Goal: Task Accomplishment & Management: Use online tool/utility

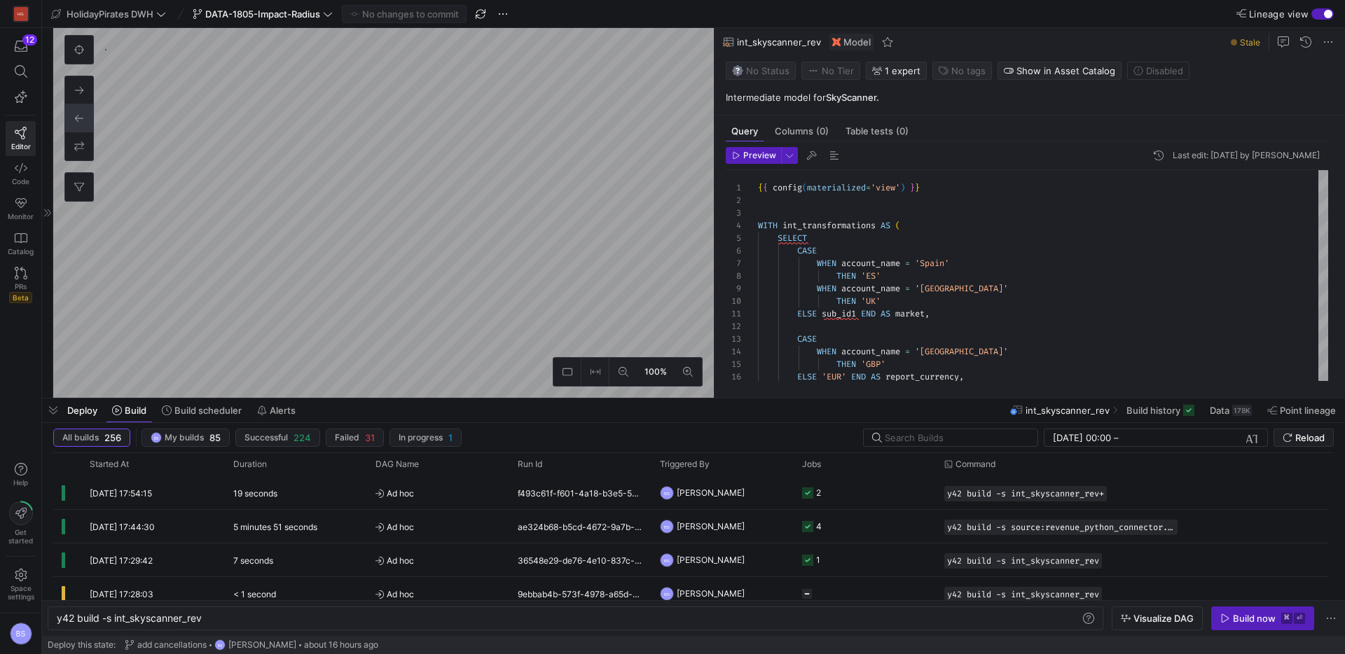
scroll to position [0, 146]
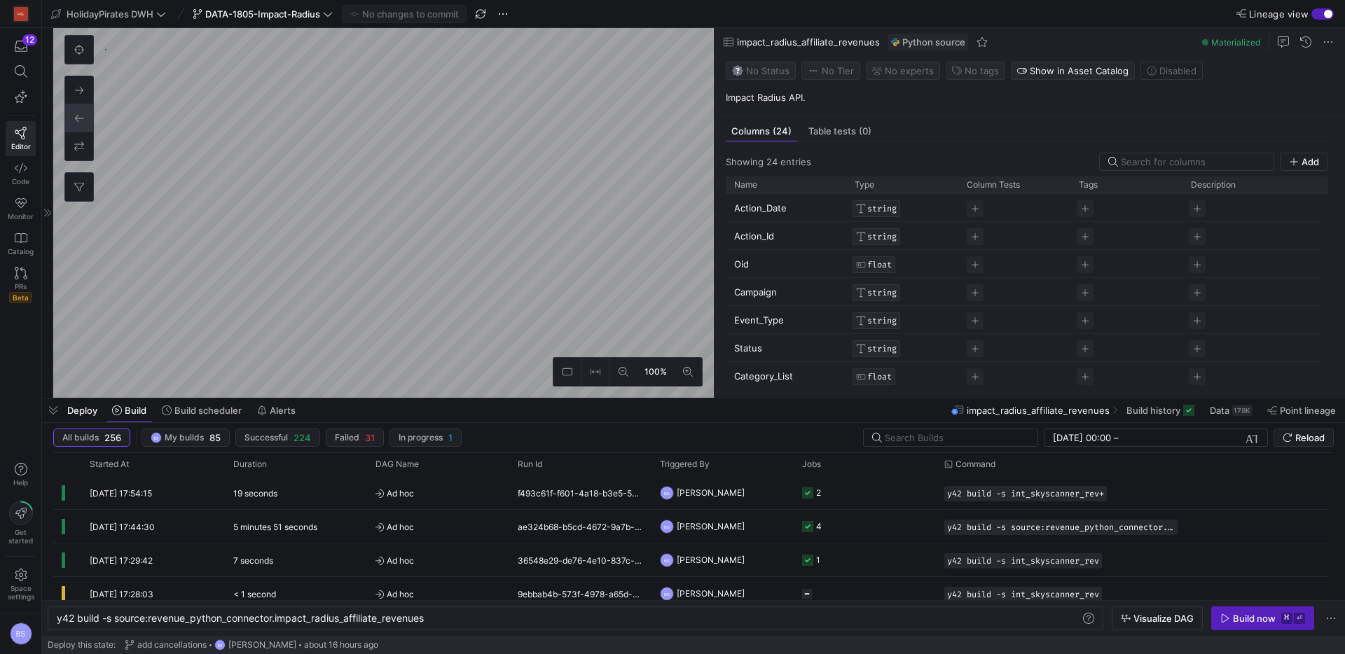
scroll to position [2114, 0]
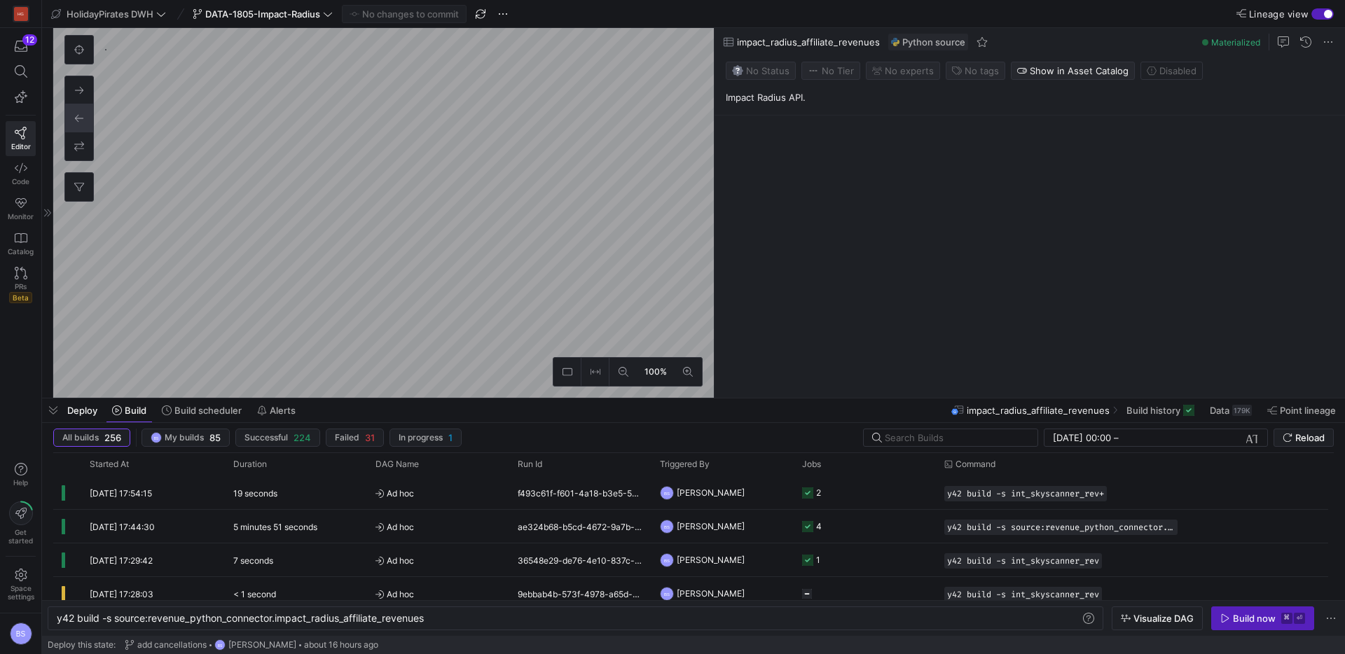
type textarea "y42 build"
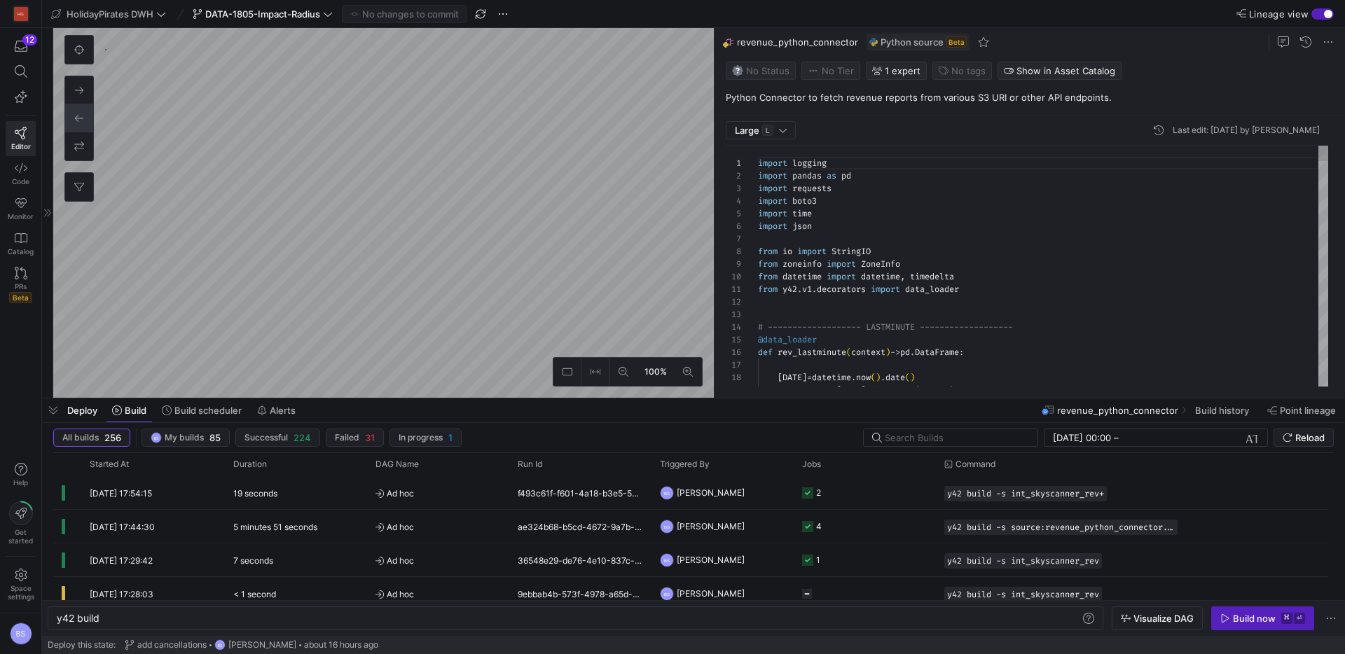
scroll to position [126, 0]
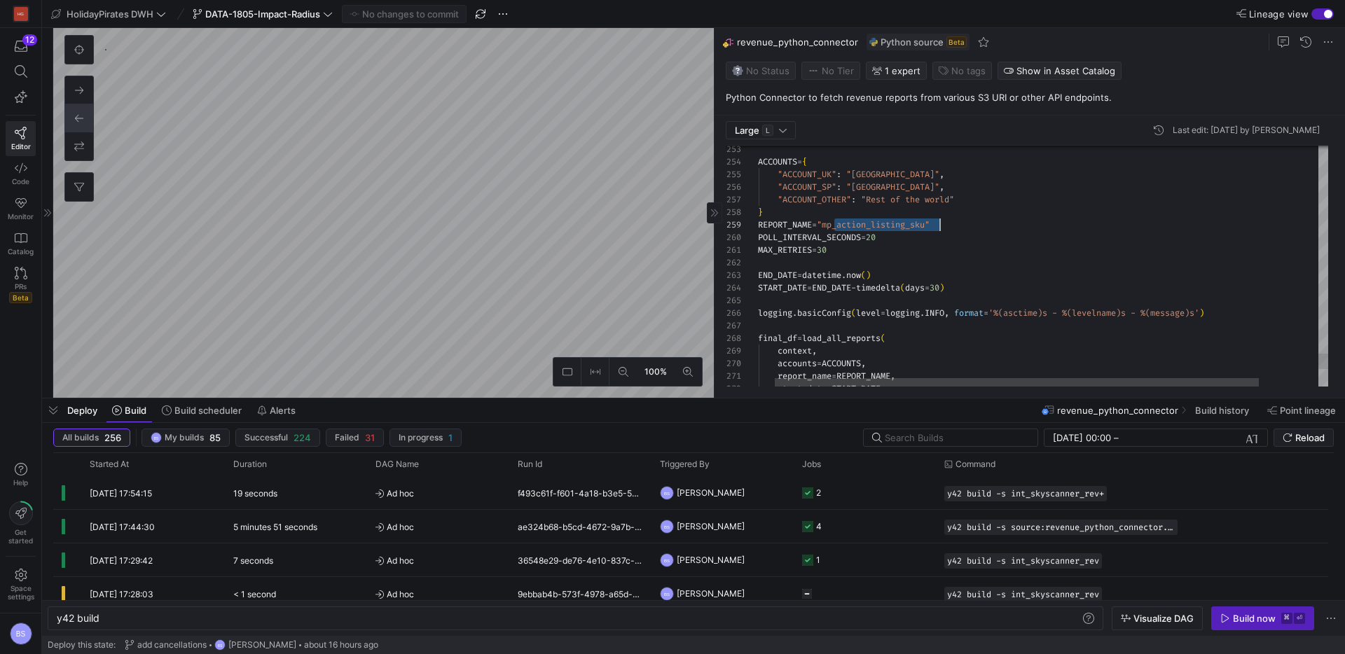
scroll to position [101, 333]
type textarea "Y42 data loader entry point. All configuration is defined here. """ ACCOUNTS = …"
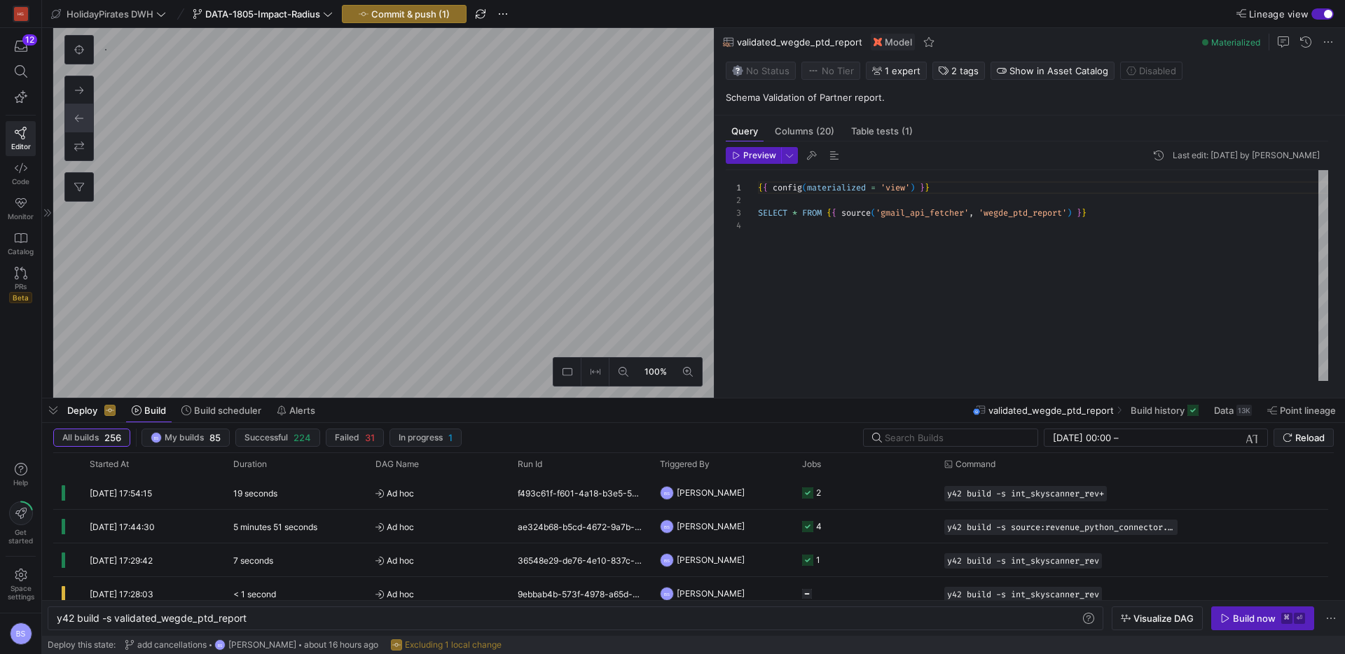
scroll to position [38, 0]
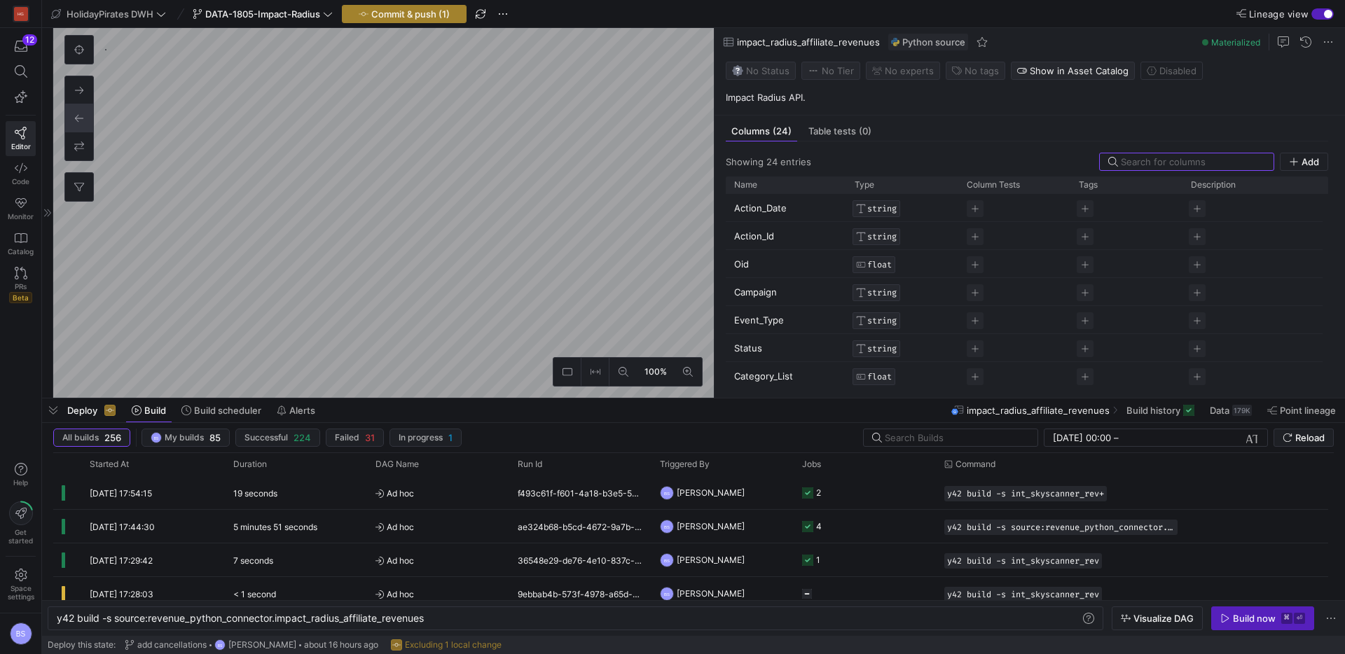
scroll to position [2231, 0]
type textarea "y42 build"
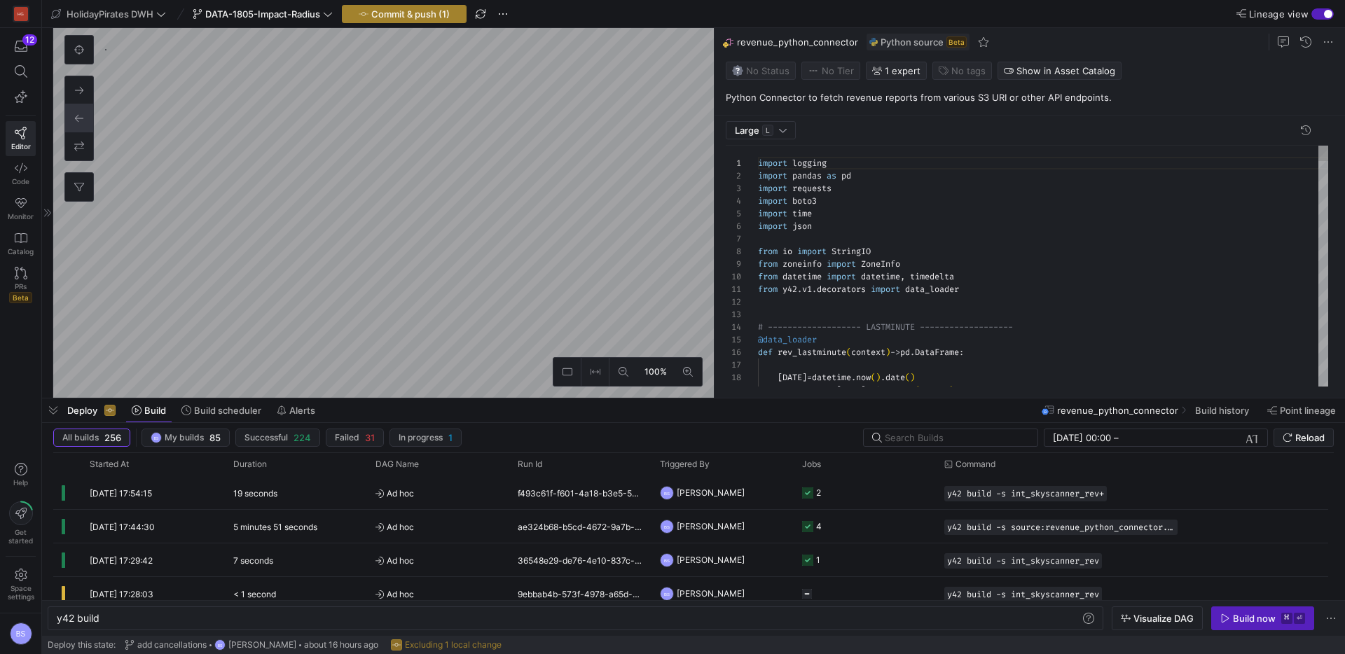
scroll to position [126, 0]
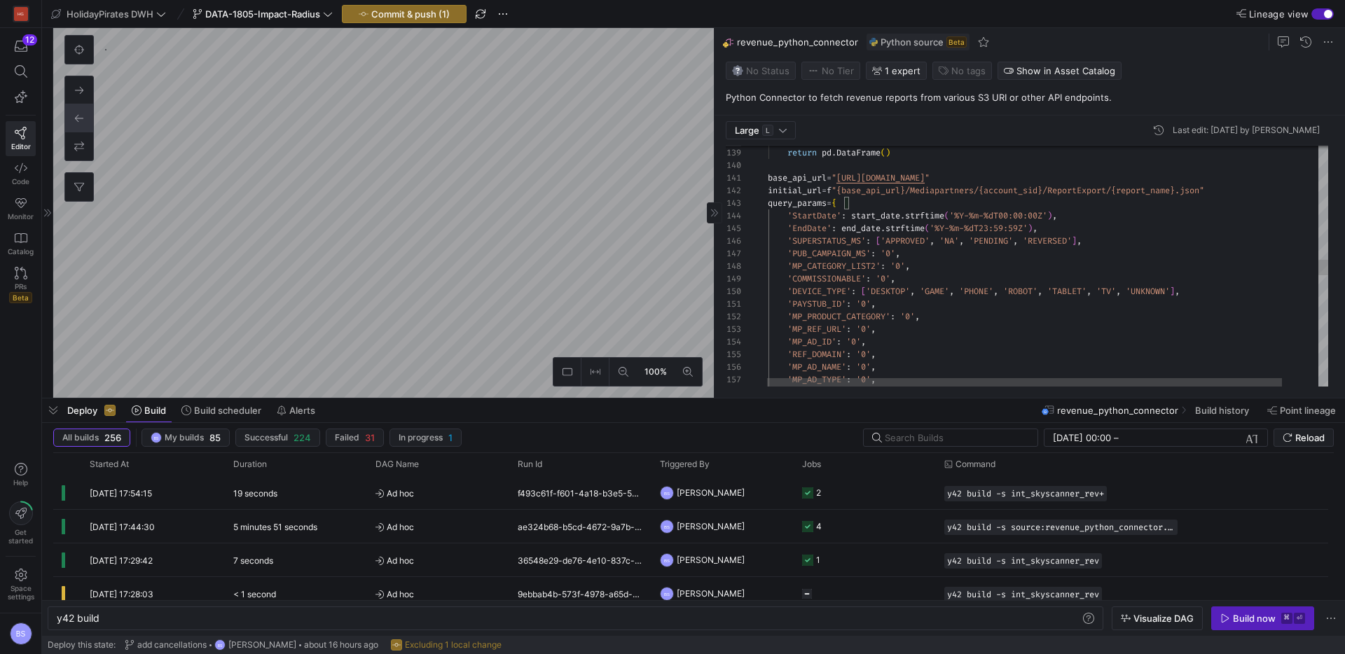
click at [762, 256] on div "'MODIFIED_Y_N' : '0' , 'MP_AD_TYPE' : '0' , 'MP_AD_NAME' : '0' , 'REF_DOMAIN' :…" at bounding box center [1058, 240] width 620 height 3733
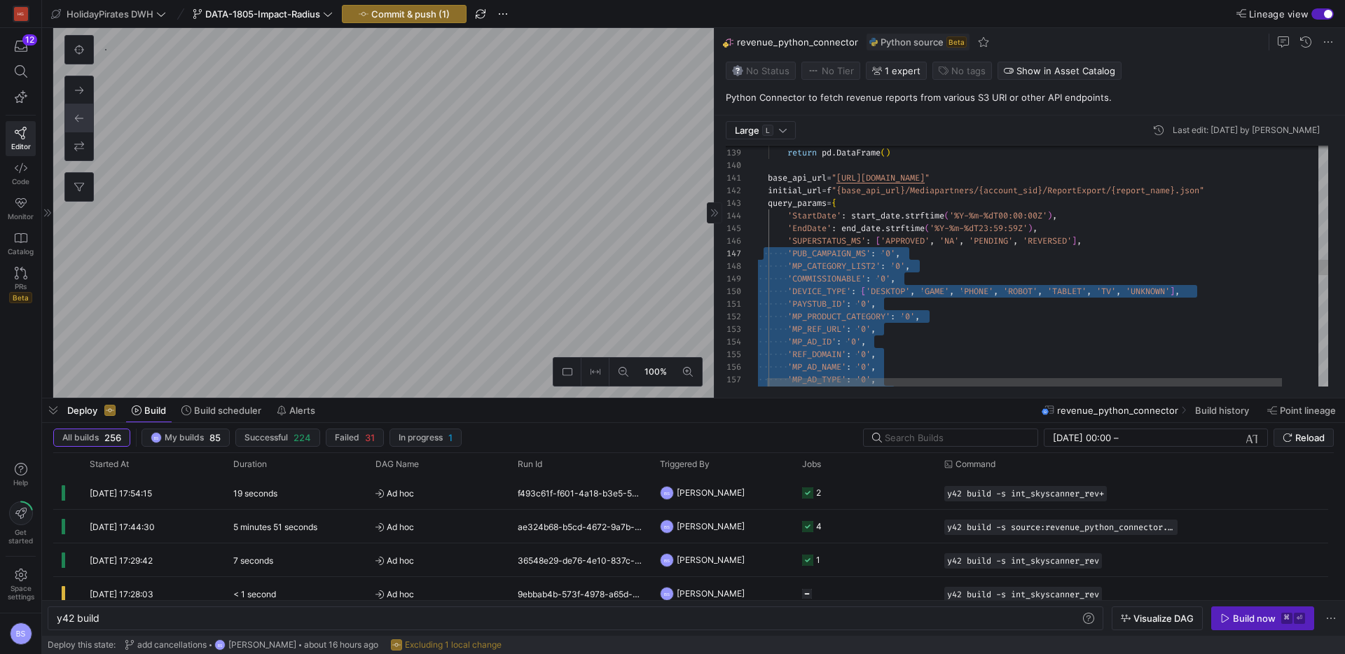
scroll to position [38, 146]
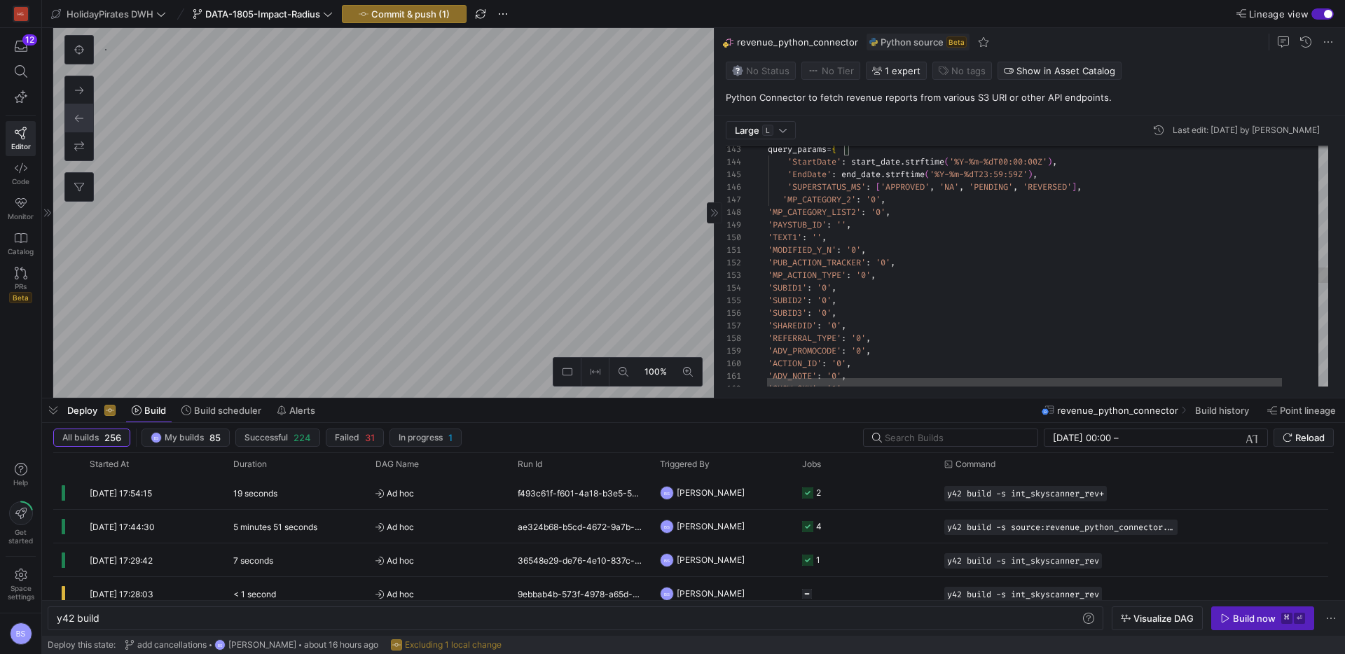
click at [769, 214] on div "'REFERRAL_TYPE' : '0' , 'SHAREDID' : '0' , 'SUBID3' : '0' , 'SUBID2' : '0' , 'S…" at bounding box center [1058, 130] width 620 height 3620
drag, startPoint x: 797, startPoint y: 202, endPoint x: 890, endPoint y: 227, distance: 96.3
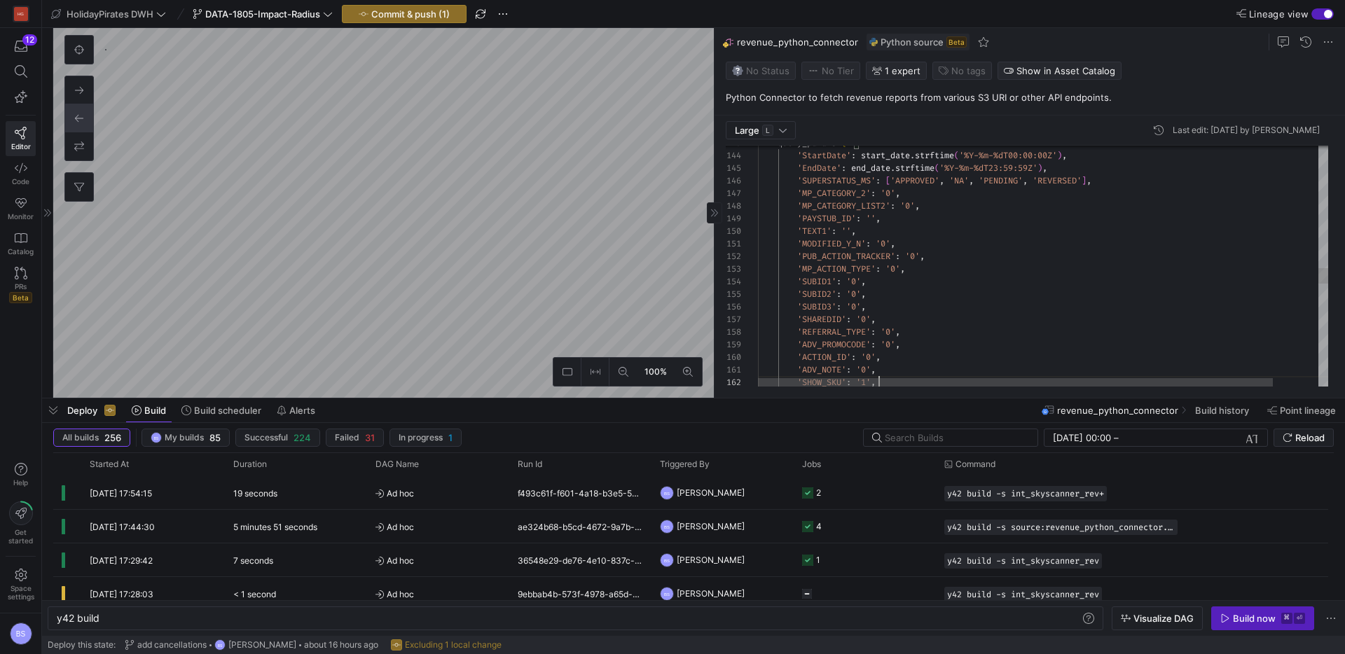
type textarea "'MODIFIED_Y_N': '0', 'PUB_ACTION_TRACKER': '0', 'MP_ACTION_TYPE': '0', 'SUBID1'…"
click at [967, 249] on div "'REFERRAL_TYPE' : '0' , 'SHAREDID' : '0' , 'SUBID3' : '0' , 'SUBID2' : '0' , 'S…" at bounding box center [1068, 124] width 620 height 3620
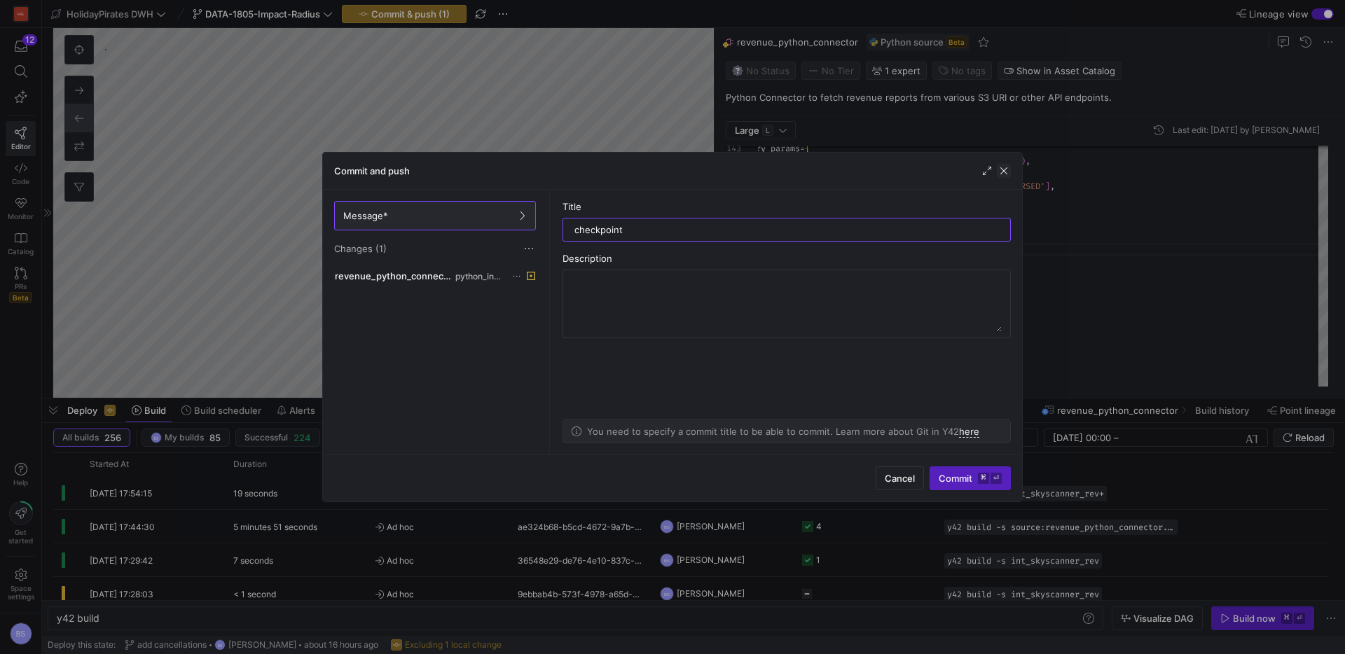
click at [1003, 175] on span "button" at bounding box center [1004, 171] width 14 height 14
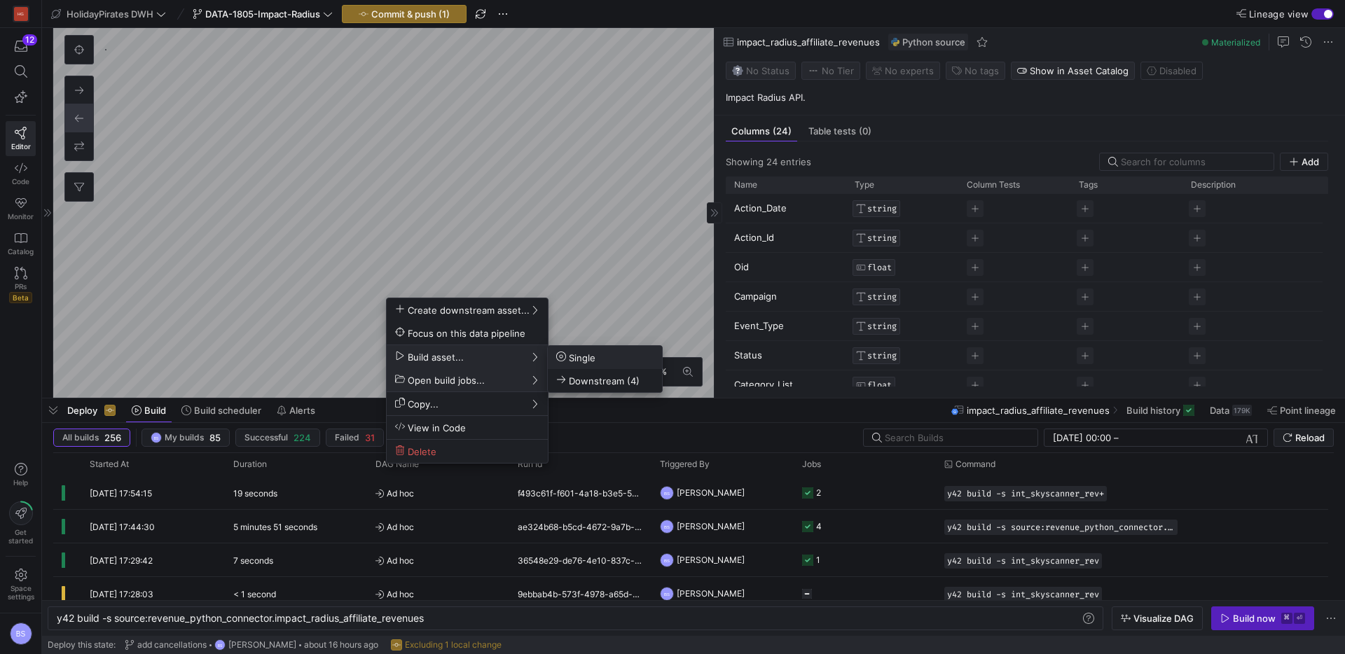
click at [567, 357] on span "Single" at bounding box center [575, 358] width 39 height 12
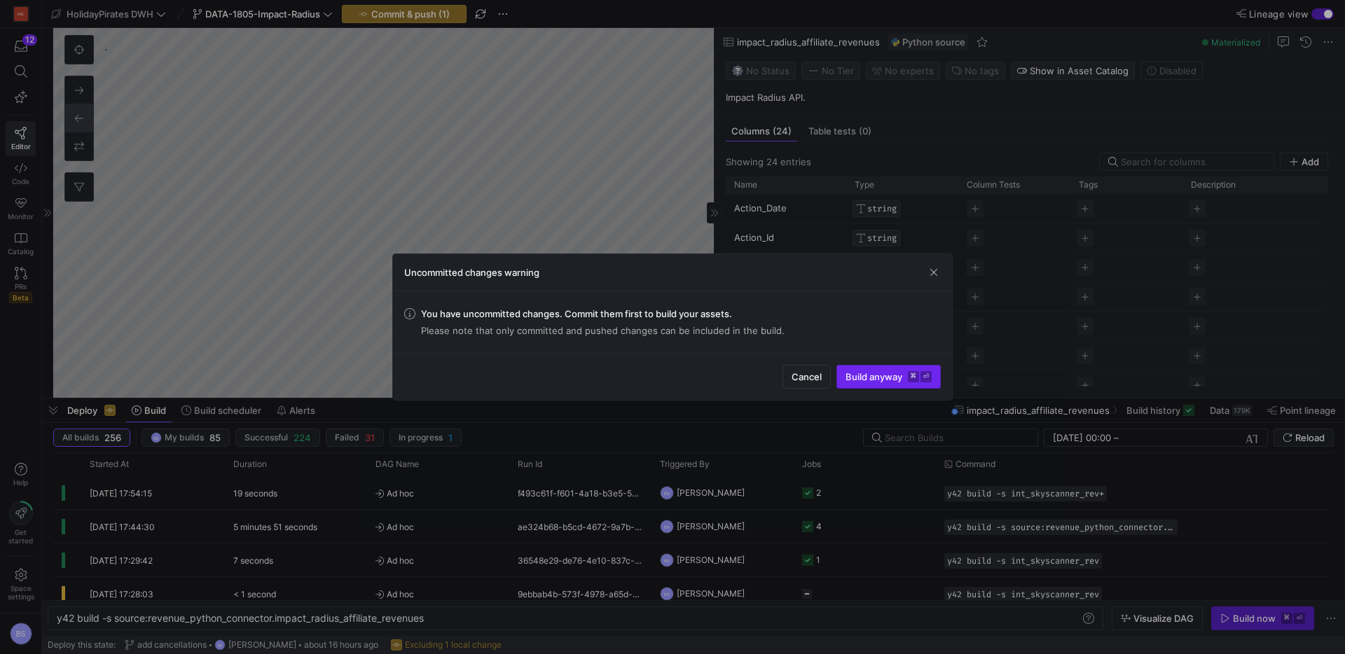
click at [851, 373] on span "Build anyway ⌘ ⏎" at bounding box center [889, 376] width 86 height 11
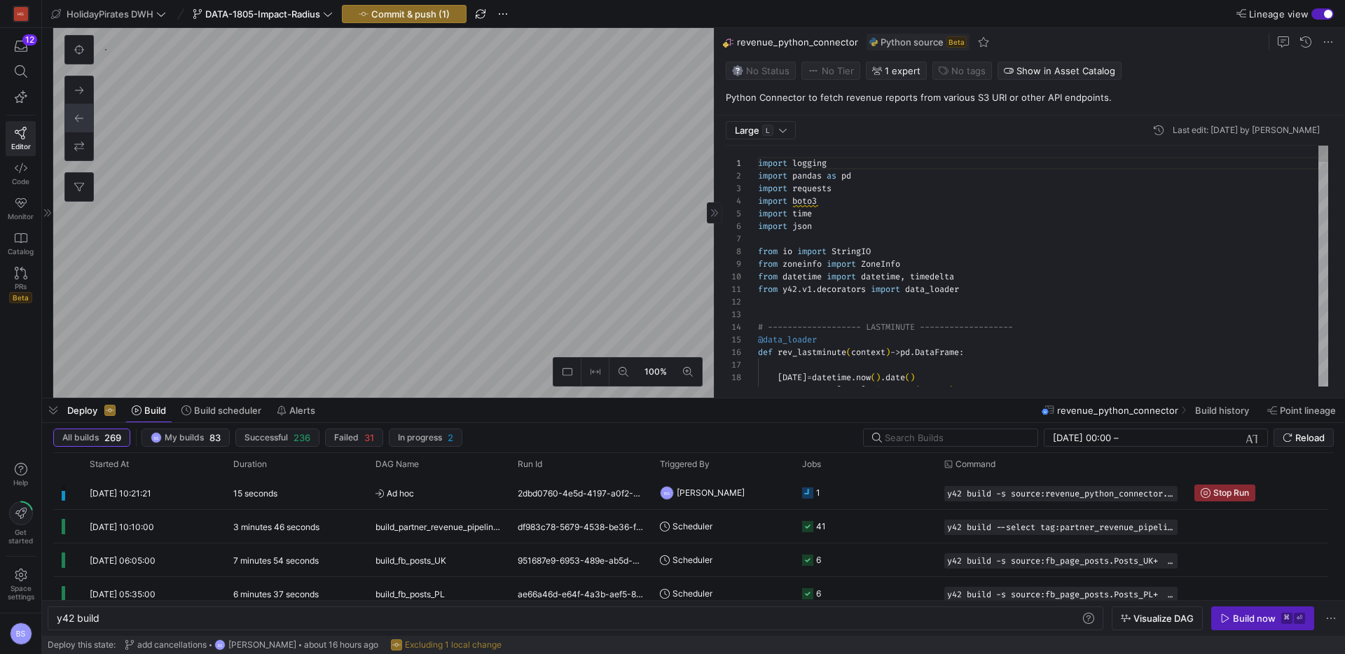
scroll to position [126, 0]
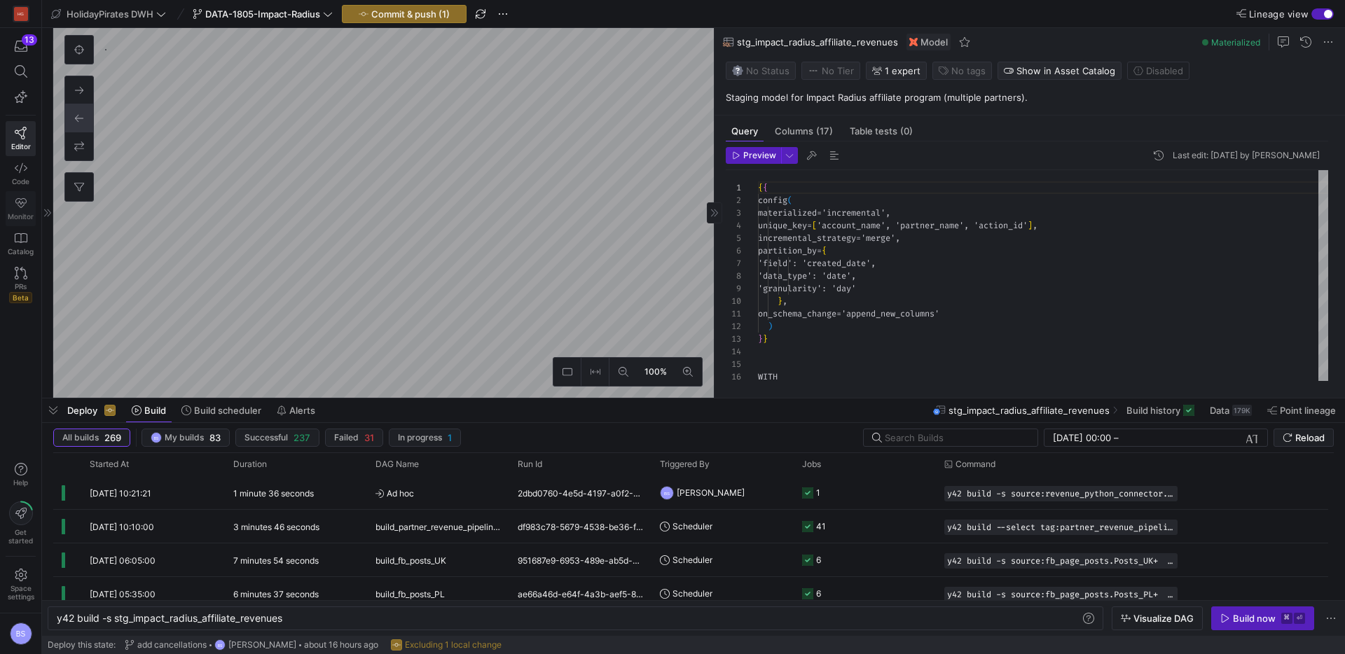
type textarea "y42 build -s stg_impact_radius_affiliate_revenues"
drag, startPoint x: 809, startPoint y: 129, endPoint x: 914, endPoint y: 146, distance: 106.4
click at [809, 129] on span "Columns (17)" at bounding box center [804, 131] width 58 height 9
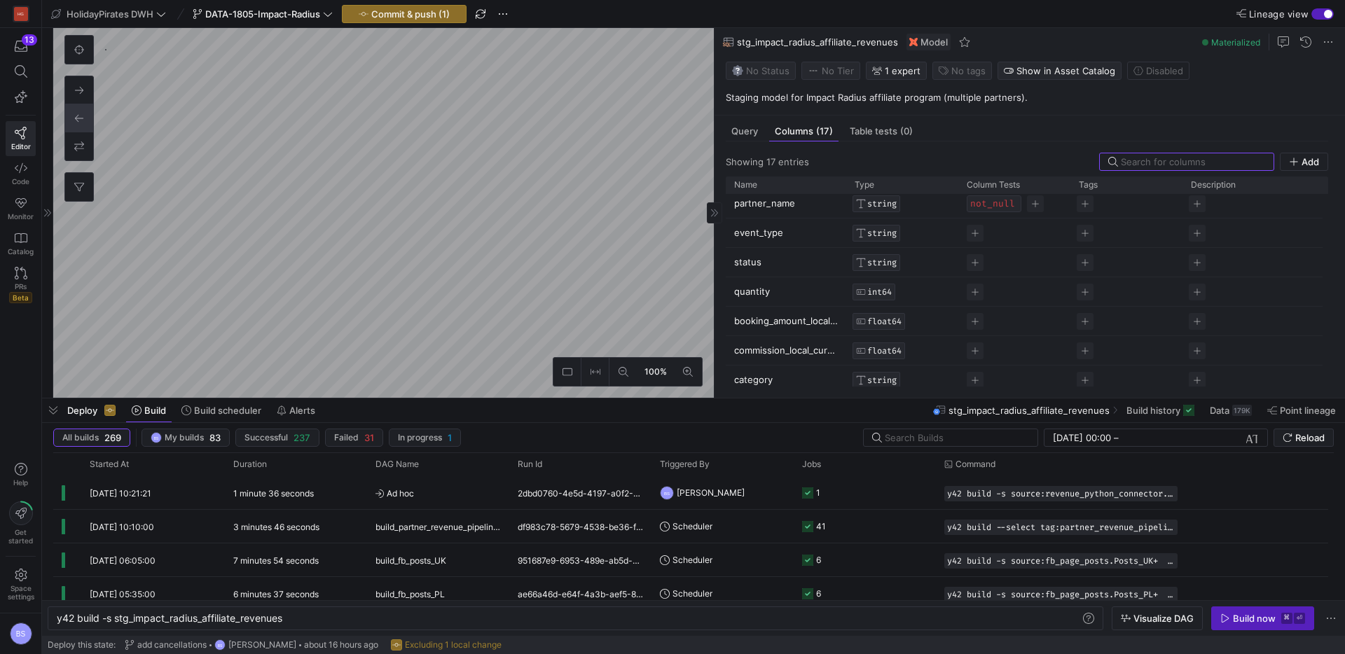
scroll to position [0, 0]
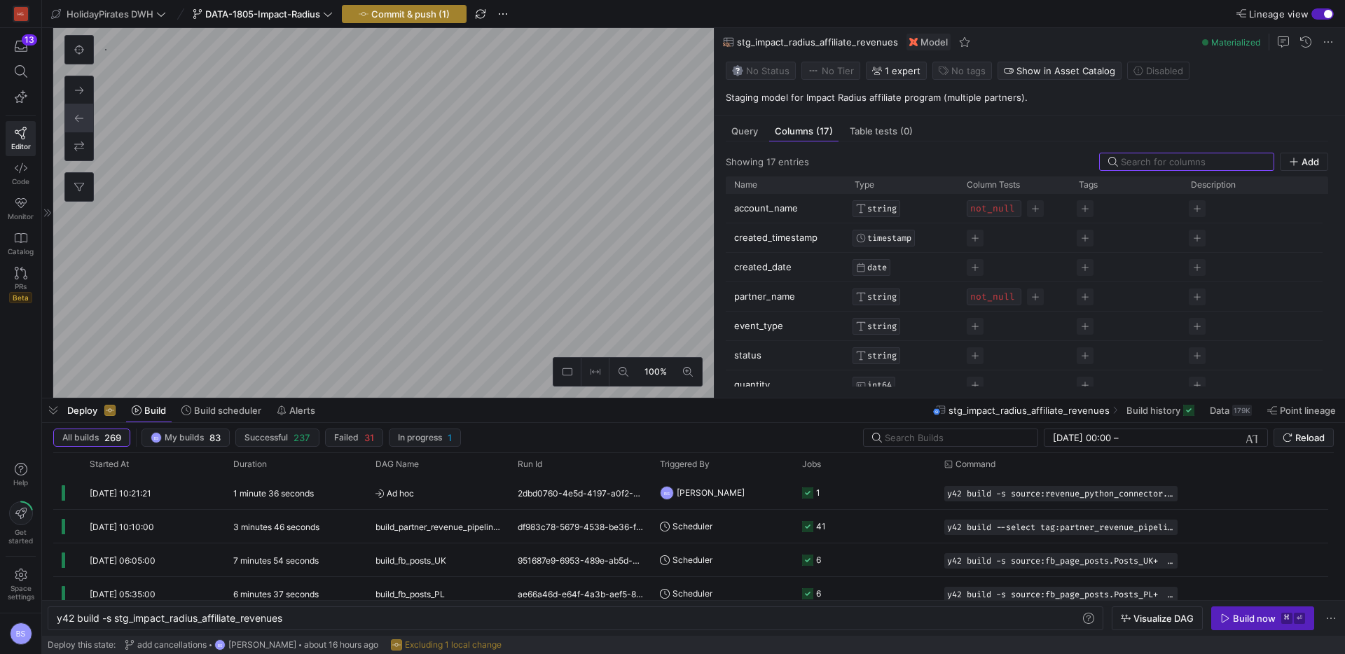
click at [396, 13] on span "Commit & push (1)" at bounding box center [410, 13] width 78 height 11
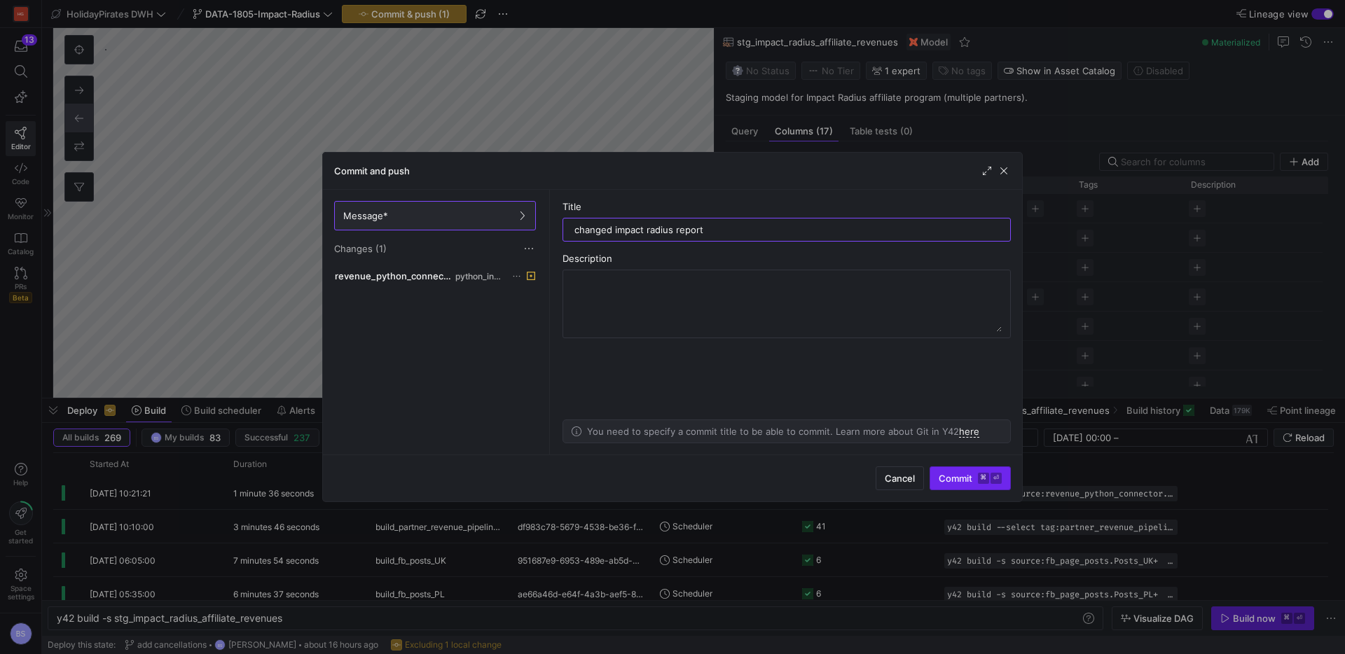
type input "changed impact radius report"
click at [951, 480] on span "Commit ⌘ ⏎" at bounding box center [970, 478] width 63 height 11
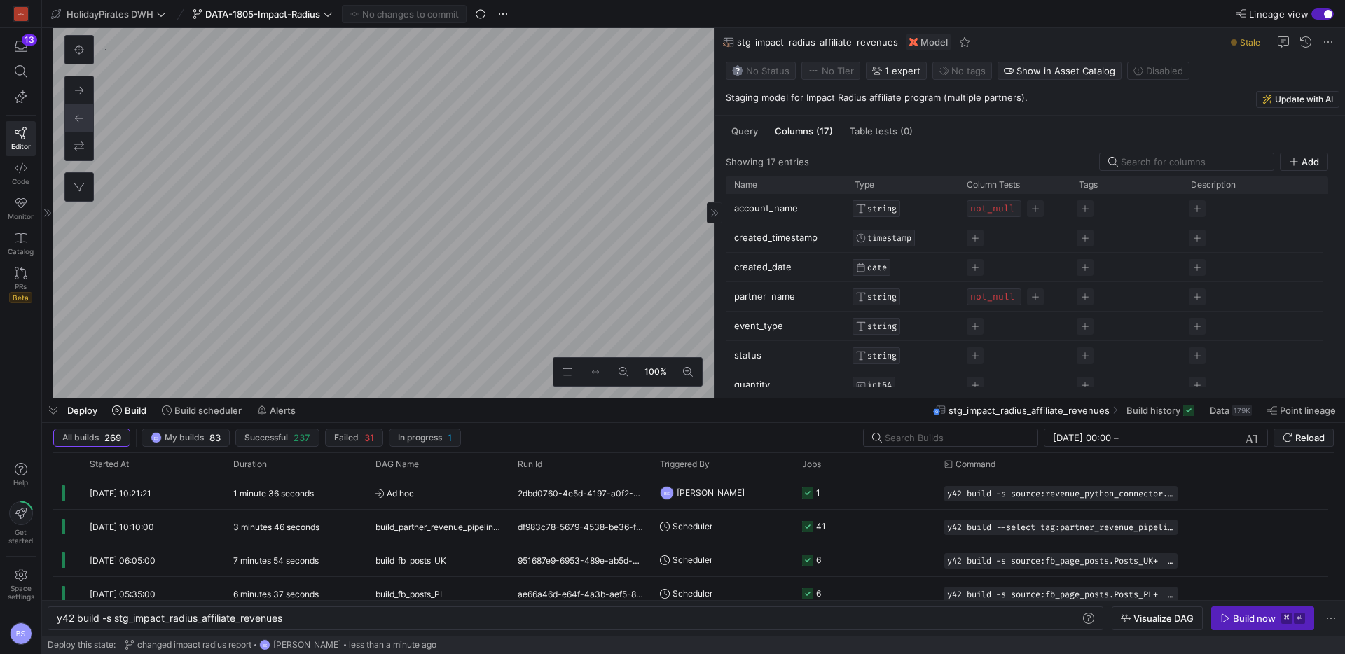
click at [835, 101] on p "Staging model for Impact Radius affiliate program (multiple partners)." at bounding box center [1033, 97] width 614 height 13
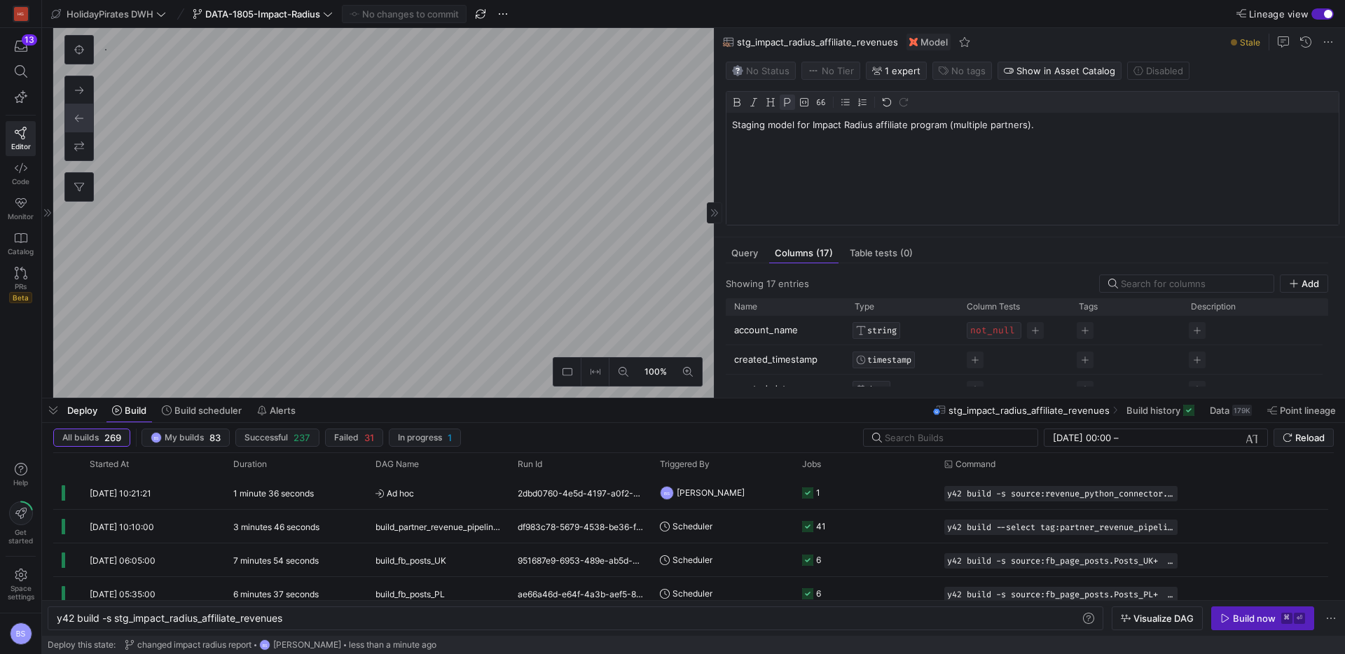
click at [874, 126] on p "Staging model for Impact Radius affiliate program (multiple partners)." at bounding box center [1032, 124] width 601 height 13
drag, startPoint x: 998, startPoint y: 125, endPoint x: 1145, endPoint y: 128, distance: 147.8
click at [1145, 128] on p "Staging model for Impact Radius Skyscanner affiliate program (multiple partners…" at bounding box center [1032, 124] width 601 height 13
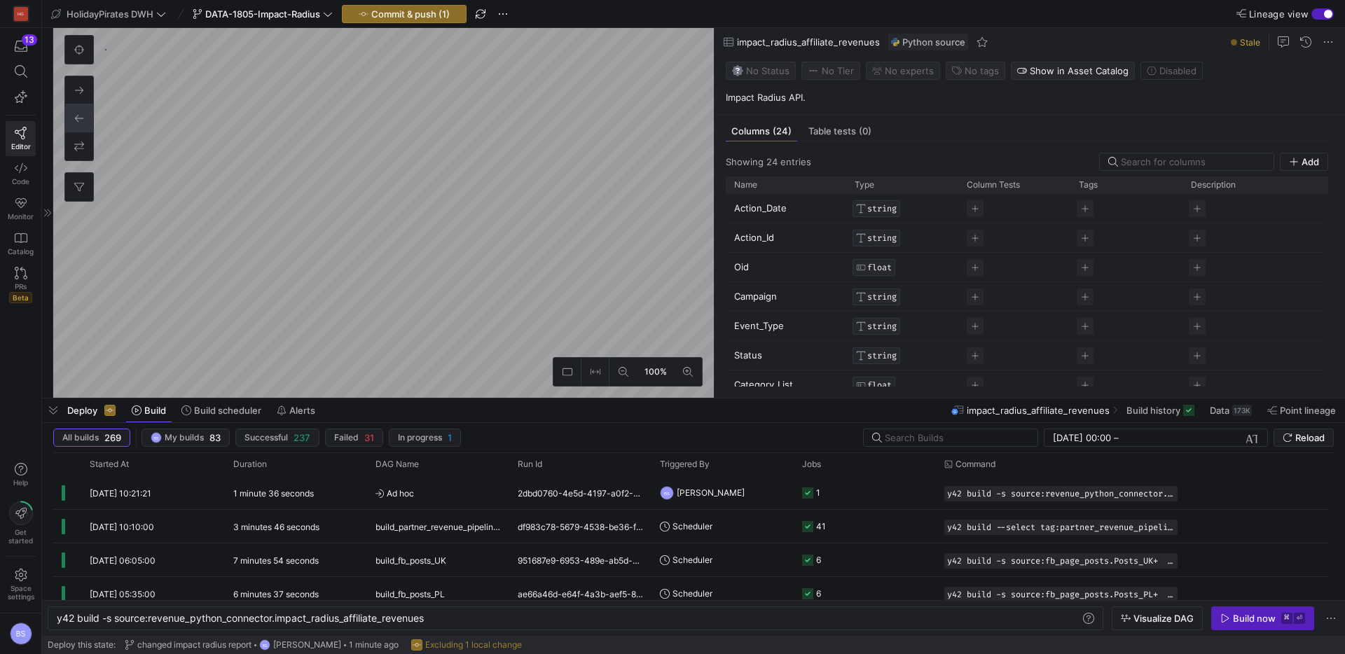
scroll to position [2231, 0]
click at [22, 174] on icon at bounding box center [21, 168] width 13 height 13
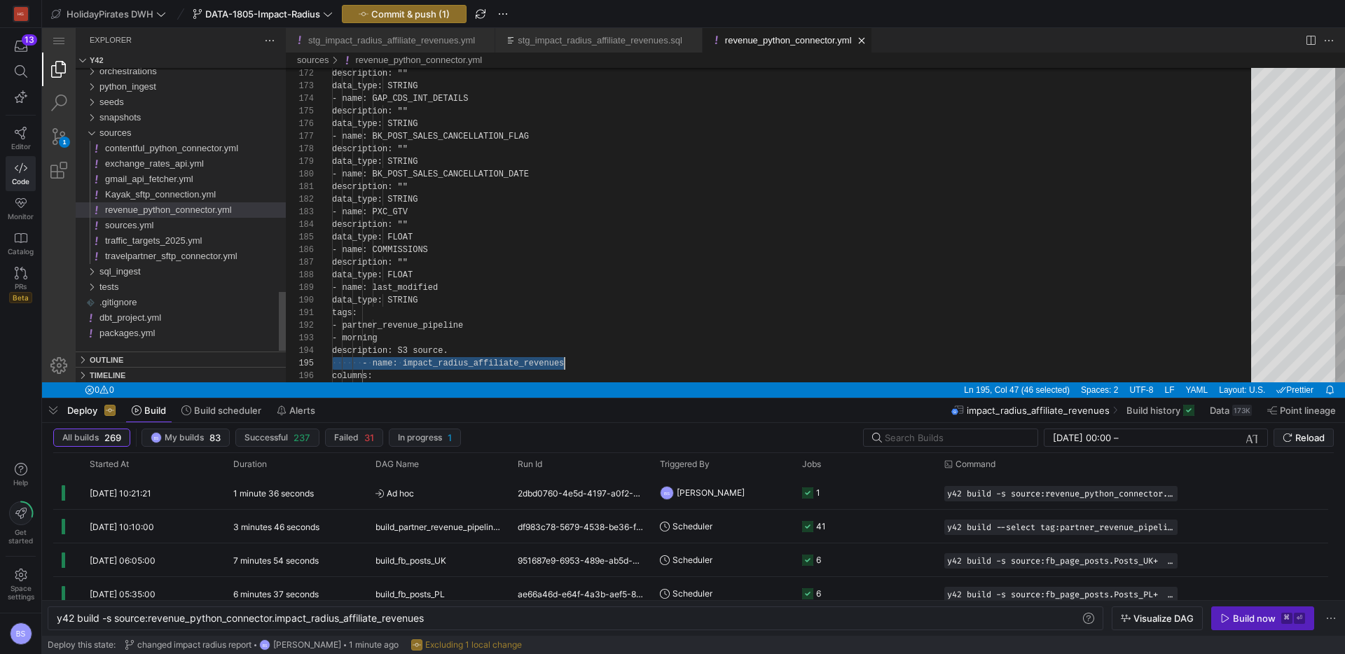
type textarea "y42 build"
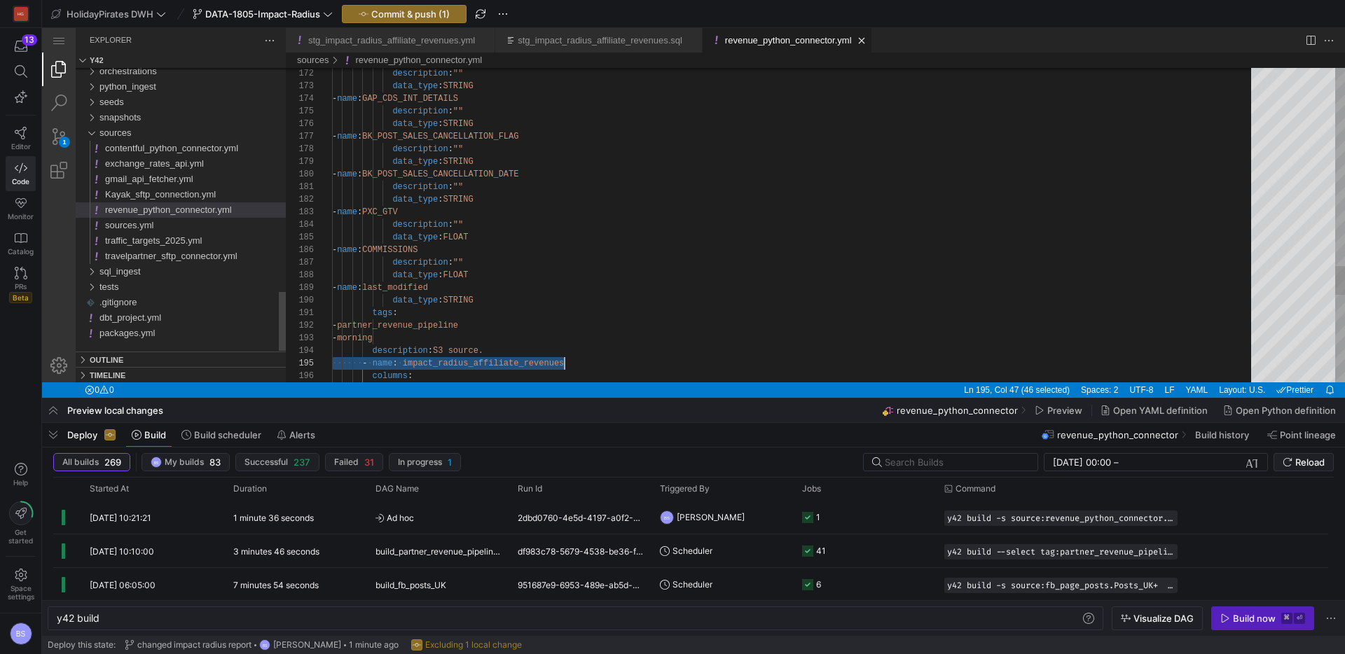
scroll to position [50, 232]
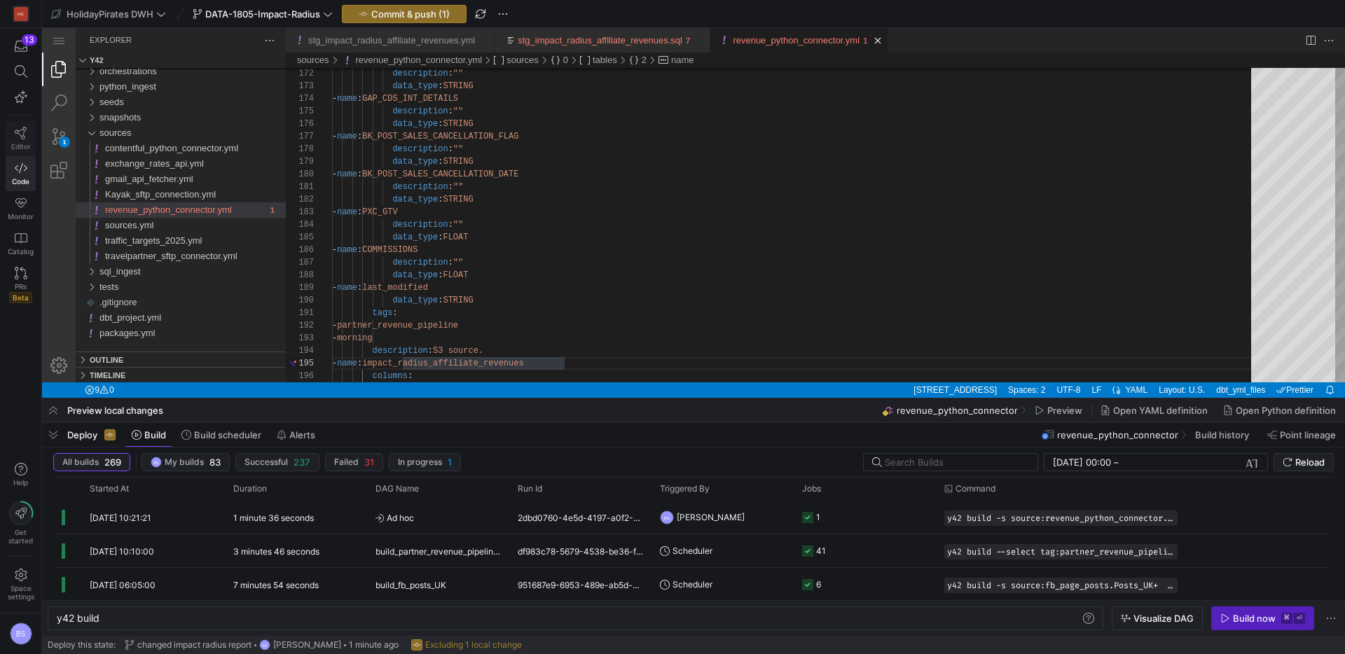
click at [22, 130] on icon at bounding box center [21, 133] width 13 height 13
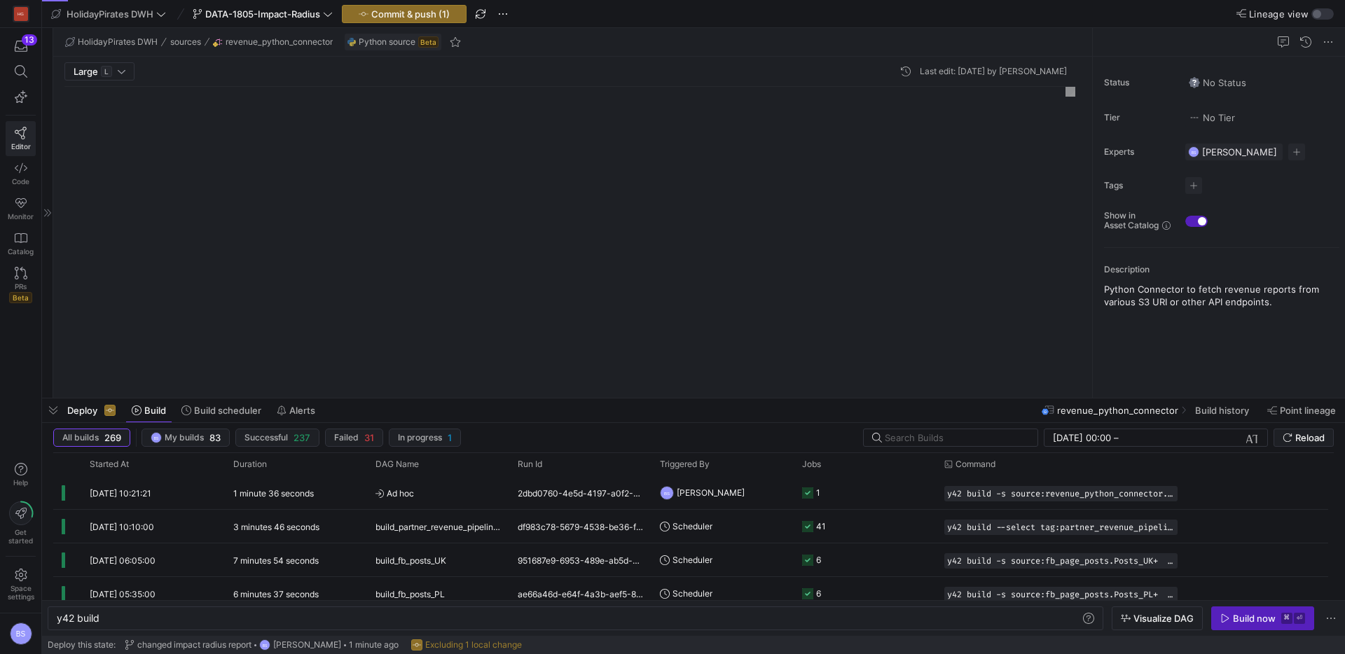
scroll to position [126, 0]
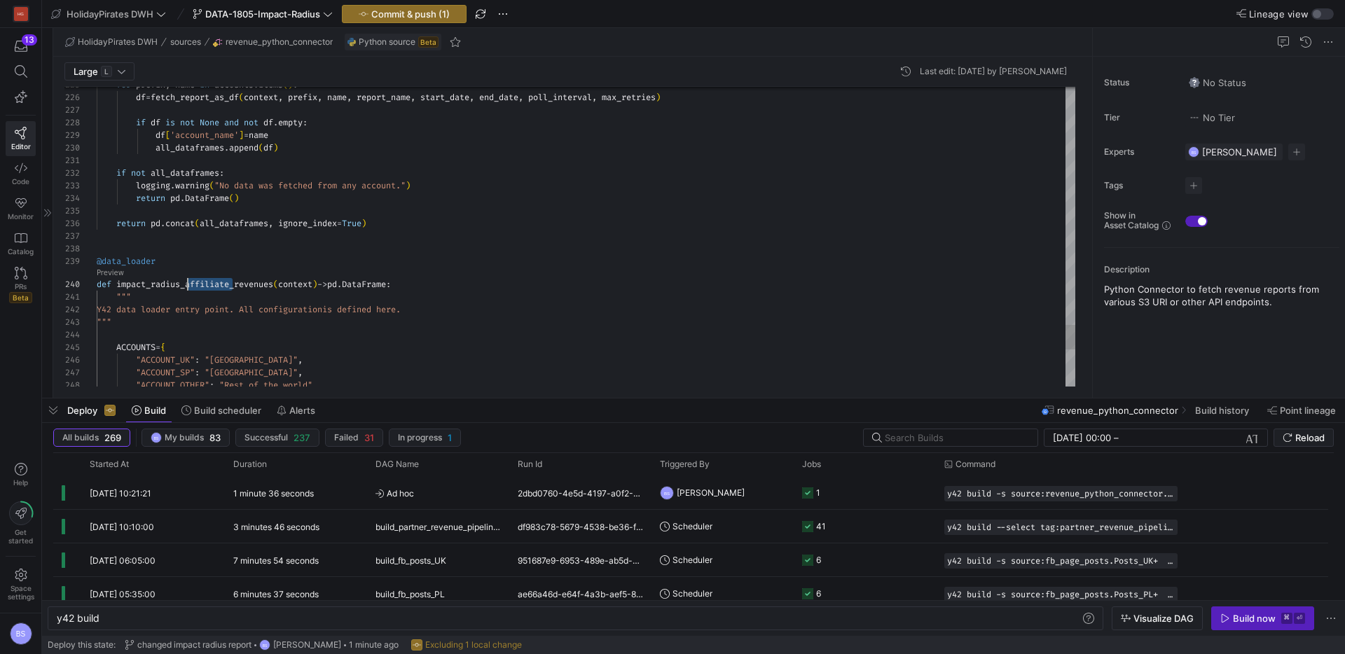
drag, startPoint x: 233, startPoint y: 284, endPoint x: 188, endPoint y: 287, distance: 44.2
drag, startPoint x: 254, startPoint y: 261, endPoint x: 165, endPoint y: 265, distance: 89.0
click at [253, 261] on div "@data_loader" at bounding box center [586, 261] width 979 height 13
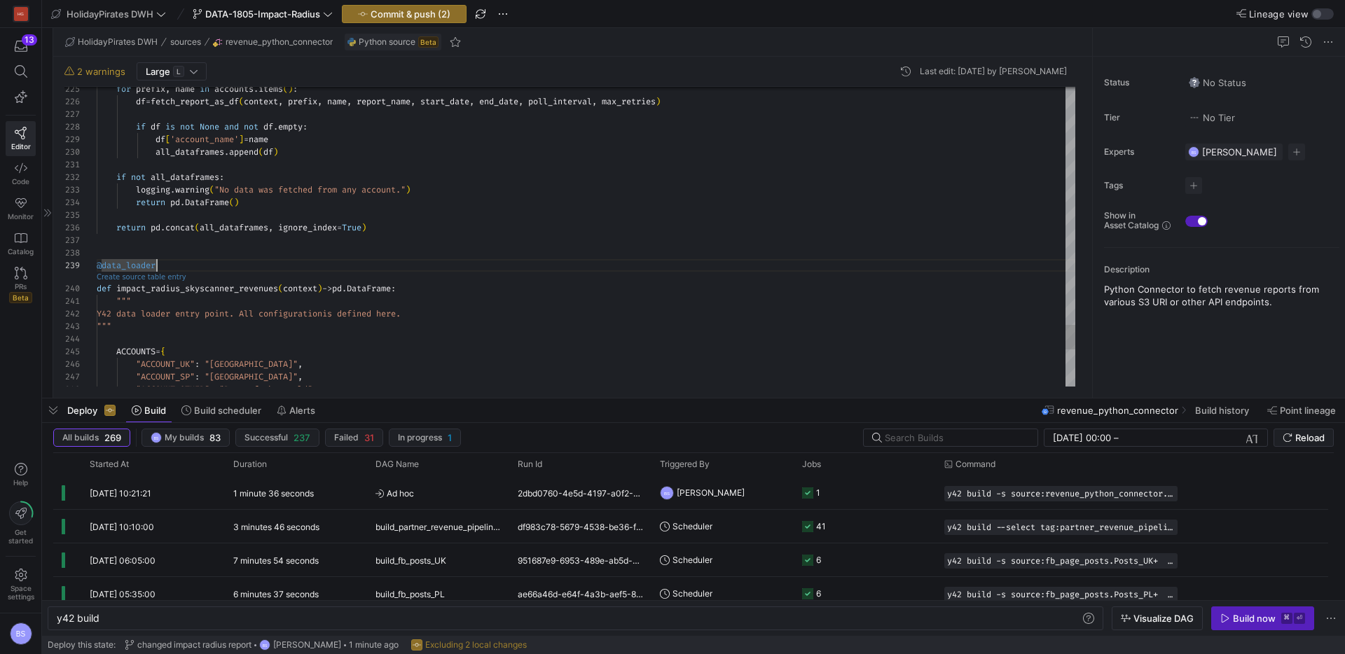
type textarea "if not all_dataframes: logging.warning("No data was fetched from any account.")…"
click at [1323, 14] on div "button" at bounding box center [1322, 13] width 22 height 11
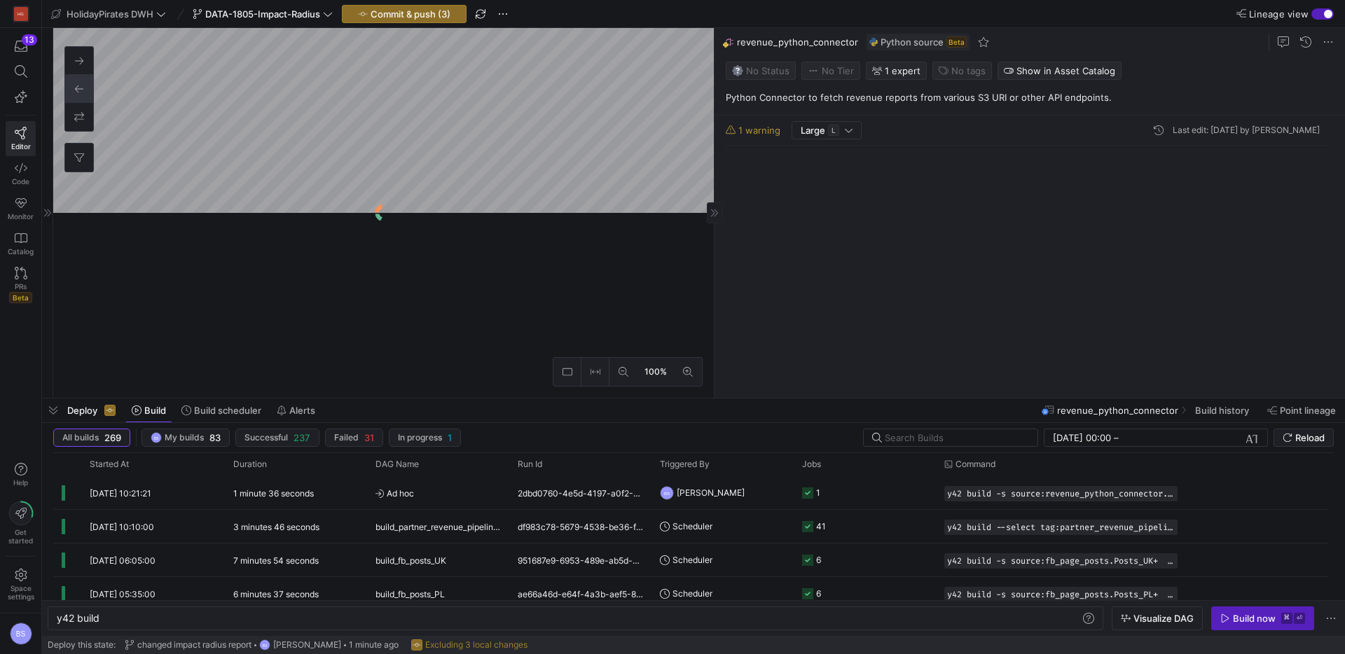
scroll to position [126, 0]
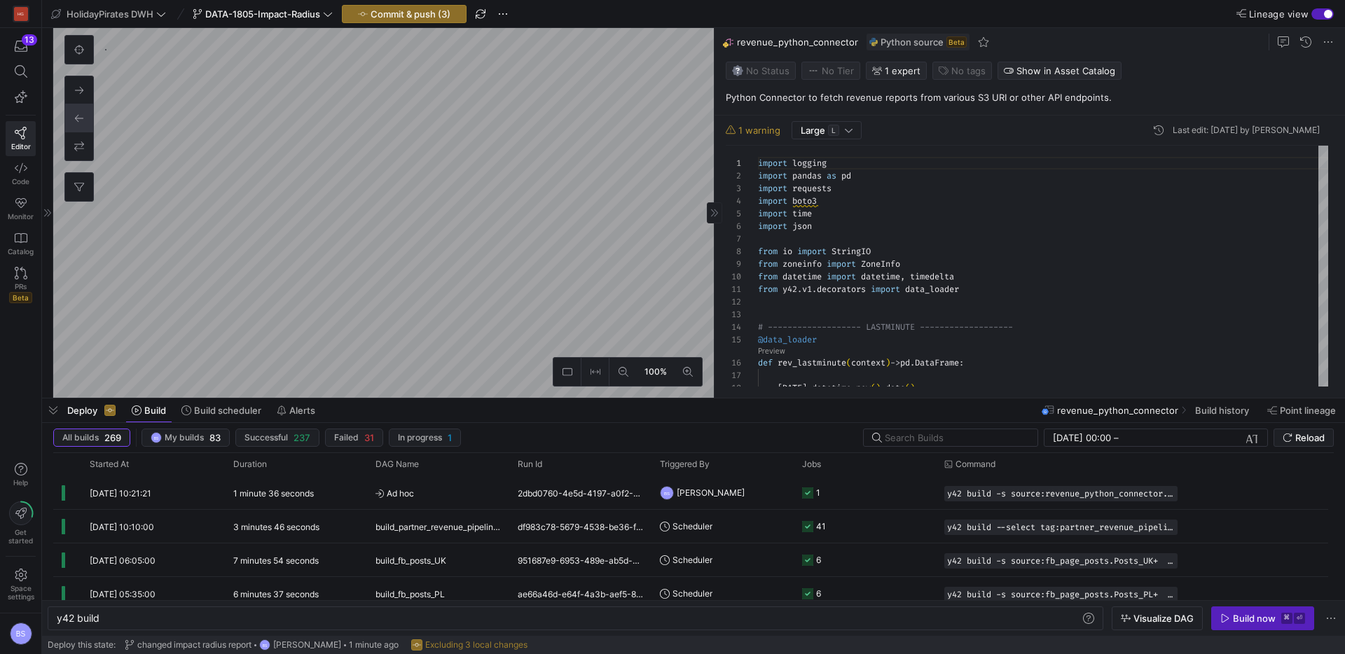
type textarea "y42 build -s stg_impact_radius_affiliate_revenues"
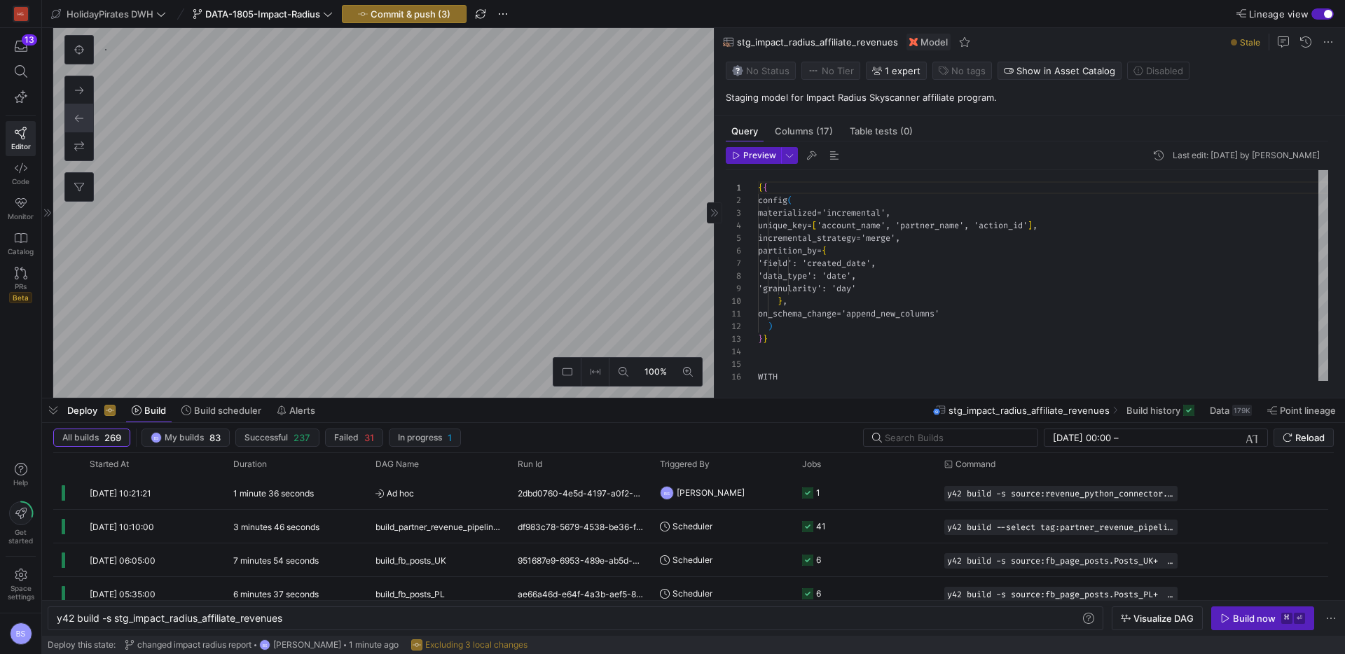
scroll to position [126, 0]
click at [1323, 41] on span at bounding box center [1328, 42] width 17 height 17
click at [1283, 61] on span "Rename" at bounding box center [1278, 62] width 97 height 11
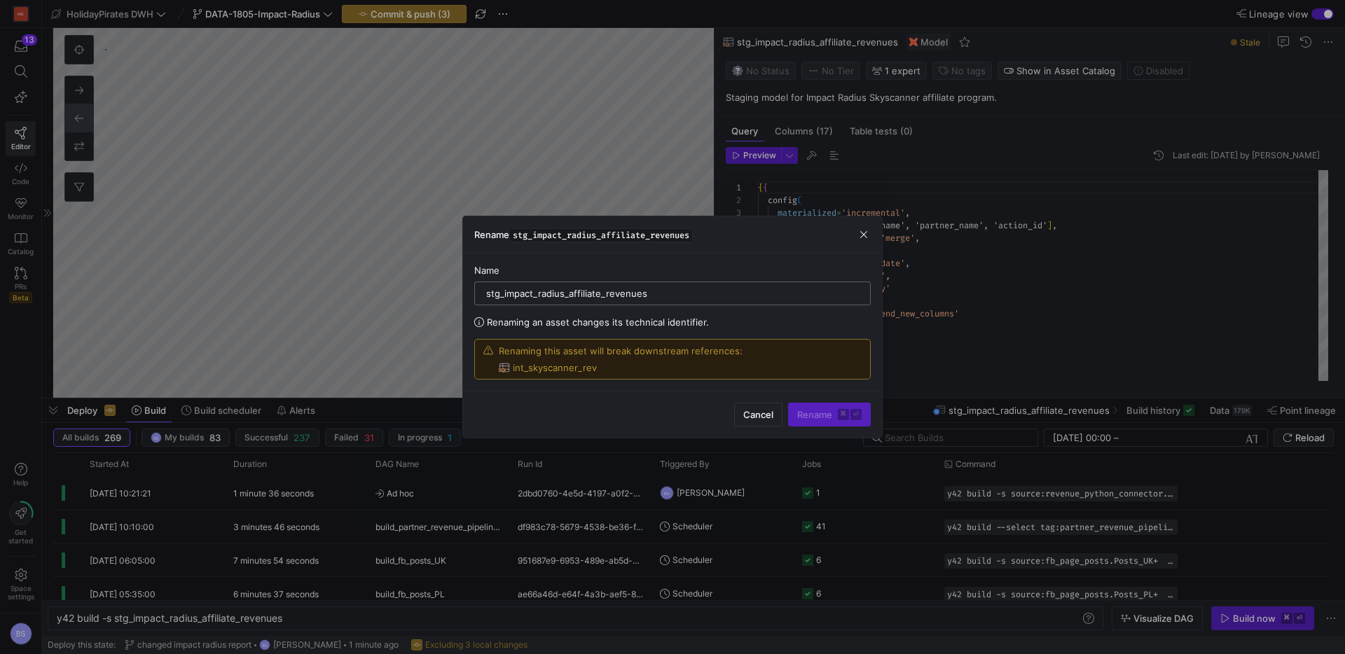
click at [579, 295] on input "stg_impact_radius_affiliate_revenues" at bounding box center [672, 293] width 373 height 11
click at [511, 292] on input "stg_impact_radius_affiliate_revenues" at bounding box center [672, 293] width 373 height 11
drag, startPoint x: 505, startPoint y: 295, endPoint x: 595, endPoint y: 294, distance: 89.7
click at [595, 294] on input "stg_impact_radius_affiliate_revenues" at bounding box center [672, 293] width 373 height 11
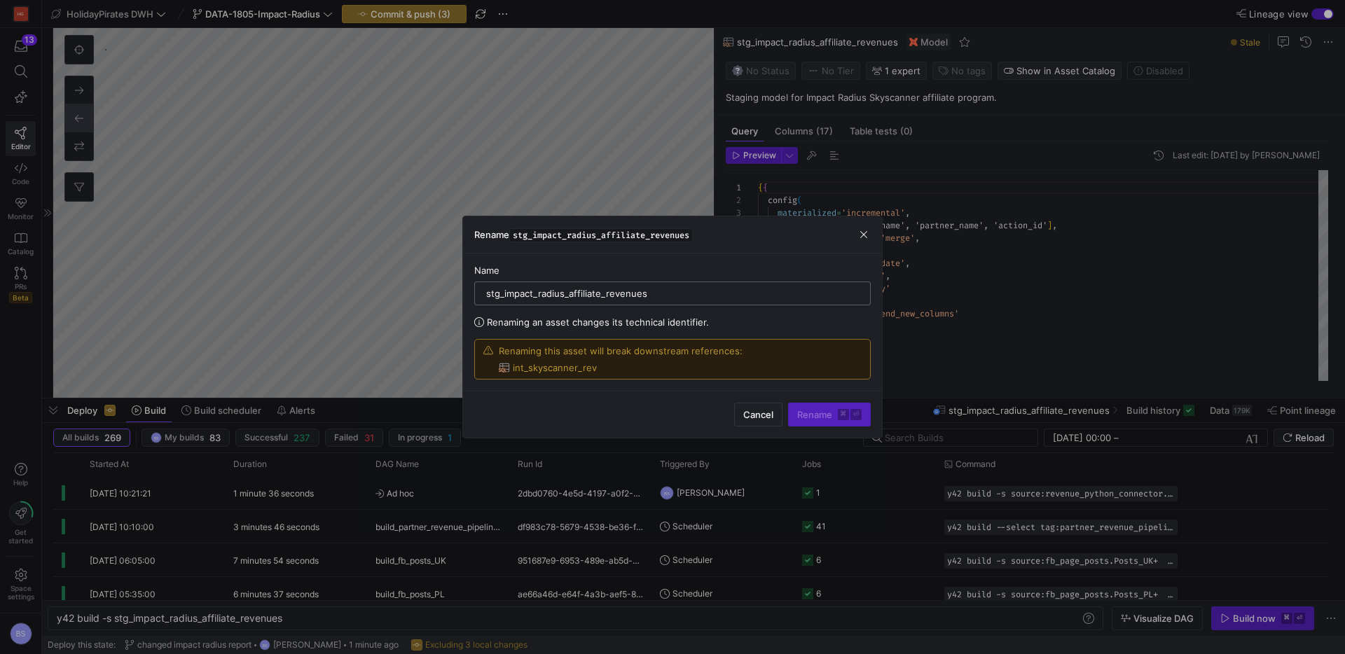
drag, startPoint x: 603, startPoint y: 294, endPoint x: 501, endPoint y: 294, distance: 102.3
click at [503, 295] on input "stg_impact_radius_affiliate_revenues" at bounding box center [672, 293] width 373 height 11
click at [607, 294] on input "stg_skyscanner_revenues" at bounding box center [672, 293] width 373 height 11
type input "stg_skyscanner_revenues"
click at [822, 422] on span "submit" at bounding box center [829, 415] width 81 height 22
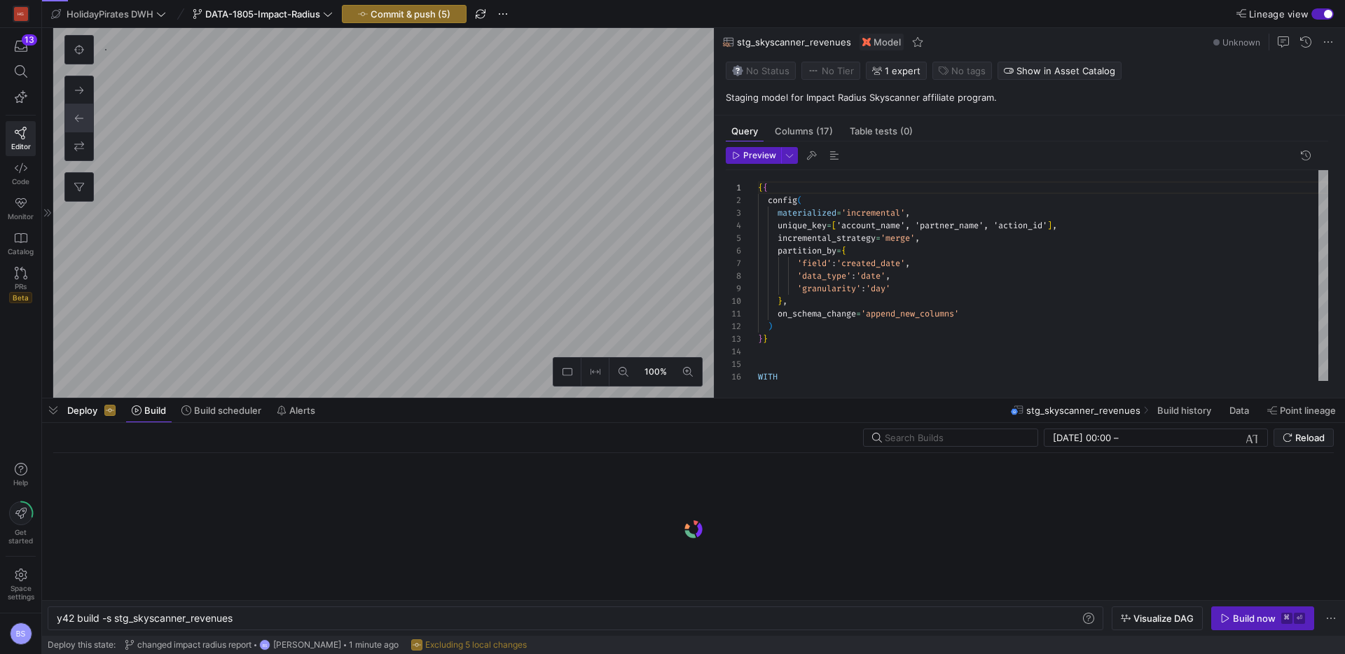
scroll to position [126, 0]
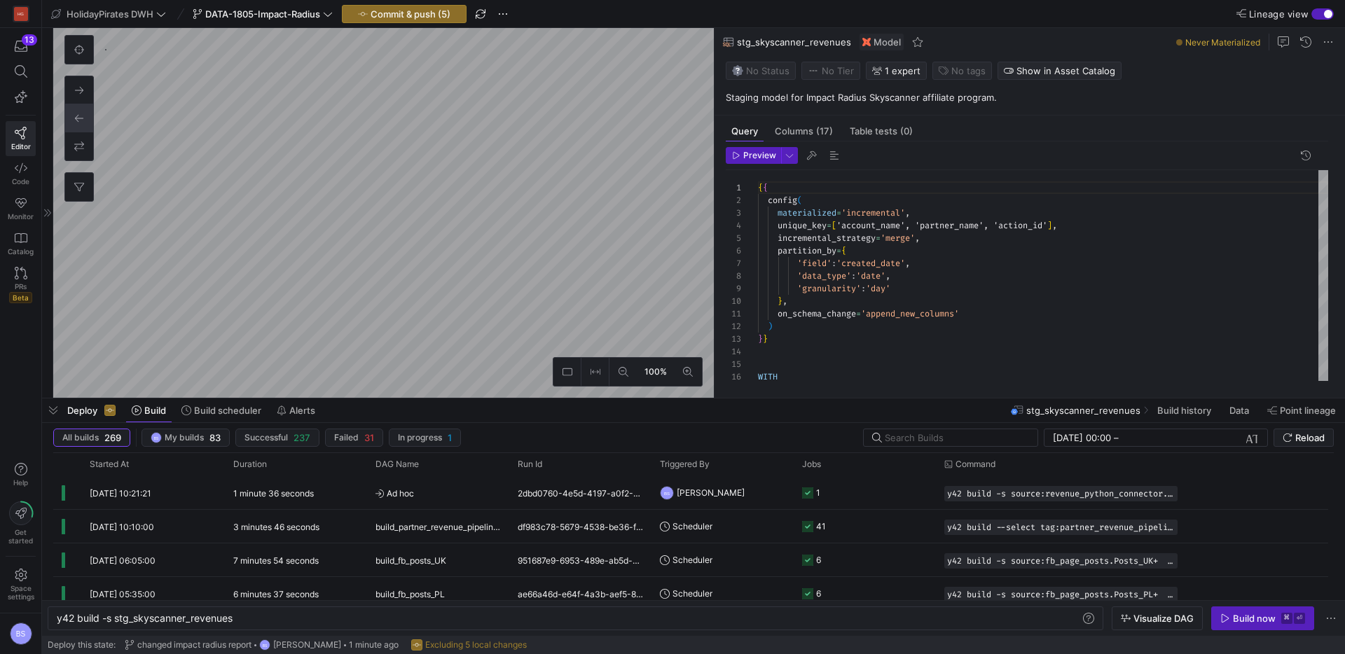
type textarea "y42 build -s source:revenue_python_connector.impact_radius_affiliate_revenues"
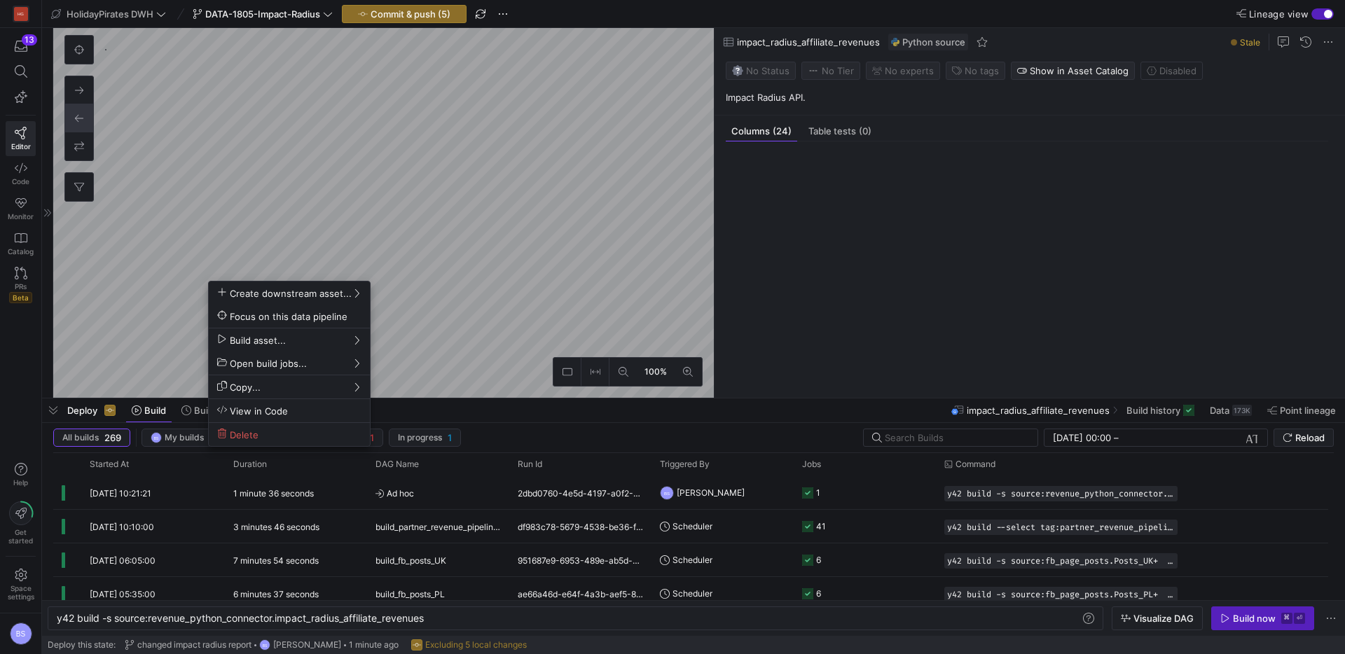
scroll to position [1323, 0]
click at [424, 16] on div at bounding box center [672, 327] width 1345 height 654
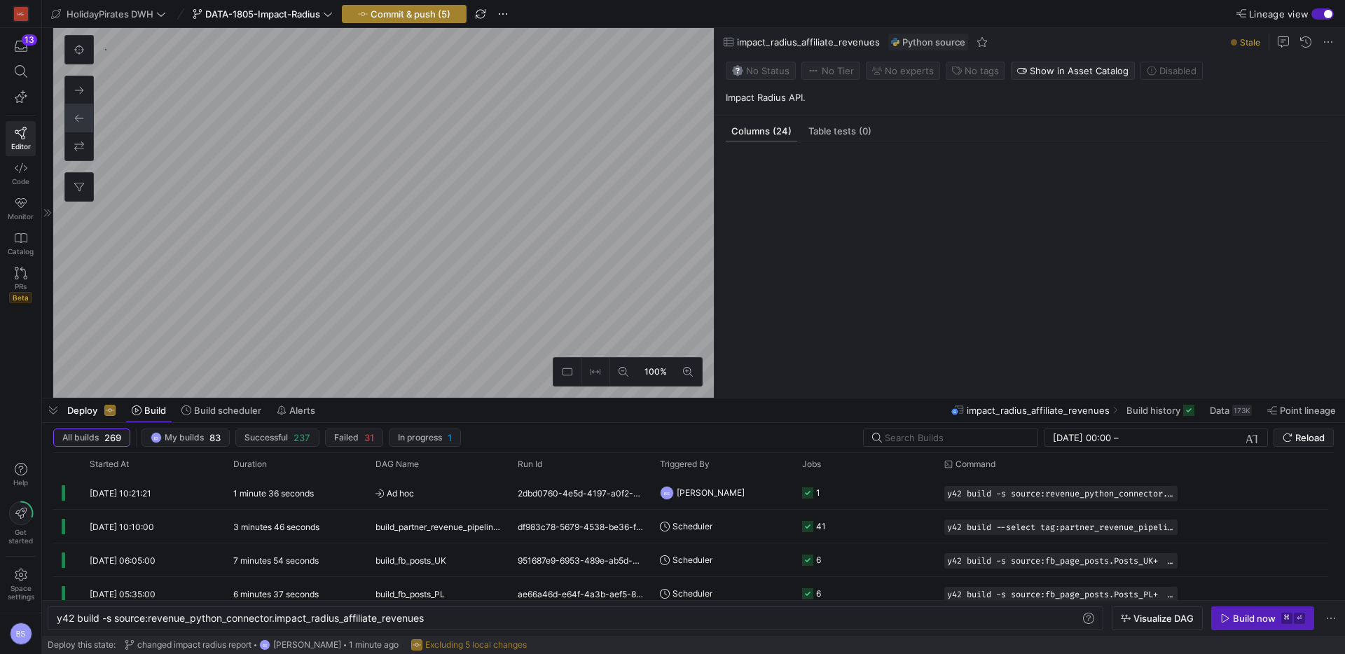
click at [427, 14] on span "Commit & push (5)" at bounding box center [411, 13] width 80 height 11
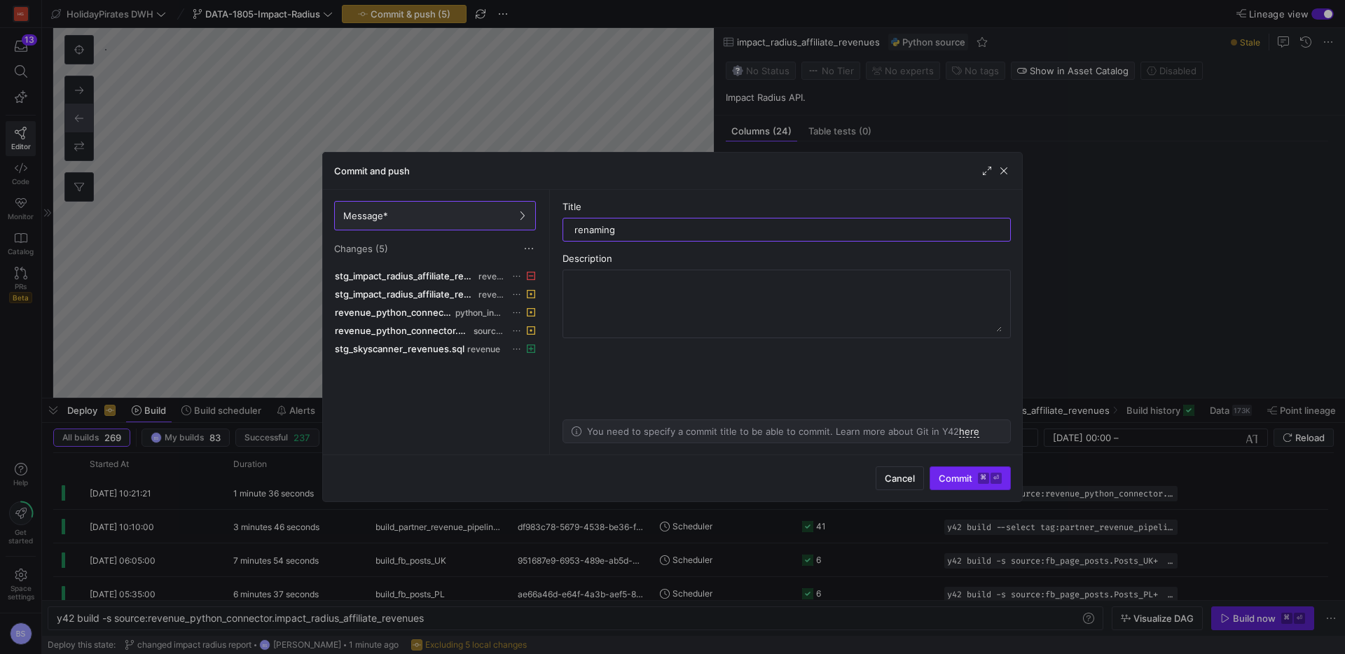
type input "renaming"
click at [944, 476] on span "Commit ⌘ ⏎" at bounding box center [970, 478] width 63 height 11
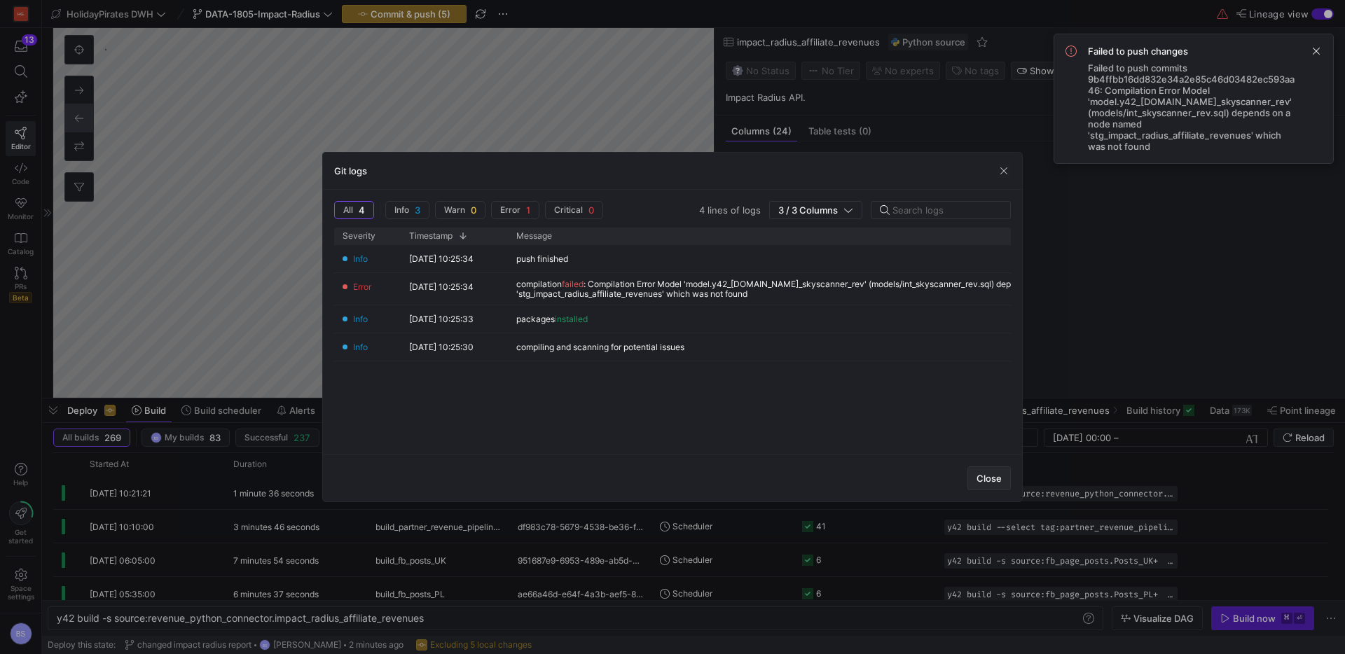
click at [982, 483] on span "Close" at bounding box center [989, 478] width 25 height 11
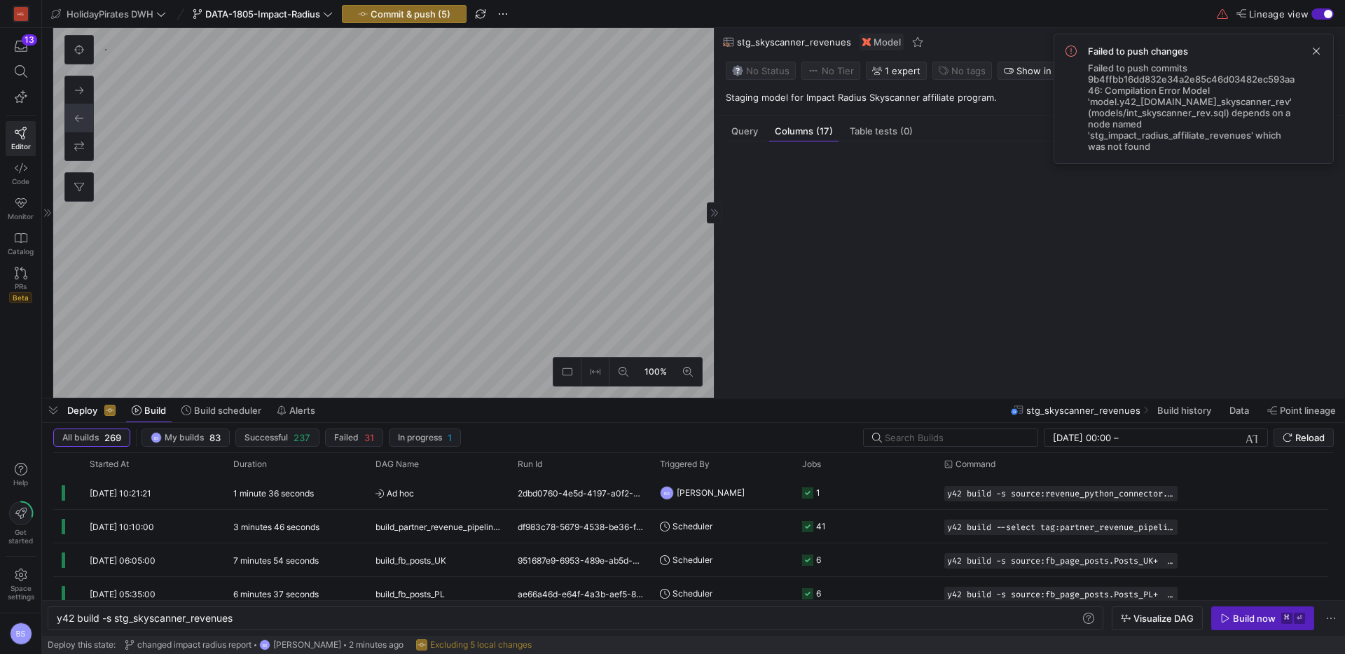
scroll to position [235, 0]
type textarea "y42 build -s int_skyscanner_rev"
click at [741, 130] on span "Query" at bounding box center [744, 131] width 27 height 9
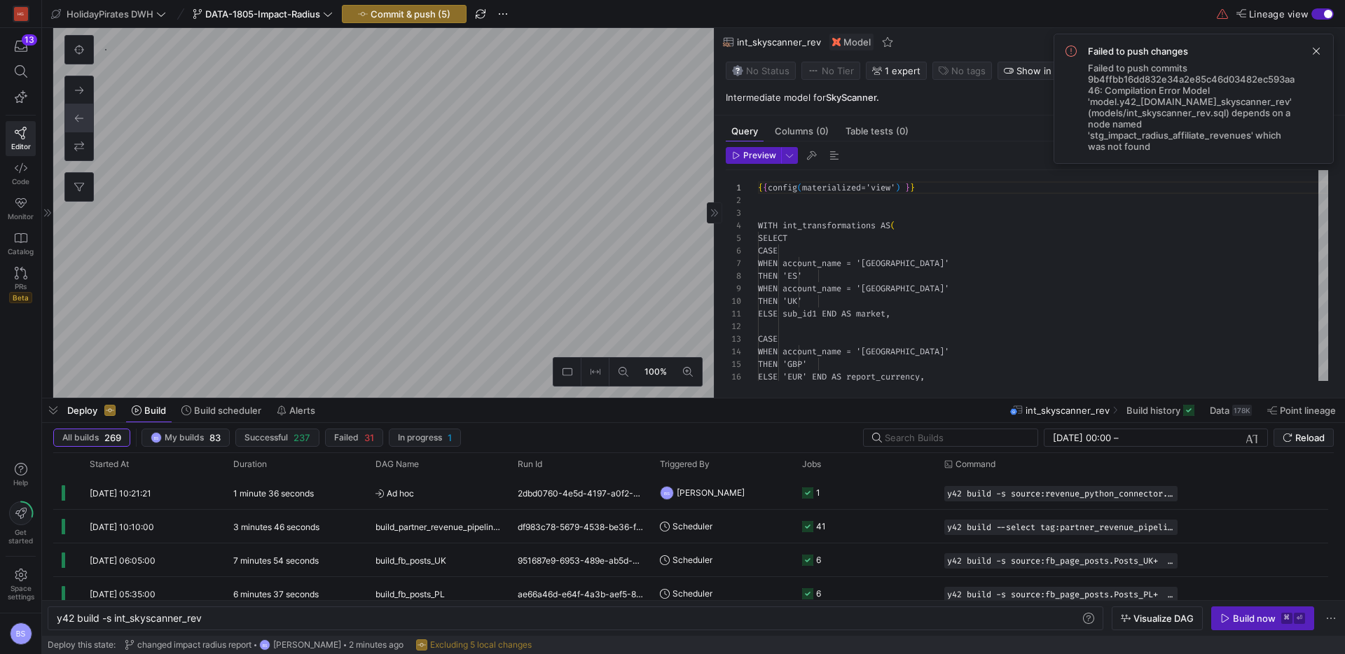
scroll to position [126, 0]
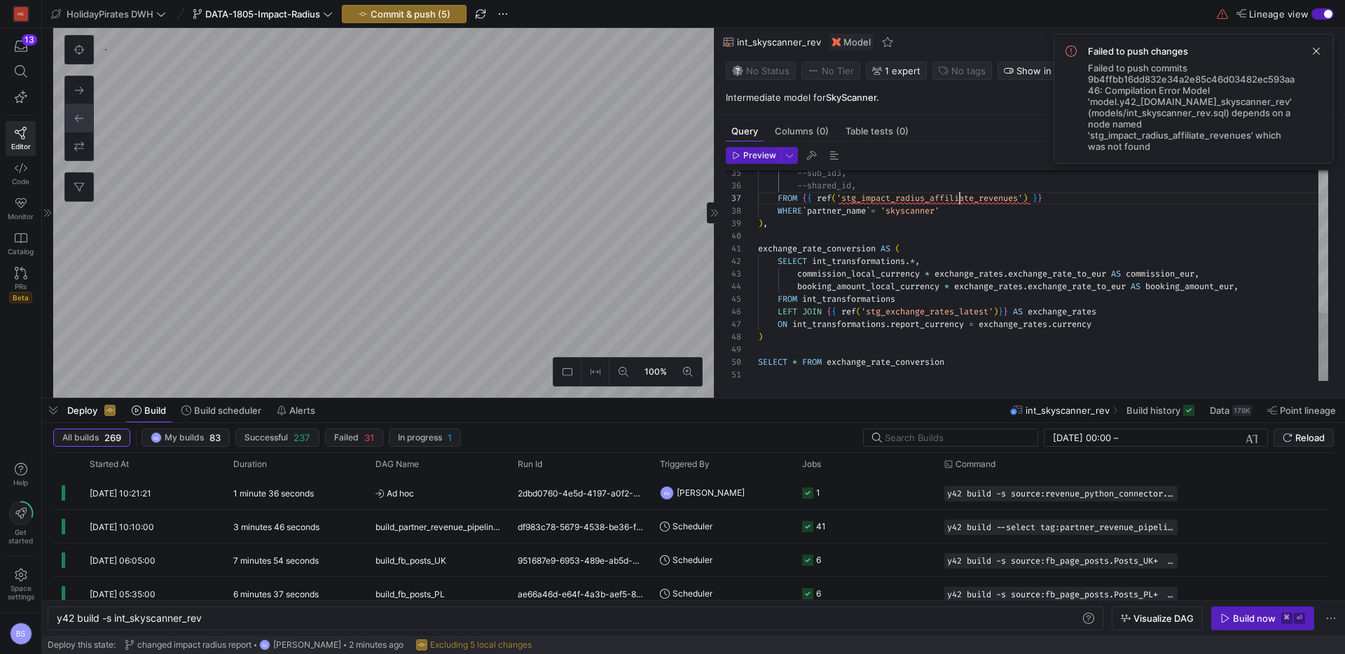
click at [959, 202] on div "--sub_id3, --shared_id, FROM { { ref ( 'stg_impact_radius_affiliate_revenues' )…" at bounding box center [1043, 54] width 570 height 654
drag, startPoint x: 962, startPoint y: 215, endPoint x: 719, endPoint y: 215, distance: 243.1
click at [758, 215] on div "--sub_id3, --shared_id, FROM { { ref ( 'stg_skyscanner_revenues' ) } } WHERE ` …" at bounding box center [1043, 54] width 570 height 654
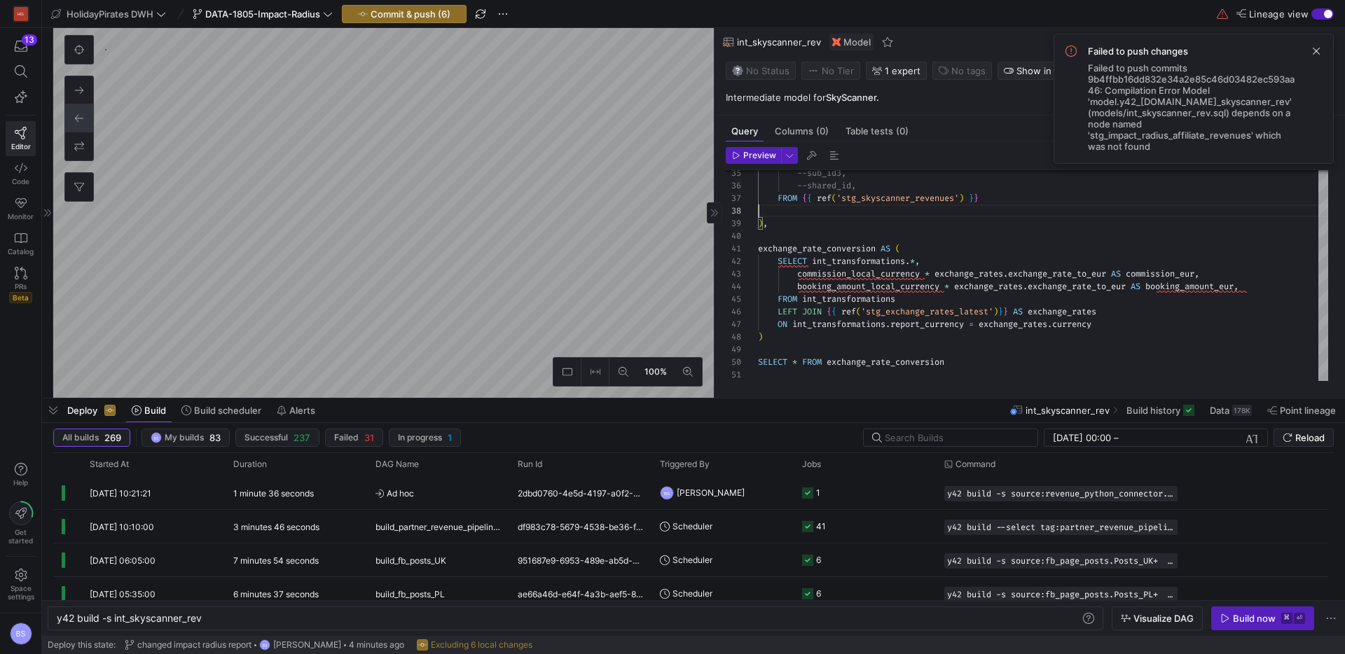
scroll to position [76, 226]
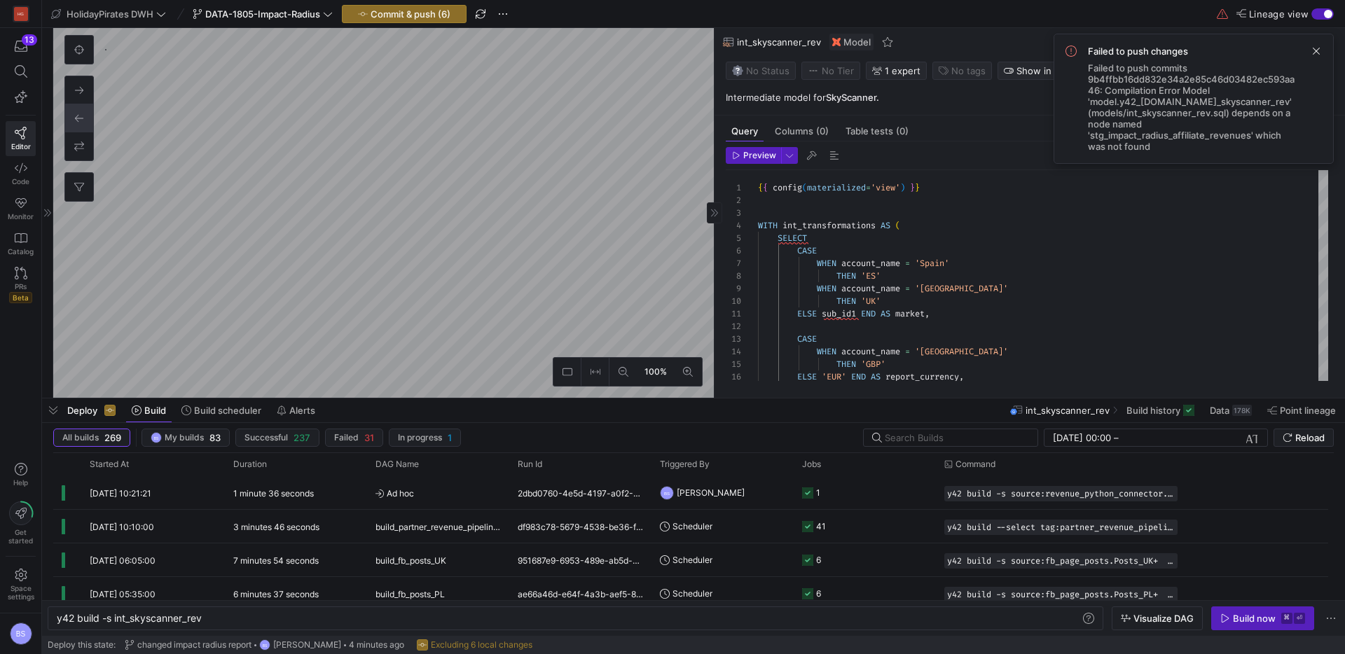
type textarea "category, --sku, --item_name, sub_id2, --sub_id3, --shared_id, FROM {{ ref('stg…"
click at [409, 19] on span "Commit & push (6)" at bounding box center [411, 13] width 80 height 11
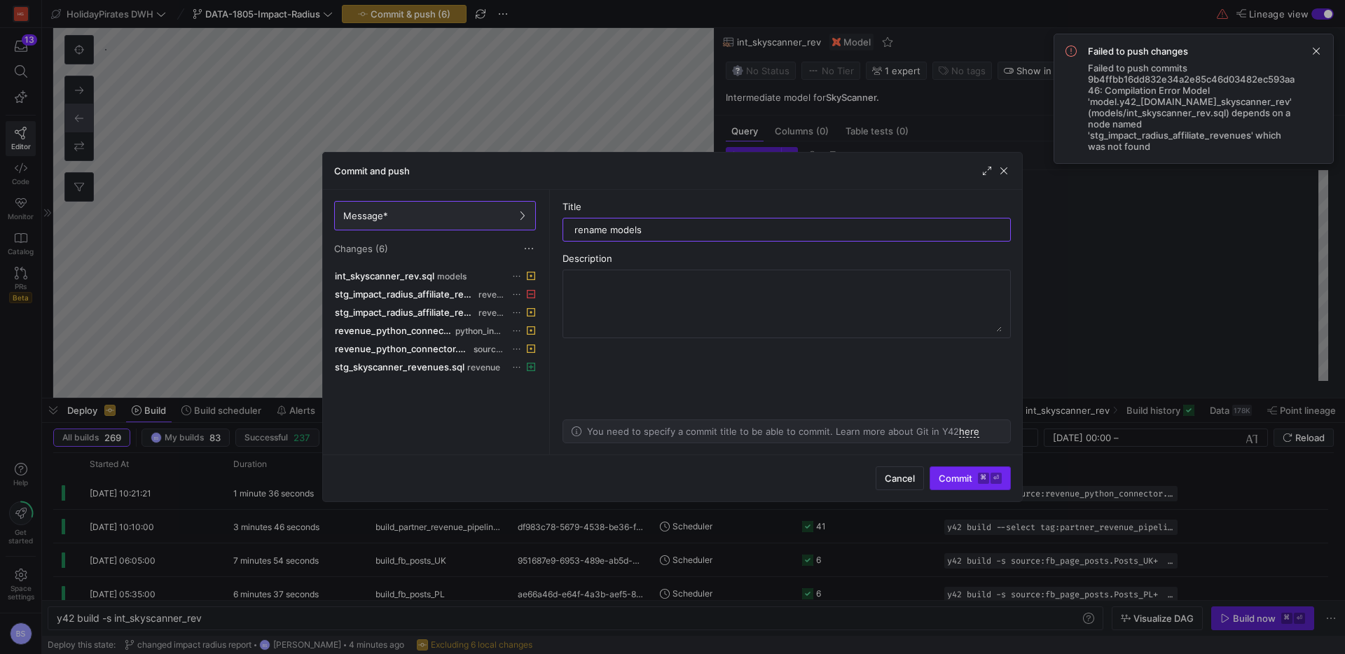
type input "rename models"
click at [942, 481] on span "Commit ⌘ ⏎" at bounding box center [970, 478] width 63 height 11
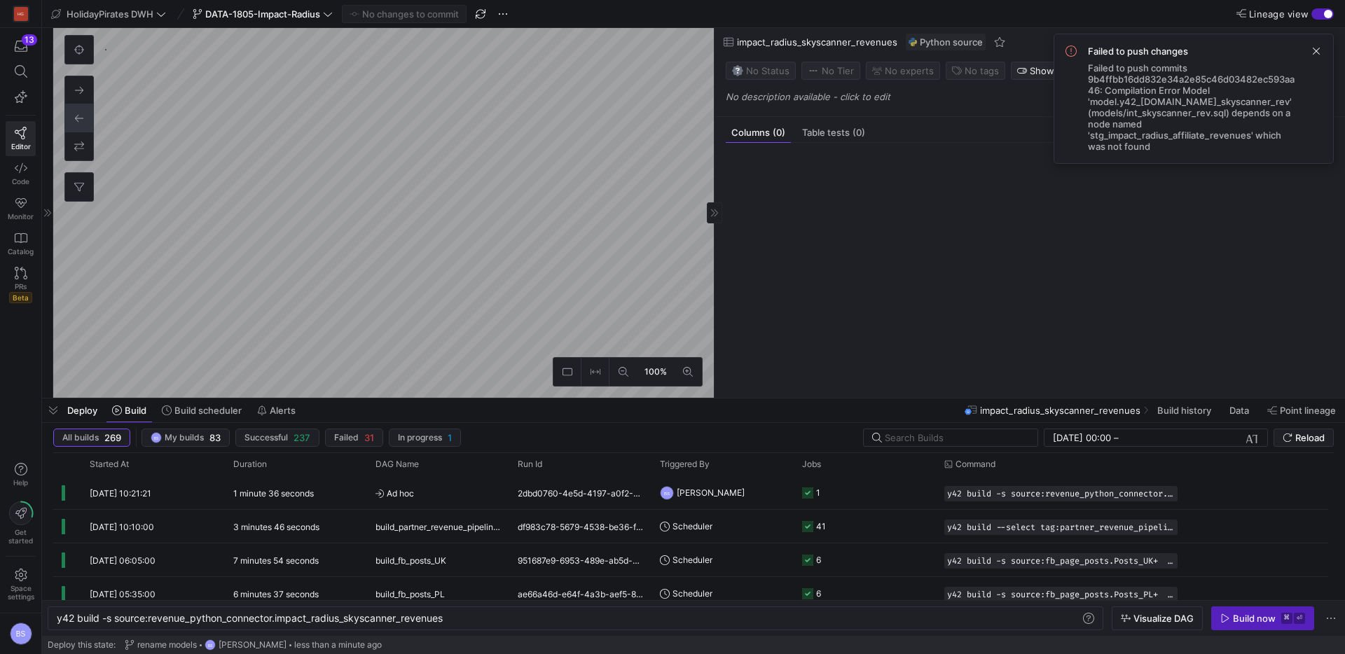
scroll to position [1340, 0]
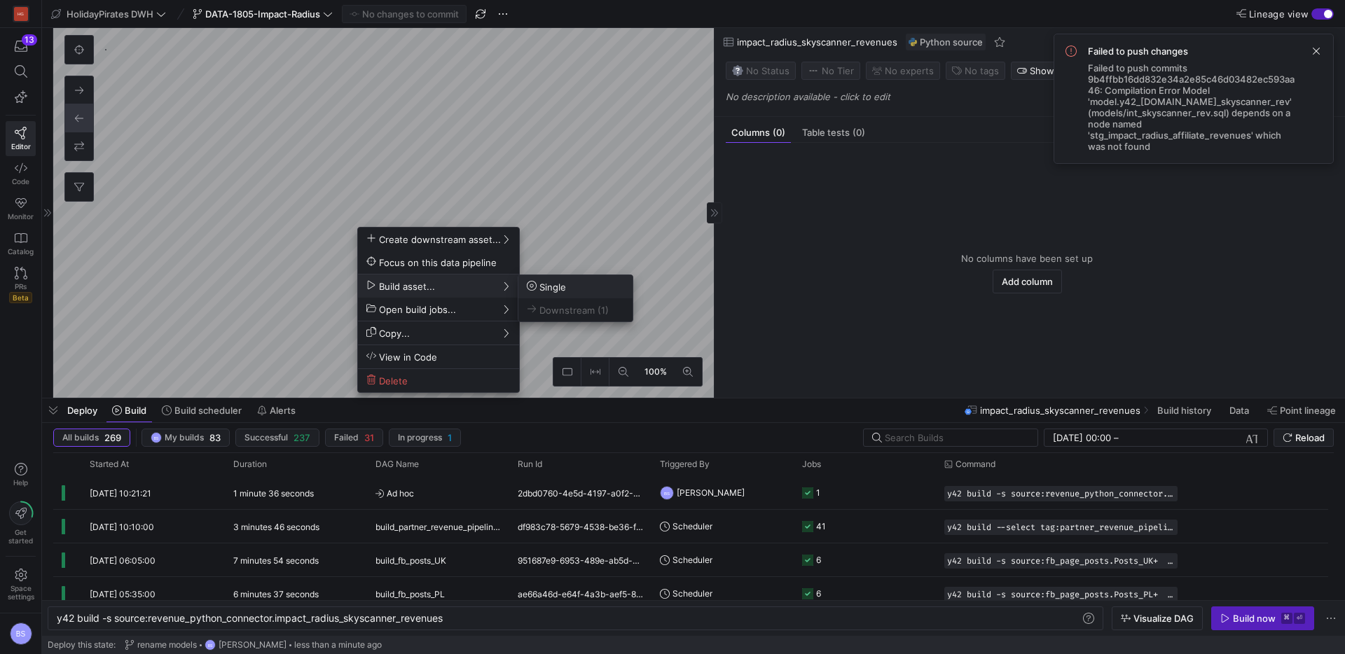
click at [565, 291] on span "Single" at bounding box center [546, 287] width 39 height 12
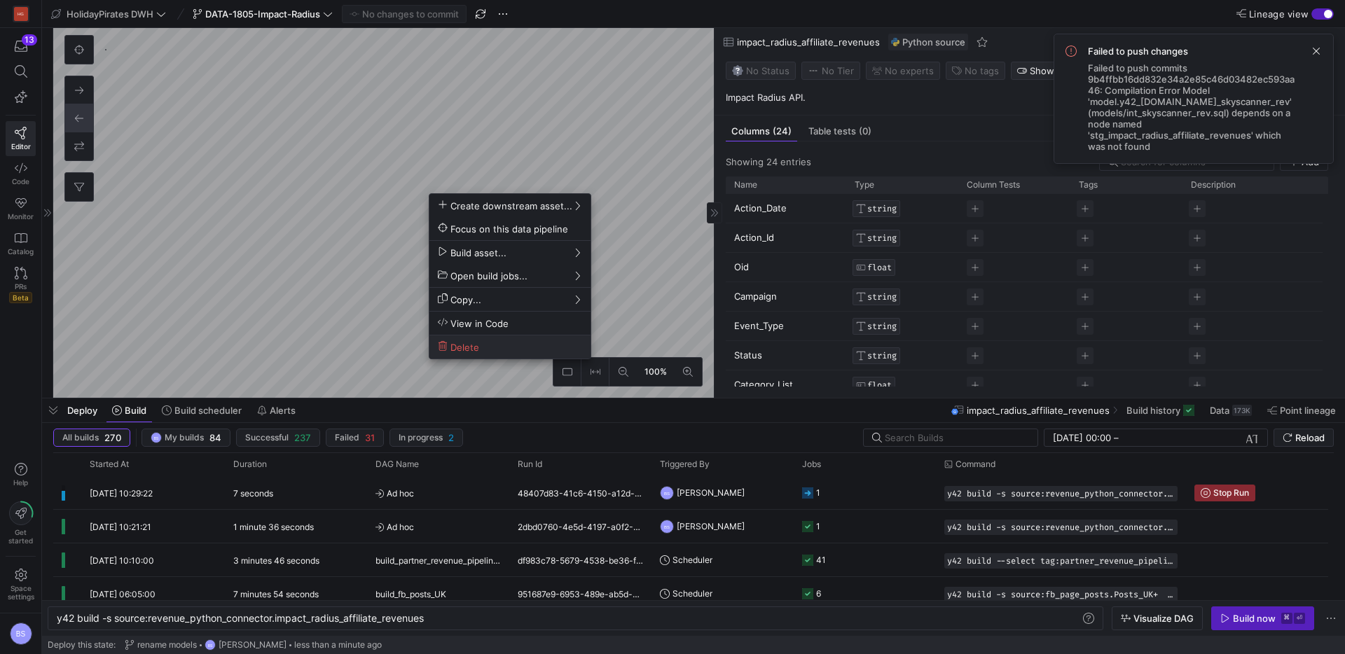
click at [478, 343] on span "Delete" at bounding box center [458, 347] width 41 height 12
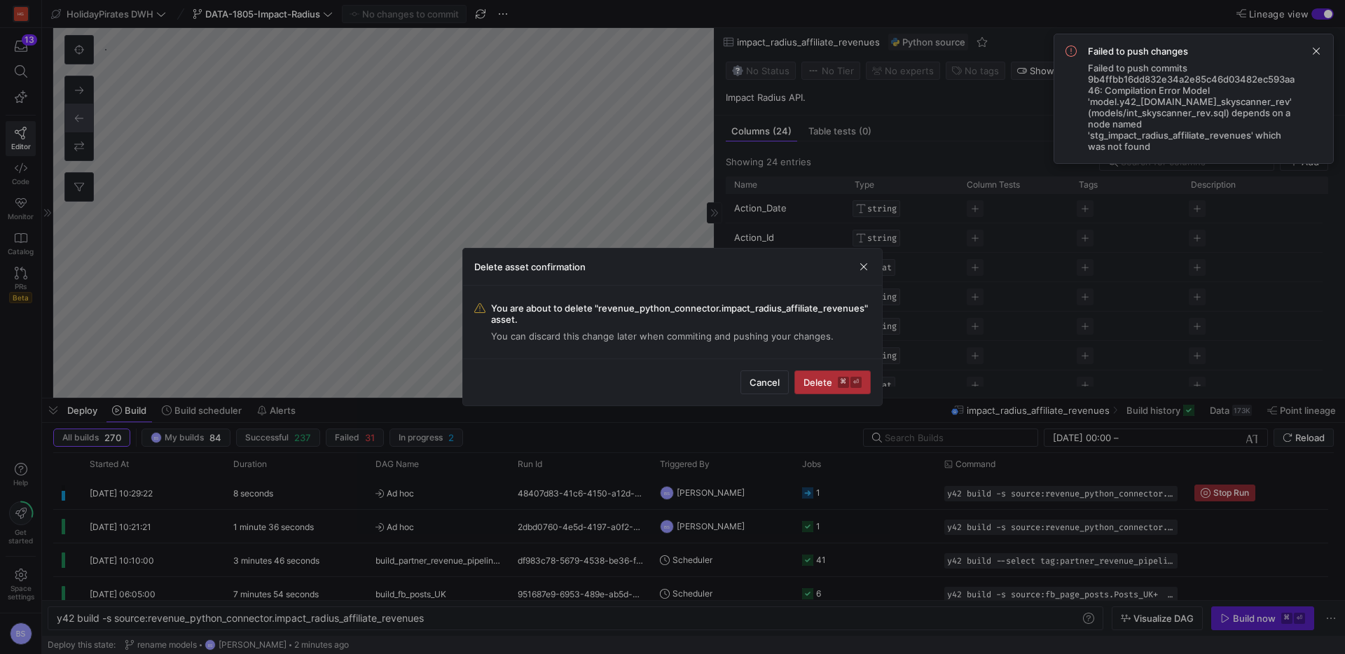
click at [835, 383] on span "Delete ⌘ ⏎" at bounding box center [833, 382] width 58 height 11
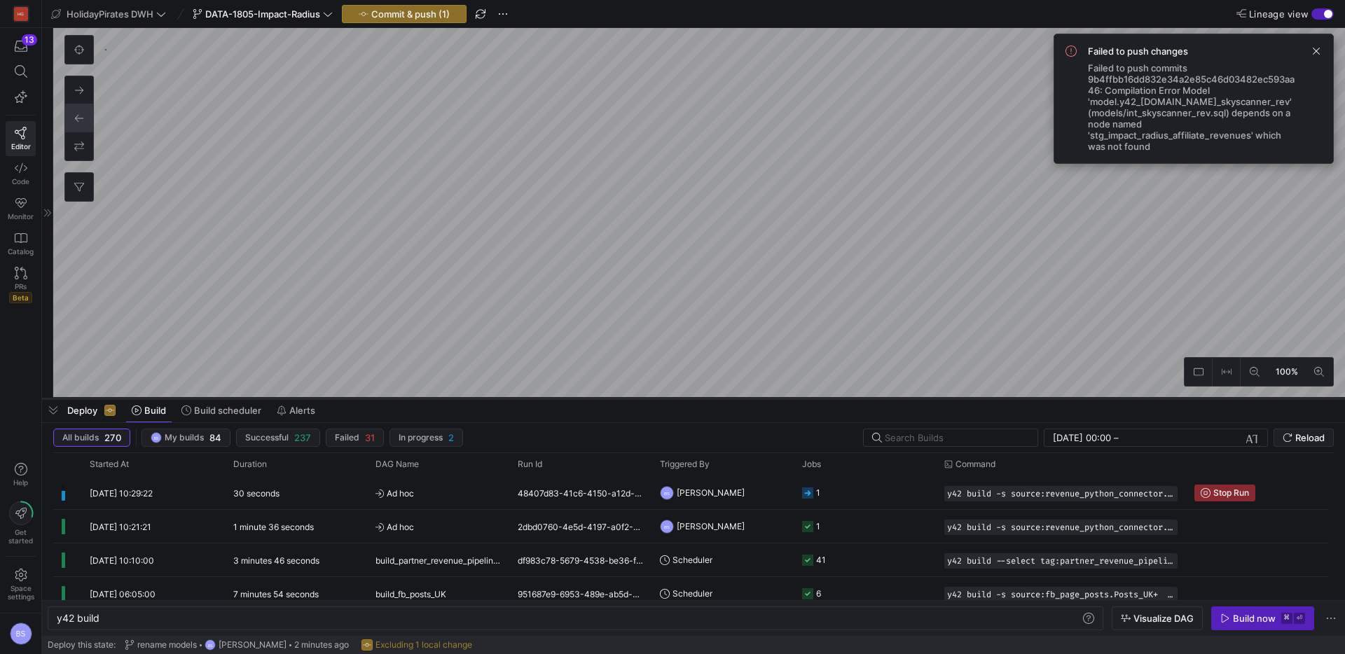
type textarea "y42 build -s stg_skyscanner_revenues"
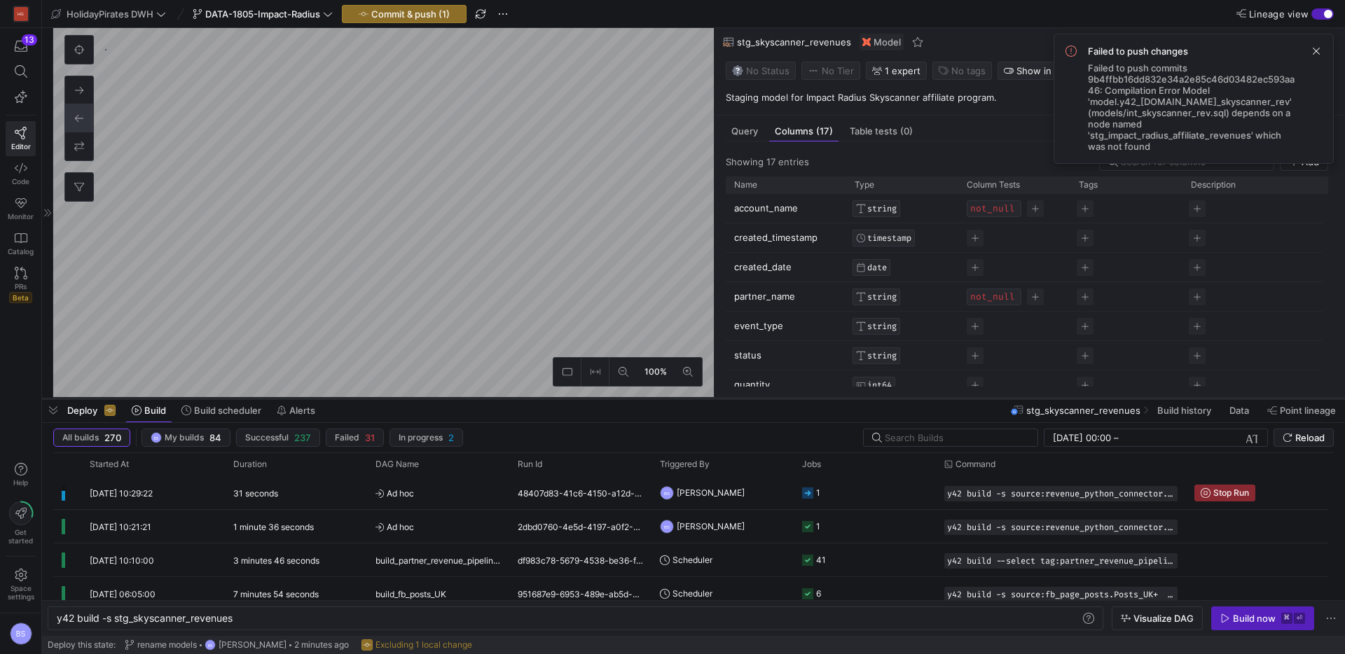
scroll to position [235, 0]
click at [738, 134] on div "Query" at bounding box center [745, 131] width 38 height 20
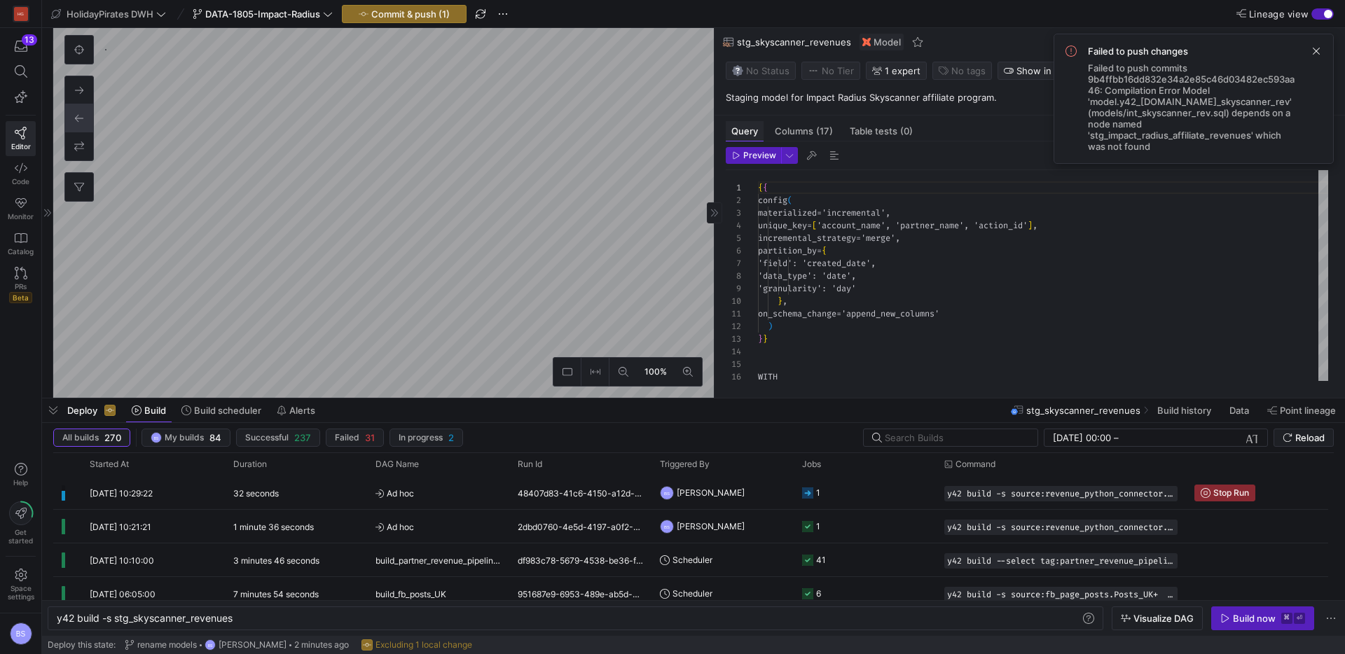
scroll to position [126, 0]
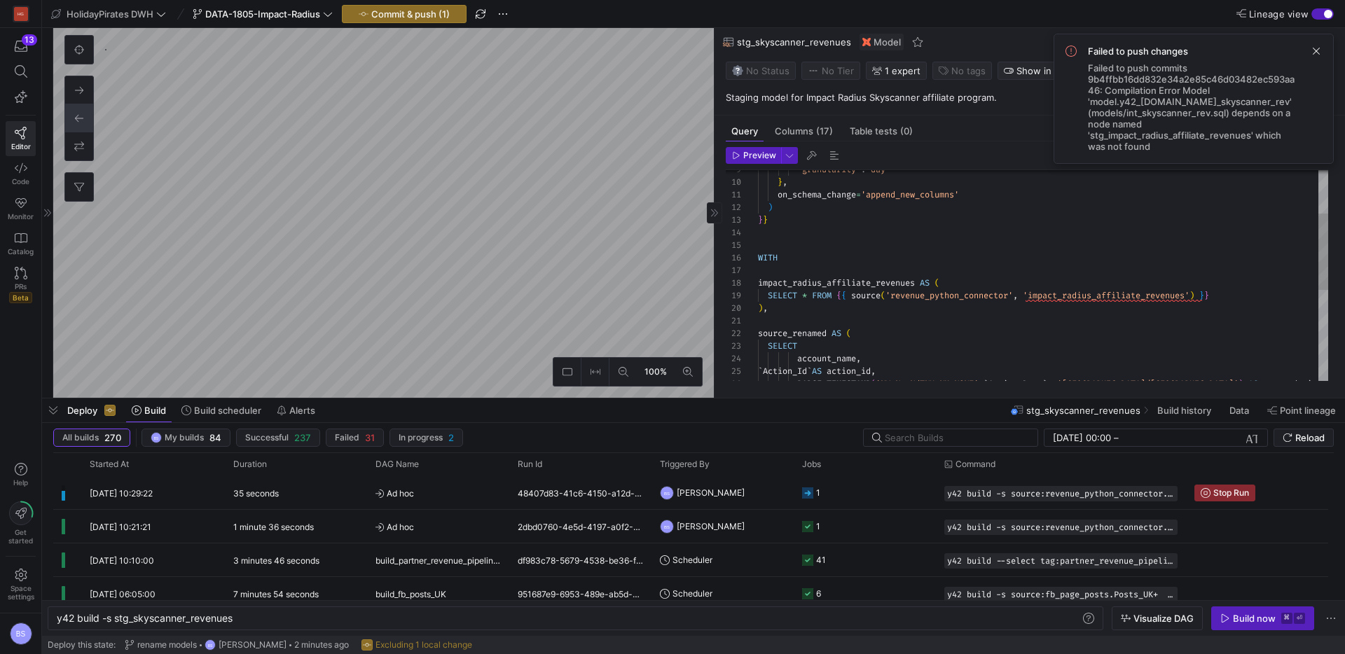
click at [1131, 291] on div "SELECT * FROM { { source ( 'revenue_python_connector' , 'impact_radius_affiliat…" at bounding box center [1043, 340] width 570 height 579
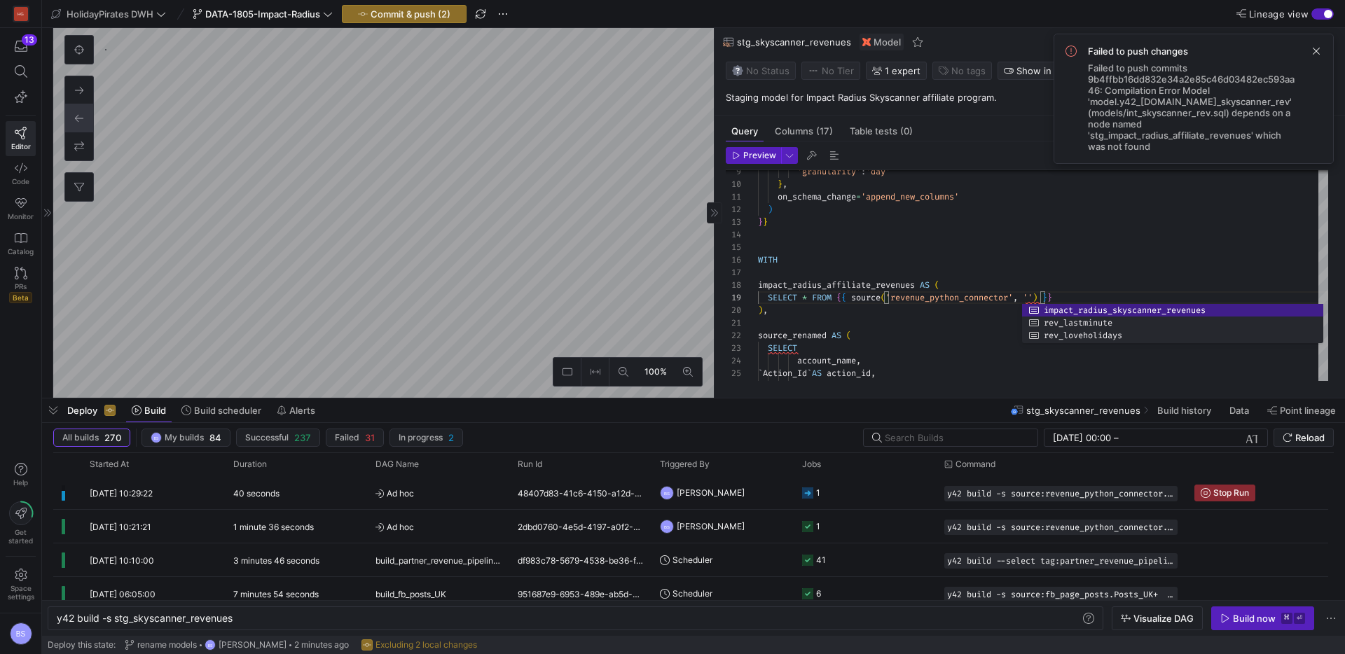
scroll to position [101, 444]
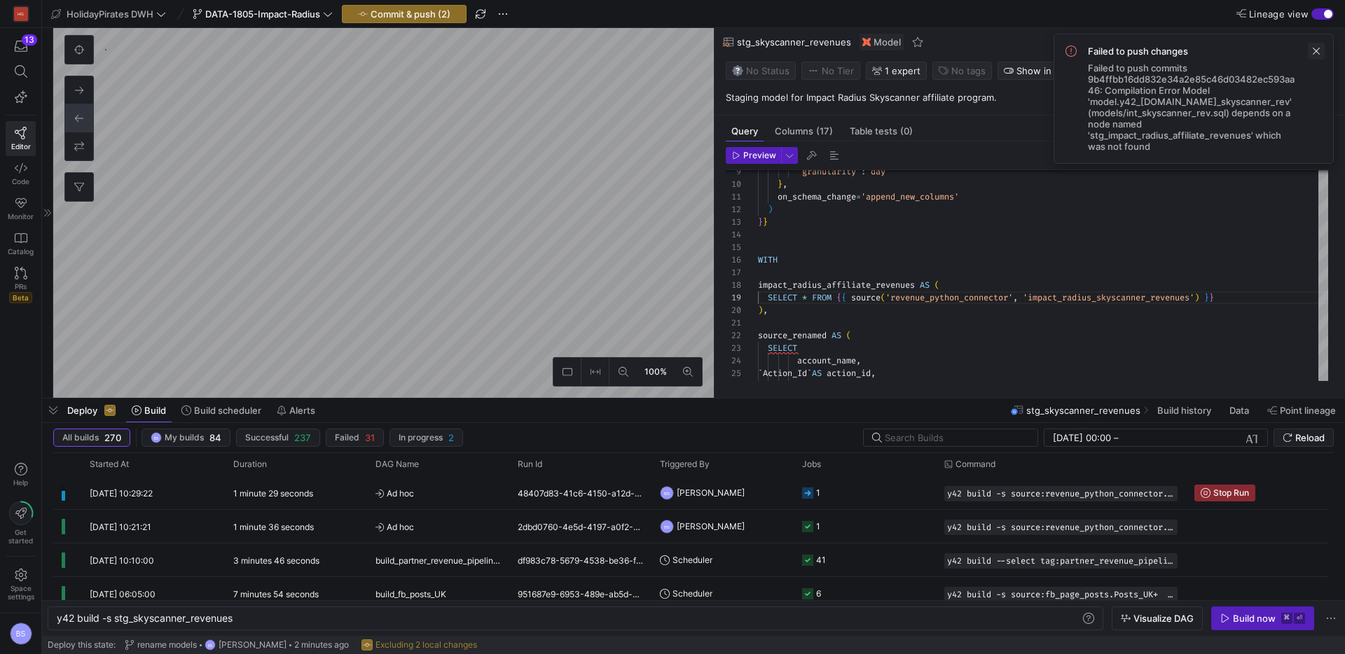
click at [1314, 53] on span at bounding box center [1316, 51] width 17 height 17
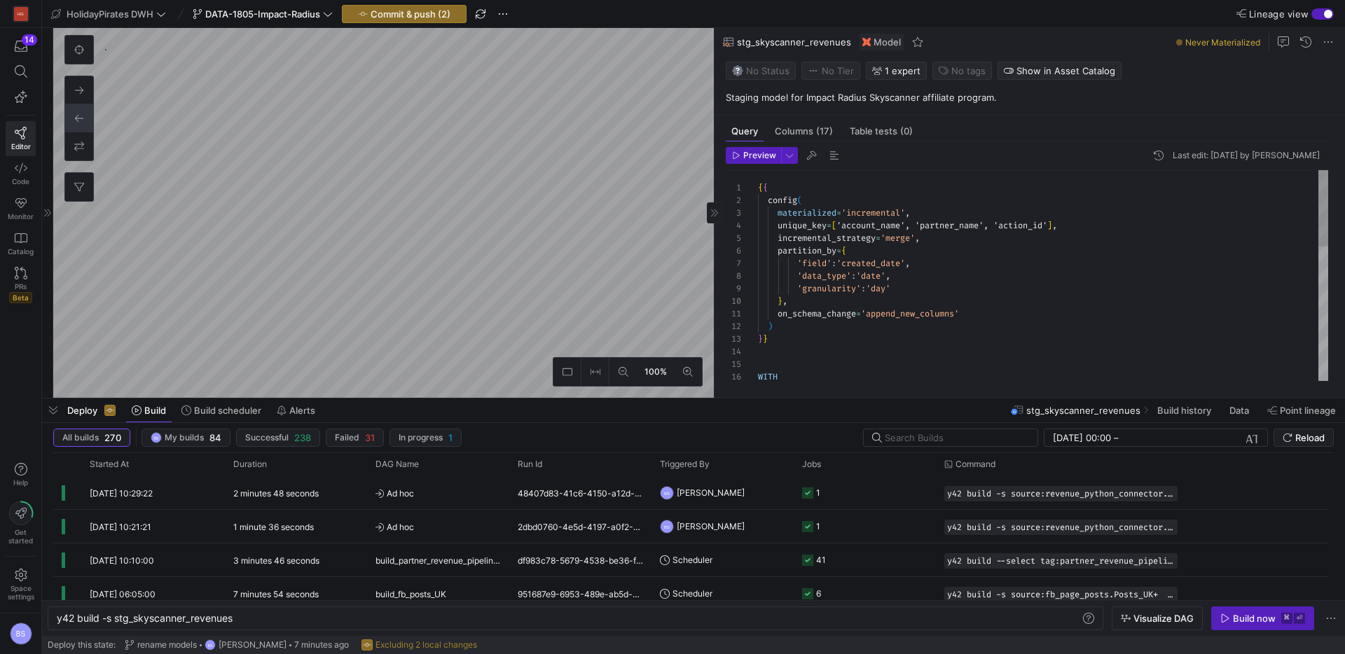
click at [973, 228] on div "WITH ) } } 'granularity' : 'day' } , on_schema_change = 'append_new_columns' 'd…" at bounding box center [1043, 459] width 570 height 579
click at [1040, 245] on div "WITH ) } } 'granularity' : 'day' } , on_schema_change = 'append_new_columns' 'd…" at bounding box center [1043, 459] width 570 height 579
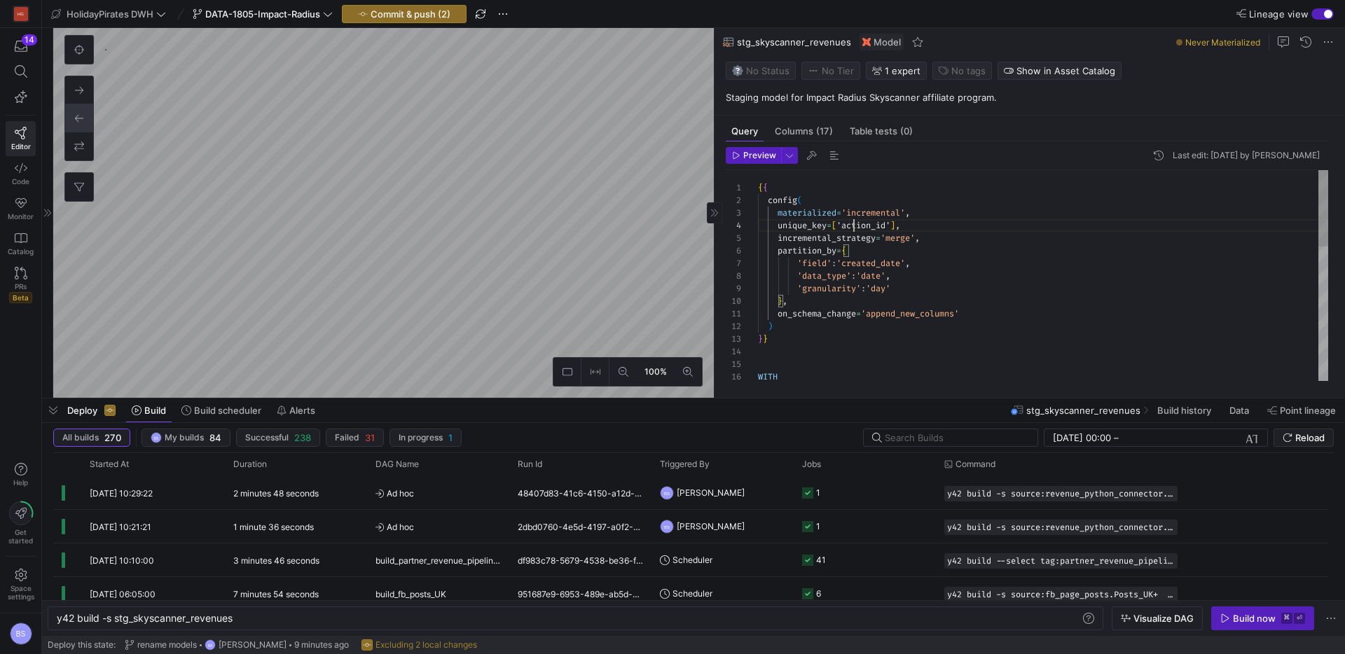
click at [853, 228] on div "WITH ) } } 'granularity' : 'day' } , on_schema_change = 'append_new_columns' 'd…" at bounding box center [1043, 459] width 570 height 579
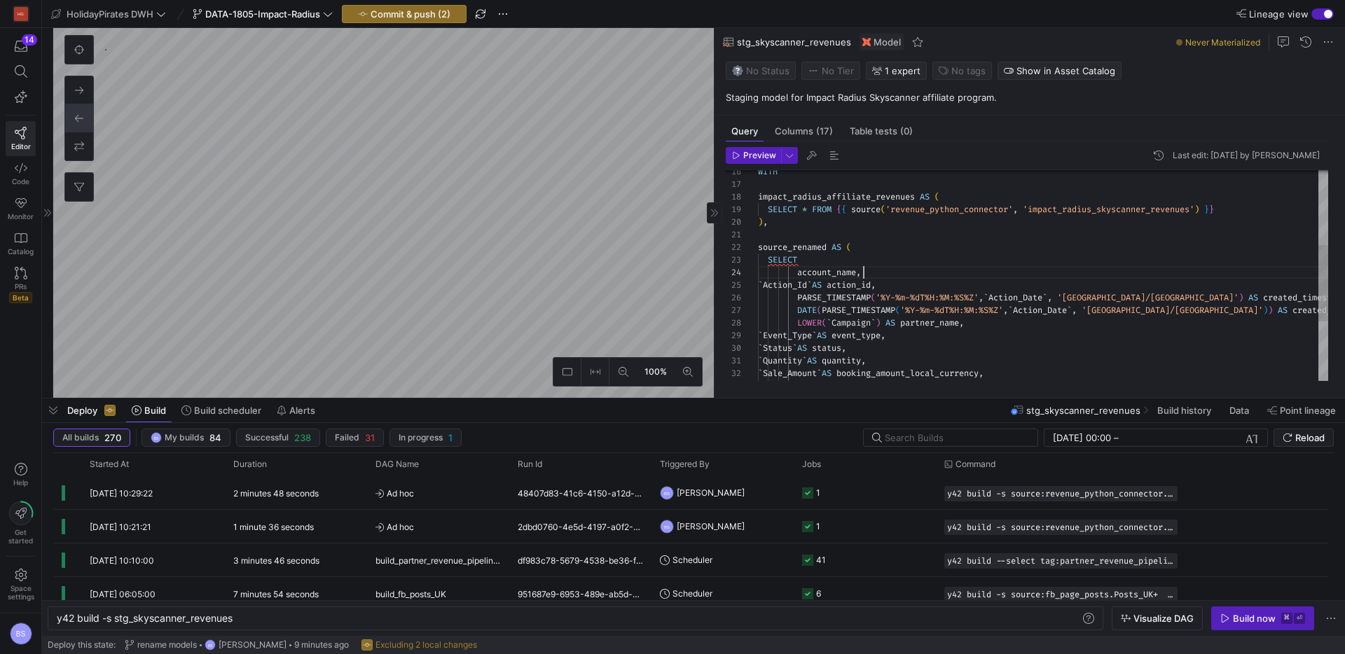
scroll to position [38, 0]
drag, startPoint x: 876, startPoint y: 270, endPoint x: 751, endPoint y: 270, distance: 124.7
click at [758, 270] on div "WITH impact_radius_affiliate_revenues AS ( SELECT * FROM { { source ( 'revenue_…" at bounding box center [1043, 254] width 570 height 579
type textarea "source_renamed AS ( SELECT `Action_Id` AS action_id, PARSE_TIMESTAMP('%Y-%m-%dT…"
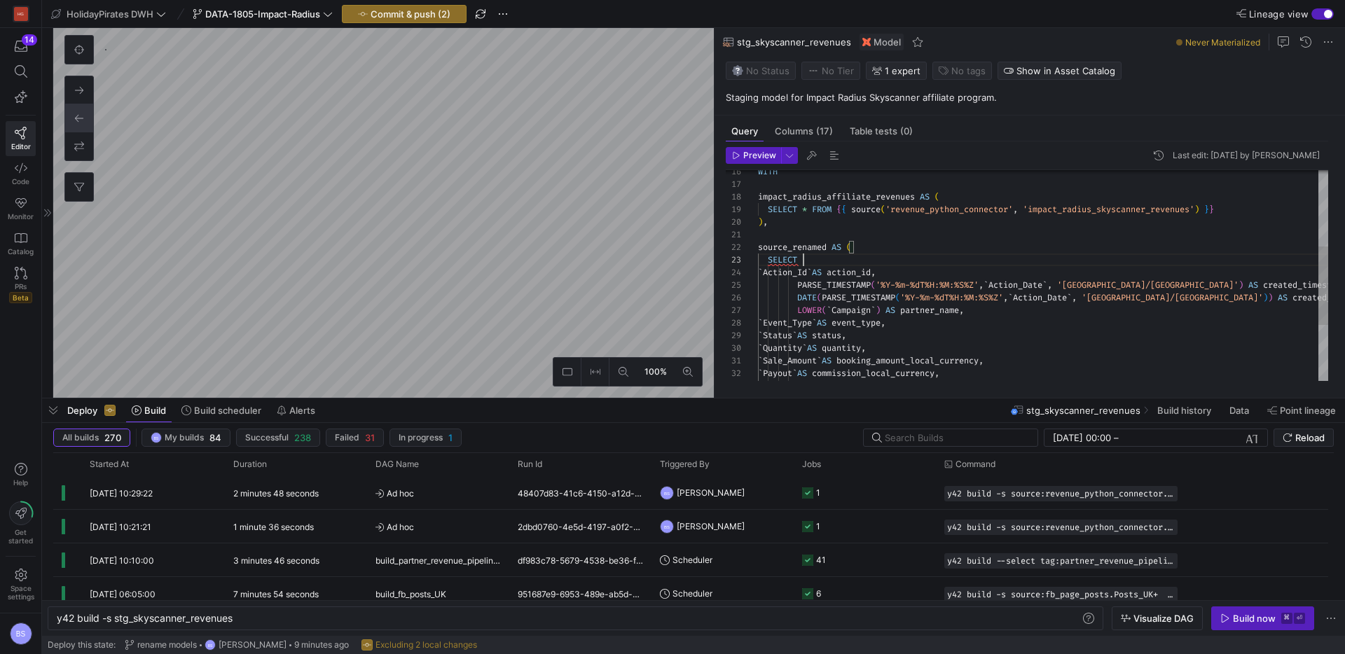
scroll to position [25, 46]
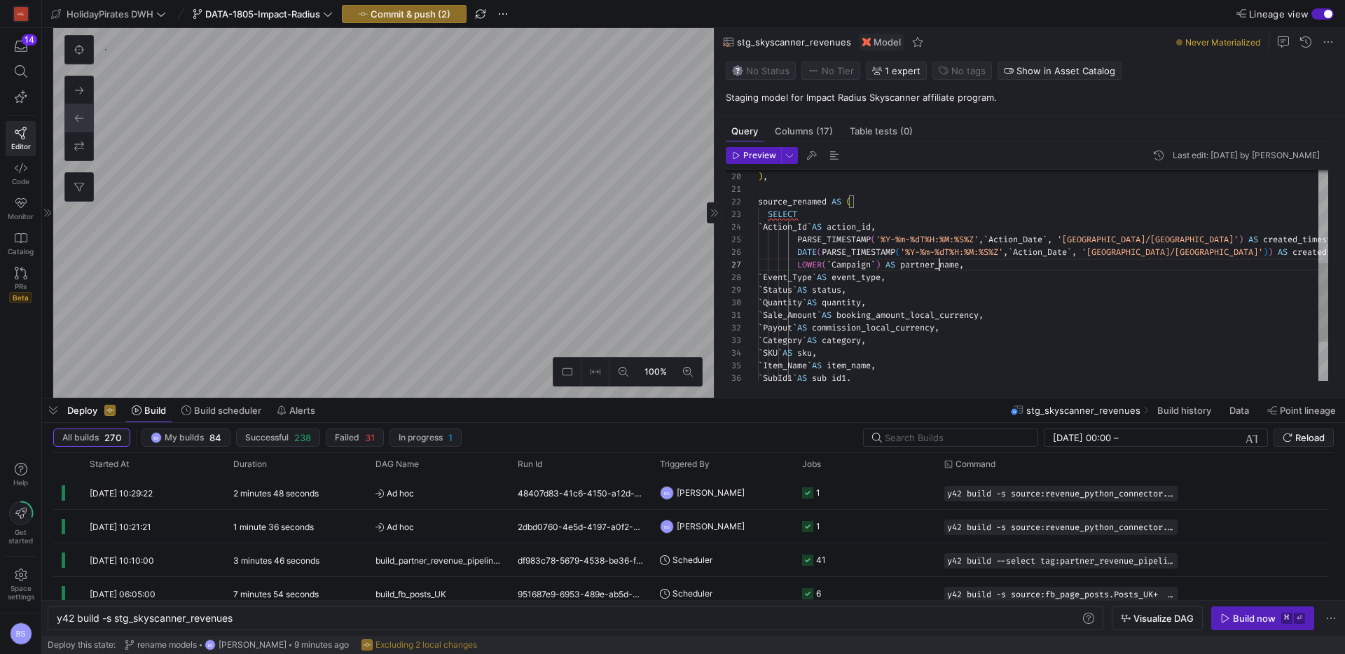
click at [941, 267] on div ") , source_renamed AS ( SELECT ` Action_Id ` AS action_id , PARSE_TIMESTAMP ( '…" at bounding box center [1043, 202] width 570 height 566
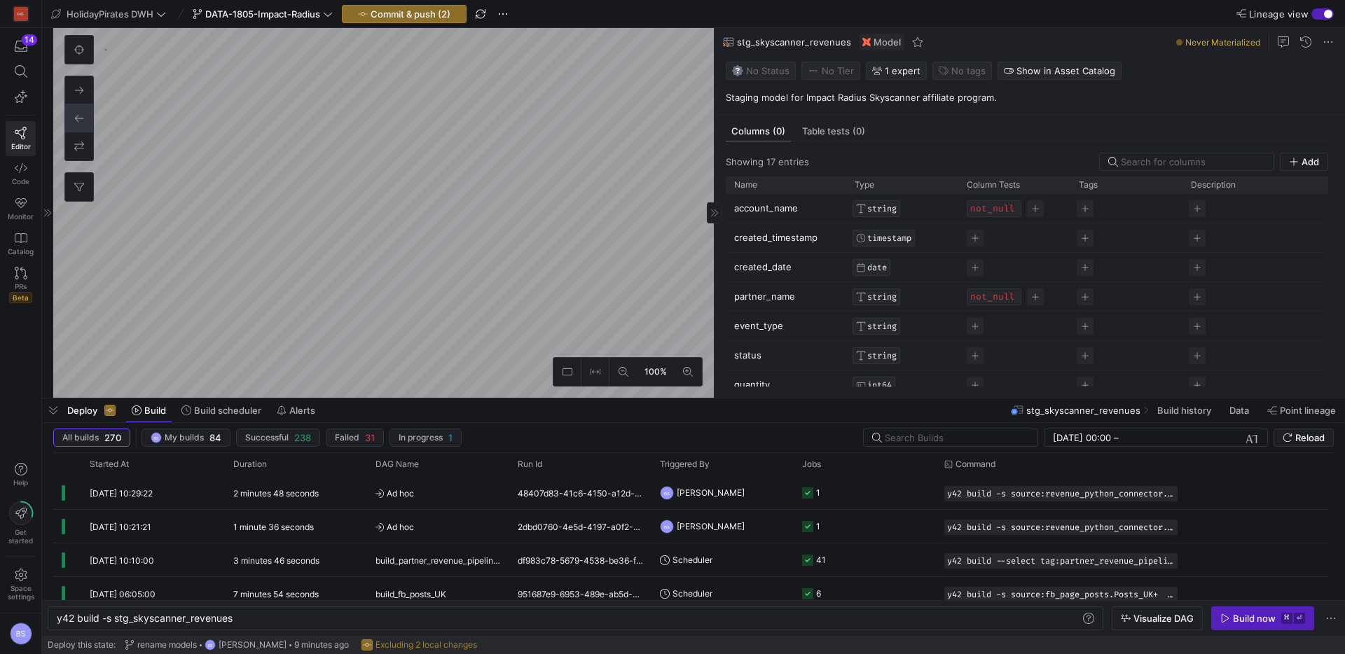
type textarea "y42 build -s source:revenue_python_connector.impact_radius_skyscanner_revenues"
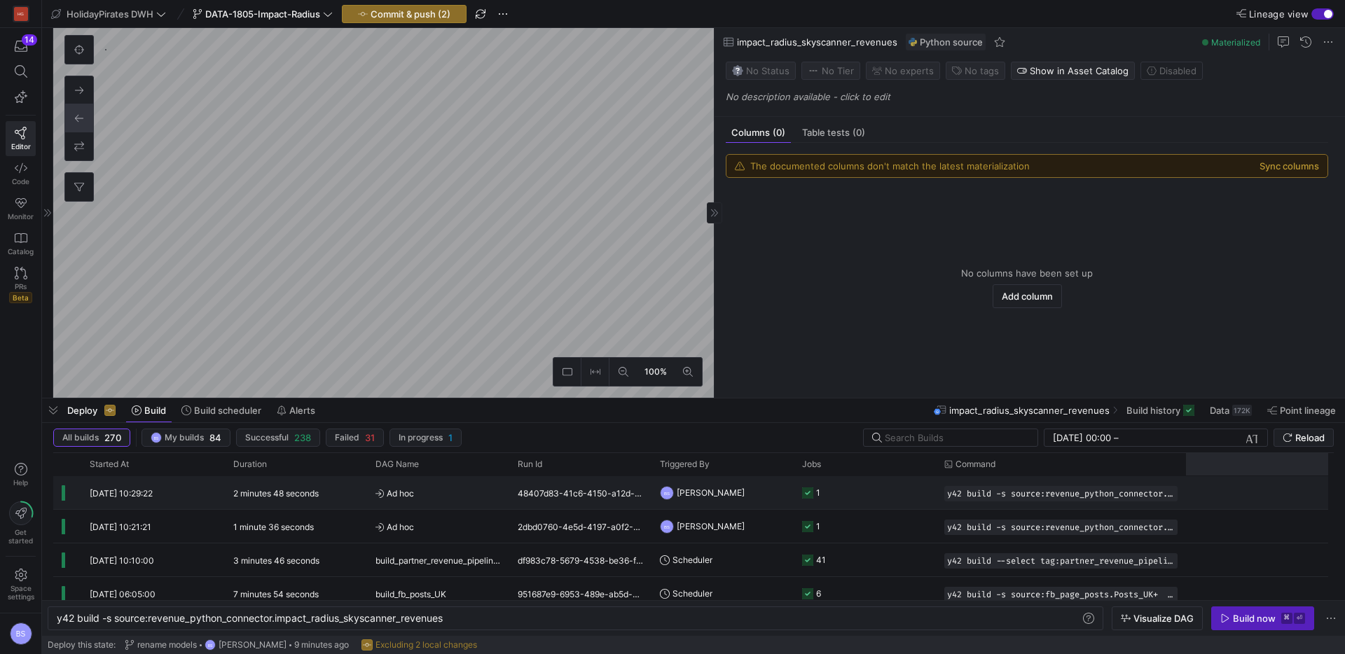
scroll to position [1323, 0]
click at [1219, 418] on span at bounding box center [1230, 410] width 53 height 22
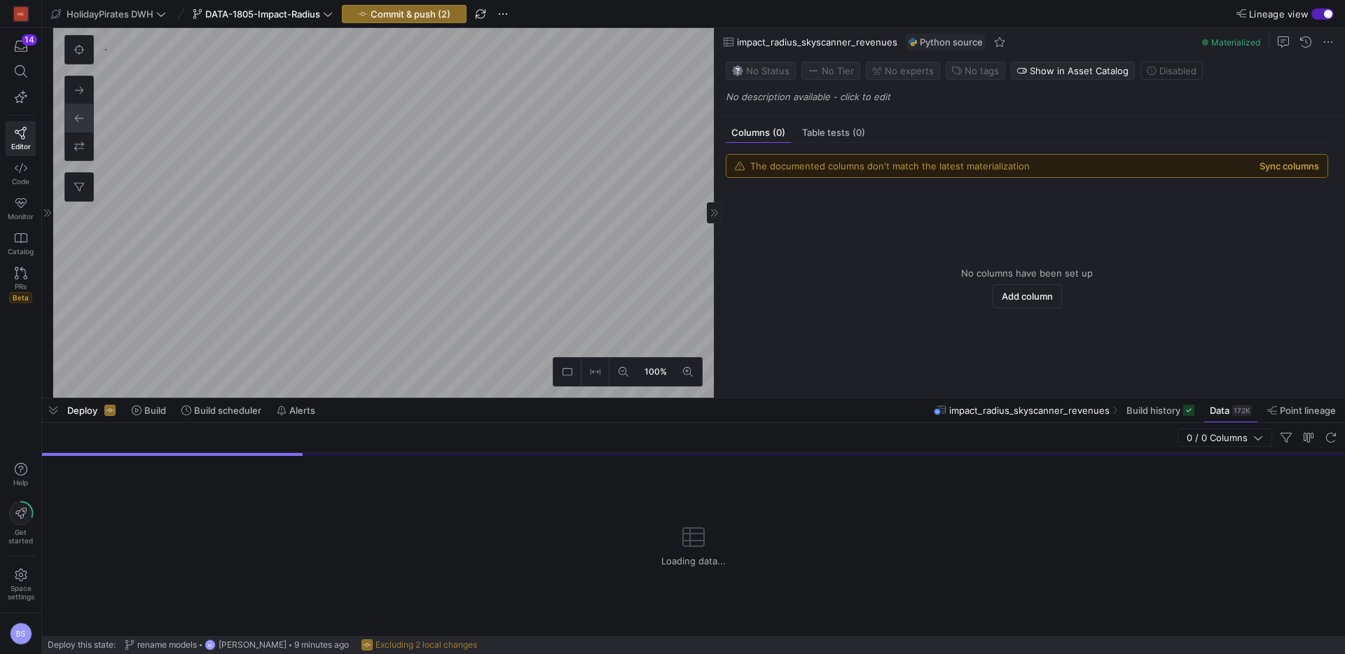
click at [1298, 165] on button "Sync columns" at bounding box center [1290, 165] width 60 height 11
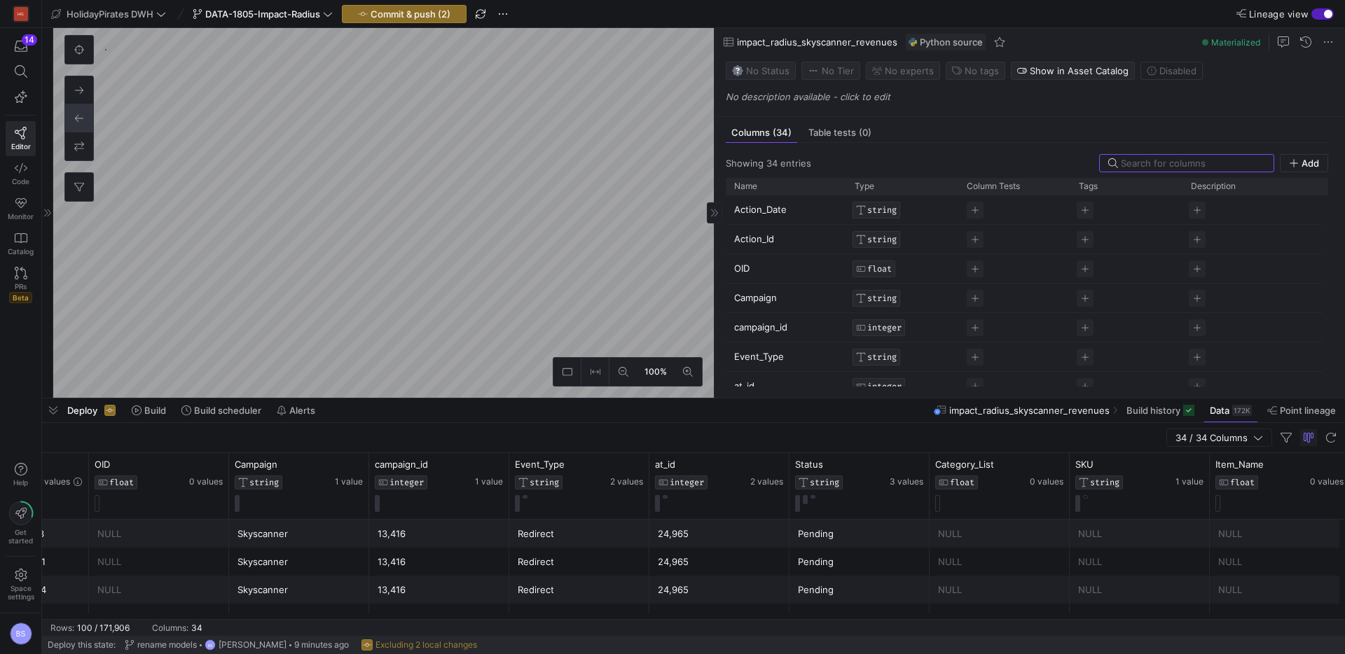
scroll to position [0, 273]
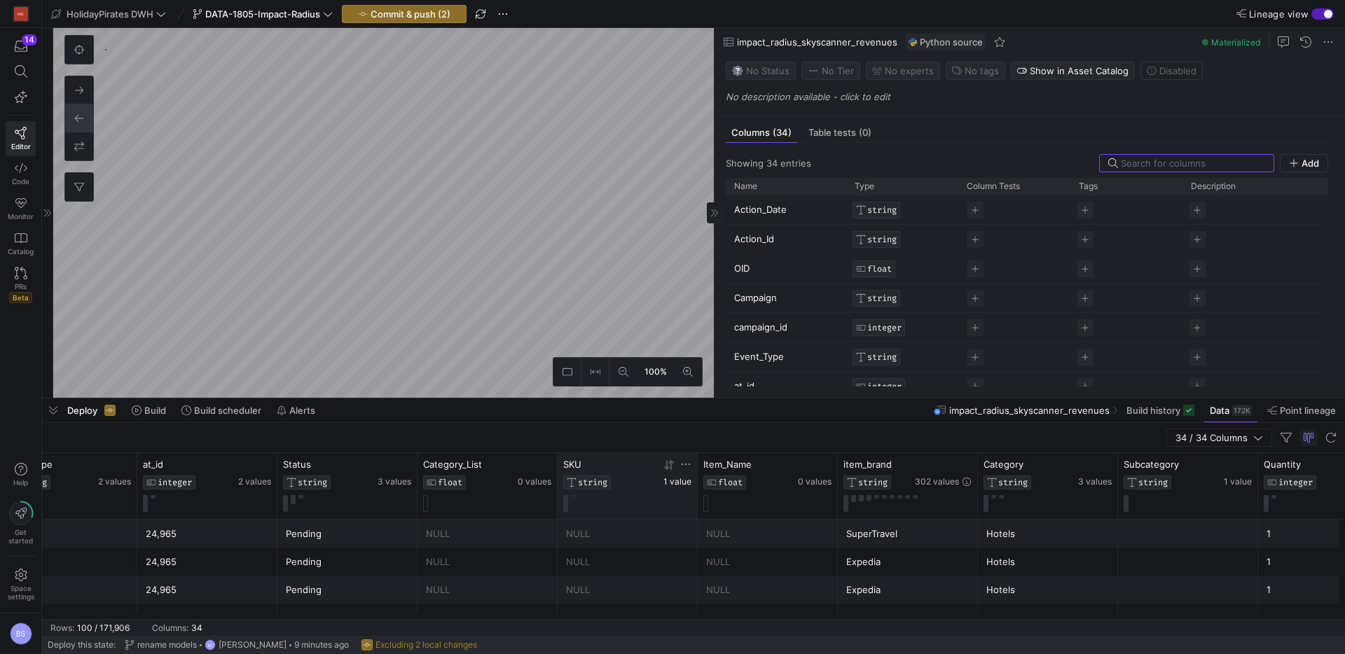
click at [668, 481] on span "1 value" at bounding box center [677, 482] width 28 height 10
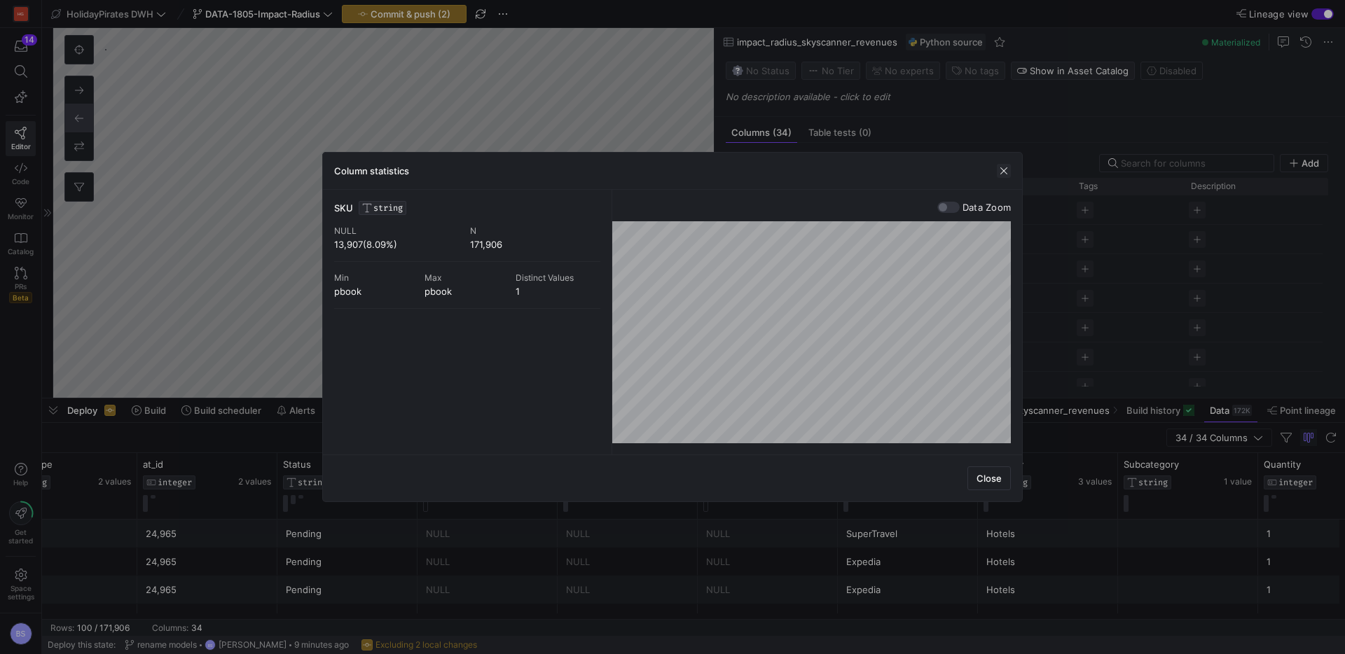
click at [1003, 170] on span "button" at bounding box center [1004, 171] width 14 height 14
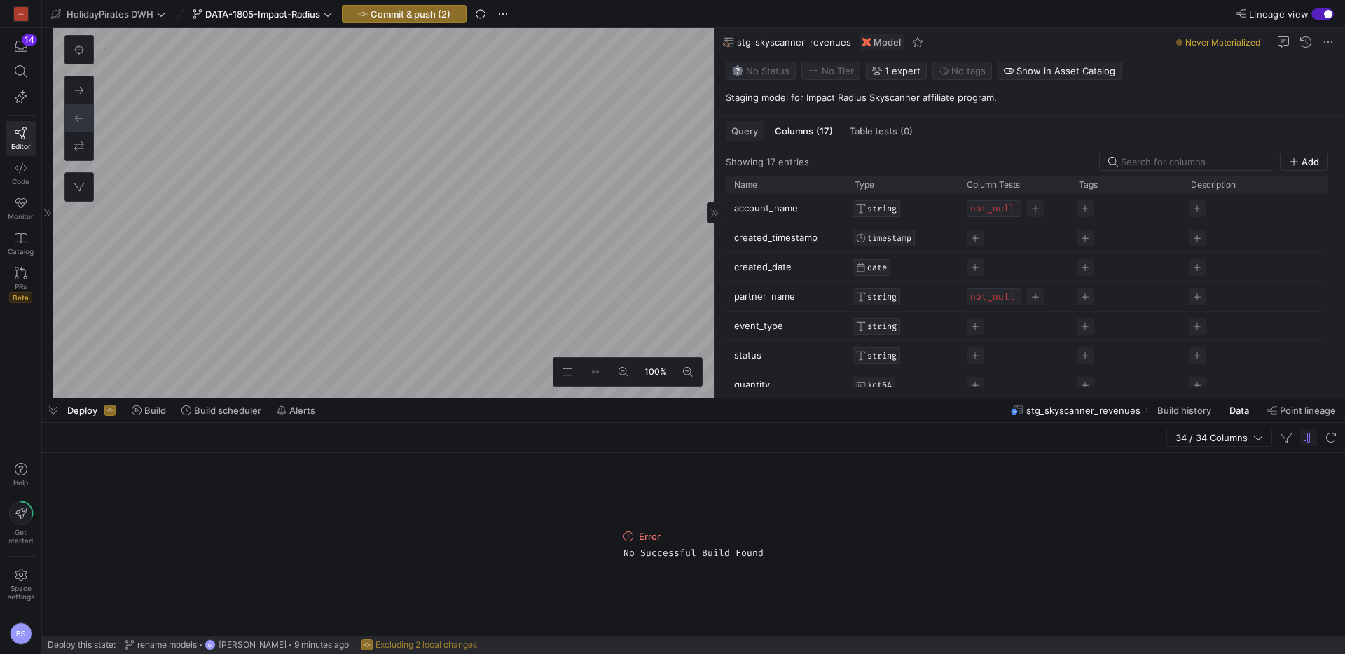
click at [756, 135] on span "Query" at bounding box center [744, 131] width 27 height 9
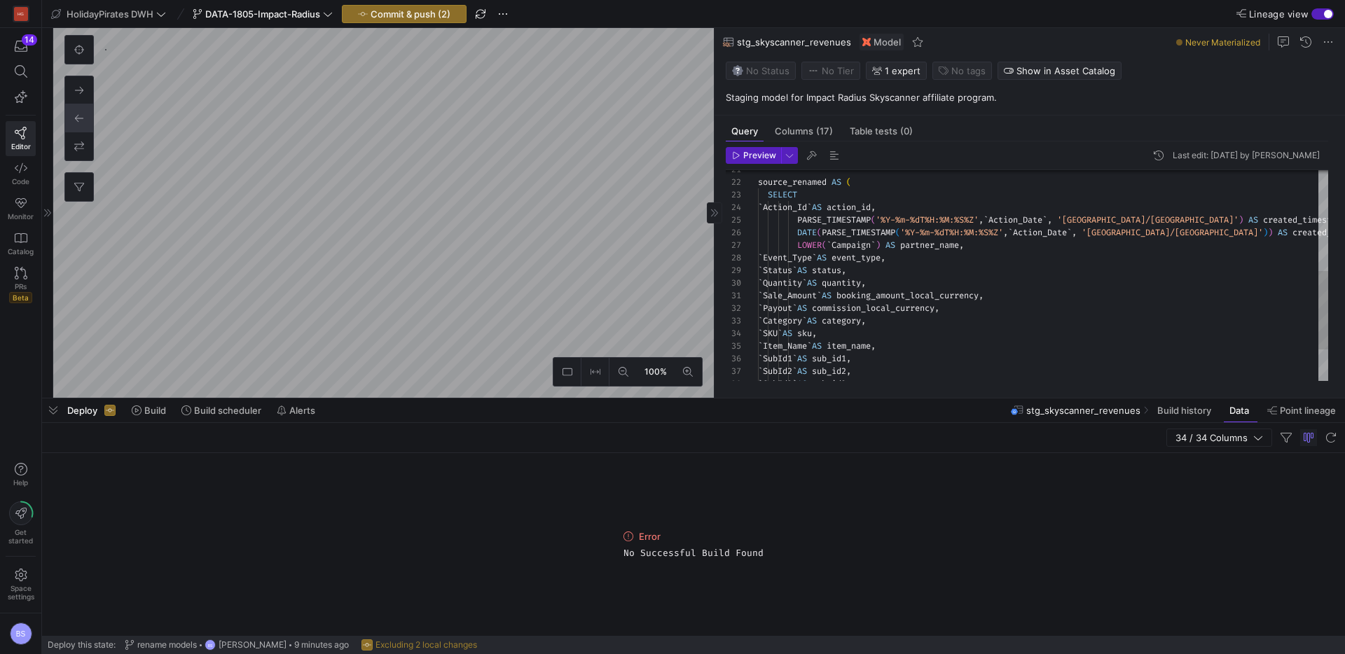
click at [970, 245] on div "source_renamed AS ( SELECT ` Action_Id ` AS action_id , PARSE_TIMESTAMP ( '%Y-%…" at bounding box center [1043, 183] width 570 height 566
click at [912, 282] on div "source_renamed AS ( SELECT ` Action_Id ` AS action_id , PARSE_TIMESTAMP ( '%Y-%…" at bounding box center [1043, 189] width 570 height 579
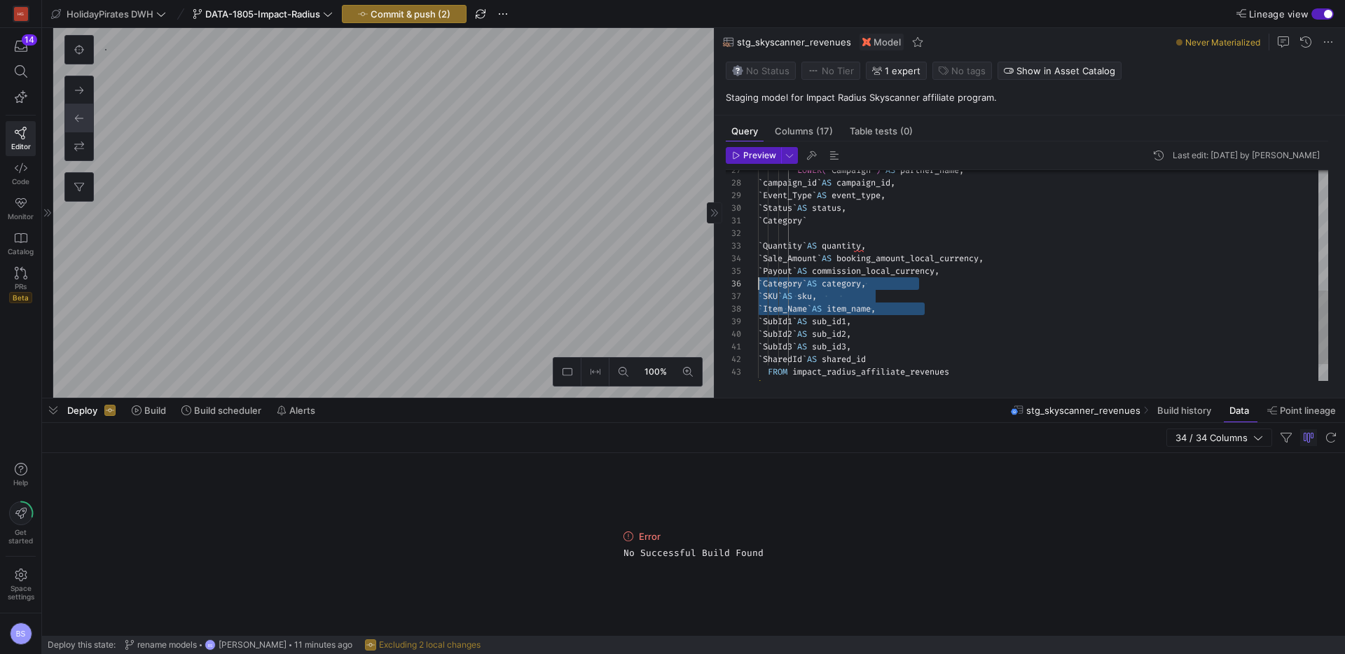
drag, startPoint x: 925, startPoint y: 305, endPoint x: 741, endPoint y: 285, distance: 184.6
click at [758, 285] on div "LOWER ( ` Campaign ` ) AS partner_name , ` Event_Type ` AS event_type , ` Statu…" at bounding box center [1043, 127] width 570 height 604
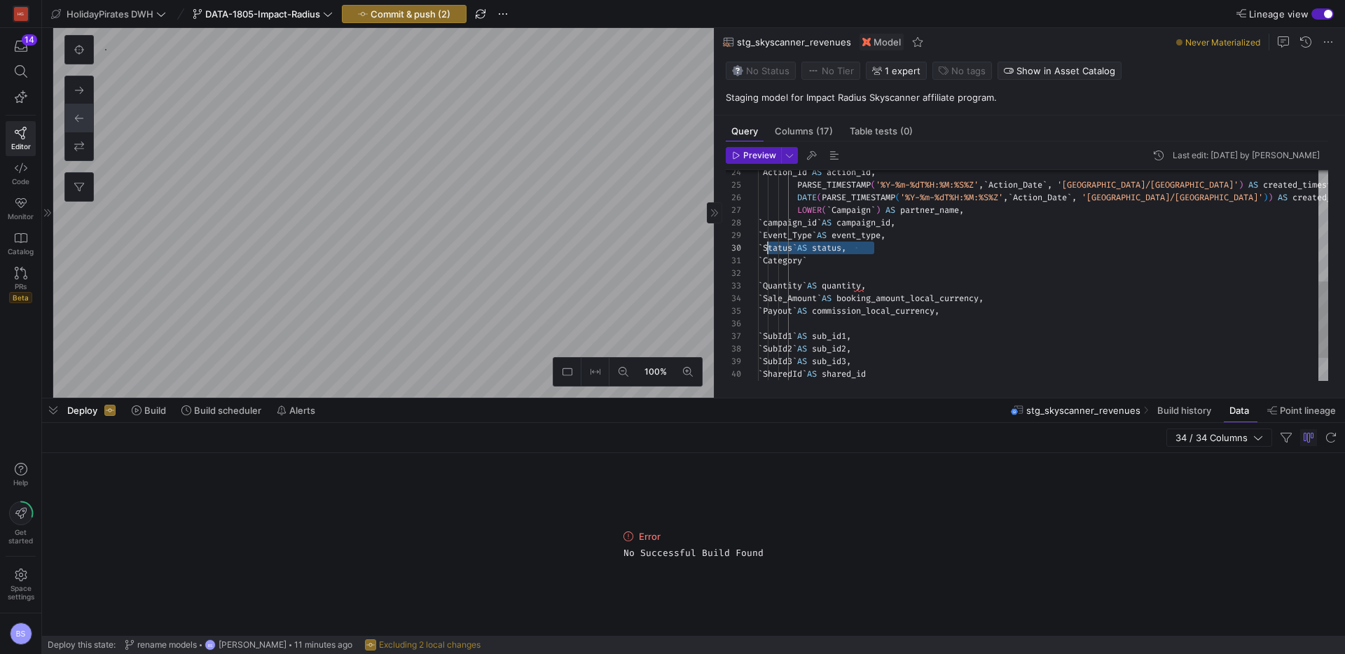
drag, startPoint x: 770, startPoint y: 249, endPoint x: 864, endPoint y: 257, distance: 94.2
click at [780, 246] on span "` Status ` AS status ," at bounding box center [802, 247] width 88 height 11
drag, startPoint x: 858, startPoint y: 262, endPoint x: 741, endPoint y: 259, distance: 117.7
click at [739, 259] on div "27 29 30 33 34 35 36 28 31 32 37 38 39 40 41 26 25 24 LOWER ( ` Campaign ` ) AS…" at bounding box center [1027, 275] width 602 height 211
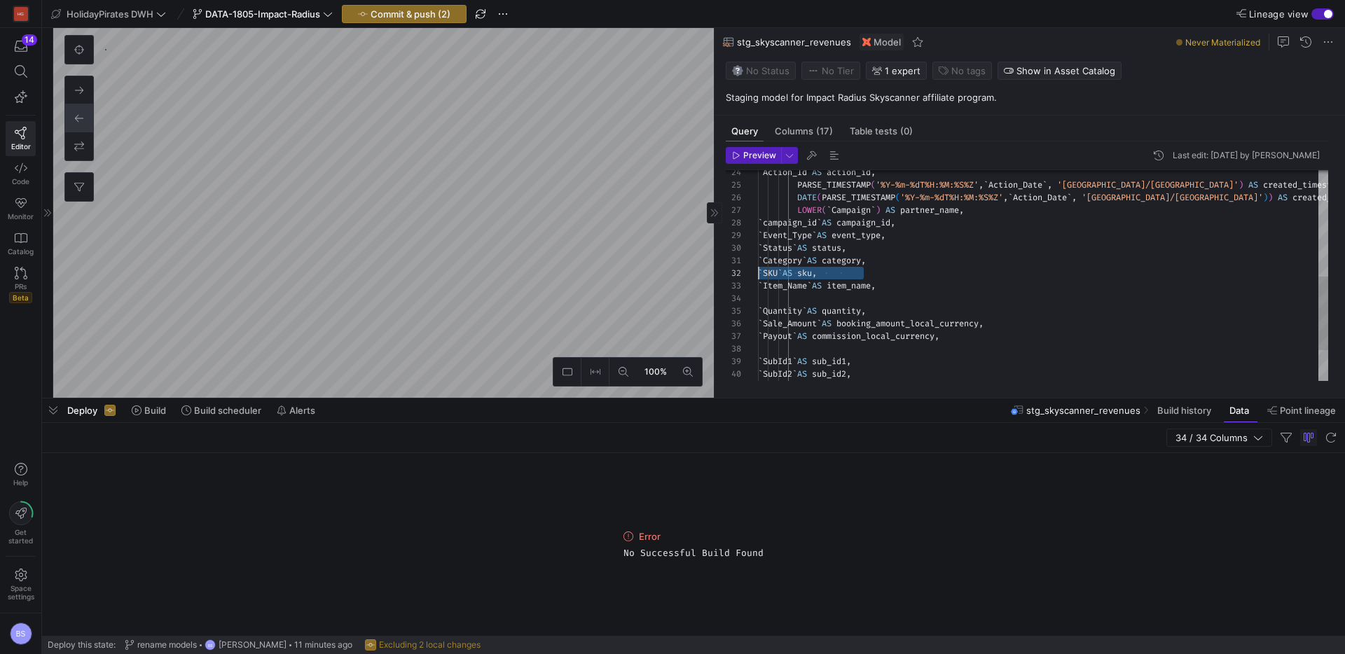
drag, startPoint x: 887, startPoint y: 271, endPoint x: 698, endPoint y: 270, distance: 188.5
click at [758, 270] on div "LOWER ( ` Campaign ` ) AS partner_name , ` Event_Type ` AS event_type , ` Statu…" at bounding box center [1043, 167] width 570 height 604
click at [889, 287] on div "LOWER ( ` Campaign ` ) AS partner_name , ` Event_Type ` AS event_type , ` Statu…" at bounding box center [1043, 160] width 570 height 591
click at [778, 319] on div "LOWER ( ` Campaign ` ) AS partner_name , ` Event_Type ` AS event_type , ` Statu…" at bounding box center [1043, 154] width 570 height 579
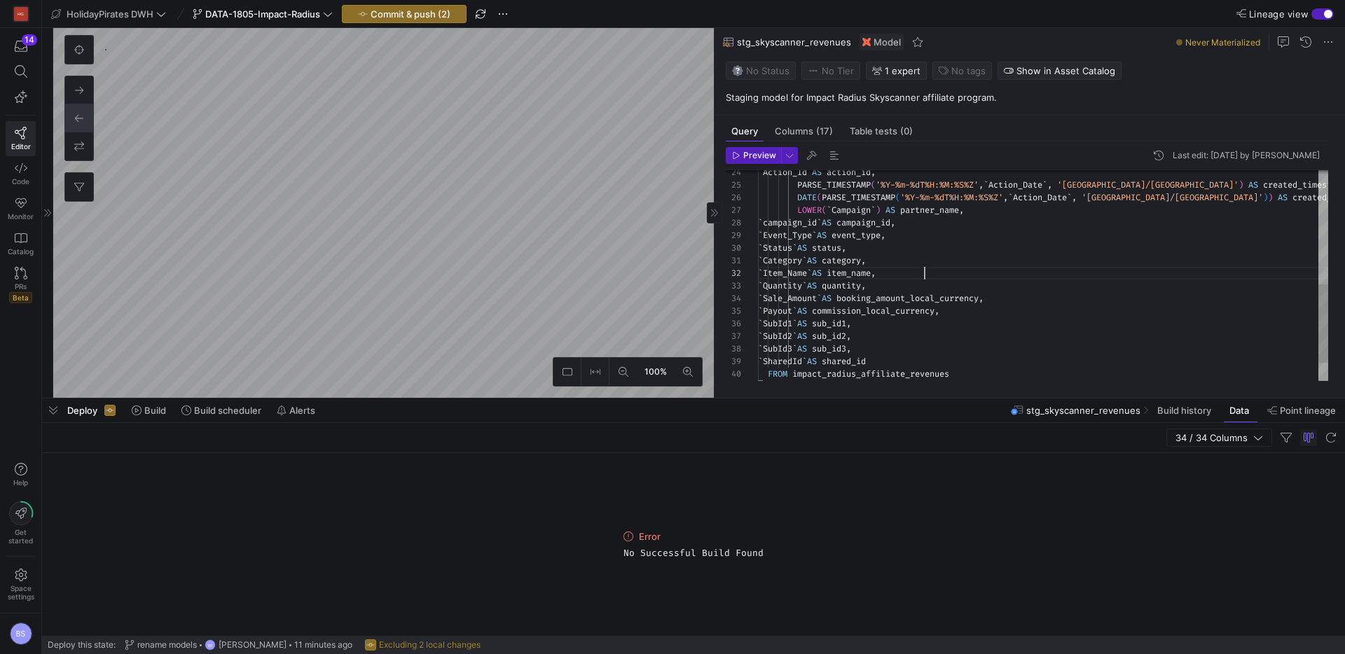
click at [937, 274] on div "LOWER ( ` Campaign ` ) AS partner_name , ` Event_Type ` AS event_type , ` Statu…" at bounding box center [1043, 148] width 570 height 566
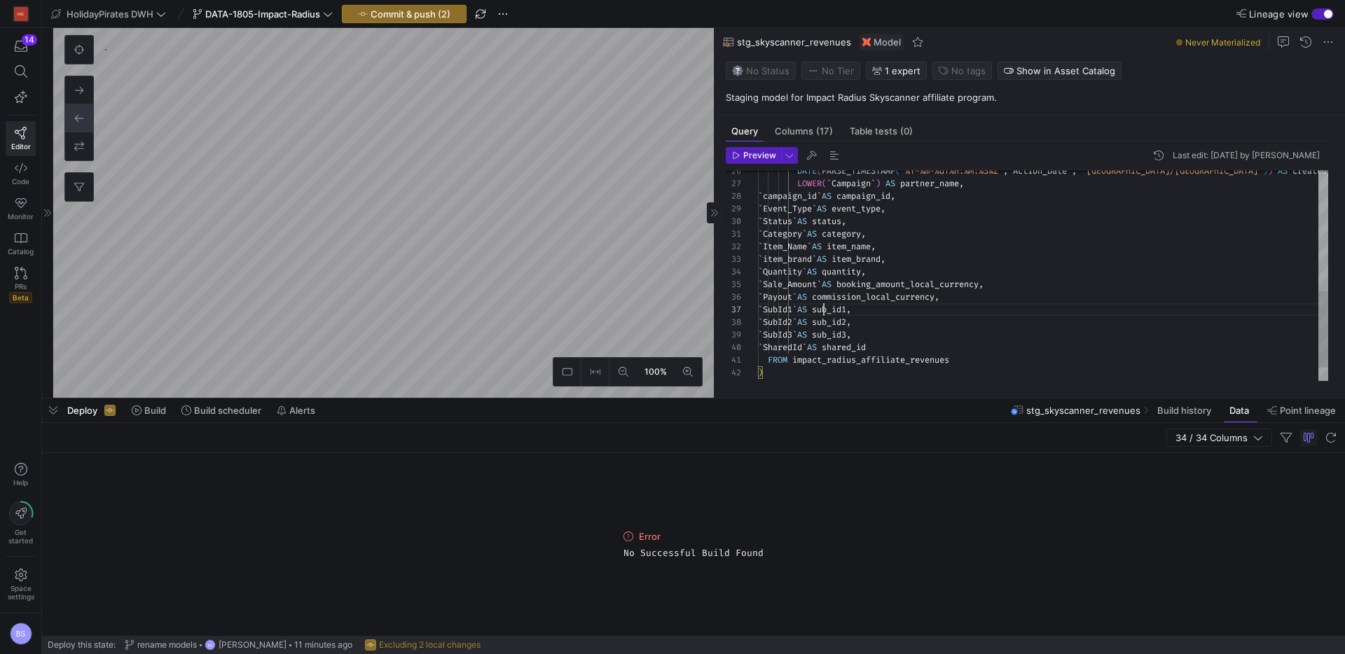
click at [824, 312] on div "LOWER ( ` Campaign ` ) AS partner_name , ` Event_Type ` AS event_type , ` Statu…" at bounding box center [1043, 127] width 570 height 579
click at [904, 312] on div "LOWER ( ` Campaign ` ) AS partner_name , ` Event_Type ` AS event_type , ` Statu…" at bounding box center [1043, 127] width 570 height 579
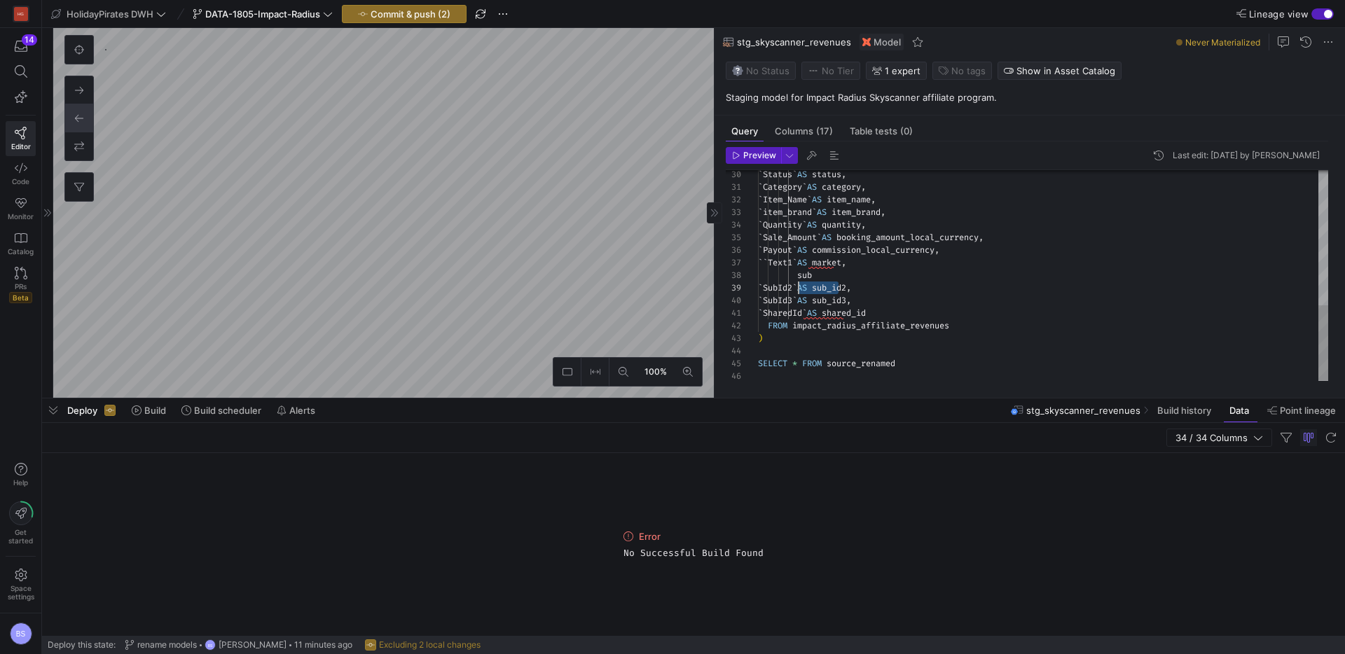
scroll to position [101, 41]
drag, startPoint x: 837, startPoint y: 288, endPoint x: 799, endPoint y: 289, distance: 37.8
click at [799, 289] on div "` Status ` AS status , ` Quantity ` AS quantity , ` Sale_Amount ` AS booking_am…" at bounding box center [1043, 86] width 570 height 591
drag, startPoint x: 830, startPoint y: 277, endPoint x: 751, endPoint y: 275, distance: 79.2
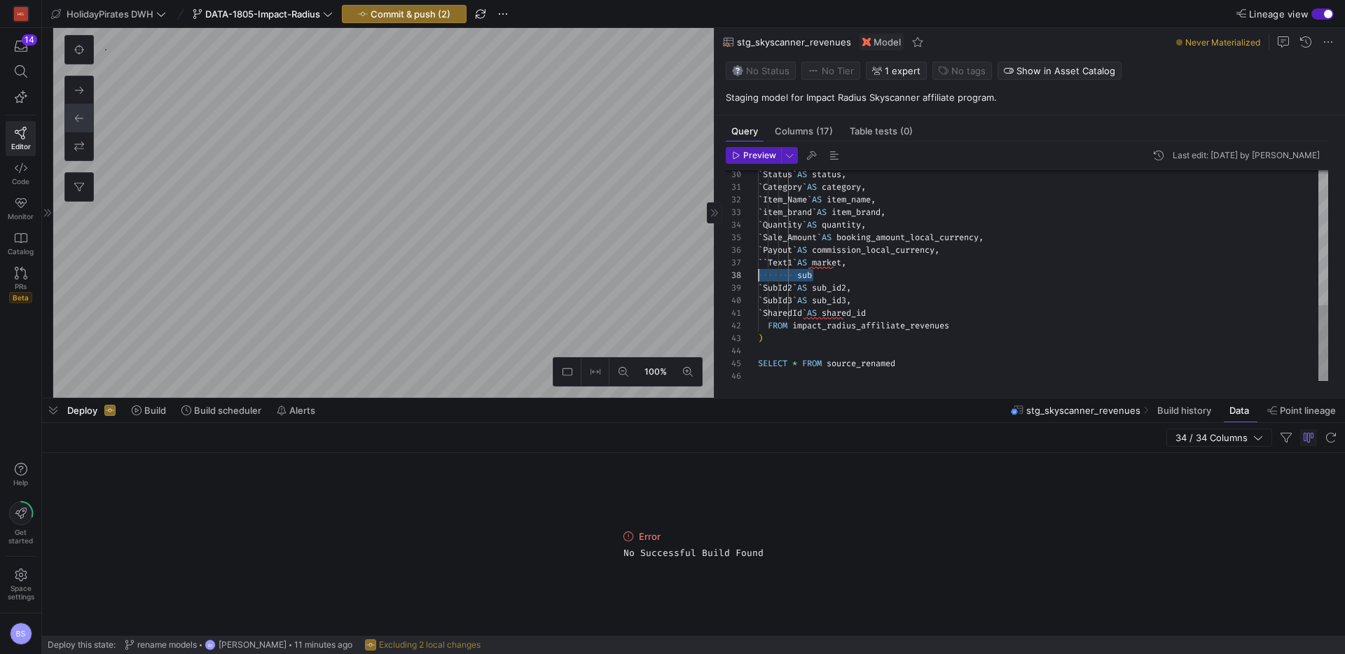
click at [758, 275] on div "` Status ` AS status , ` Quantity ` AS quantity , ` Sale_Amount ` AS booking_am…" at bounding box center [1043, 86] width 570 height 591
click at [918, 308] on div "` Status ` AS status , ` Quantity ` AS quantity , ` Sale_Amount ` AS booking_am…" at bounding box center [1043, 91] width 570 height 579
click at [925, 280] on div "` Status ` AS status , ` Quantity ` AS quantity , ` Sale_Amount ` AS booking_am…" at bounding box center [1043, 91] width 570 height 579
click at [806, 272] on div "` Status ` AS status , ` Quantity ` AS quantity , ` Sale_Amount ` AS booking_am…" at bounding box center [1043, 91] width 570 height 579
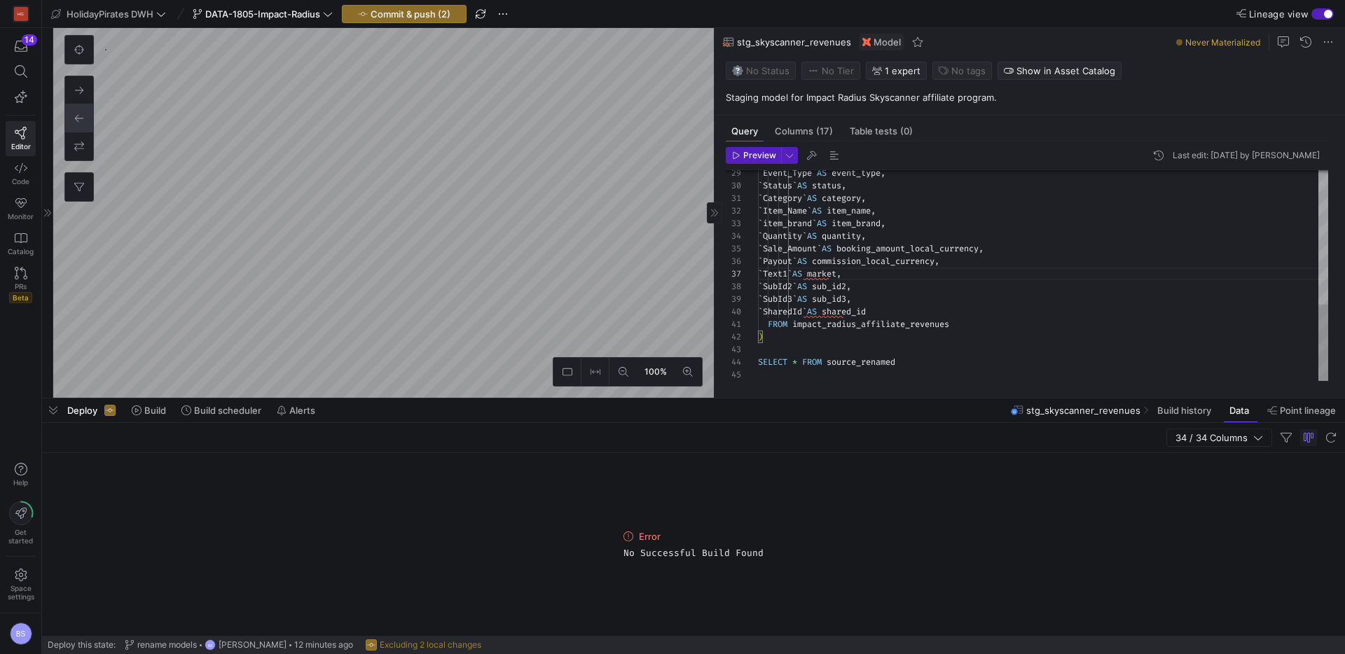
click at [1010, 256] on div "` Status ` AS status , ` Quantity ` AS quantity , ` Sale_Amount ` AS booking_am…" at bounding box center [1043, 91] width 570 height 579
type textarea "`Category` AS category, `Item_Name` AS item_name, `item_brand` AS item_brand, `…"
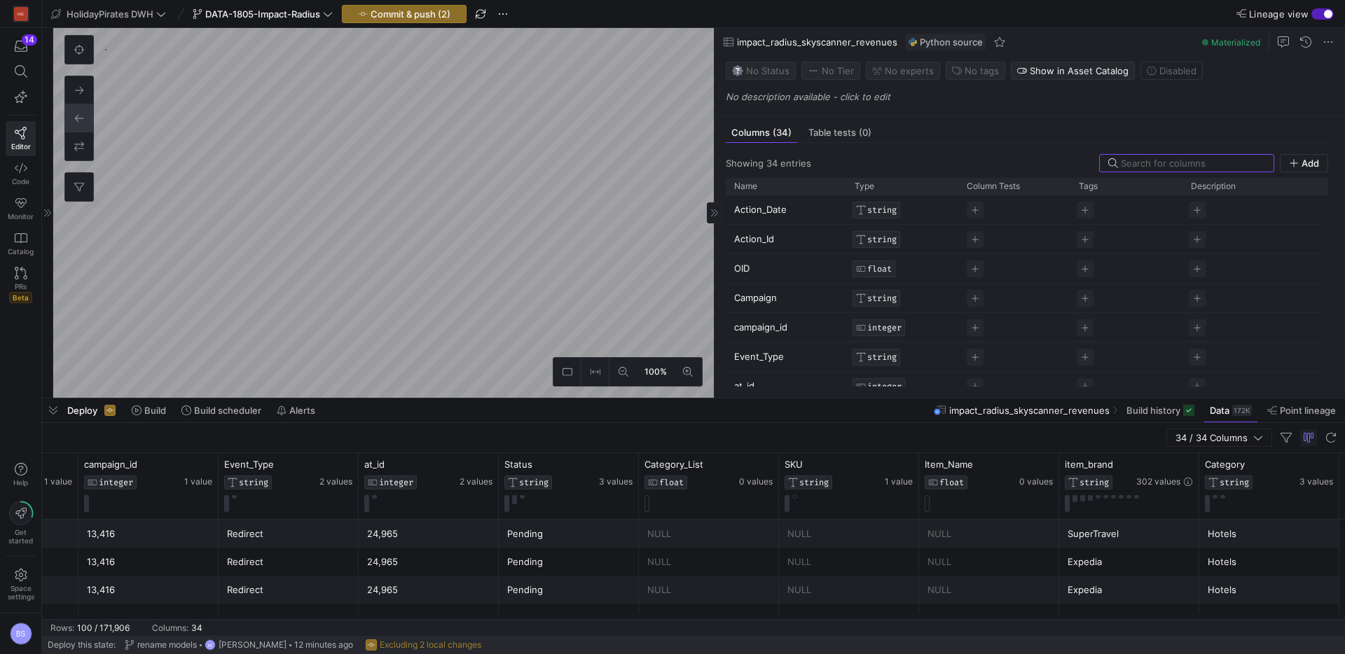
scroll to position [0, 589]
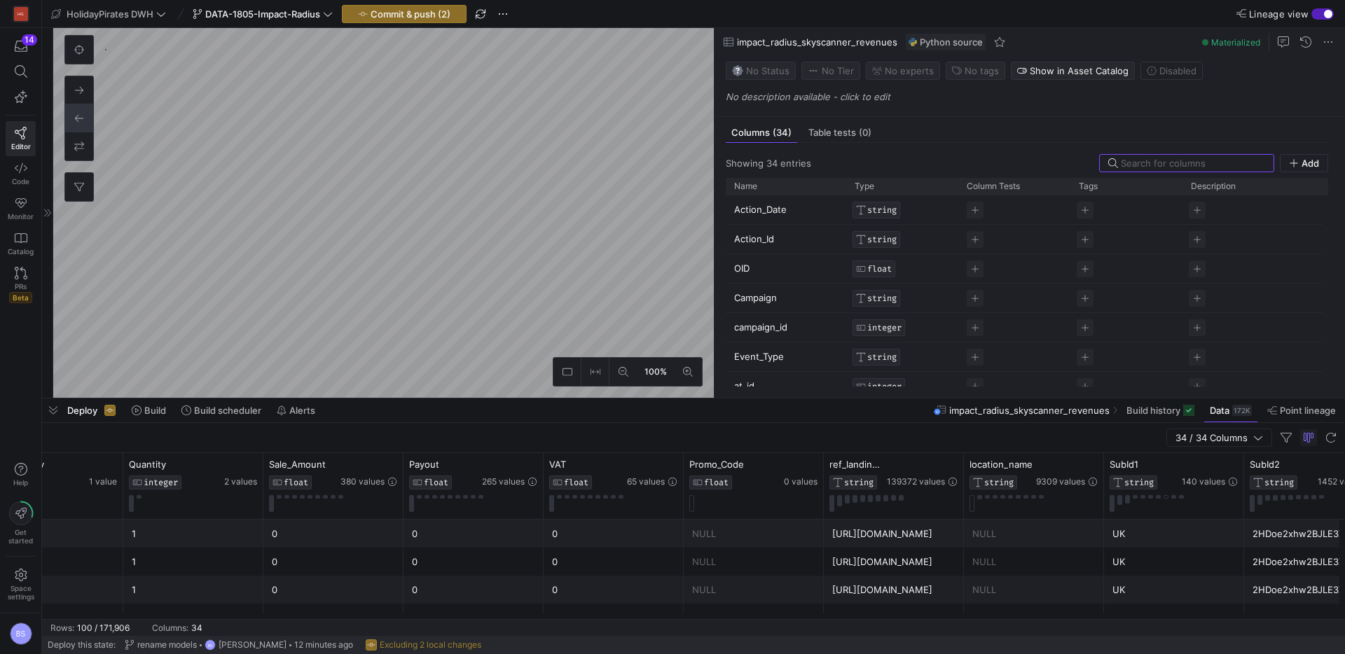
scroll to position [0, 1938]
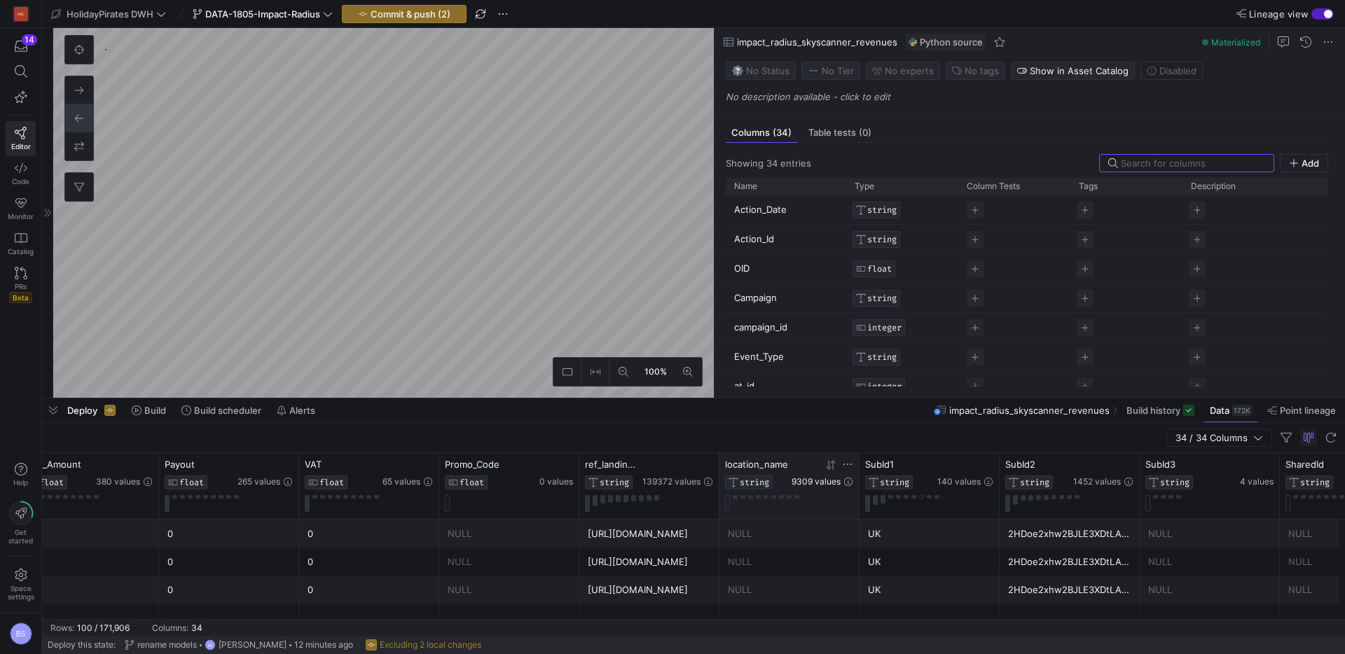
click at [832, 477] on span "9309 values" at bounding box center [816, 482] width 49 height 10
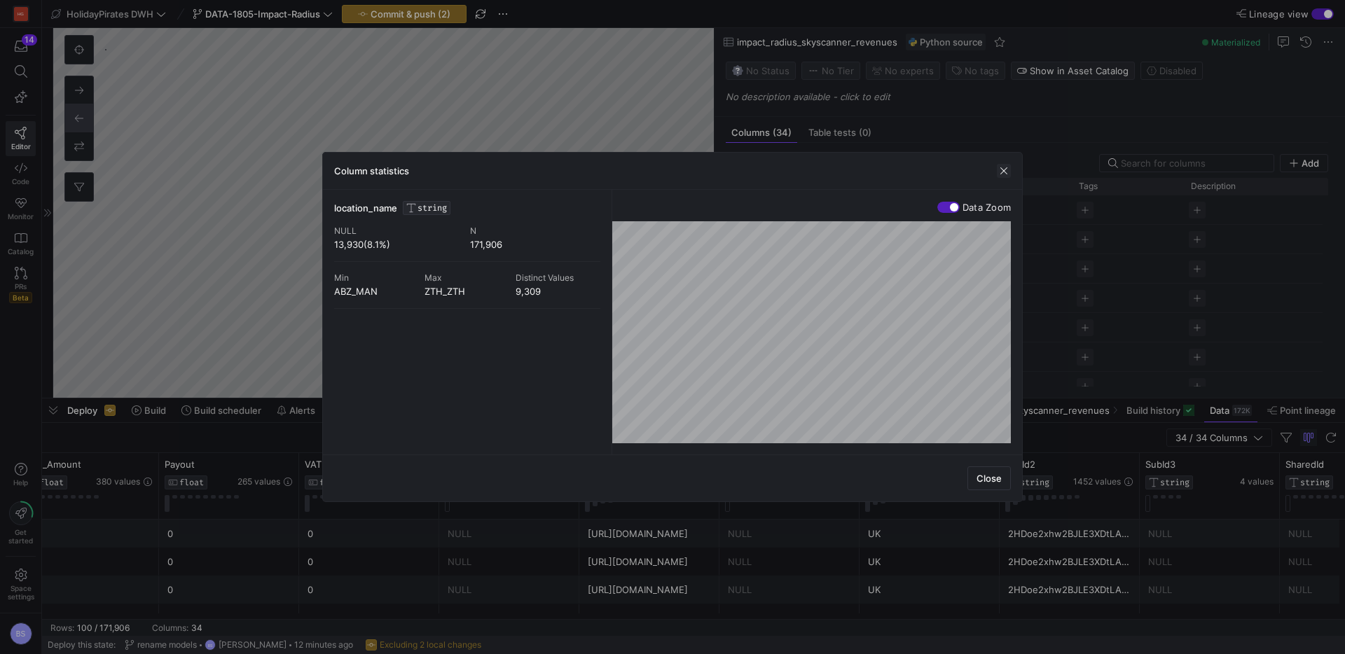
click at [1007, 177] on span "button" at bounding box center [1004, 171] width 14 height 14
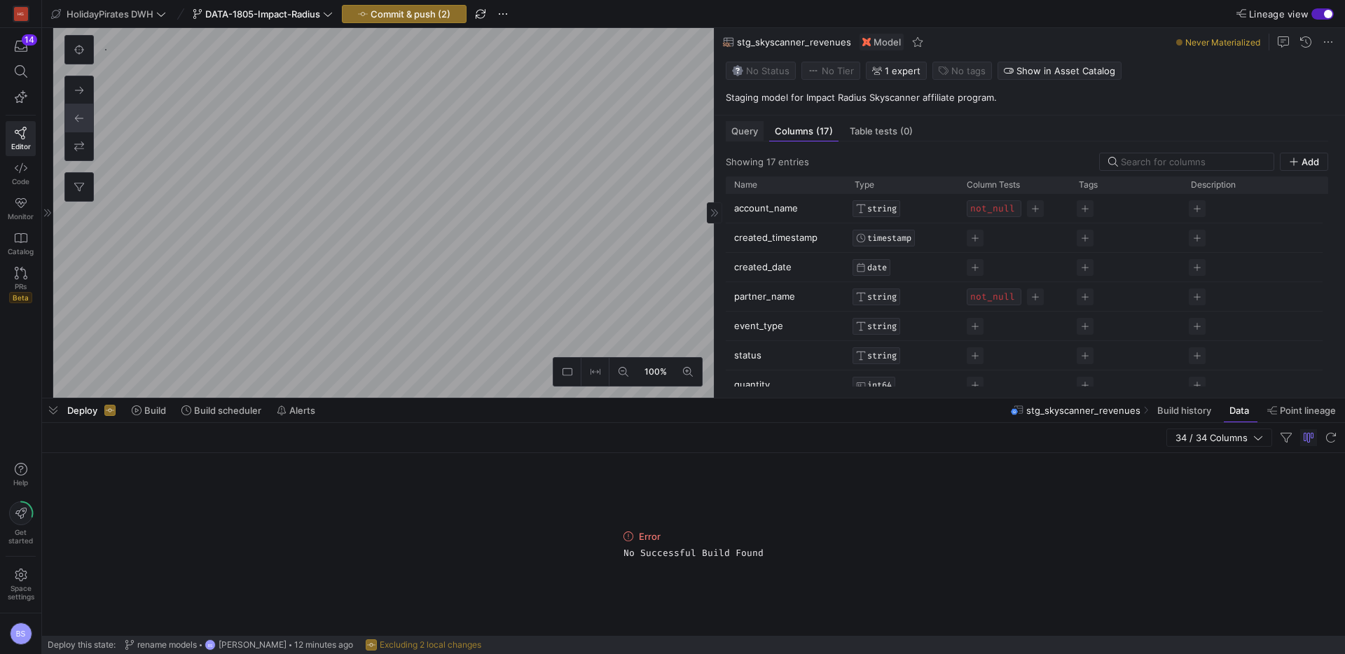
click at [752, 129] on span "Query" at bounding box center [744, 131] width 27 height 9
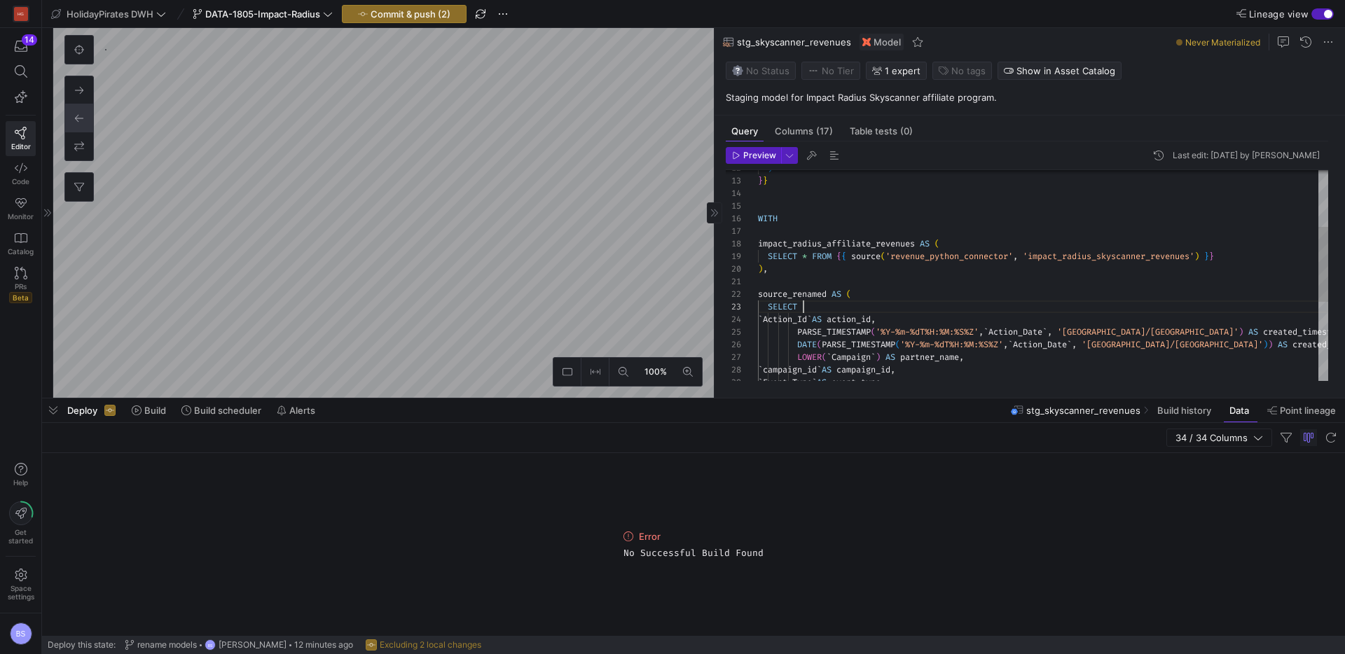
click at [825, 311] on div ") } } WITH impact_radius_affiliate_revenues AS ( SELECT * FROM { { source ( 're…" at bounding box center [1043, 307] width 570 height 591
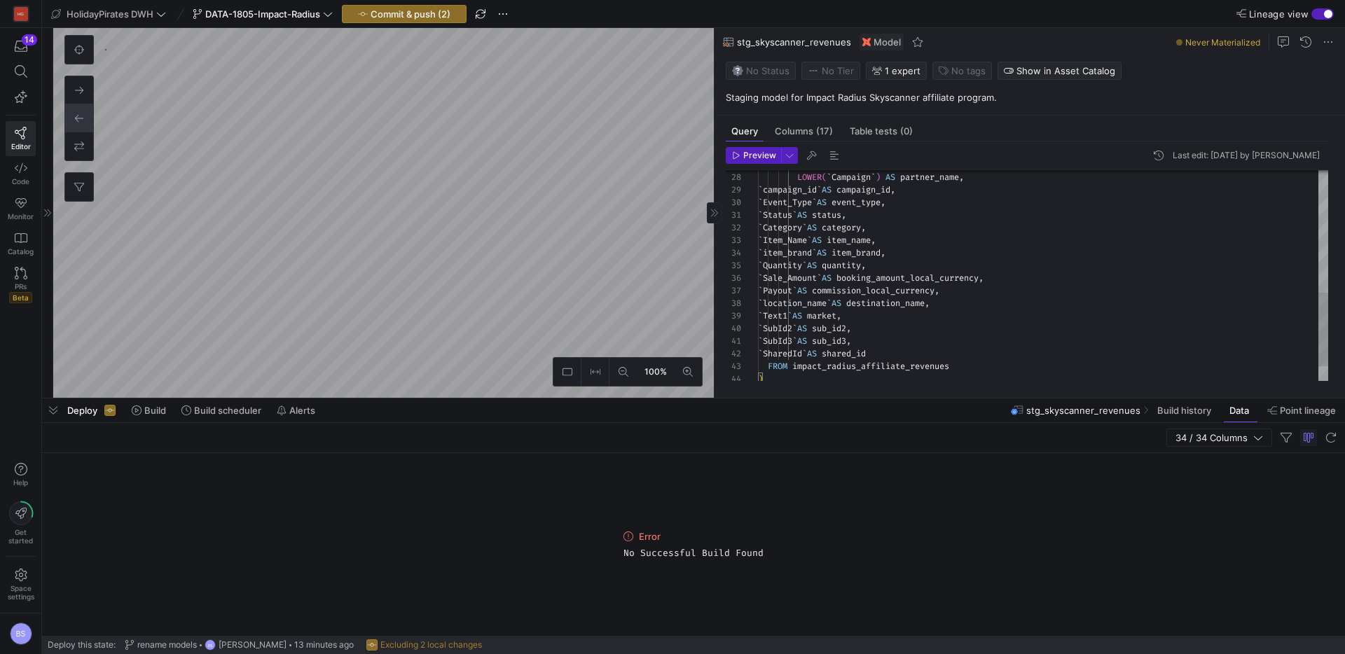
click at [798, 301] on div "DATE ( PARSE_TIMESTAMP ( '%Y-%m-%dT%H:%M:%S%Z' , ` Action_Date ` , '[GEOGRAPHIC…" at bounding box center [1043, 121] width 570 height 604
click at [1010, 301] on div "DATE ( PARSE_TIMESTAMP ( '%Y-%m-%dT%H:%M:%S%Z' , ` Action_Date ` , '[GEOGRAPHIC…" at bounding box center [1043, 121] width 570 height 604
drag, startPoint x: 1084, startPoint y: 304, endPoint x: 797, endPoint y: 305, distance: 287.2
click at [797, 305] on div "DATE ( PARSE_TIMESTAMP ( '%Y-%m-%dT%H:%M:%S%Z' , ` Action_Date ` , '[GEOGRAPHIC…" at bounding box center [1043, 121] width 570 height 604
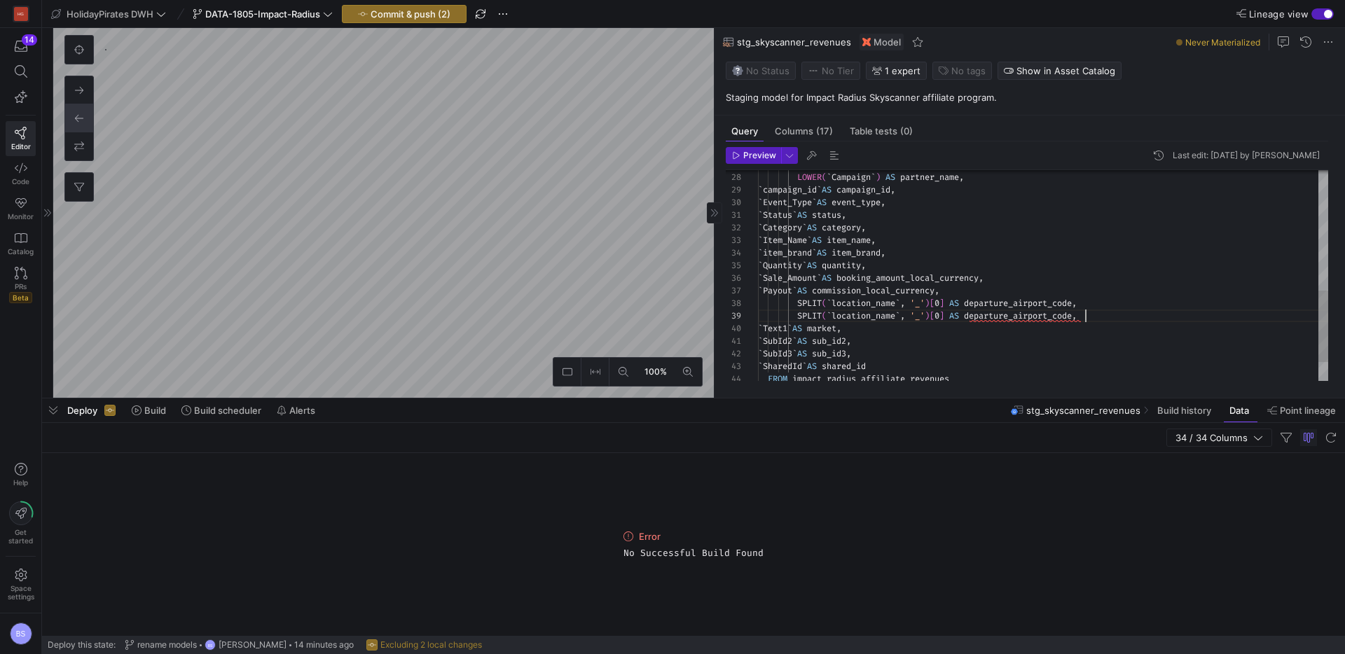
click at [944, 319] on span "]" at bounding box center [941, 315] width 5 height 11
click at [1143, 309] on div "DATE ( PARSE_TIMESTAMP ( '%Y-%m-%dT%H:%M:%S%Z' , ` Action_Date ` , '[GEOGRAPHIC…" at bounding box center [1043, 127] width 570 height 617
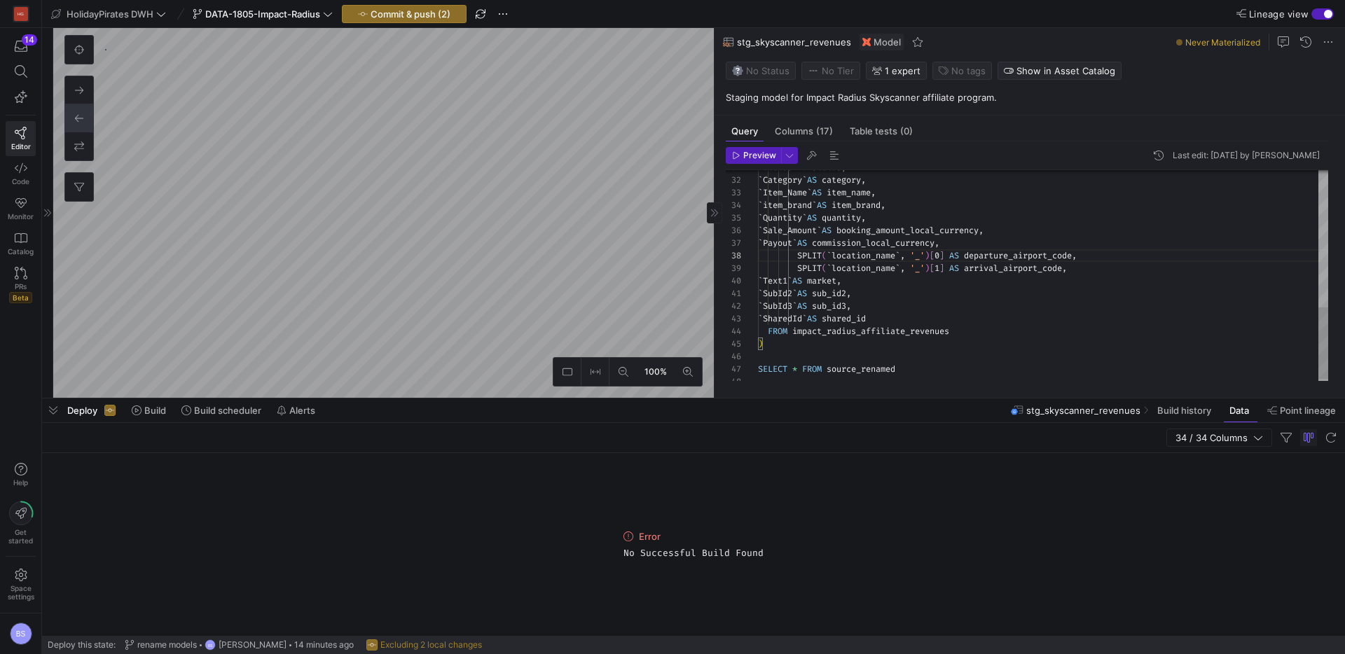
click at [850, 319] on div "` Status ` AS status , ` Category ` AS category , ` Item_Name ` AS item_name , …" at bounding box center [1043, 80] width 570 height 617
drag, startPoint x: 911, startPoint y: 317, endPoint x: 798, endPoint y: 323, distance: 113.6
click at [798, 323] on div "` Status ` AS status , ` Category ` AS category , ` Item_Name ` AS item_name , …" at bounding box center [1043, 80] width 570 height 617
click at [928, 314] on div "` Status ` AS status , ` Category ` AS category , ` Item_Name ` AS item_name , …" at bounding box center [1043, 86] width 570 height 629
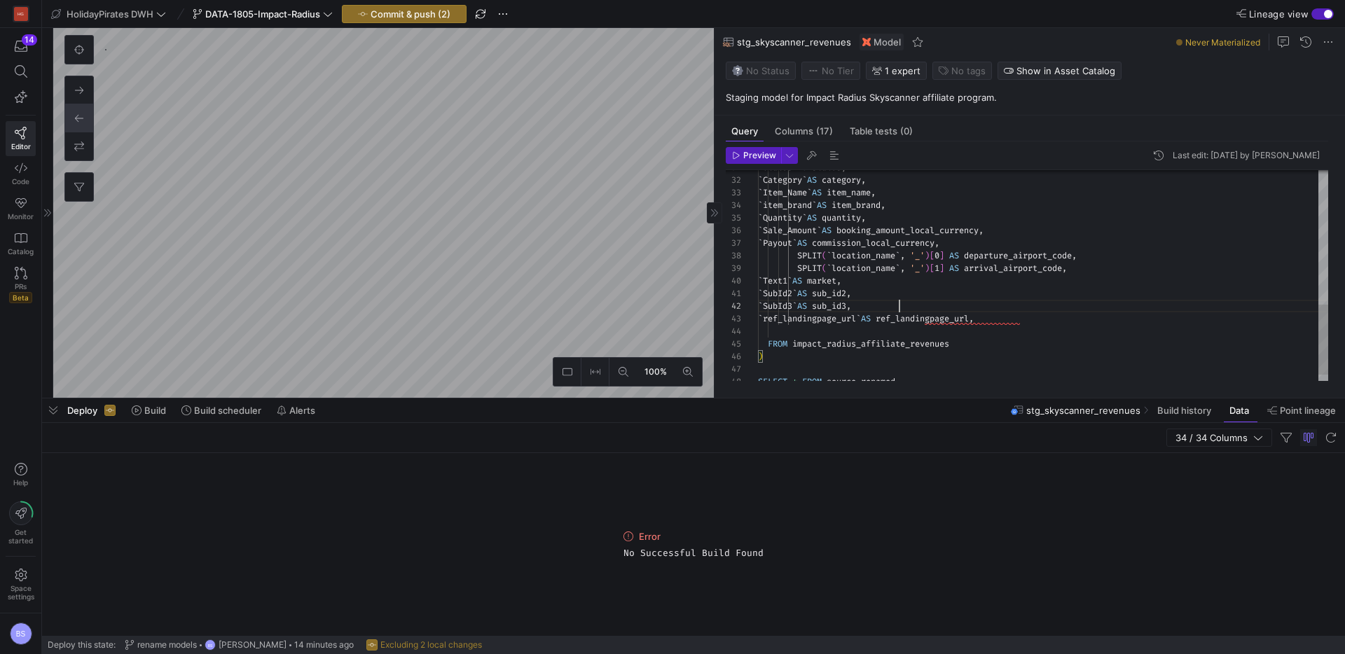
click at [921, 306] on div "` Status ` AS status , ` Category ` AS category , ` Item_Name ` AS item_name , …" at bounding box center [1043, 86] width 570 height 629
type textarea "`SubId2` AS sub_id2, `SubId3` AS sub_id3, `SharedId` AS shared_id, `ref_landing…"
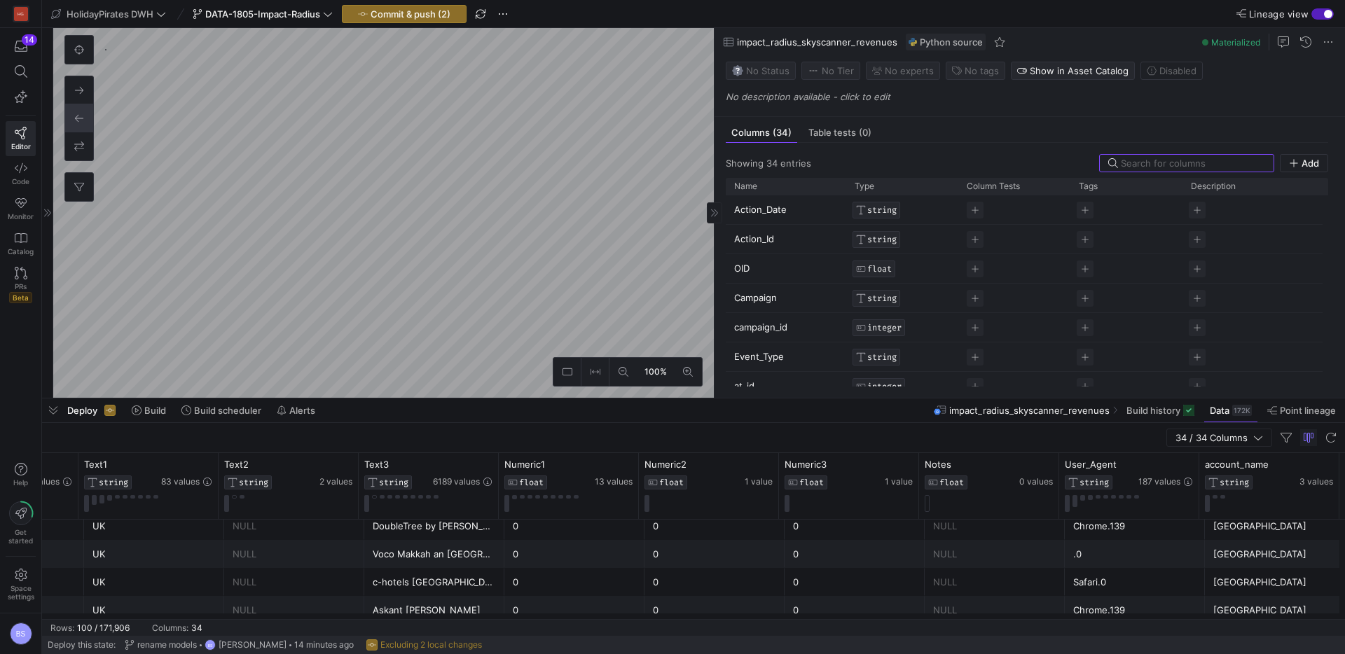
scroll to position [233, 0]
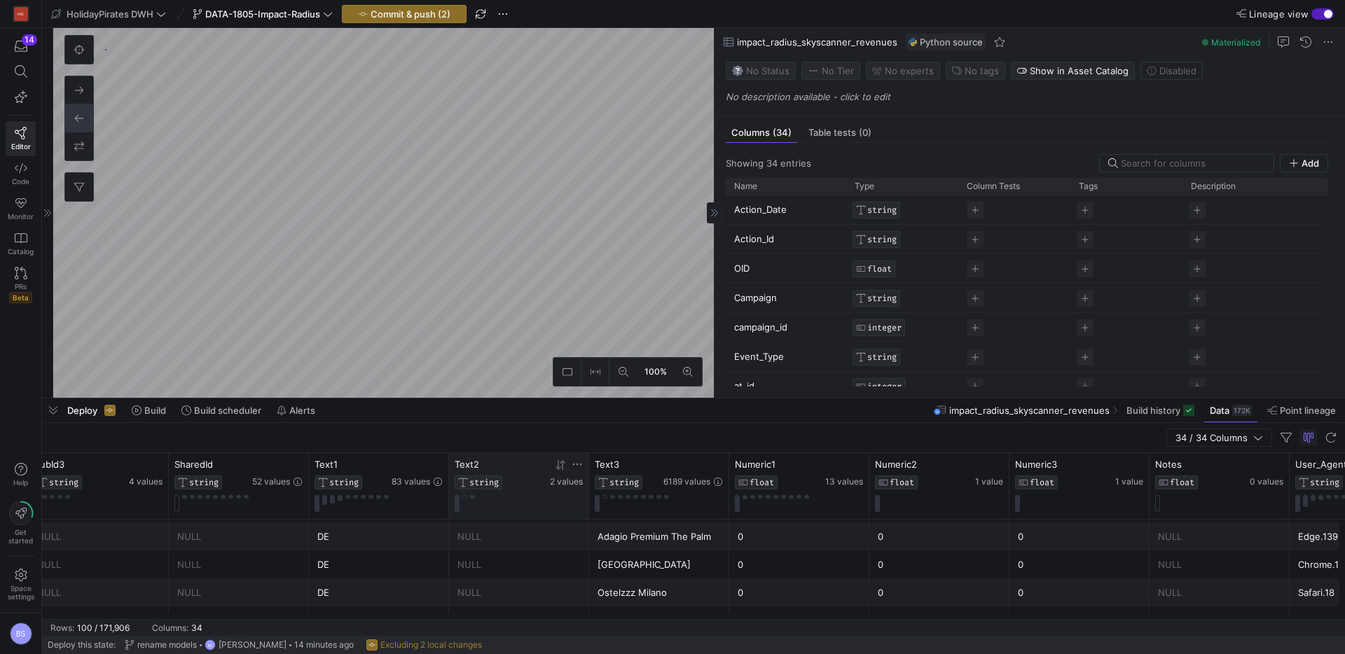
click at [561, 487] on div "2 values" at bounding box center [566, 481] width 33 height 11
click at [563, 485] on span "2 values" at bounding box center [566, 482] width 33 height 10
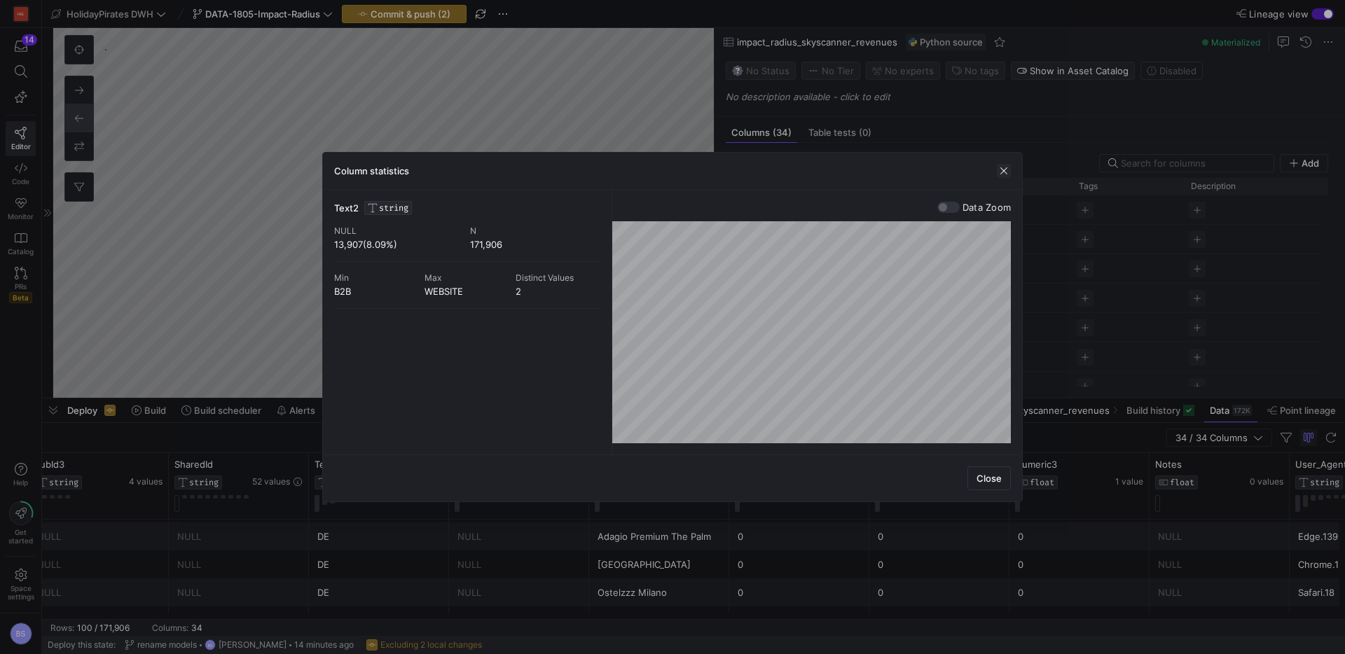
click at [998, 172] on span "button" at bounding box center [1004, 171] width 14 height 14
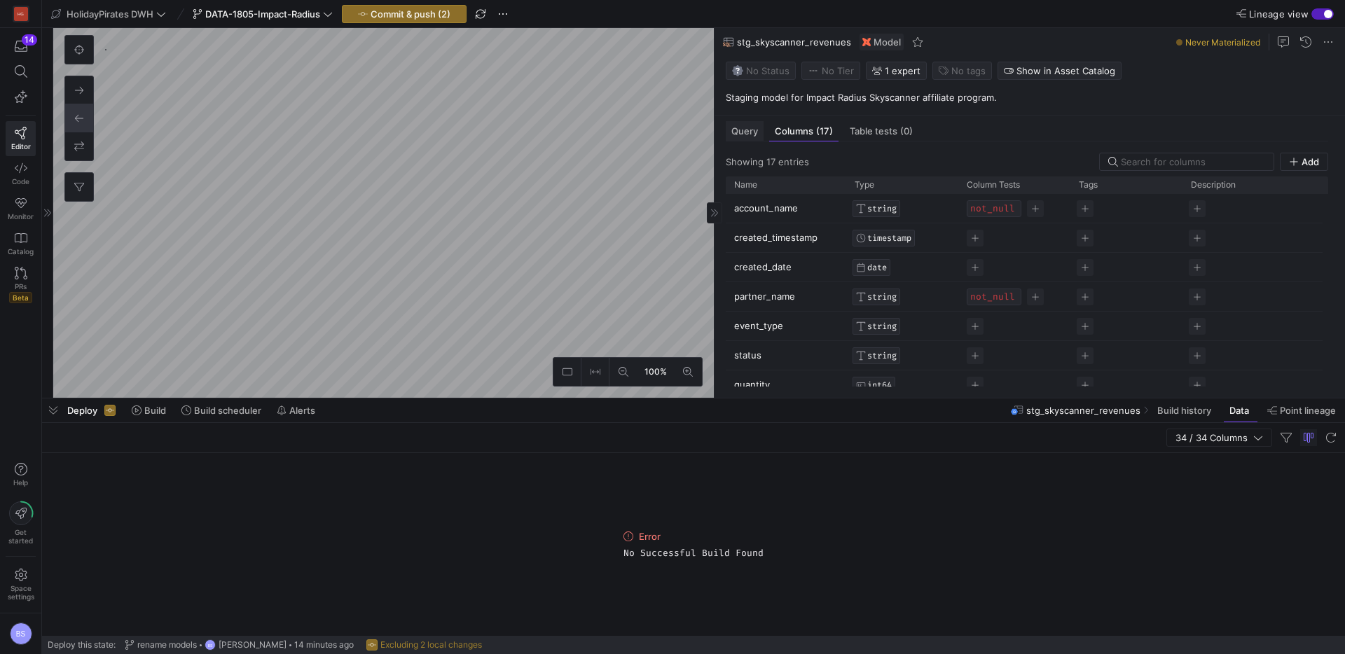
click at [751, 130] on span "Query" at bounding box center [744, 131] width 27 height 9
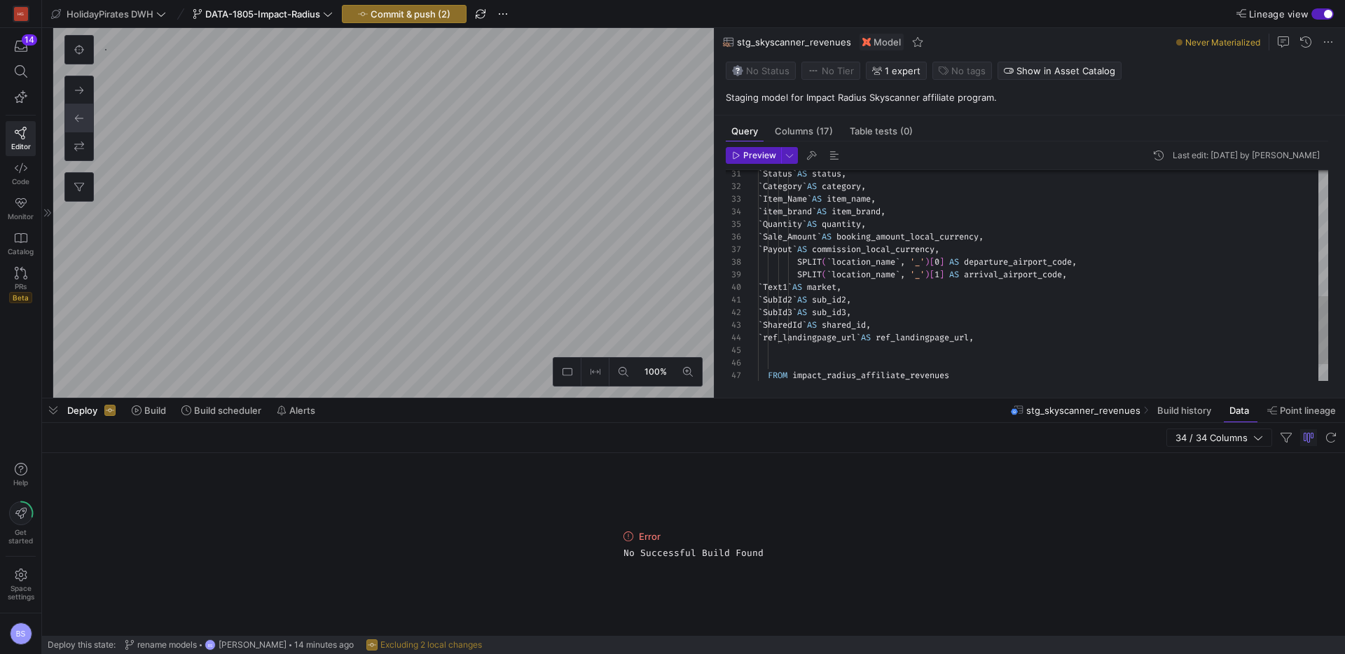
click at [892, 287] on div "` Quantity ` AS quantity , ` Sale_Amount ` AS booking_amount_local_currency , `…" at bounding box center [1043, 105] width 570 height 654
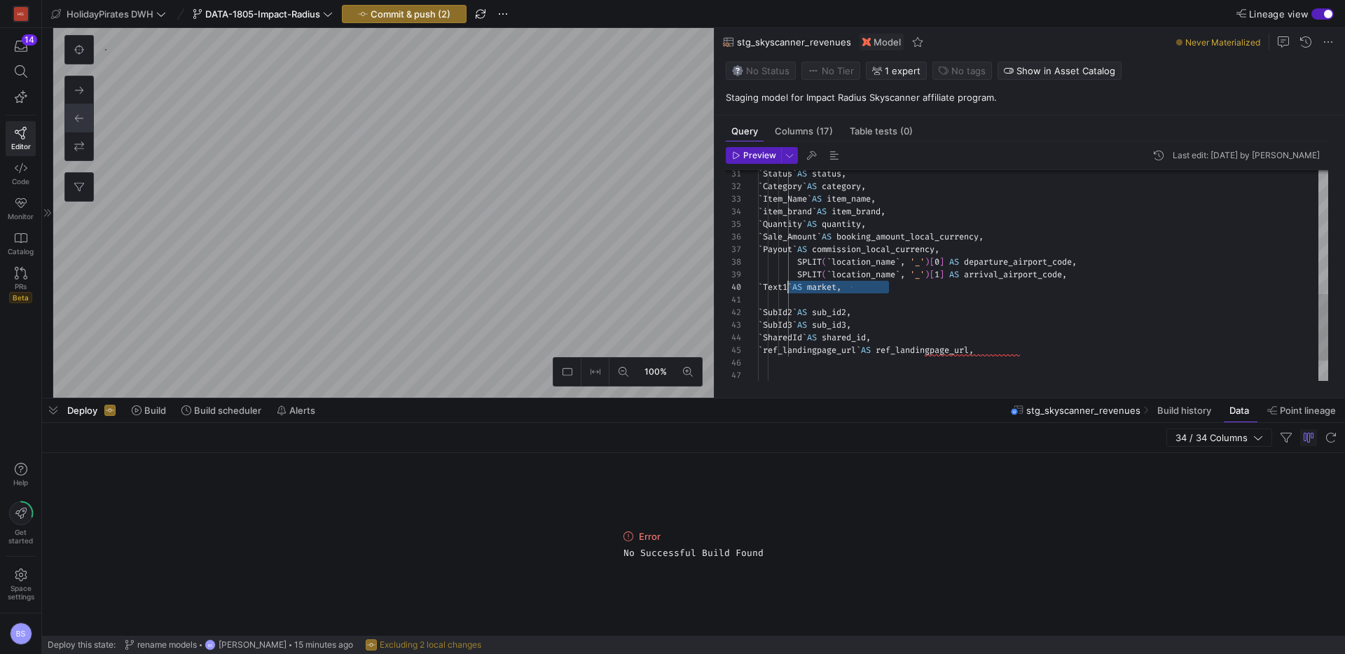
drag, startPoint x: 911, startPoint y: 284, endPoint x: 790, endPoint y: 289, distance: 122.0
click at [790, 289] on div "` Quantity ` AS quantity , ` Sale_Amount ` AS booking_amount_local_currency , `…" at bounding box center [1043, 111] width 570 height 667
click at [801, 288] on div "` Quantity ` AS quantity , ` Sale_Amount ` AS booking_amount_local_currency , `…" at bounding box center [1043, 111] width 570 height 667
click at [787, 301] on span "Text1" at bounding box center [775, 299] width 25 height 11
click at [858, 299] on div "` Quantity ` AS quantity , ` Sale_Amount ` AS booking_amount_local_currency , `…" at bounding box center [1043, 111] width 570 height 667
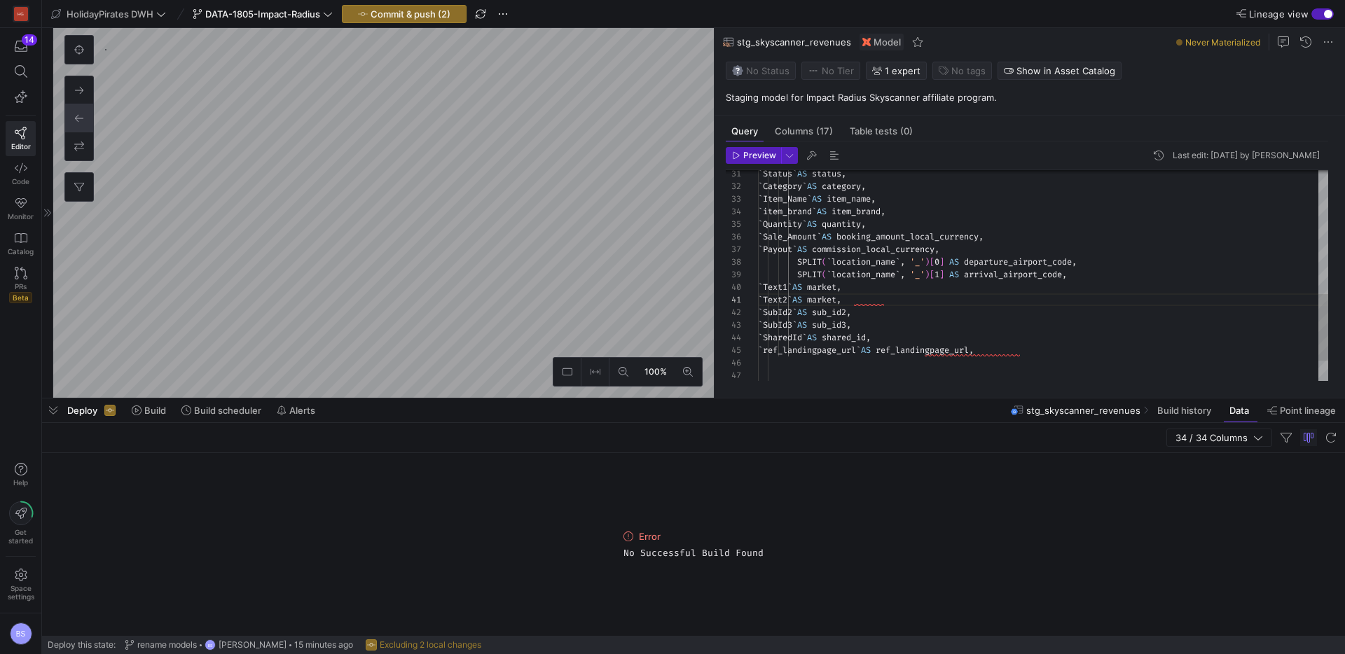
click at [858, 299] on div "` Quantity ` AS quantity , ` Sale_Amount ` AS booking_amount_local_currency , `…" at bounding box center [1043, 111] width 570 height 667
click at [938, 336] on div "` Quantity ` AS quantity , ` Sale_Amount ` AS booking_amount_local_currency , `…" at bounding box center [1043, 111] width 570 height 667
click at [153, 414] on span "Build" at bounding box center [155, 410] width 22 height 11
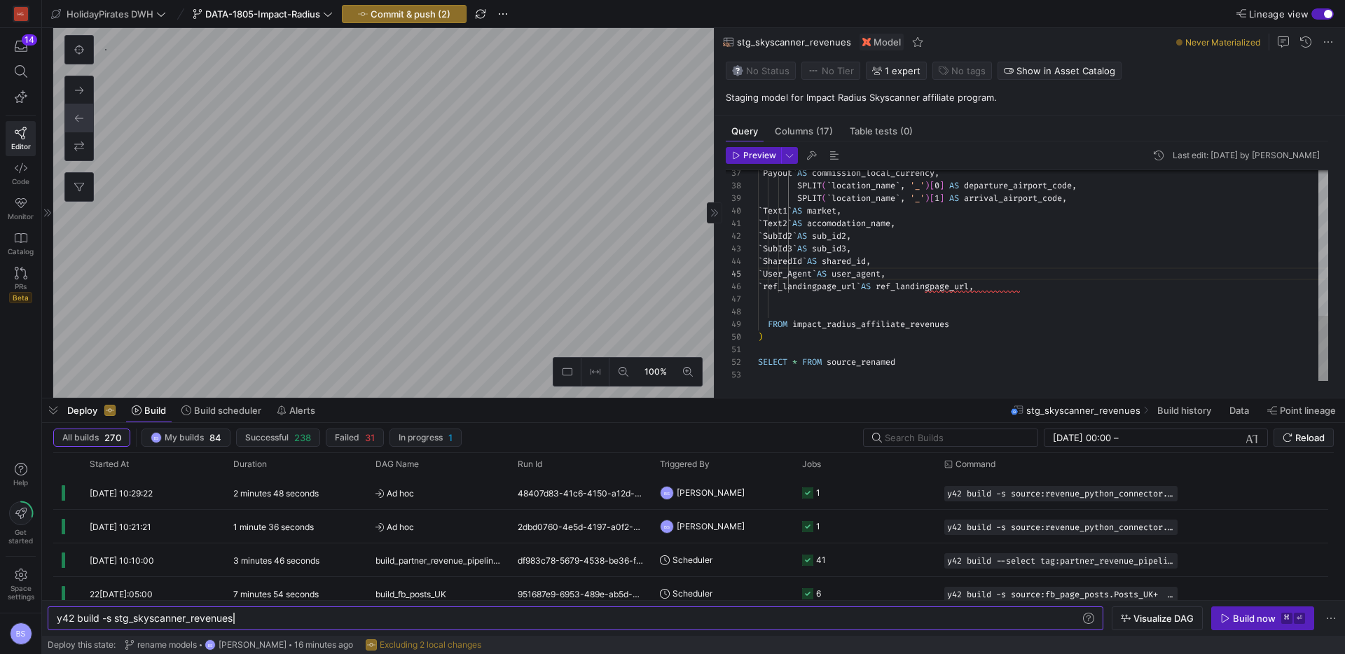
scroll to position [88, 0]
click at [799, 310] on div "` Payout ` AS commission_local_currency , SPLIT ( ` location_name ` , '_' ) [ 0…" at bounding box center [1043, 42] width 570 height 680
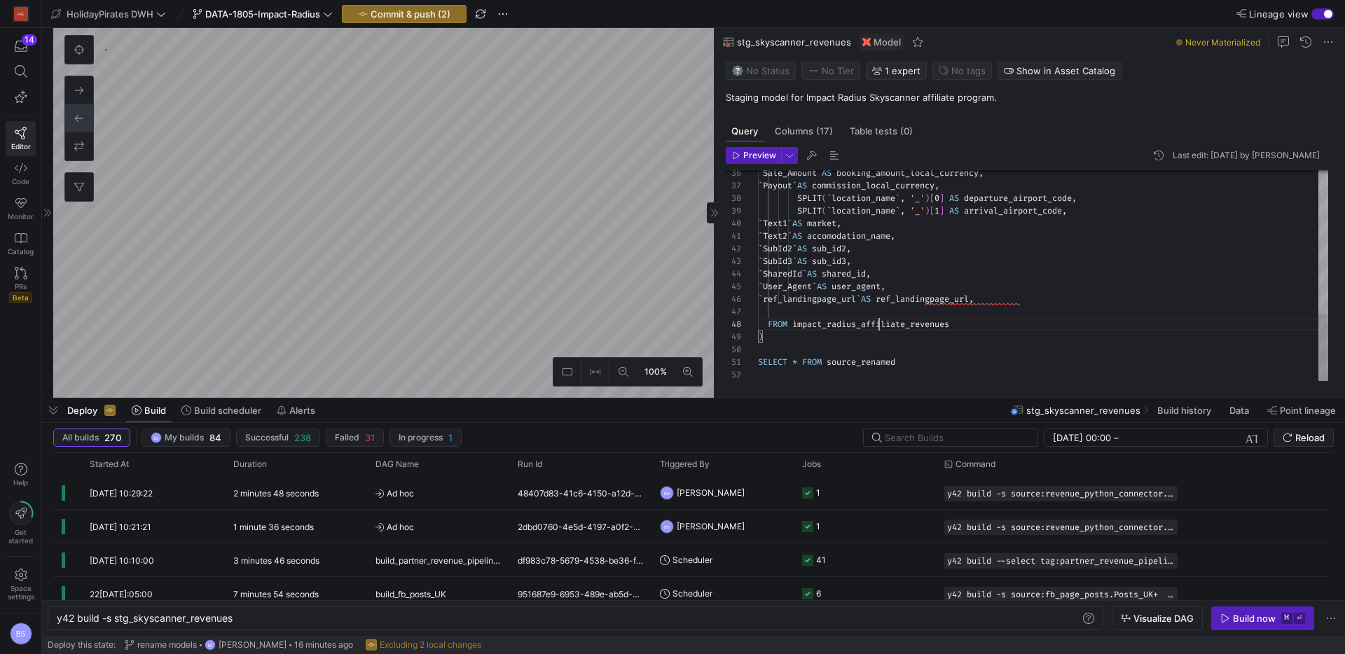
click at [879, 326] on div "` Payout ` AS commission_local_currency , SPLIT ( ` location_name ` , '_' ) [ 0…" at bounding box center [1043, 47] width 570 height 667
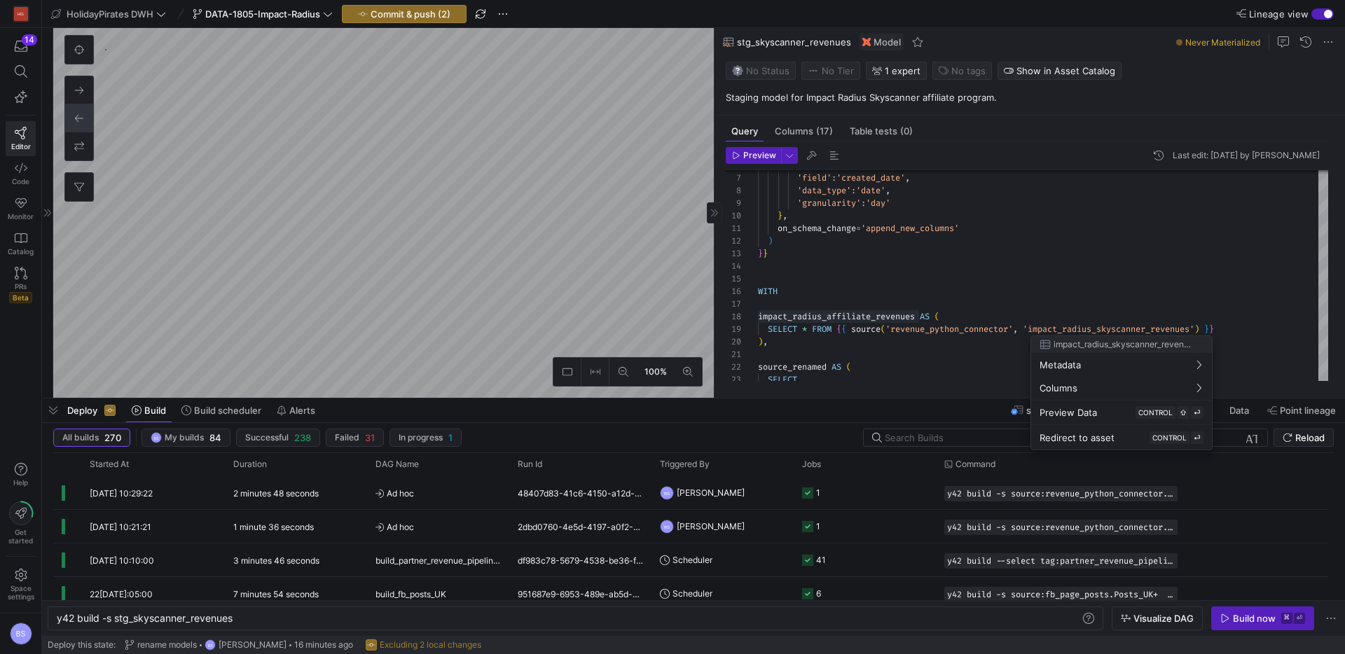
click at [1108, 329] on div at bounding box center [672, 327] width 1345 height 654
type textarea "on_schema_change='append_new_columns' ) }} WITH impact_radius_affiliate_revenue…"
click at [1108, 329] on div "WITH } , on_schema_change = 'append_new_columns' ) } } partition_by = { 'field'…" at bounding box center [1043, 418] width 570 height 667
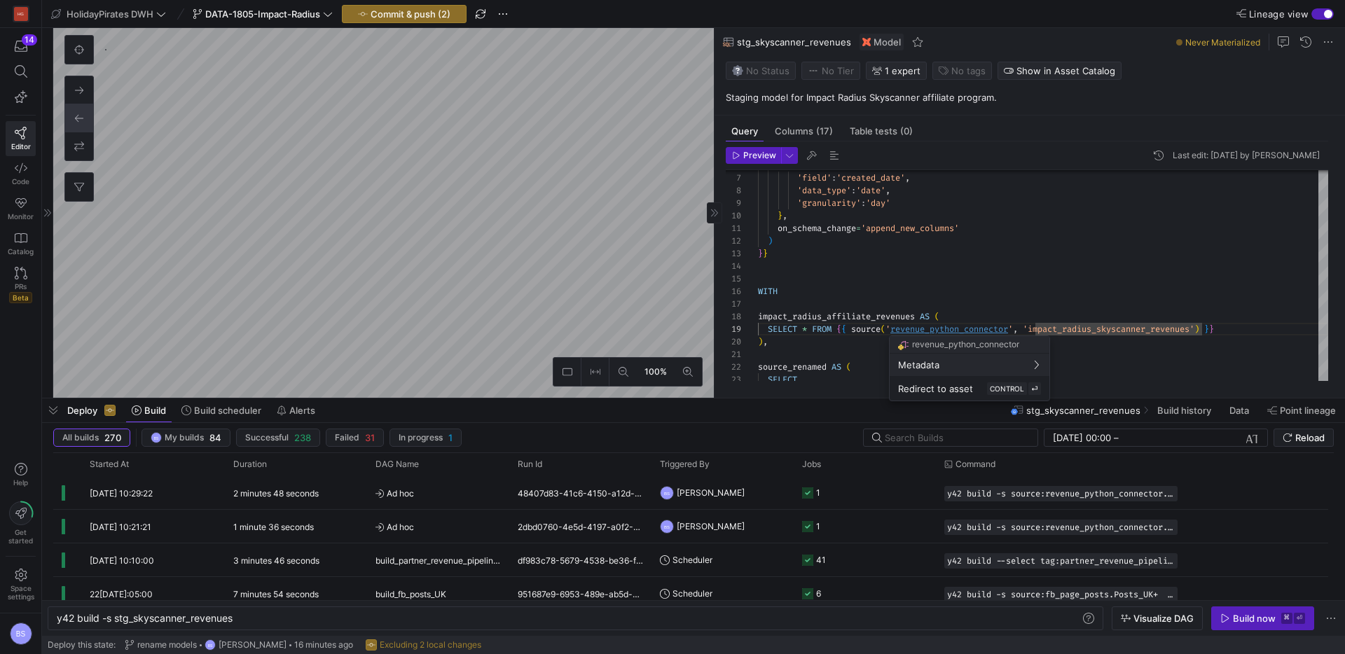
click at [1066, 329] on div at bounding box center [672, 327] width 1345 height 654
click at [1066, 329] on div "WITH } , on_schema_change = 'append_new_columns' ) } } partition_by = { 'field'…" at bounding box center [1043, 418] width 570 height 667
click at [1083, 329] on div "WITH } , on_schema_change = 'append_new_columns' ) } } partition_by = { 'field'…" at bounding box center [1043, 418] width 570 height 667
click at [815, 322] on div "WITH } , on_schema_change = 'append_new_columns' ) } } partition_by = { 'field'…" at bounding box center [1043, 418] width 570 height 667
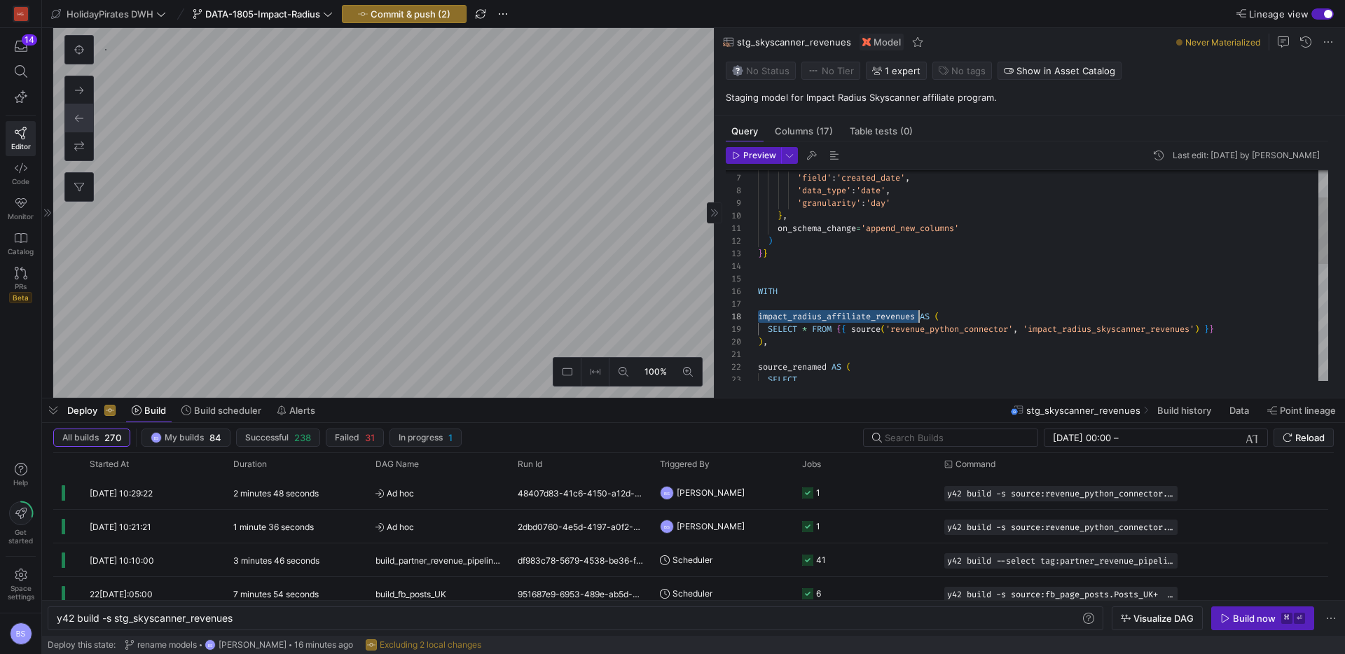
click at [815, 322] on div "WITH } , on_schema_change = 'append_new_columns' ) } } partition_by = { 'field'…" at bounding box center [1043, 418] width 570 height 667
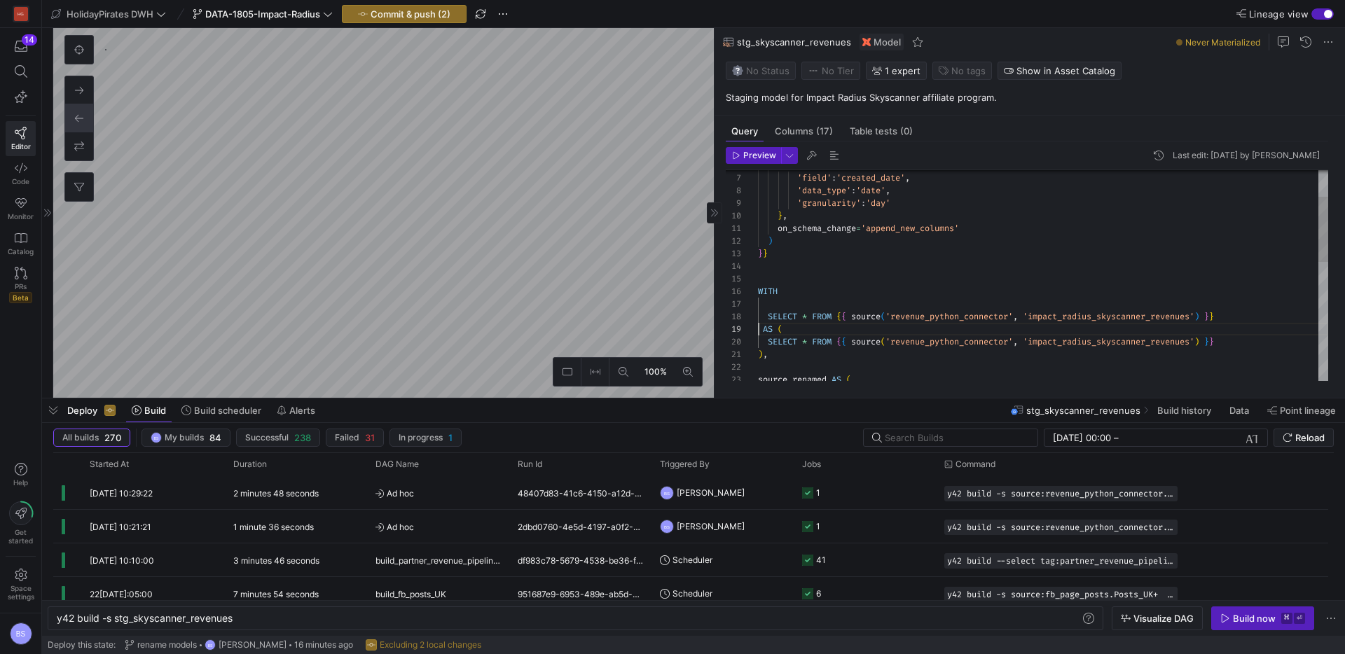
scroll to position [101, 0]
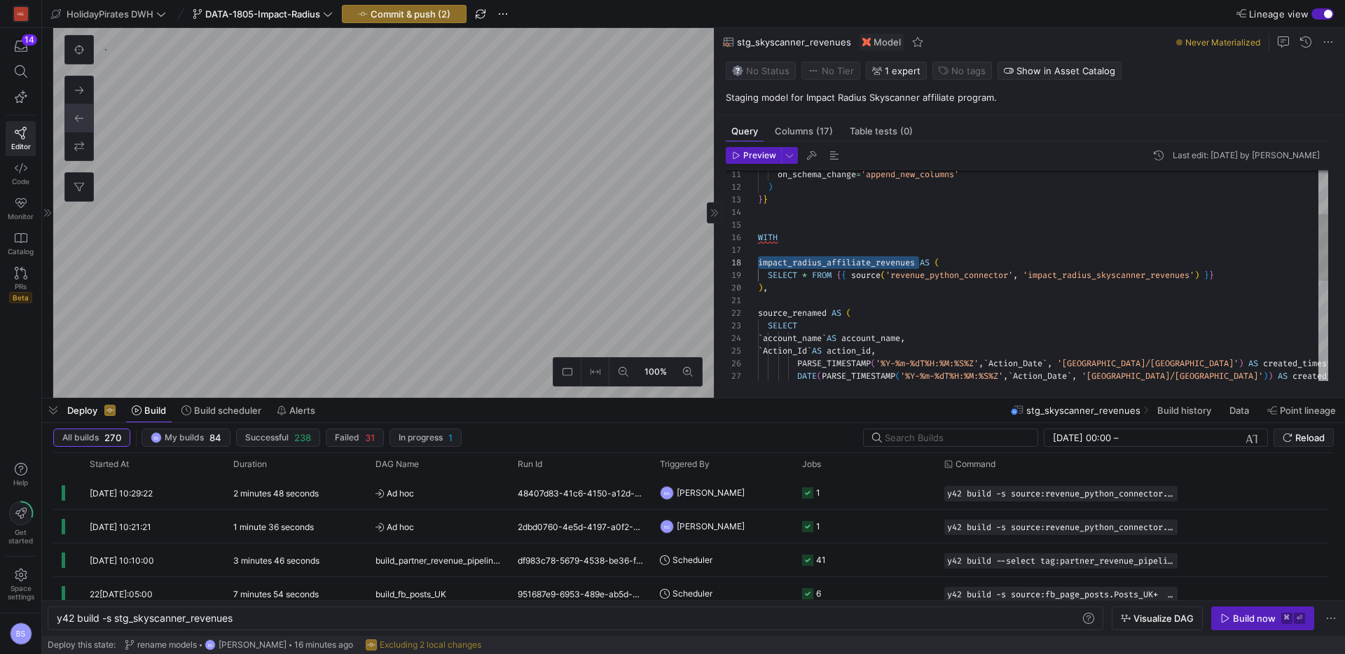
click at [1111, 277] on div "WITH on_schema_change = 'append_new_columns' ) } } impact_radius_affiliate_reve…" at bounding box center [1043, 364] width 570 height 667
click at [794, 263] on div "WITH on_schema_change = 'append_new_columns' ) } } impact_radius_affiliate_reve…" at bounding box center [1043, 364] width 570 height 667
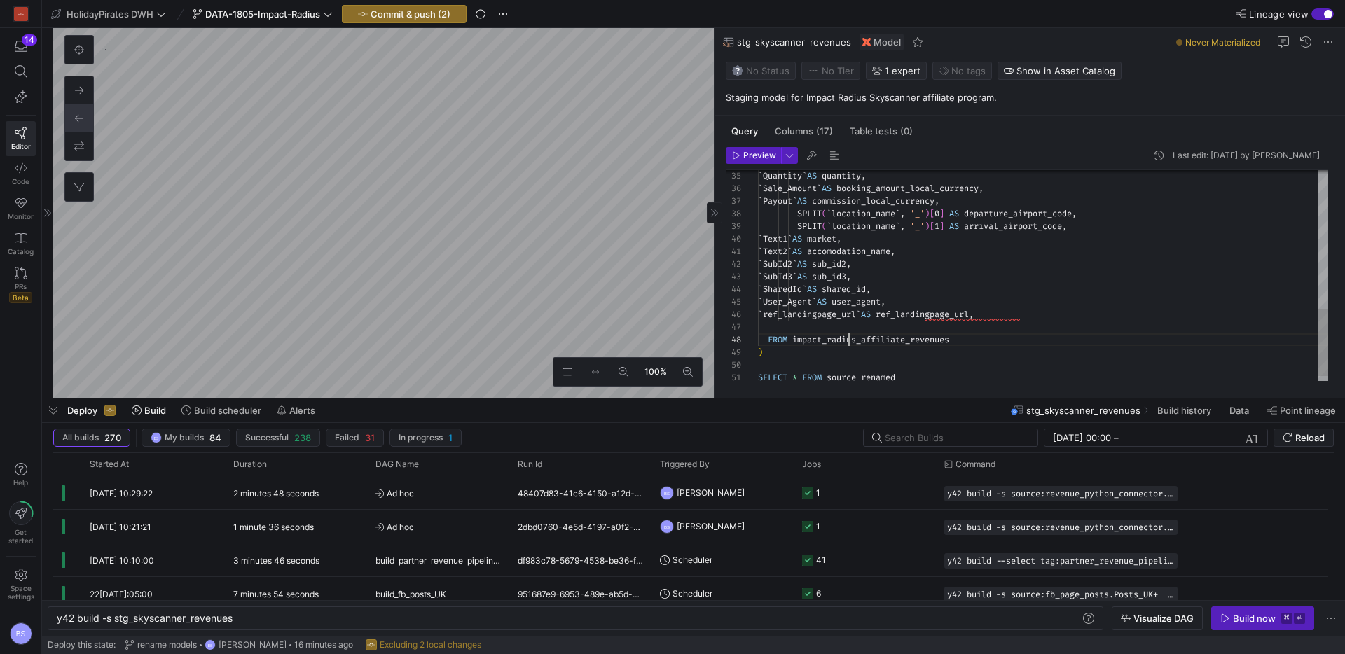
click at [846, 340] on div "` Sale_Amount ` AS booking_amount_local_currency , ` Payout ` AS commission_loc…" at bounding box center [1043, 63] width 570 height 667
click at [1040, 316] on div "` Sale_Amount ` AS booking_amount_local_currency , ` Payout ` AS commission_loc…" at bounding box center [1043, 64] width 570 height 667
type textarea "`Text2` AS accomodation_name, `SubId2` AS sub_id2, `SubId3` AS sub_id3, `Shared…"
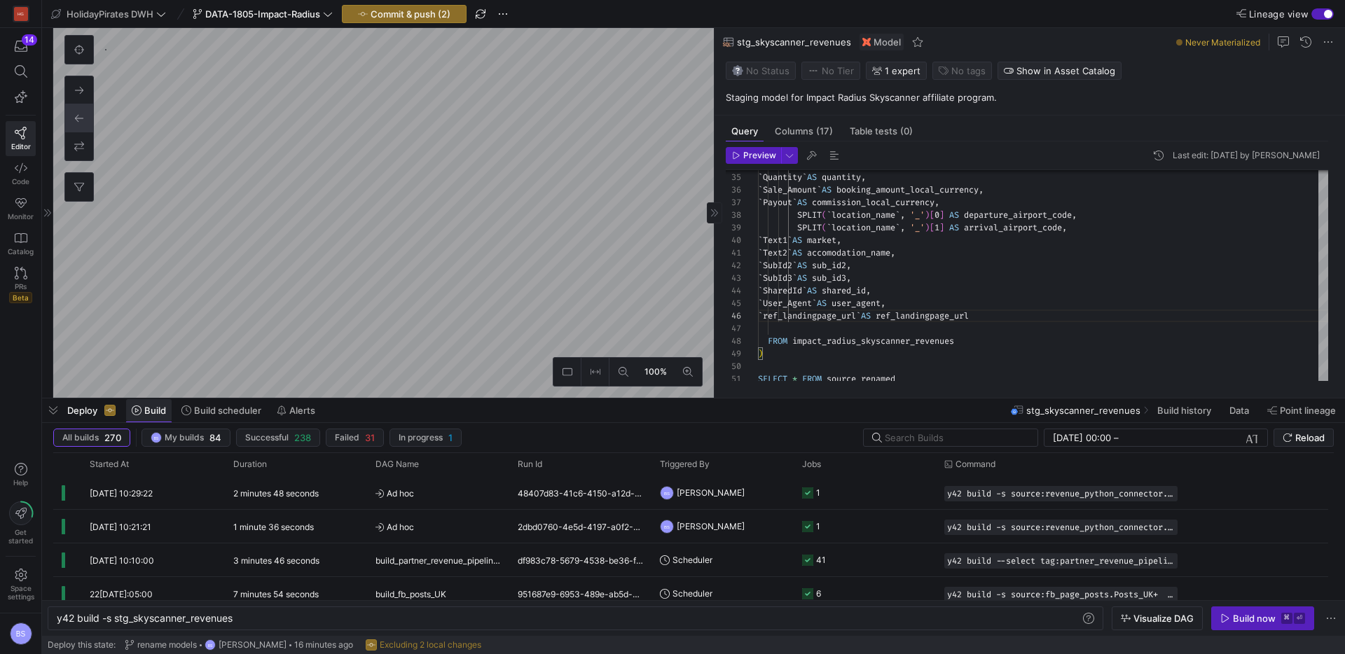
click at [150, 411] on span "Build" at bounding box center [155, 410] width 22 height 11
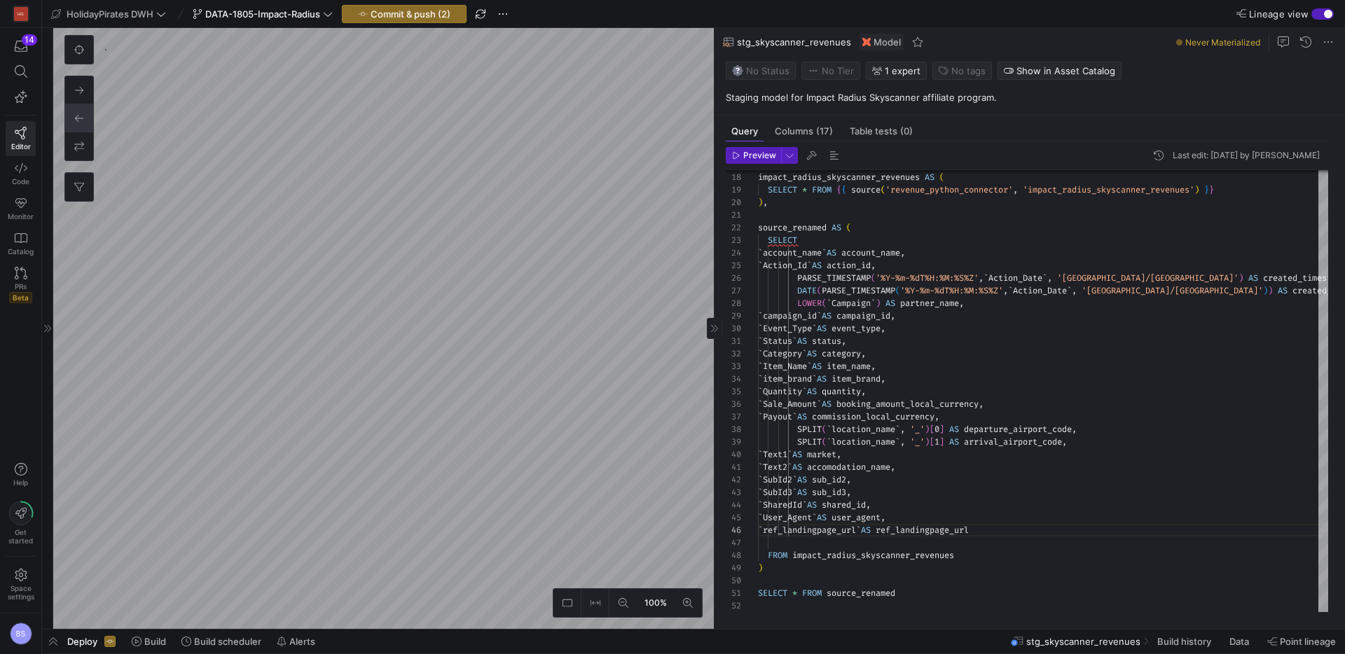
drag, startPoint x: 149, startPoint y: 637, endPoint x: 231, endPoint y: 620, distance: 83.7
click at [149, 637] on span "Build" at bounding box center [155, 641] width 22 height 11
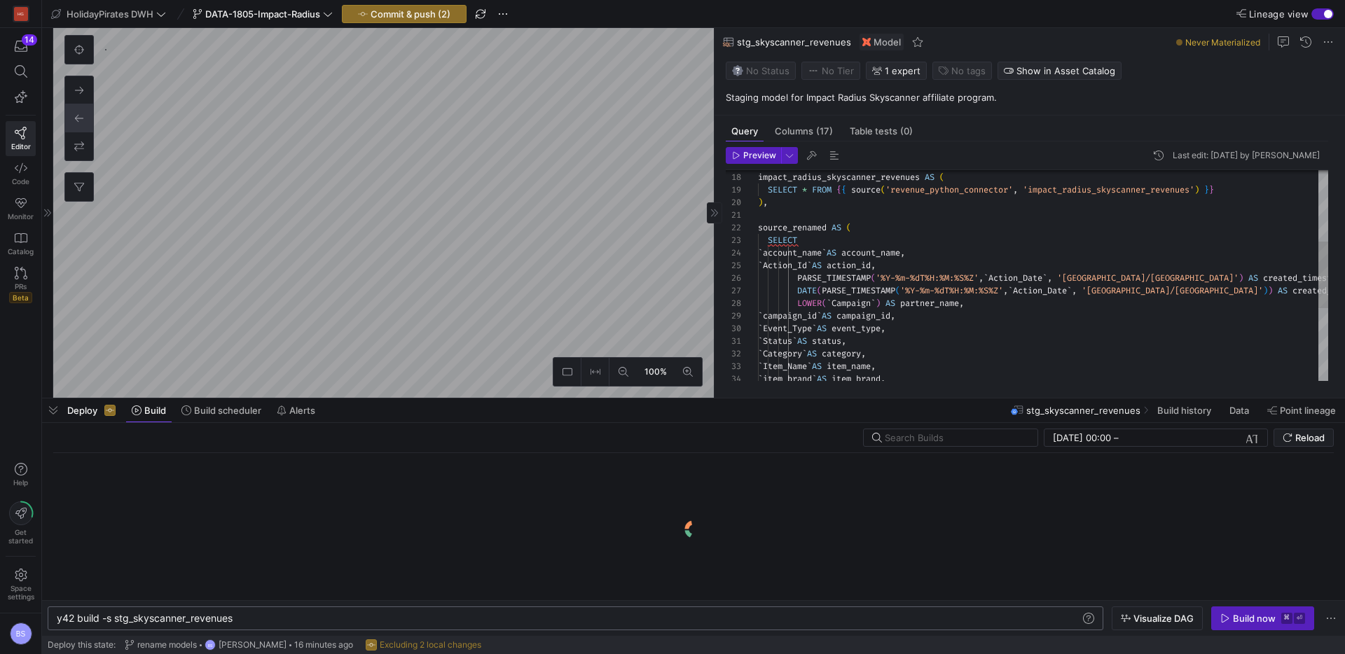
scroll to position [0, 177]
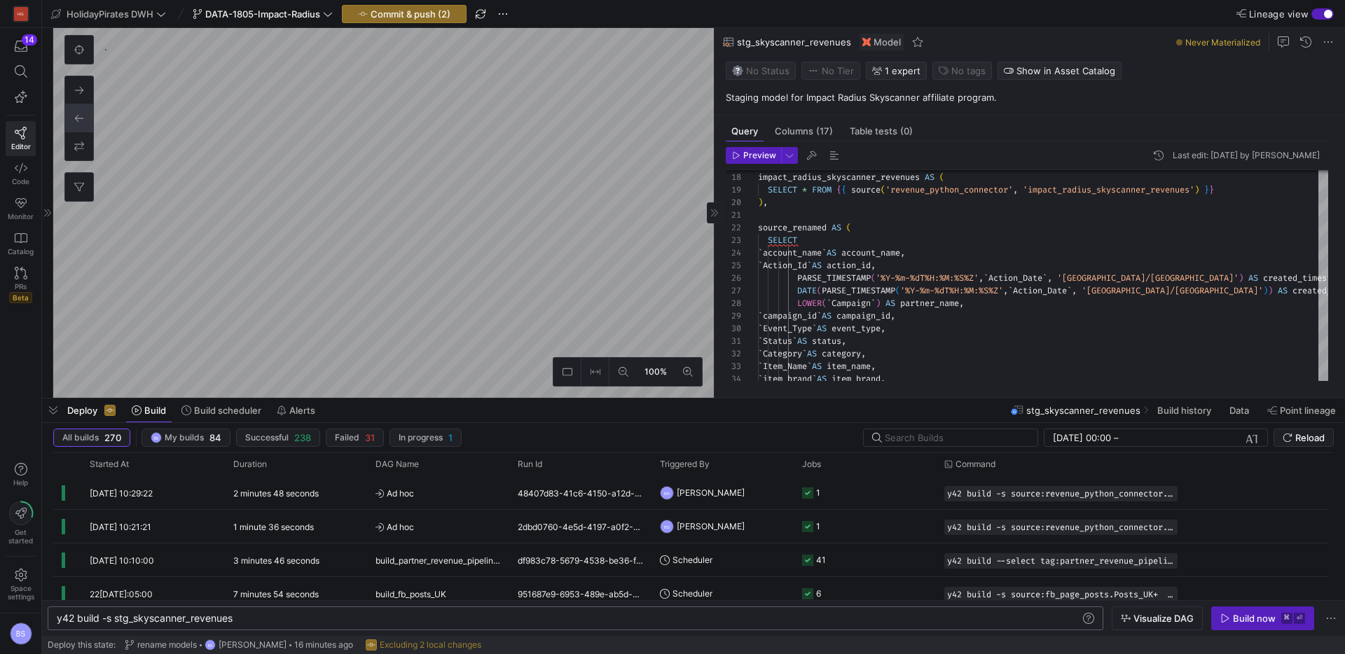
click at [369, 626] on div "y42 build -s stg_skyscanner_revenues y42 build -s stg_skyscanner_revenues" at bounding box center [576, 619] width 1056 height 24
click at [371, 621] on div "y42 build -s stg_skyscanner_revenues" at bounding box center [569, 618] width 1024 height 11
type textarea "y42 build -s stg_skyscanner_revenues --full-refresh"
click at [1274, 623] on div "Build now" at bounding box center [1254, 618] width 43 height 11
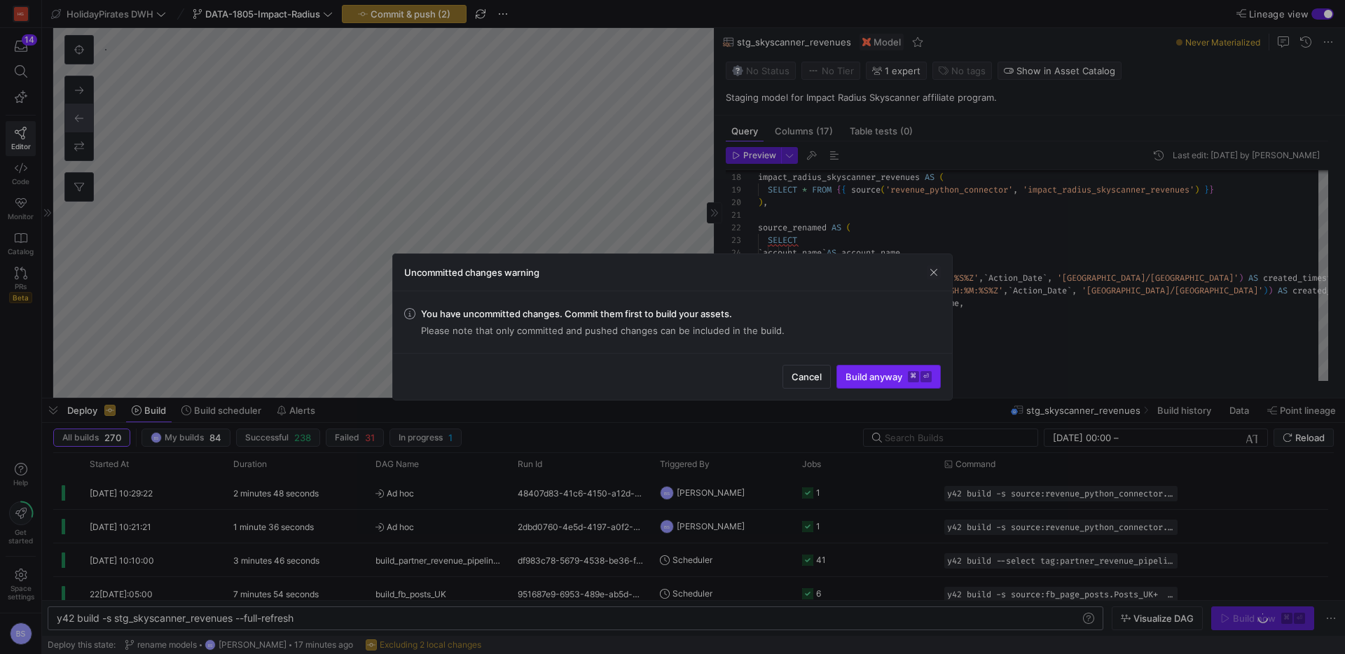
click at [864, 382] on span "Build anyway ⌘ ⏎" at bounding box center [889, 376] width 86 height 11
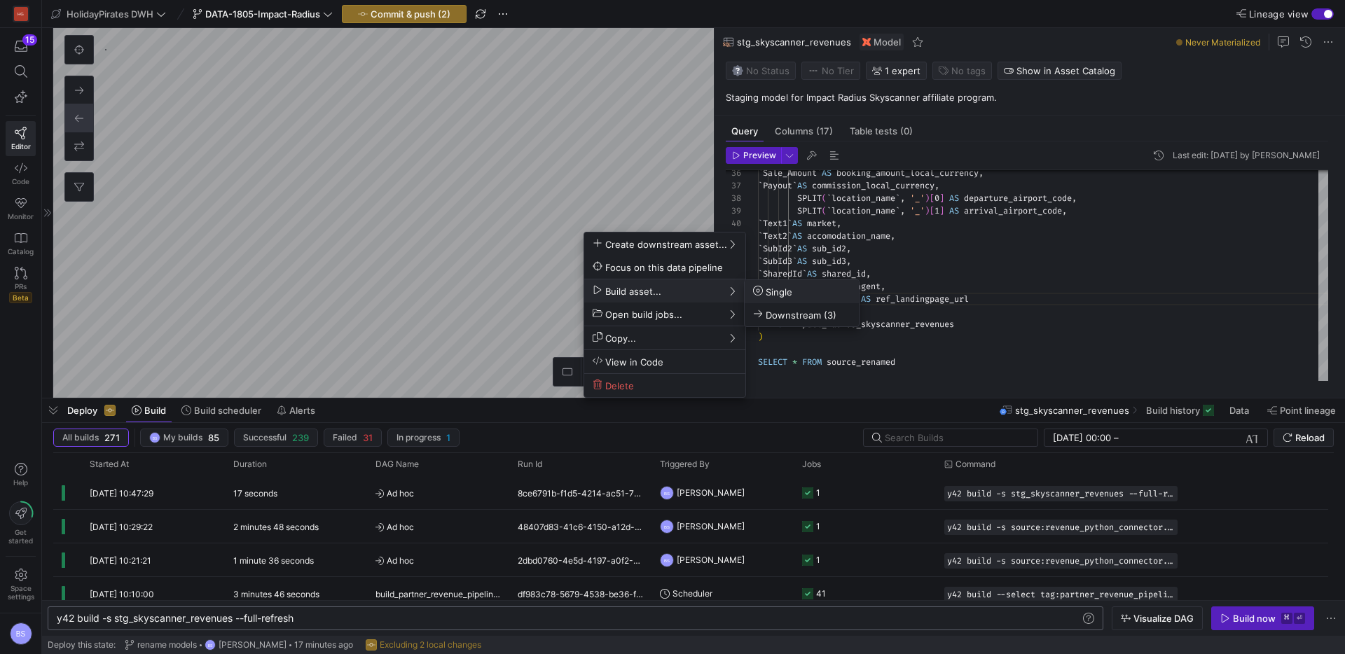
click at [756, 289] on icon at bounding box center [758, 291] width 10 height 10
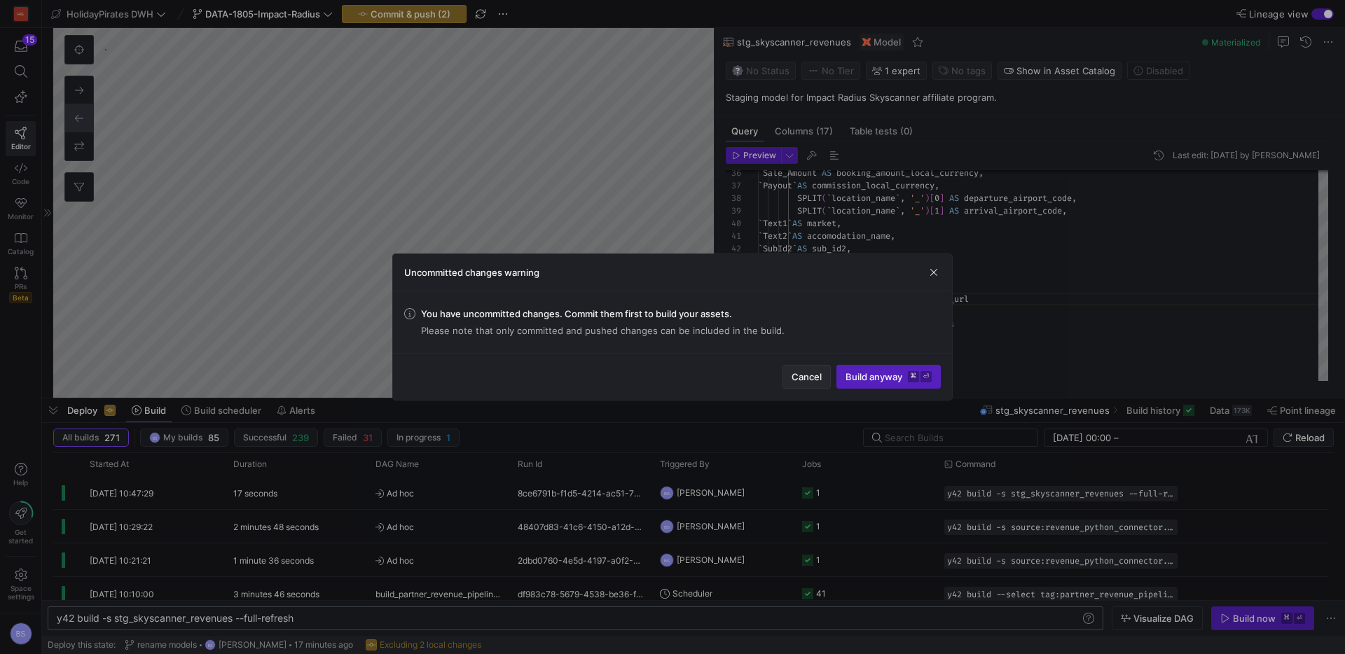
click at [799, 371] on span "Cancel" at bounding box center [807, 376] width 30 height 11
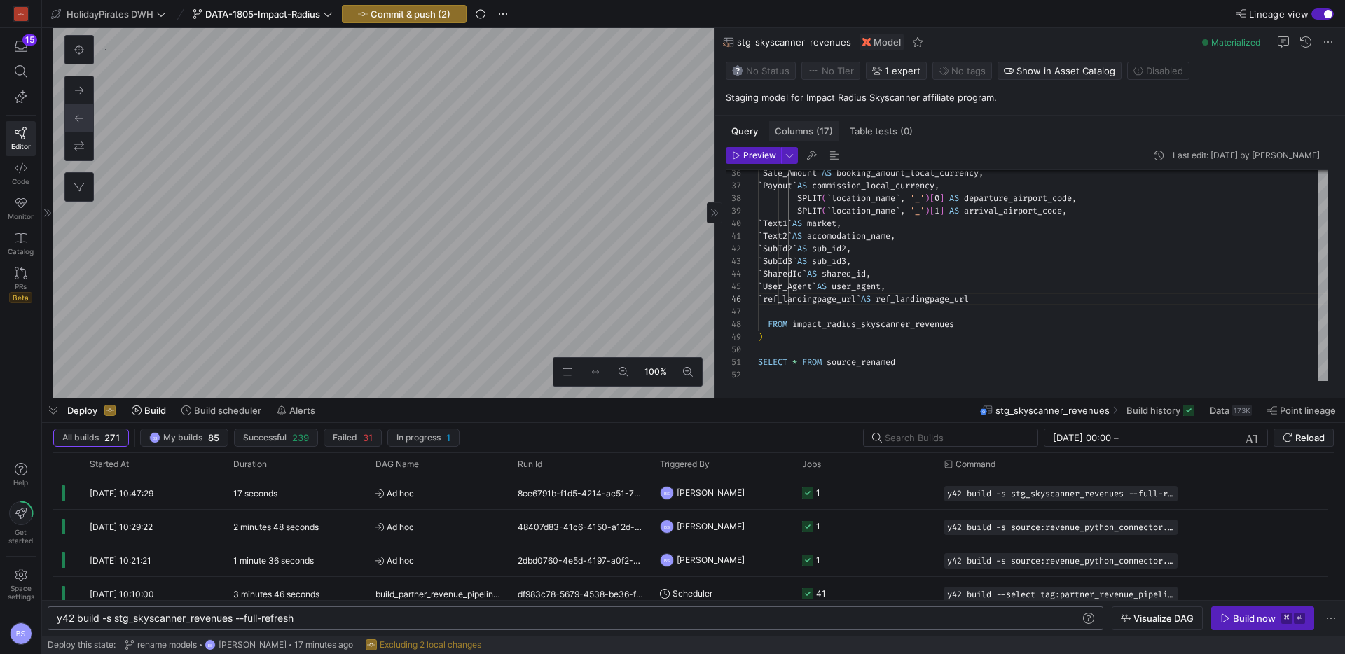
click at [783, 128] on span "Columns (17)" at bounding box center [804, 131] width 58 height 9
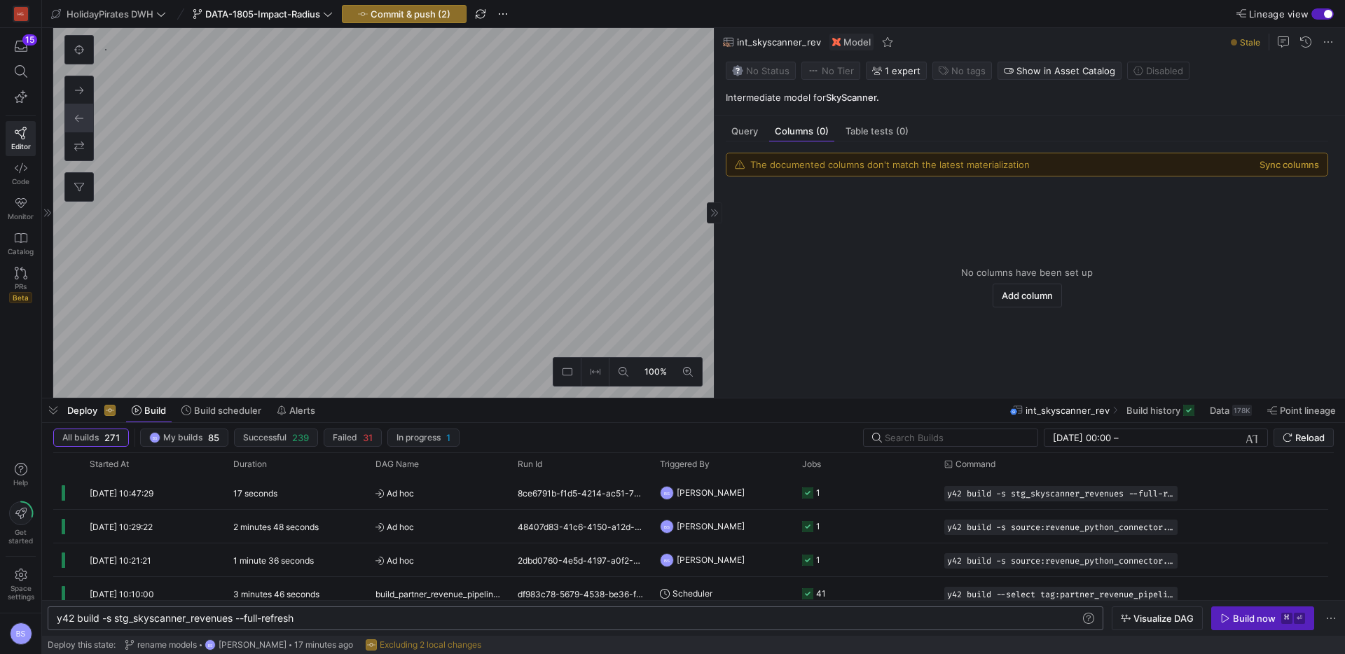
scroll to position [516, 0]
click at [753, 129] on span "Query" at bounding box center [744, 131] width 27 height 9
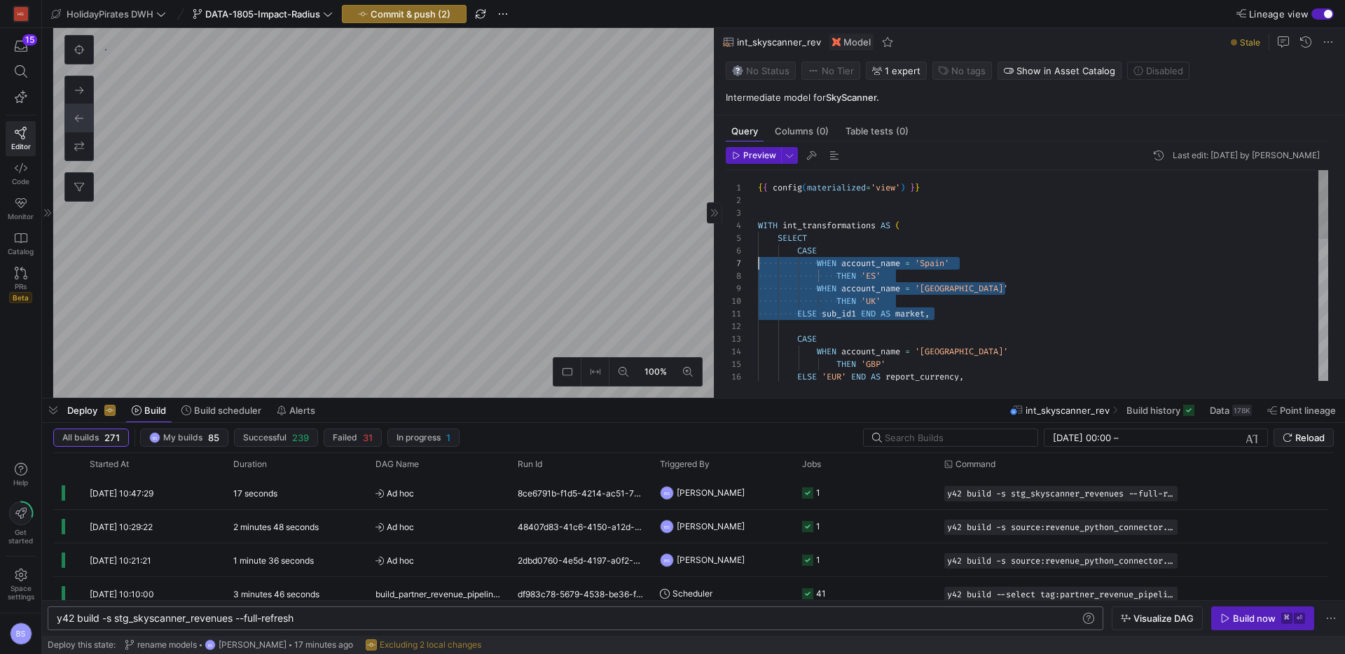
scroll to position [63, 0]
drag, startPoint x: 991, startPoint y: 317, endPoint x: 731, endPoint y: 247, distance: 269.0
click at [758, 247] on div "{ { config ( materialized = 'view' ) } } WITH int_transformations AS ( SELECT C…" at bounding box center [1043, 491] width 570 height 642
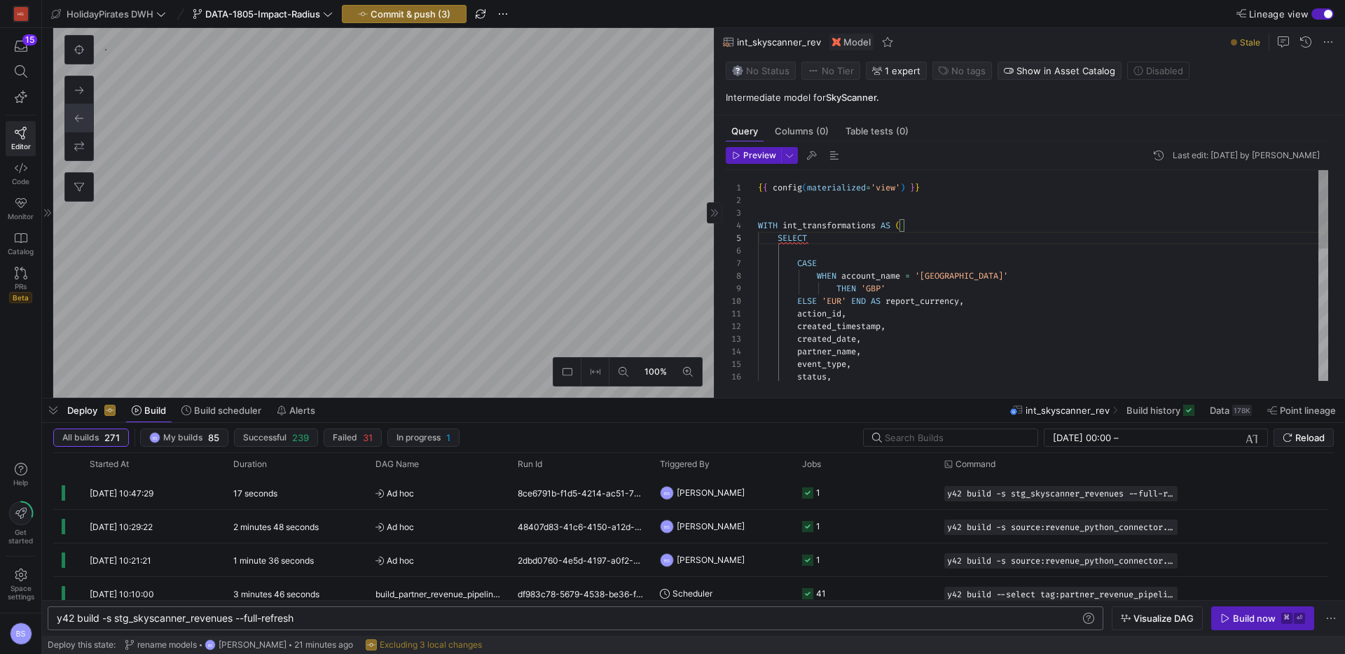
scroll to position [63, 30]
click at [789, 252] on div "{ { config ( materialized = 'view' ) } } WITH int_transformations AS ( SELECT C…" at bounding box center [1043, 453] width 570 height 566
click at [787, 256] on div "{ { config ( materialized = 'view' ) } } WITH int_transformations AS ( SELECT C…" at bounding box center [1043, 453] width 570 height 566
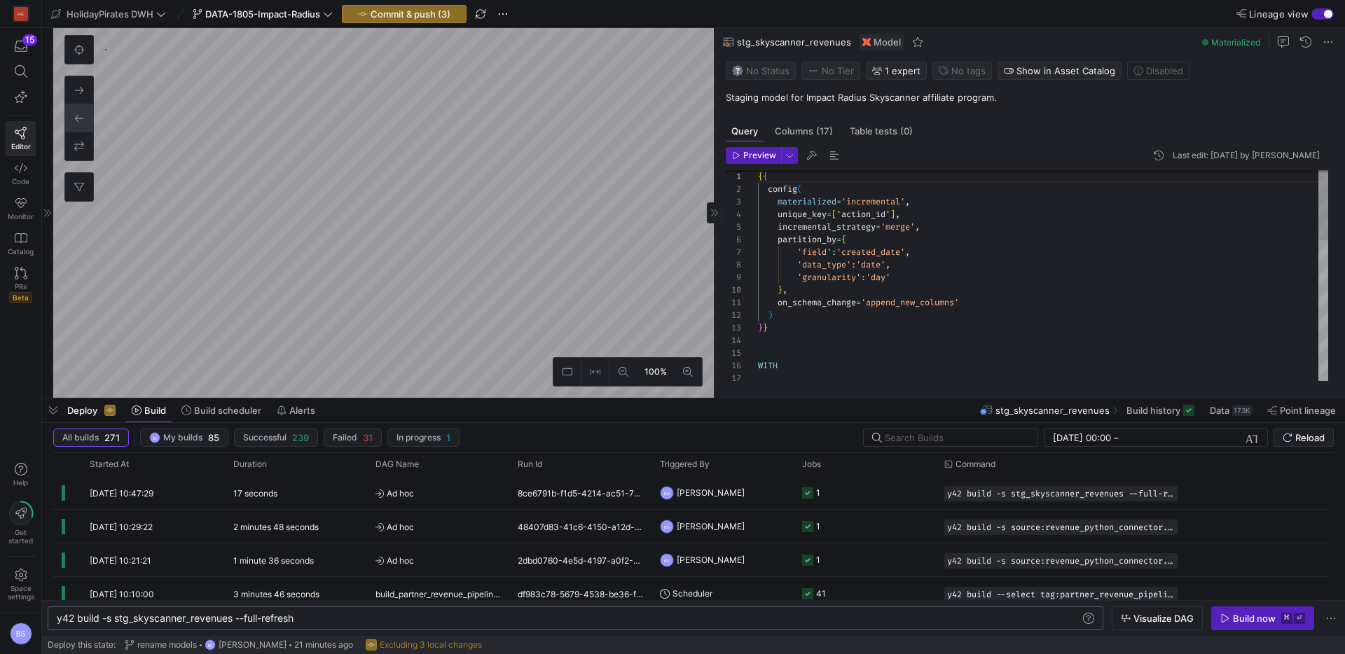
scroll to position [235, 0]
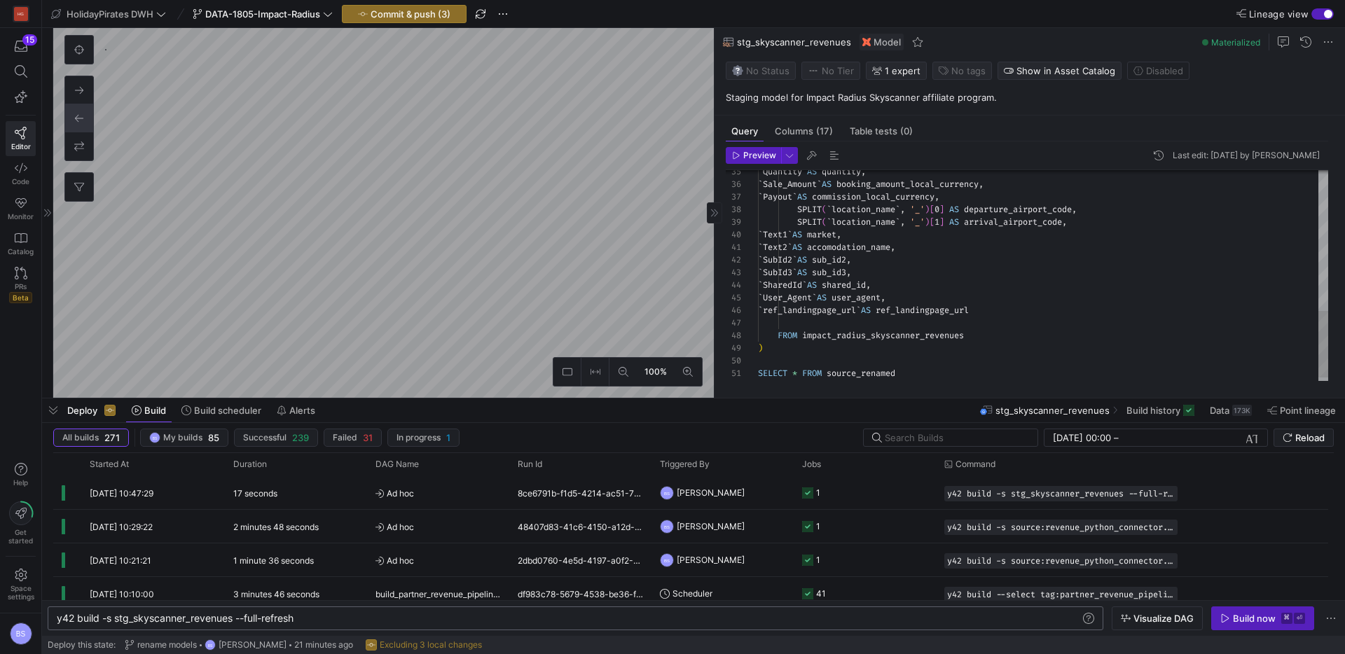
click at [809, 313] on div "` Sale_Amount ` AS booking_amount_local_currency , ` Payout ` AS commission_loc…" at bounding box center [1043, 58] width 570 height 667
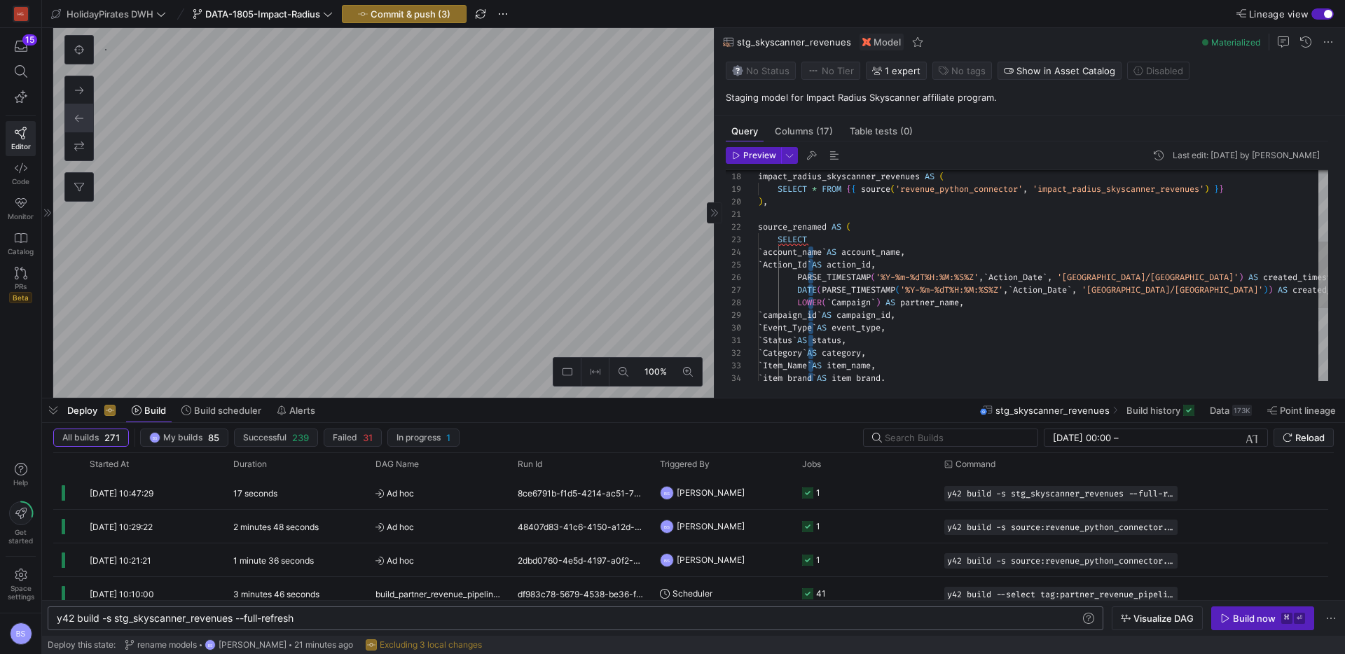
drag, startPoint x: 809, startPoint y: 313, endPoint x: 813, endPoint y: 253, distance: 60.4
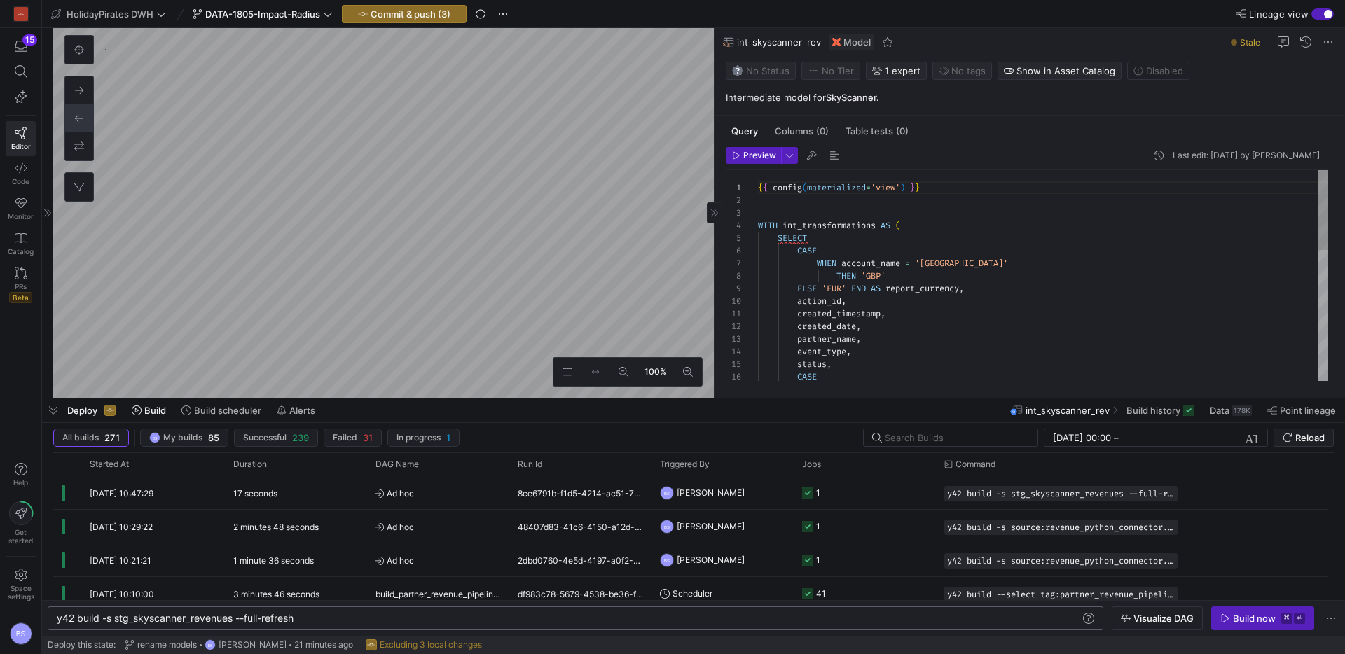
click at [827, 240] on div "CASE status , event_type , partner_name , created_date , created_timestamp , ac…" at bounding box center [1043, 446] width 570 height 553
click at [1016, 294] on div "CASE status , event_type , partner_name , created_date , created_timestamp , ac…" at bounding box center [1043, 446] width 570 height 553
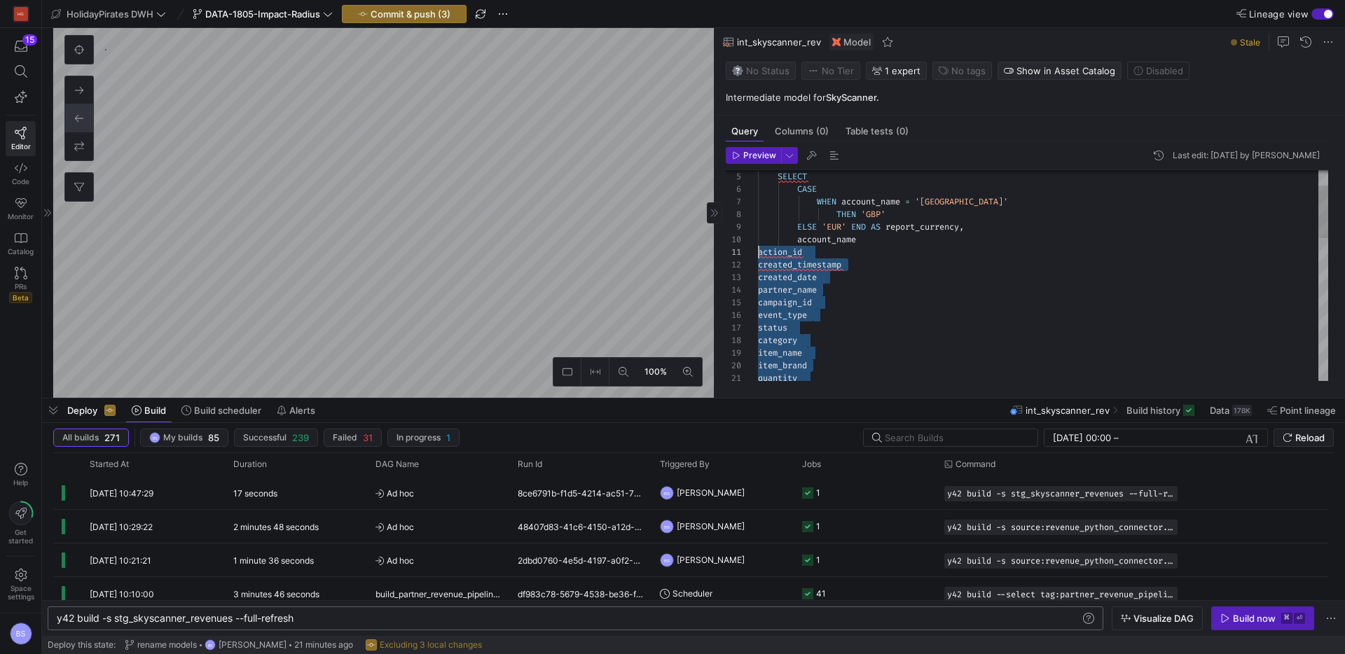
click at [759, 256] on div "status category item_name item_brand quantity event_type campaign_id partner_na…" at bounding box center [1043, 530] width 570 height 843
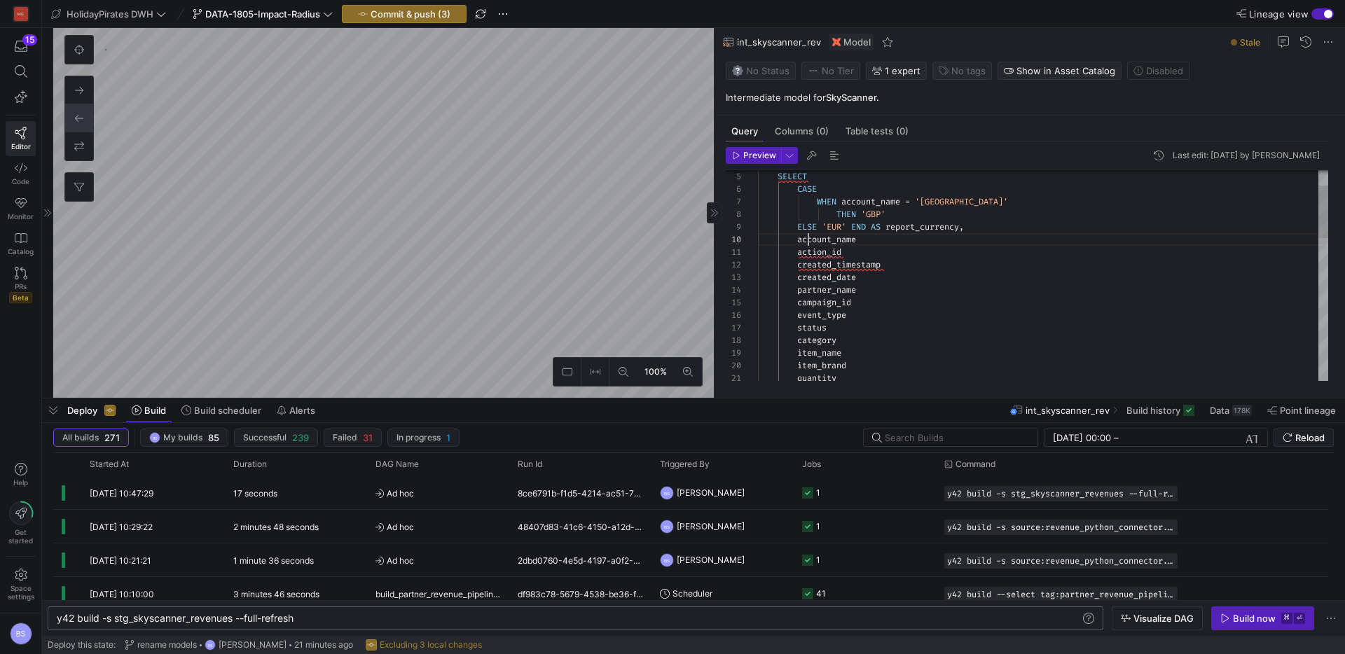
click at [807, 240] on div "status category item_name item_brand quantity event_type campaign_id partner_na…" at bounding box center [1043, 530] width 570 height 843
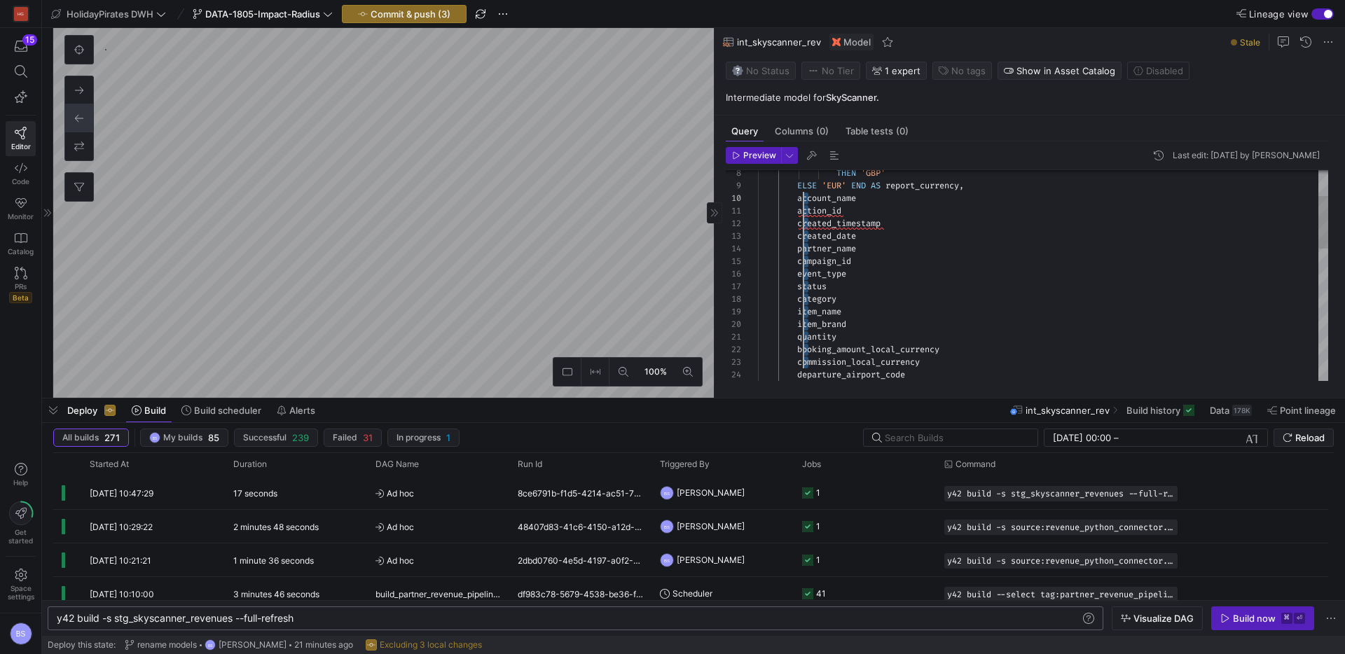
scroll to position [113, 46]
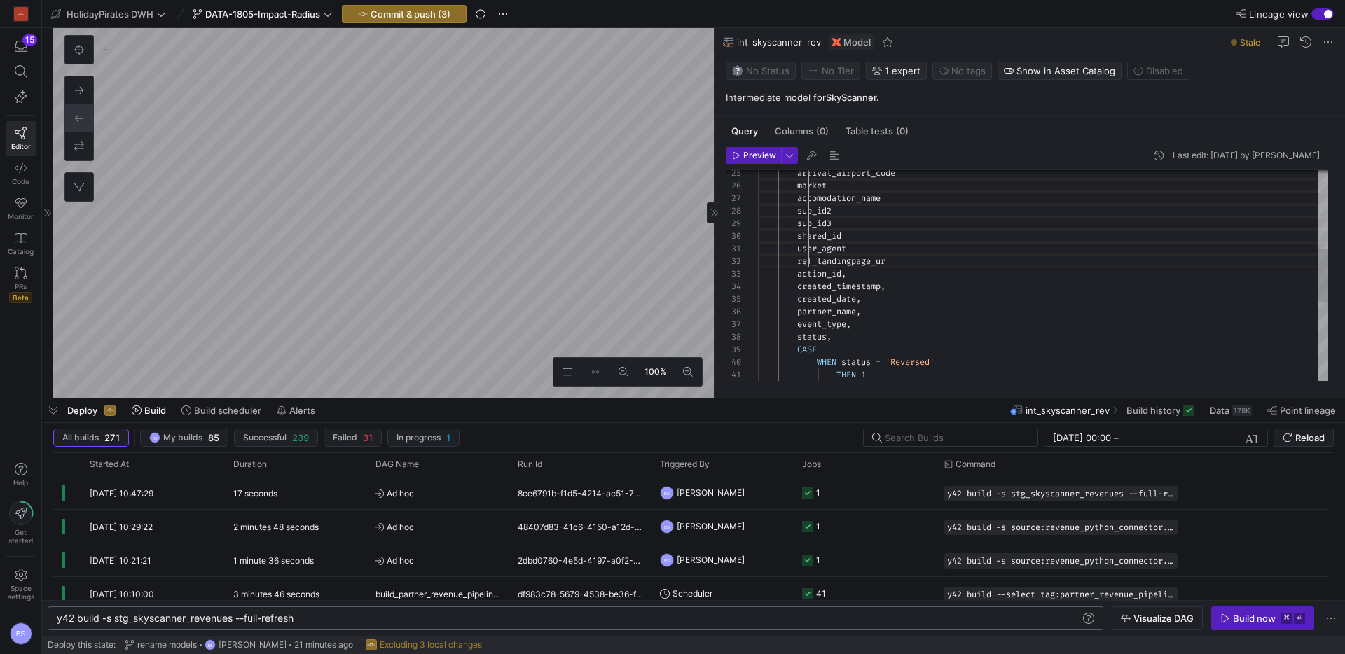
drag, startPoint x: 807, startPoint y: 240, endPoint x: 807, endPoint y: 261, distance: 21.7
click at [807, 261] on div "arrival_airport_code market accomodation_name sub_id2 sub_id3 shared_id user_ag…" at bounding box center [1043, 274] width 570 height 843
click at [887, 267] on div "arrival_airport_code , market , accomodation_name , sub_id2 , sub_id3 , shared_…" at bounding box center [1043, 280] width 570 height 843
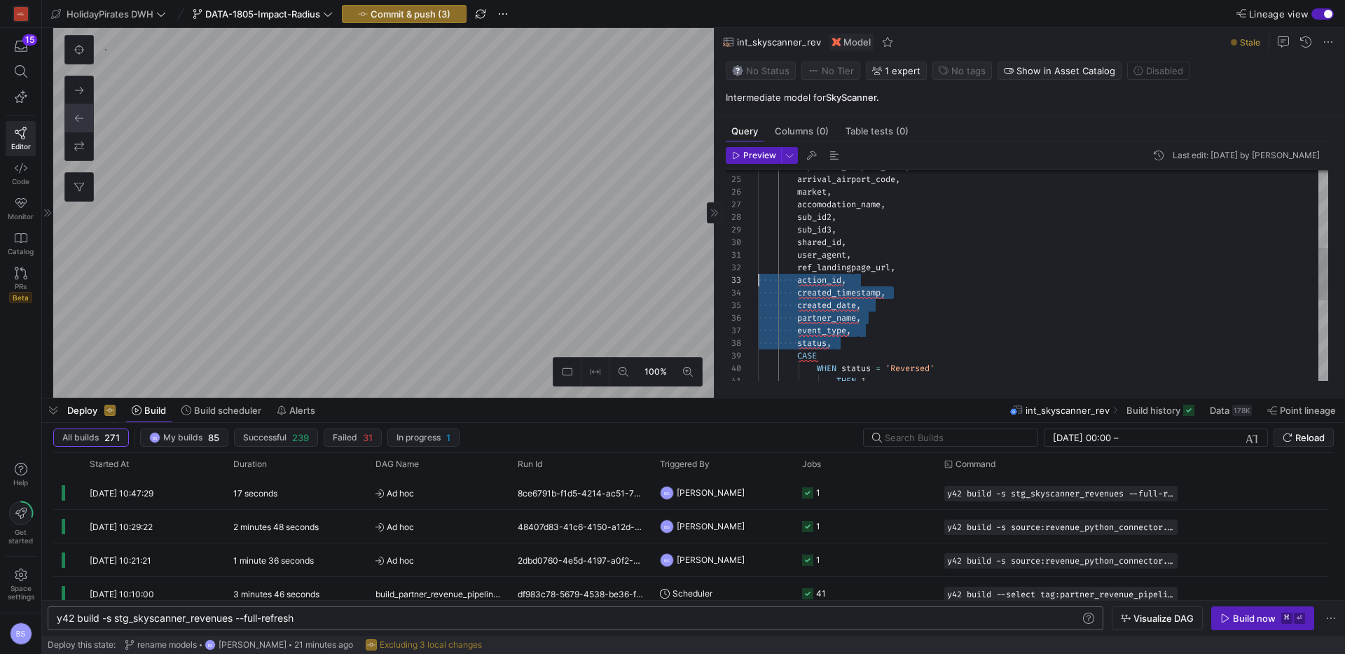
scroll to position [25, 0]
drag, startPoint x: 853, startPoint y: 349, endPoint x: 697, endPoint y: 282, distance: 169.8
click at [758, 282] on div "arrival_airport_code , market , accomodation_name , sub_id2 , sub_id3 , shared_…" at bounding box center [1043, 280] width 570 height 843
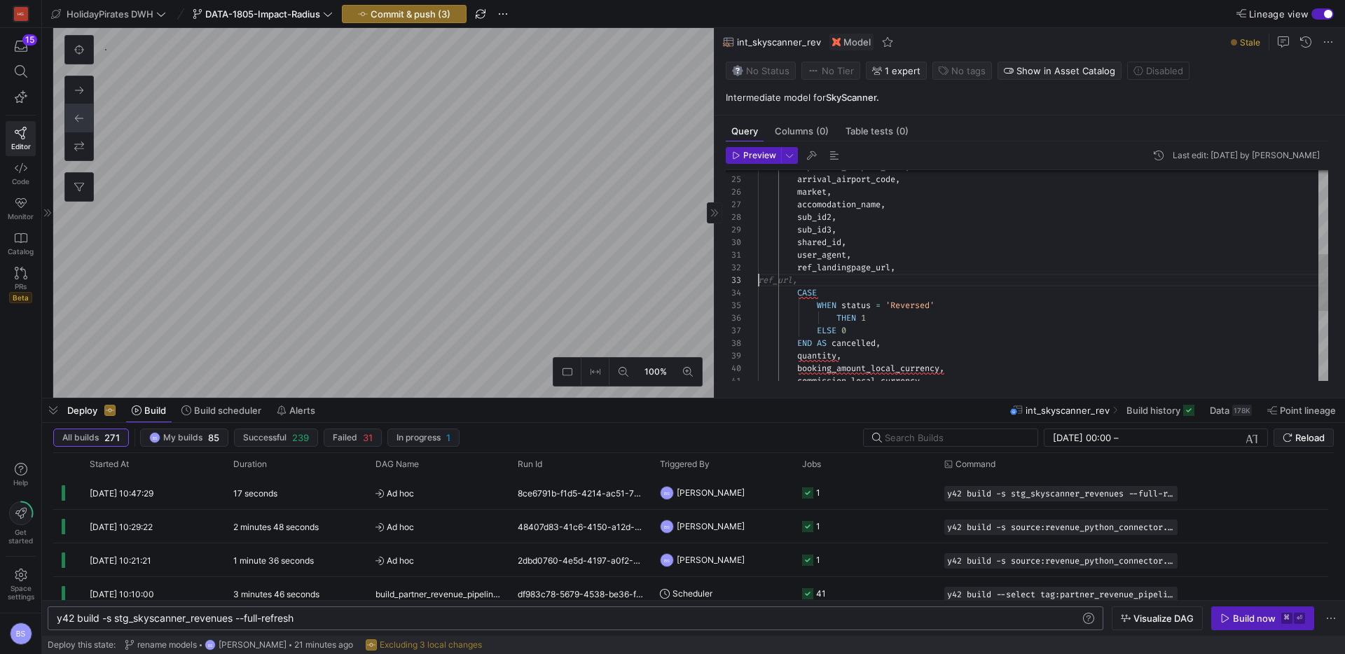
drag, startPoint x: 1052, startPoint y: 284, endPoint x: 977, endPoint y: 280, distance: 74.4
click at [1049, 284] on div "ref_url," at bounding box center [1043, 280] width 570 height 13
click at [956, 310] on div "commission_local_currency , departure_airport_code , arrival_airport_code , mar…" at bounding box center [1043, 266] width 570 height 780
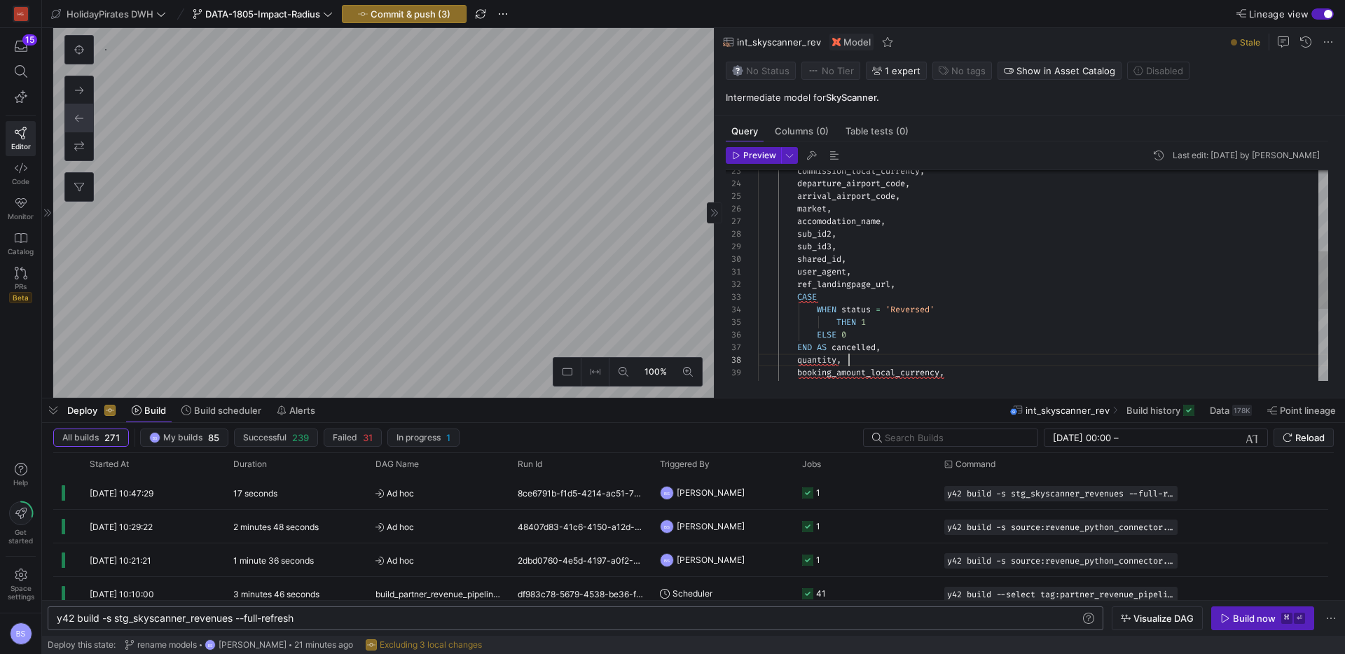
click at [962, 357] on div "commission_local_currency , departure_airport_code , arrival_airport_code , mar…" at bounding box center [1043, 260] width 570 height 768
click at [902, 287] on div "commission_local_currency , departure_airport_code , arrival_airport_code , mar…" at bounding box center [1043, 260] width 570 height 768
click at [820, 304] on div "commission_local_currency , departure_airport_code , arrival_airport_code , mar…" at bounding box center [1043, 269] width 570 height 768
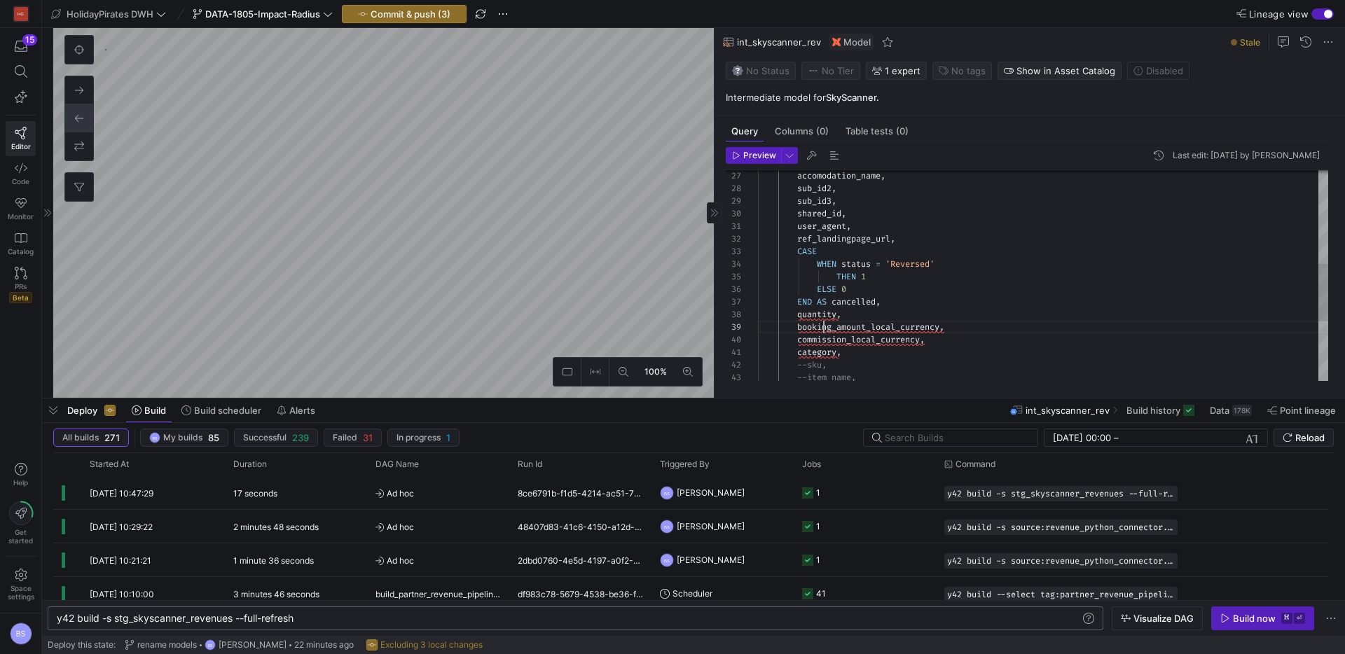
click at [824, 327] on div "accomodation_name , sub_id2 , sub_id3 , shared_id , user_agent , ref_landingpag…" at bounding box center [1043, 214] width 570 height 768
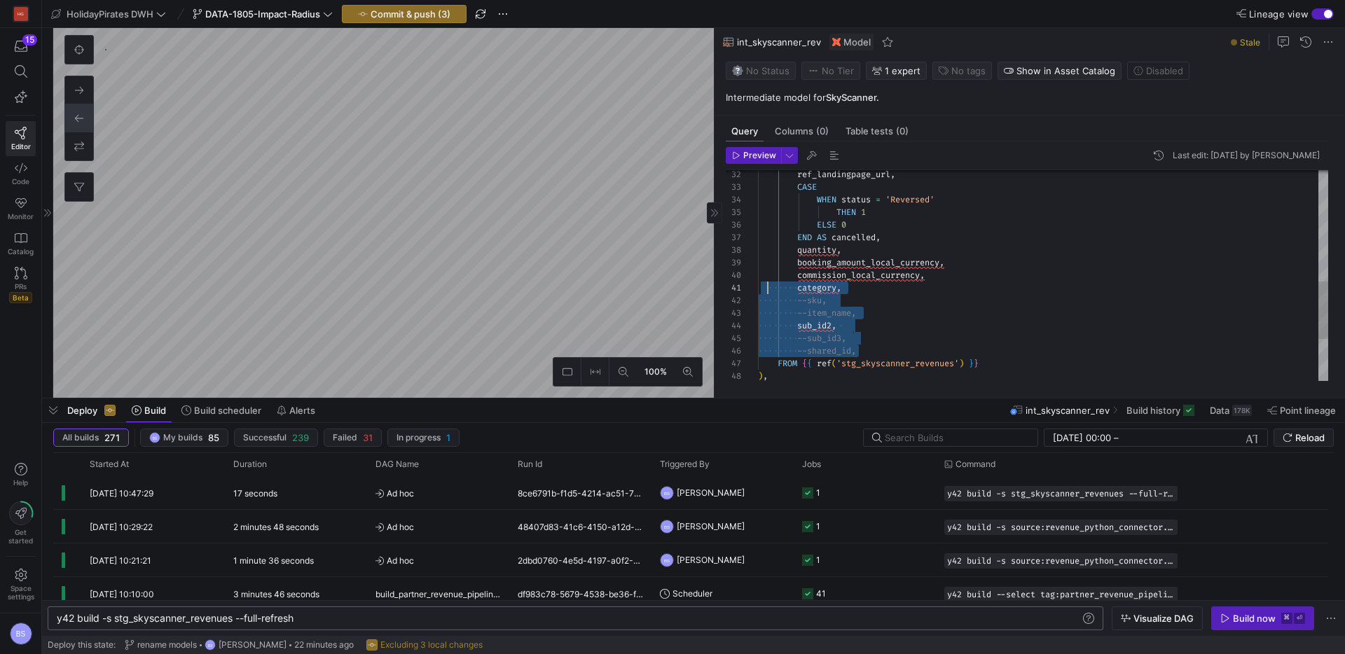
scroll to position [0, 0]
drag, startPoint x: 861, startPoint y: 348, endPoint x: 744, endPoint y: 290, distance: 130.6
click at [758, 290] on div "WHEN status = 'Reversed' THEN 1 ELSE 0 END AS cancelled , quantity , booking_am…" at bounding box center [1043, 150] width 570 height 768
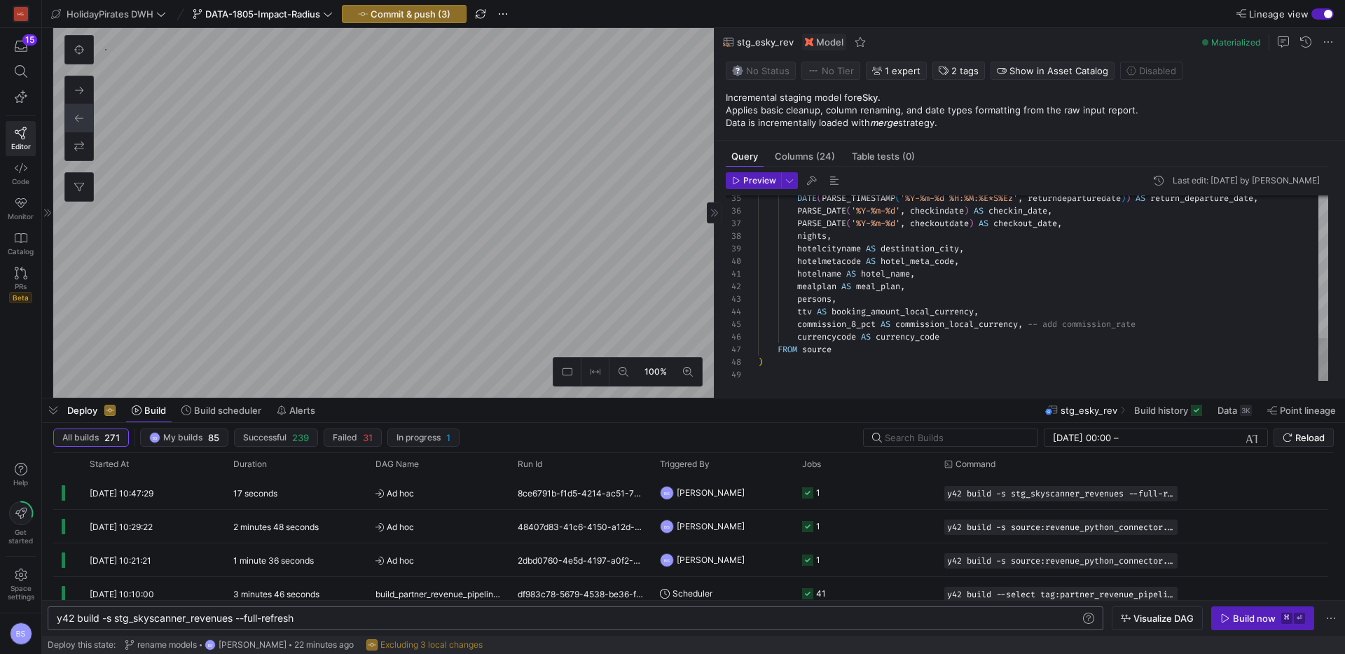
scroll to position [151, 0]
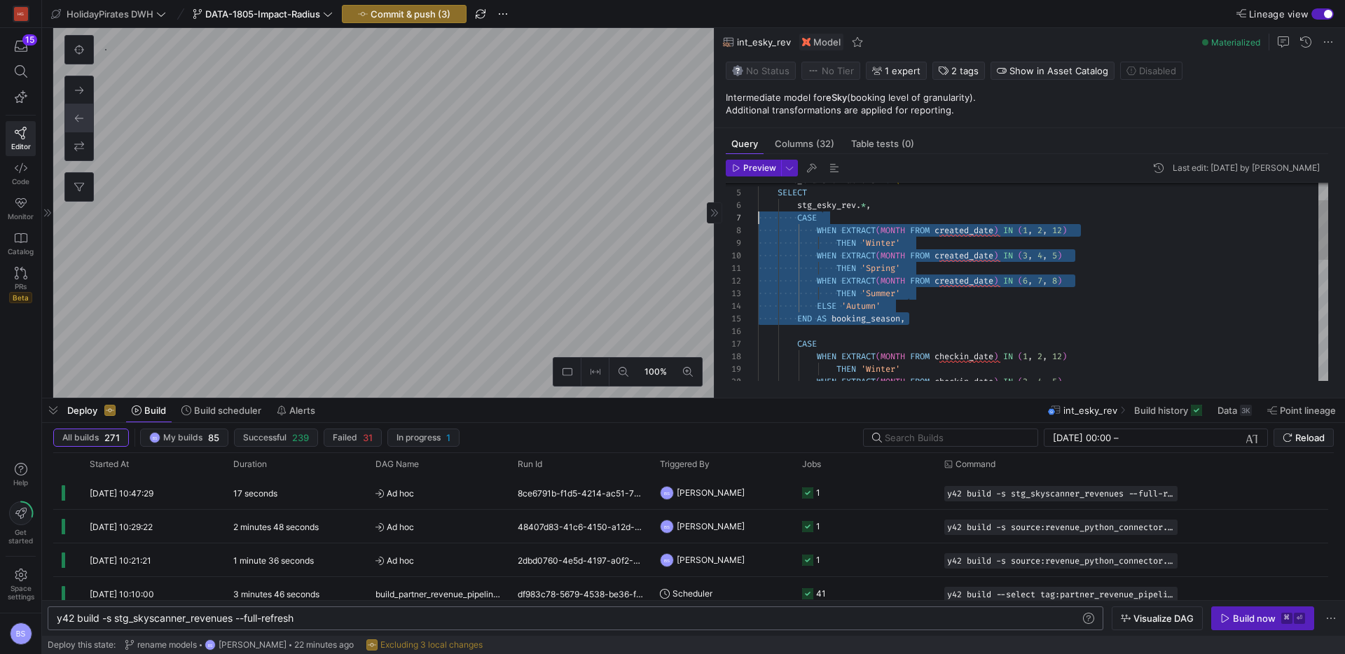
scroll to position [76, 0]
drag, startPoint x: 923, startPoint y: 319, endPoint x: 738, endPoint y: 217, distance: 211.4
click at [758, 217] on div "WITH int_transformations AS ( SELECT stg_esky_rev . * , CASE WHEN EXTRACT ( MON…" at bounding box center [1043, 452] width 570 height 654
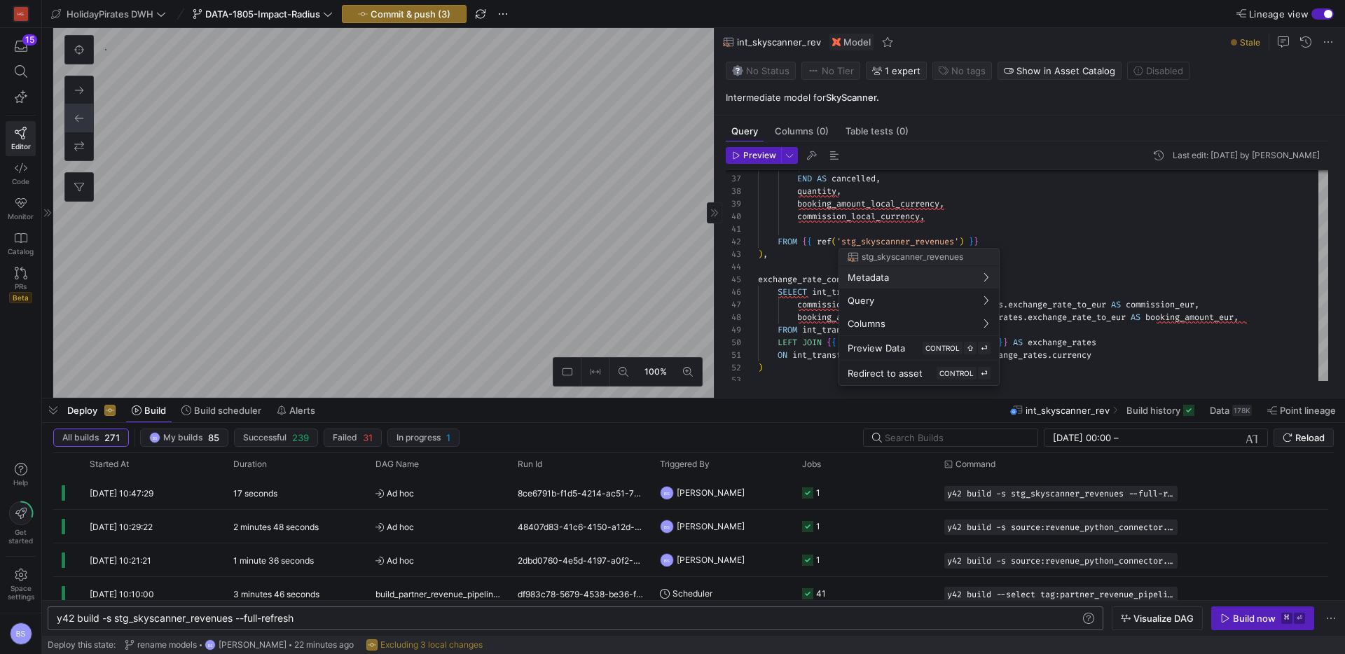
click at [886, 232] on div at bounding box center [672, 327] width 1345 height 654
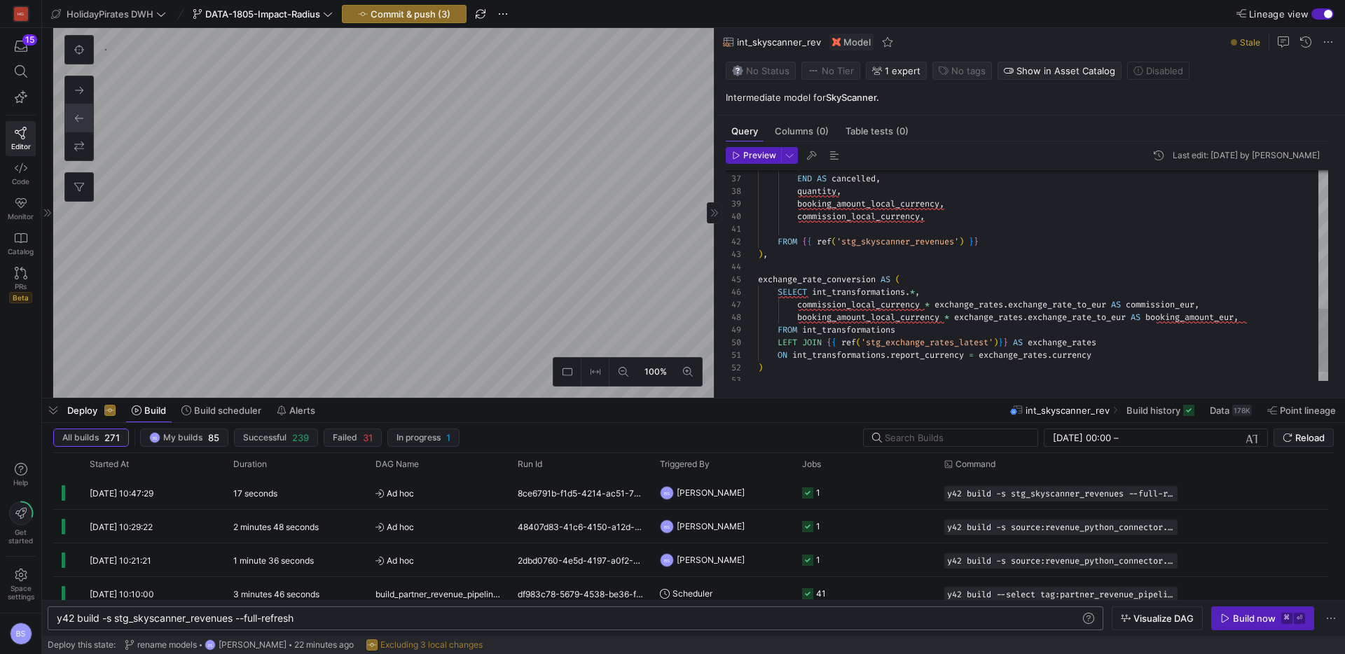
click at [869, 232] on div "ELSE 0 END AS cancelled , quantity , booking_amount_local_currency , commission…" at bounding box center [1043, 59] width 570 height 705
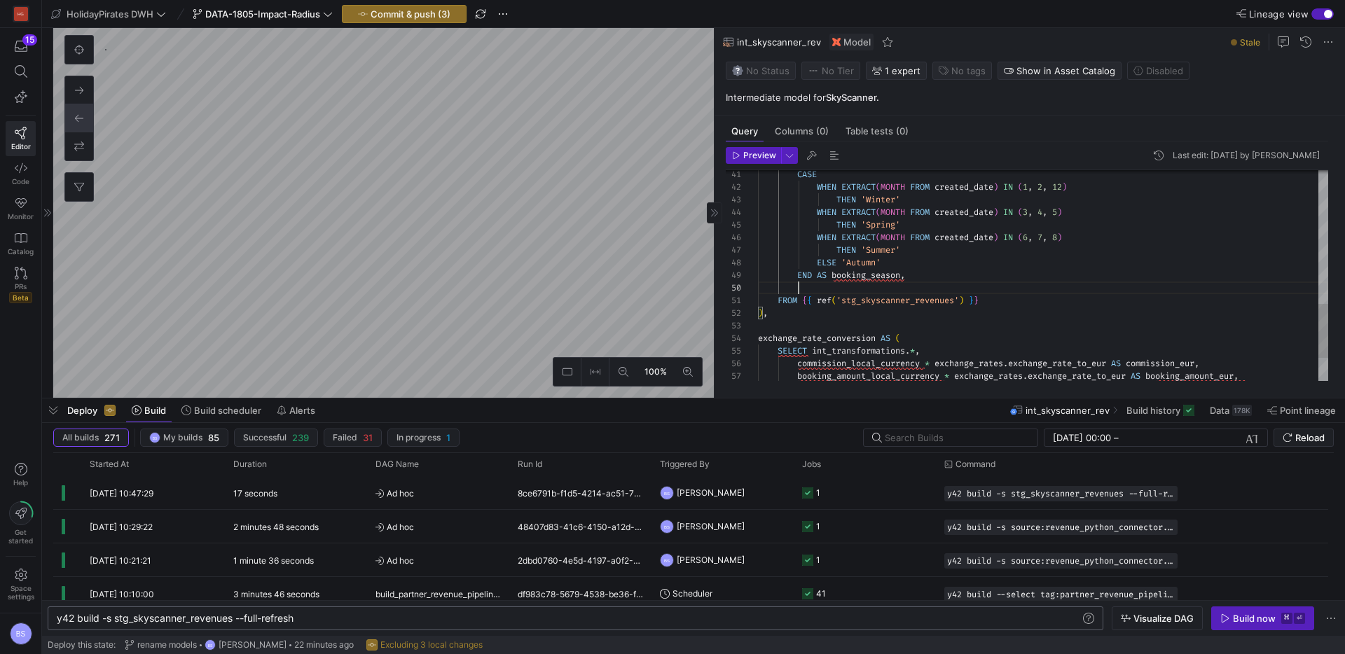
scroll to position [113, 41]
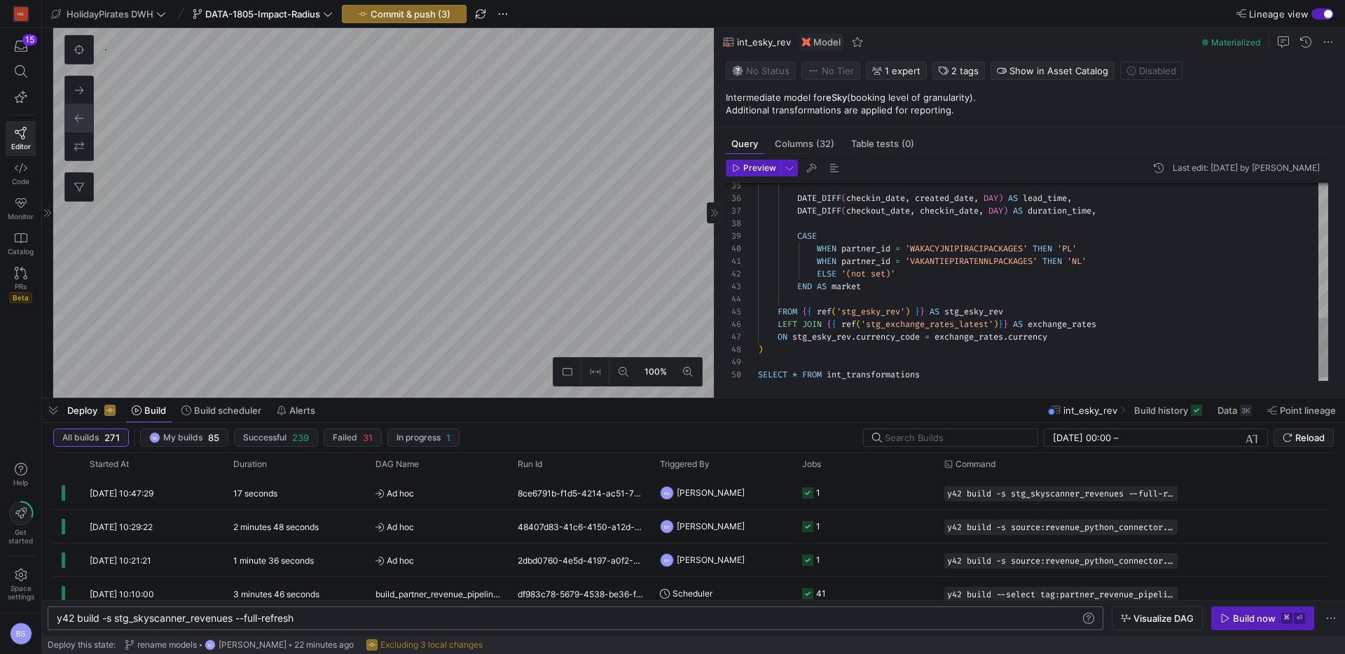
scroll to position [101, 0]
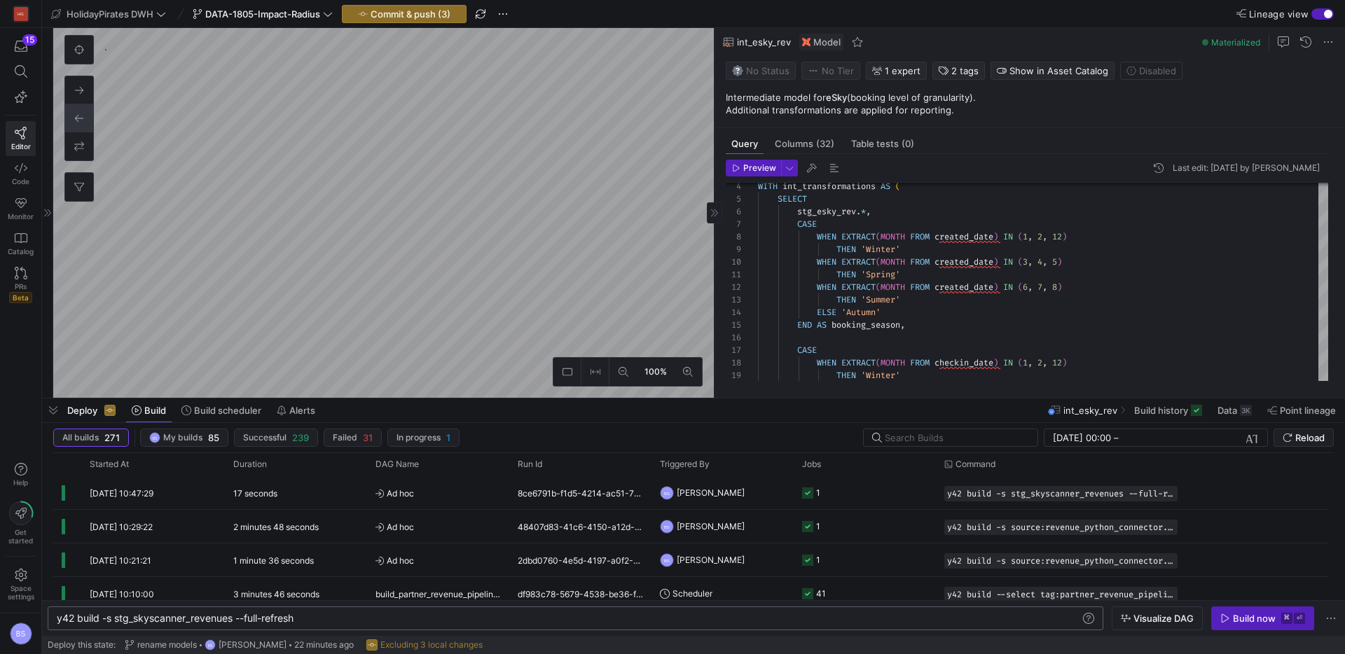
type textarea "{{ config(materialized='view') }} WITH int_transformations AS ( SELECT CASE WHE…"
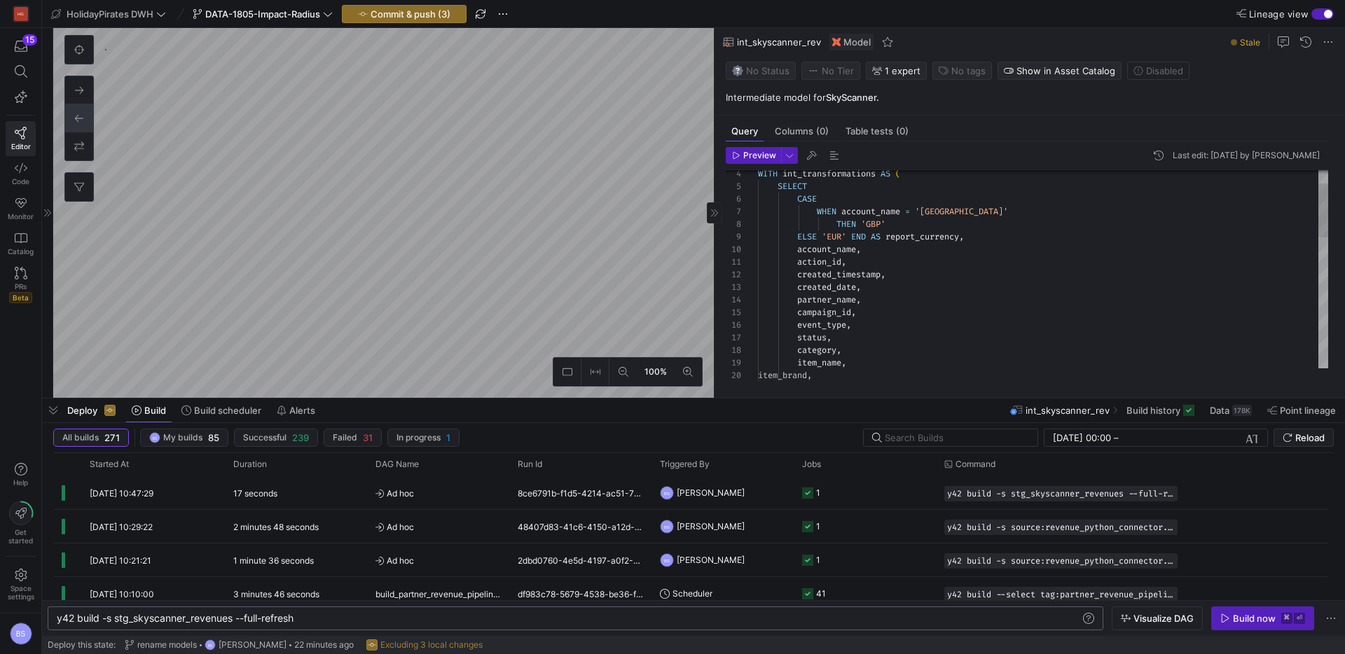
scroll to position [953, 0]
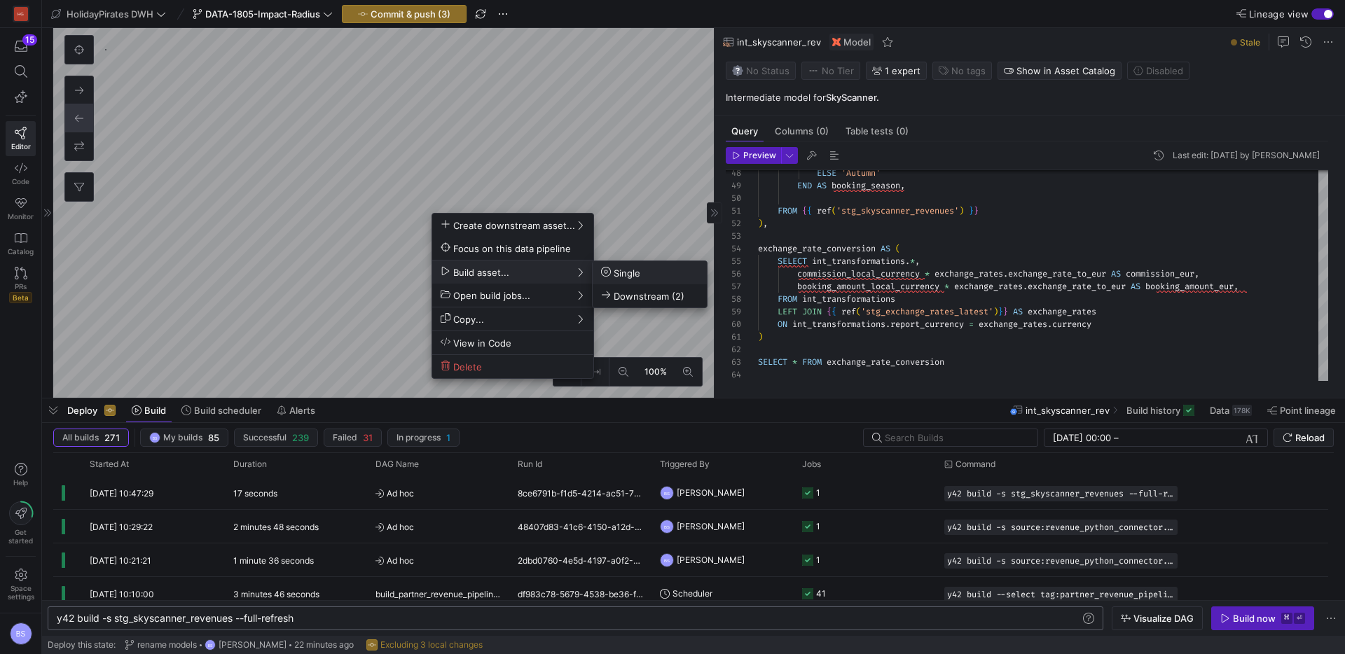
click at [647, 270] on span "Single" at bounding box center [649, 273] width 97 height 12
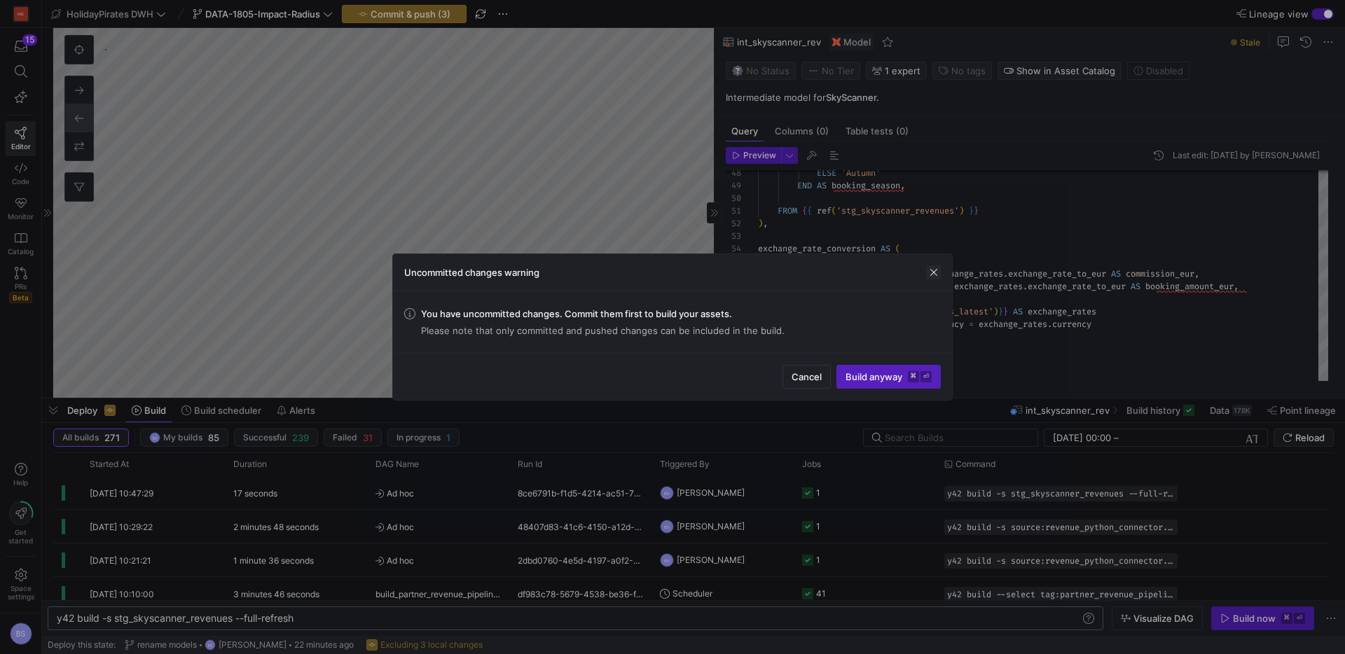
click at [932, 277] on span "button" at bounding box center [934, 273] width 14 height 14
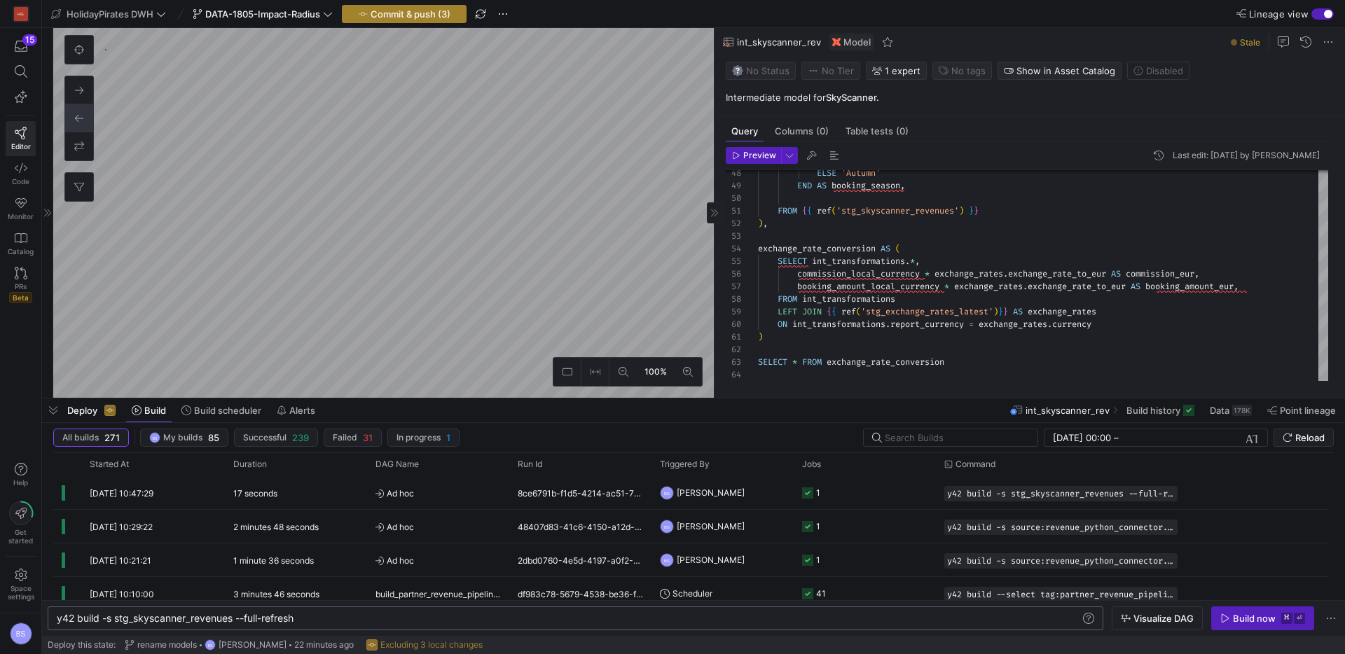
click at [426, 9] on span "Commit & push (3)" at bounding box center [411, 13] width 80 height 11
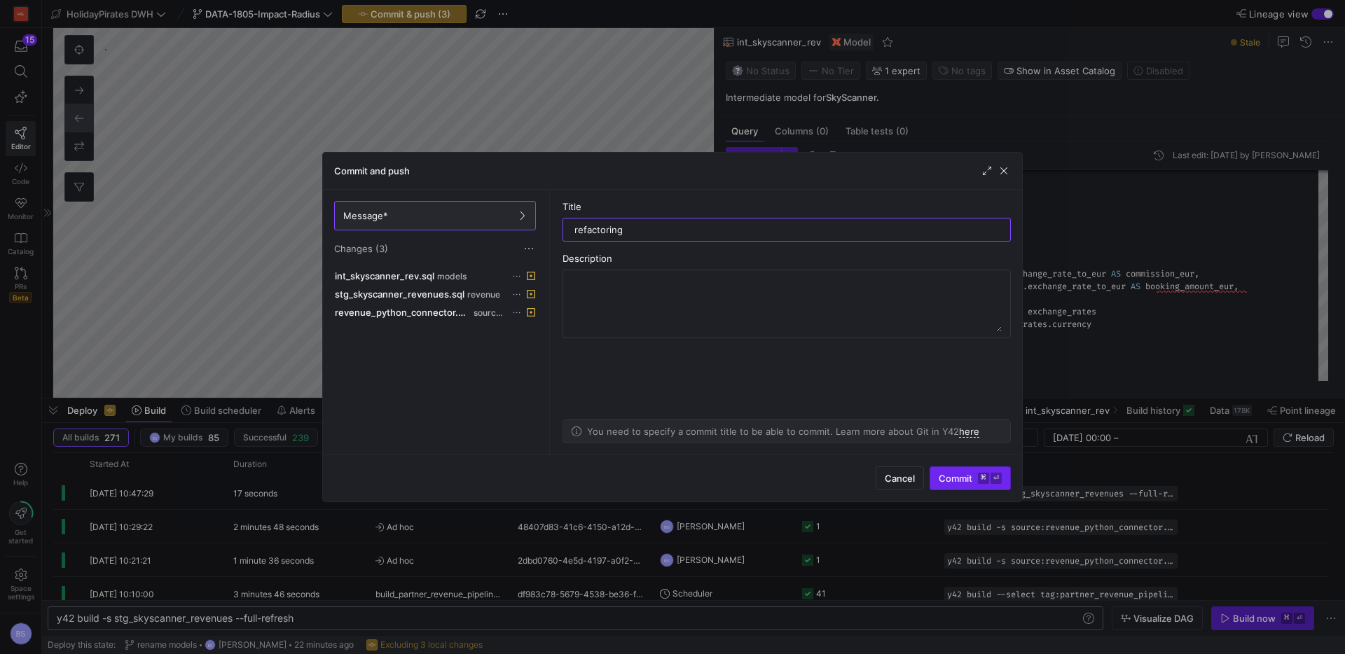
type input "refactoring"
click at [945, 470] on span "submit" at bounding box center [970, 478] width 80 height 22
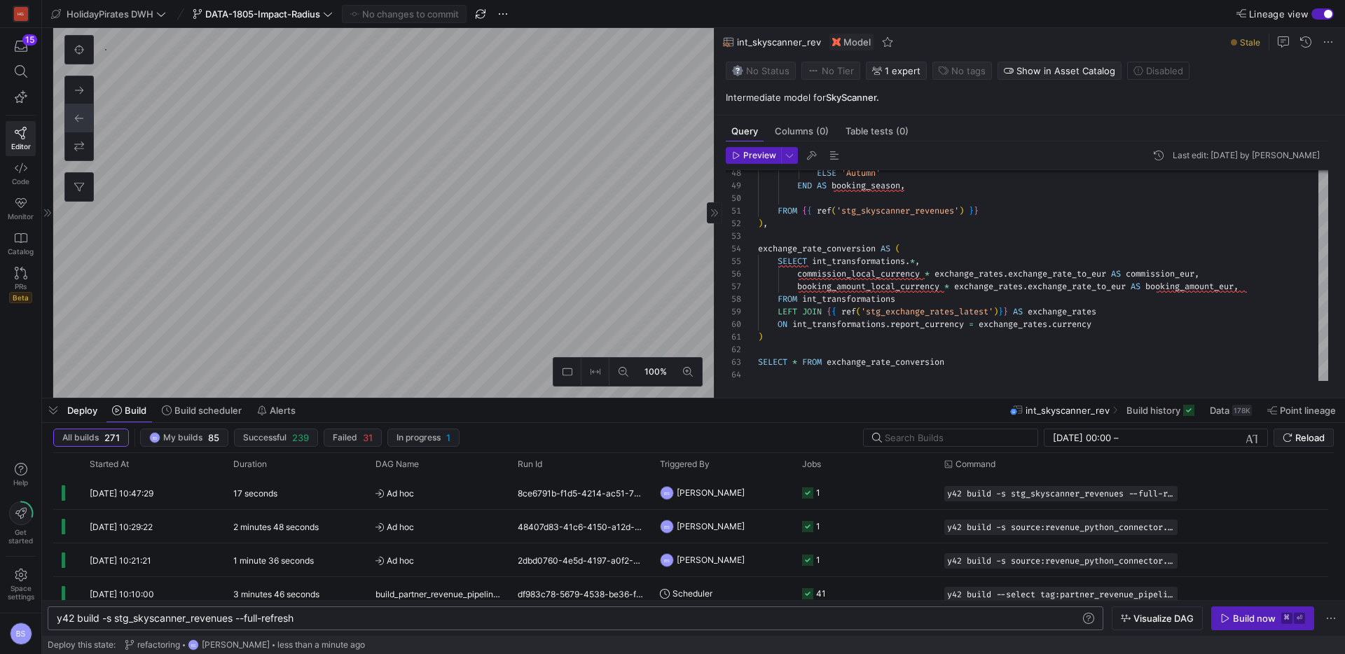
type textarea "{{ config( materialized='incremental', unique_key=['action_id'], incremental_st…"
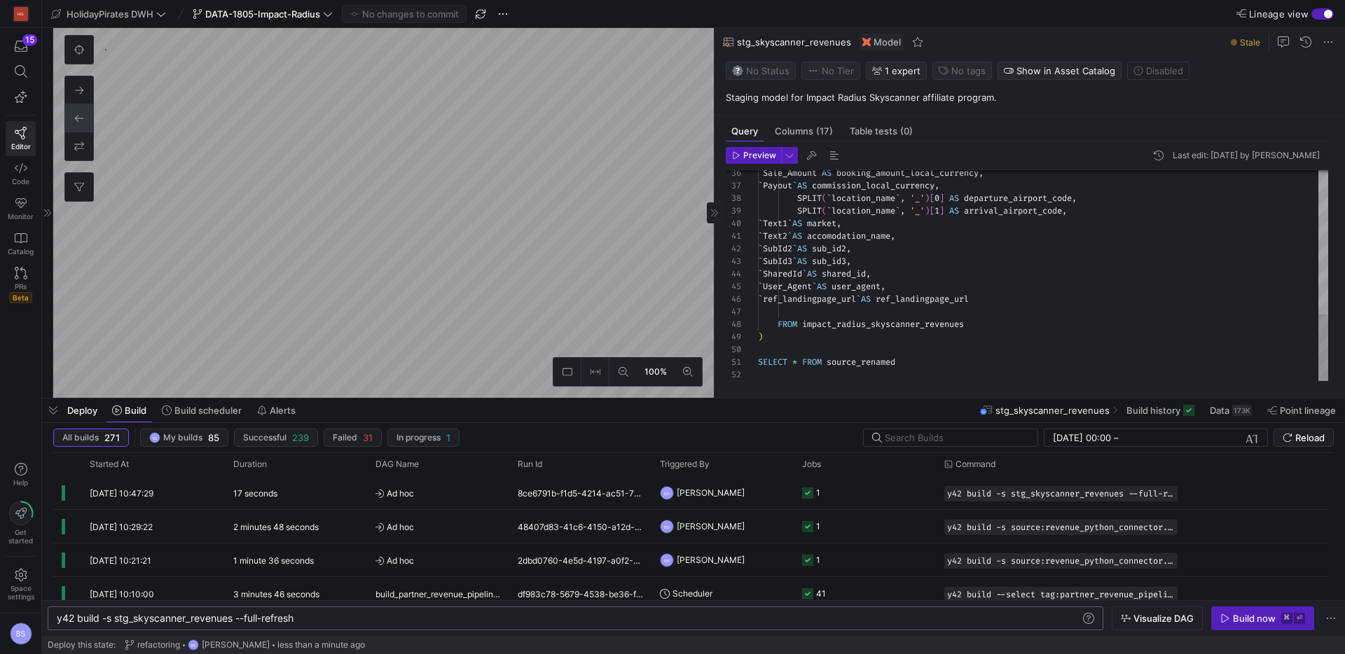
scroll to position [673, 0]
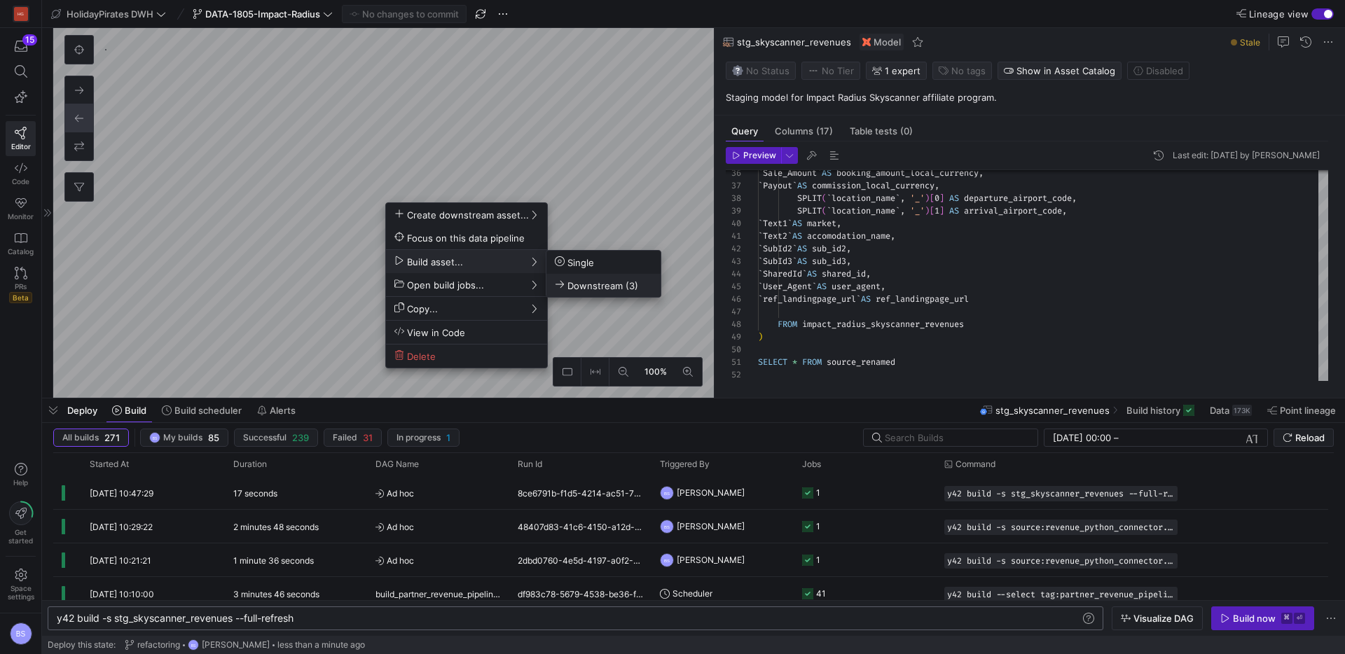
click at [572, 287] on span "Downstream (3)" at bounding box center [596, 286] width 83 height 12
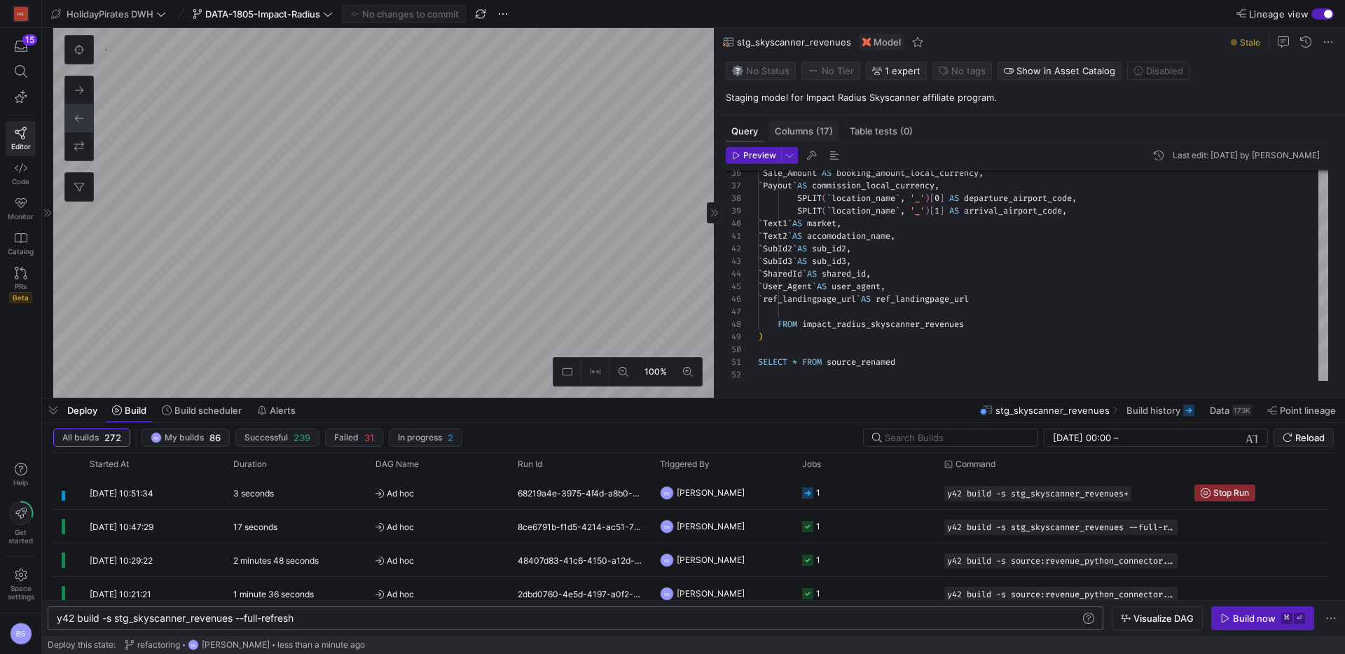
click at [802, 127] on span "Columns (17)" at bounding box center [804, 131] width 58 height 9
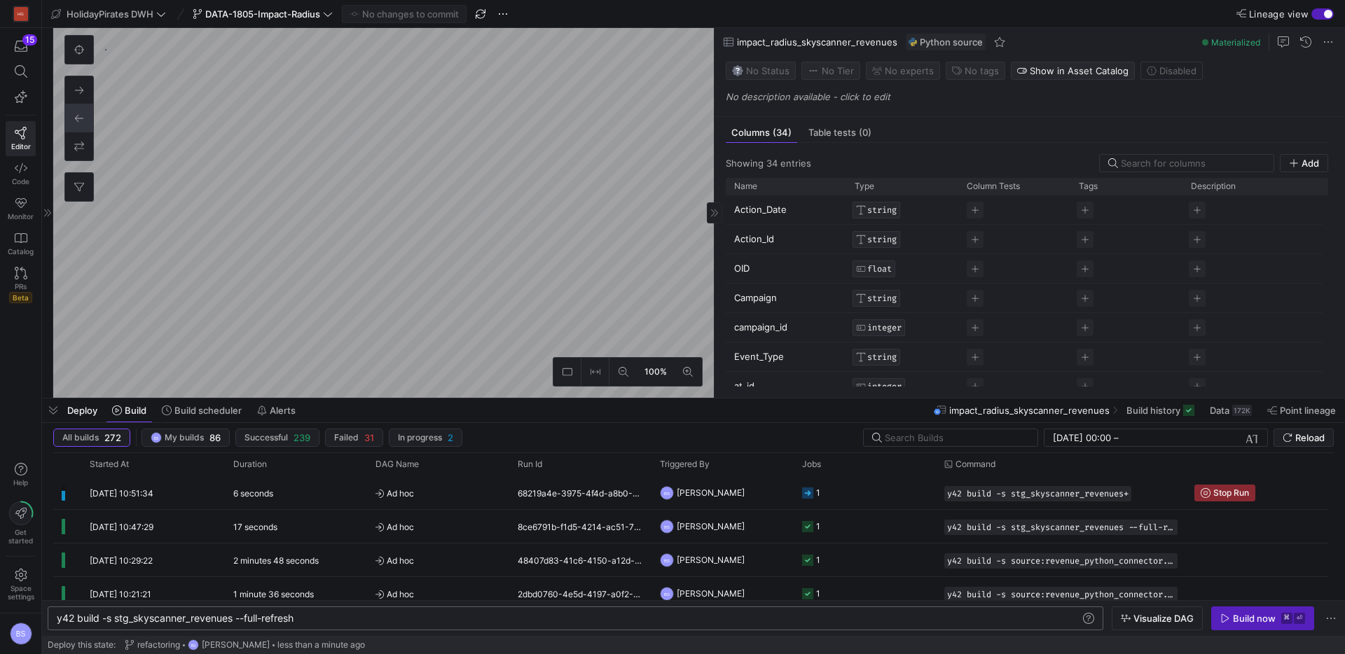
scroll to position [1761, 0]
click at [742, 95] on p "No description available - click to edit" at bounding box center [1033, 96] width 614 height 11
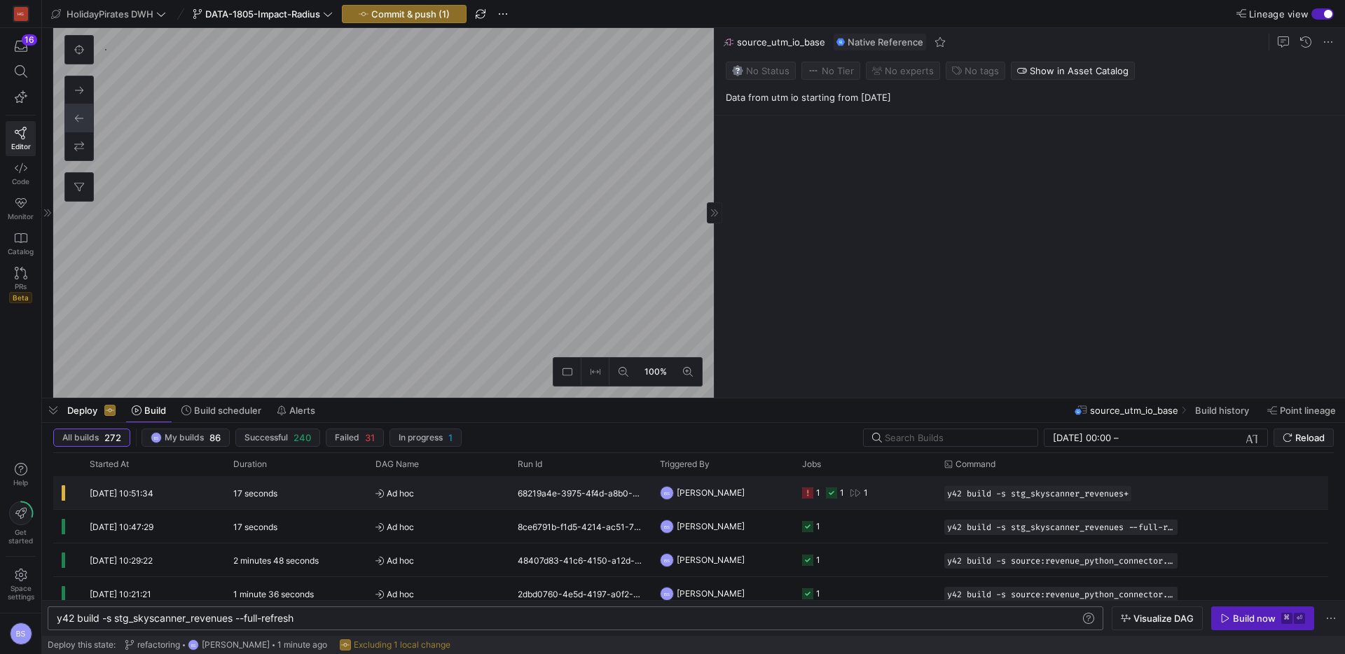
scroll to position [1861, 0]
click at [318, 500] on div "17 seconds" at bounding box center [296, 492] width 142 height 33
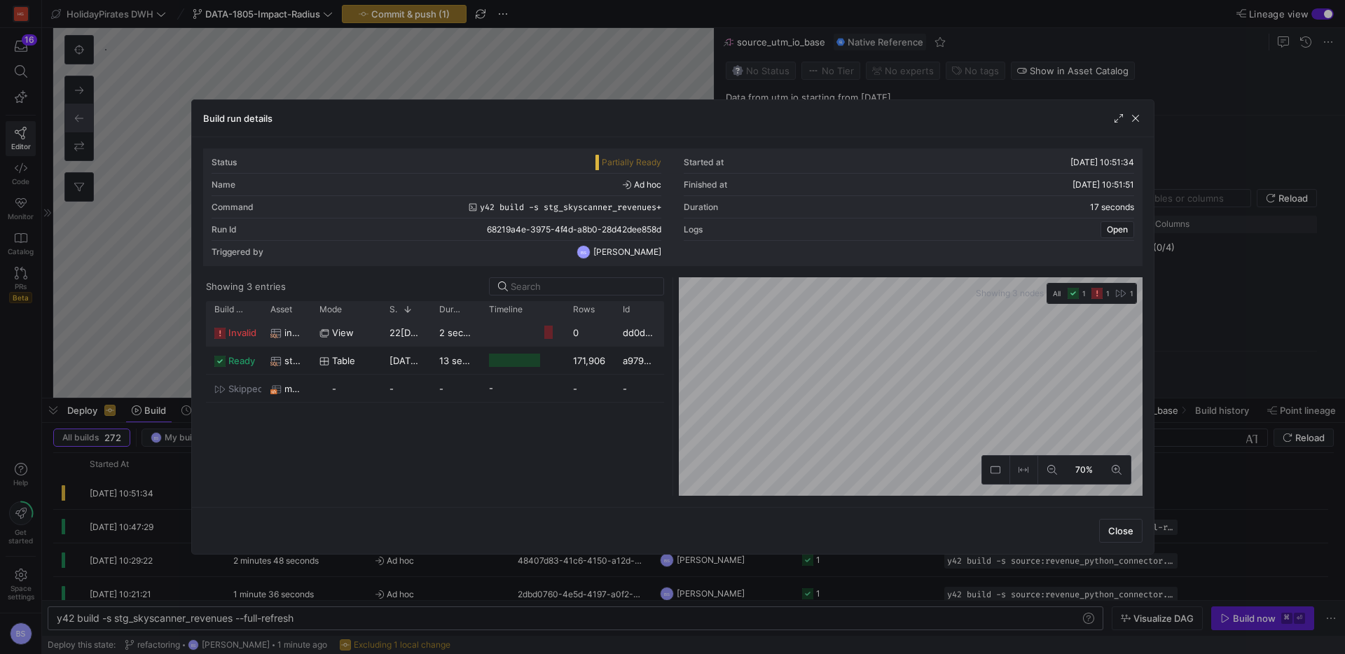
click at [376, 338] on div "view" at bounding box center [346, 332] width 70 height 27
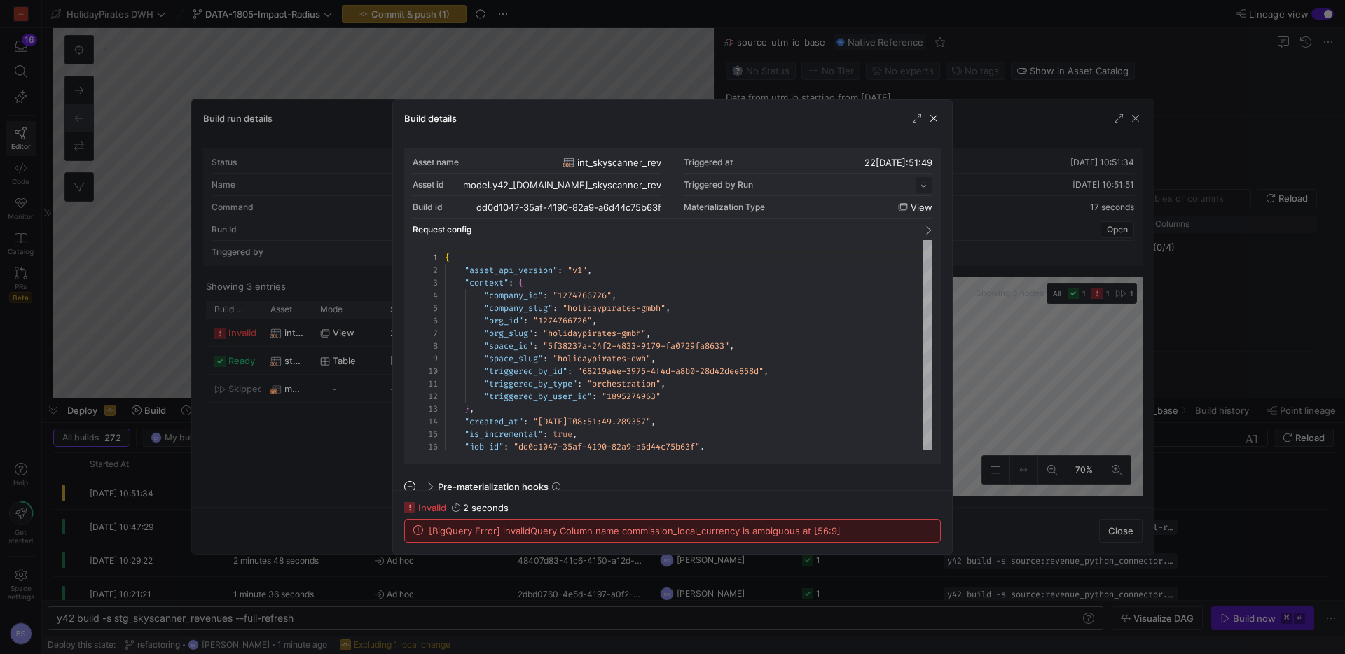
scroll to position [126, 0]
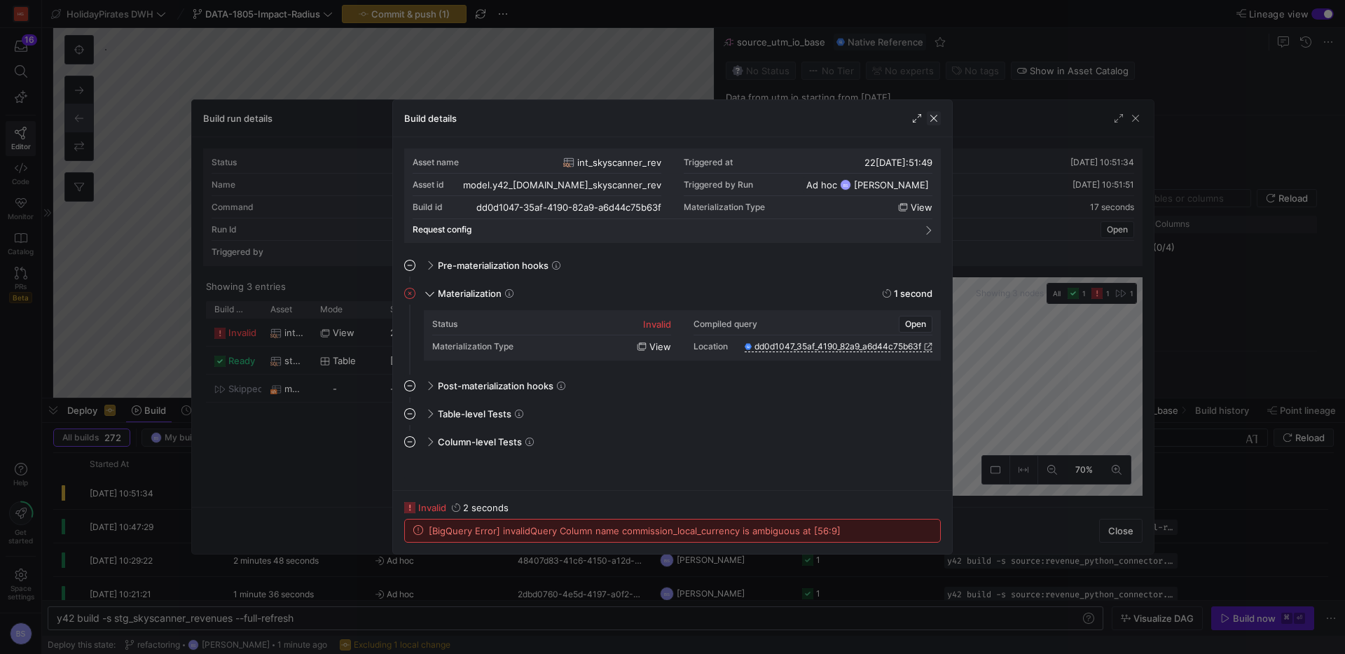
click at [937, 120] on span "button" at bounding box center [934, 118] width 14 height 14
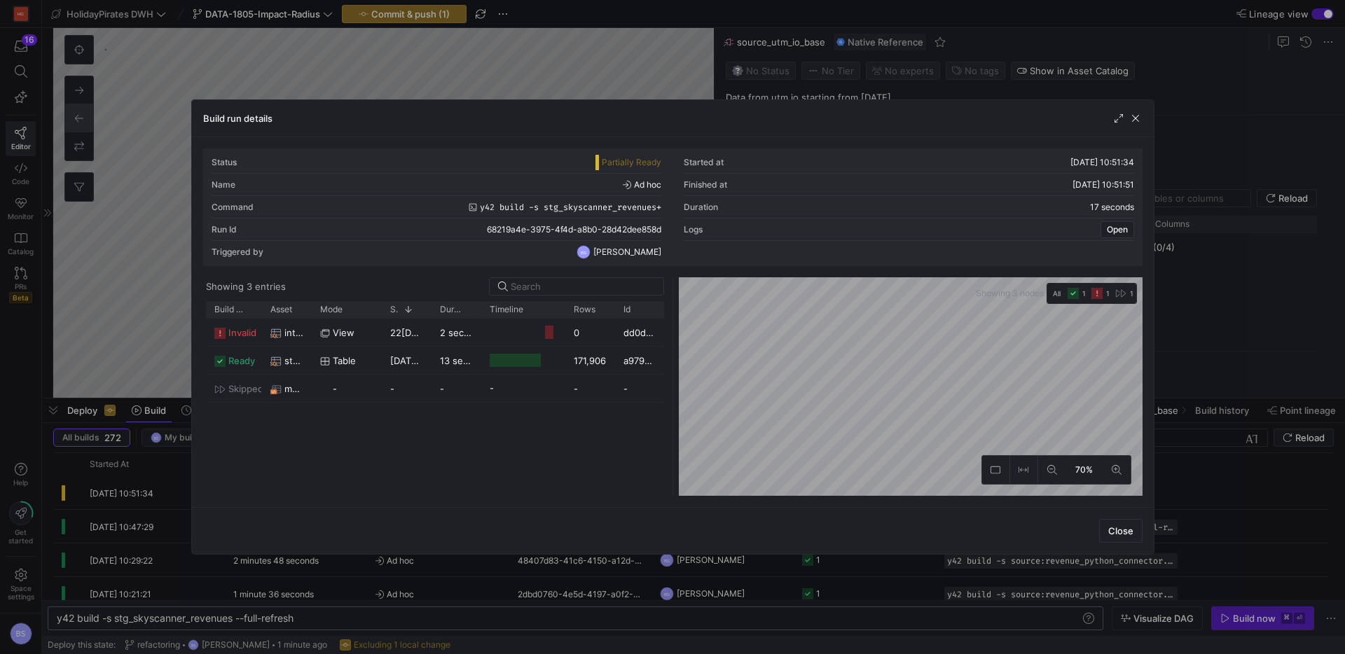
click at [1124, 119] on div at bounding box center [1127, 118] width 31 height 14
click at [1141, 121] on span "button" at bounding box center [1136, 118] width 14 height 14
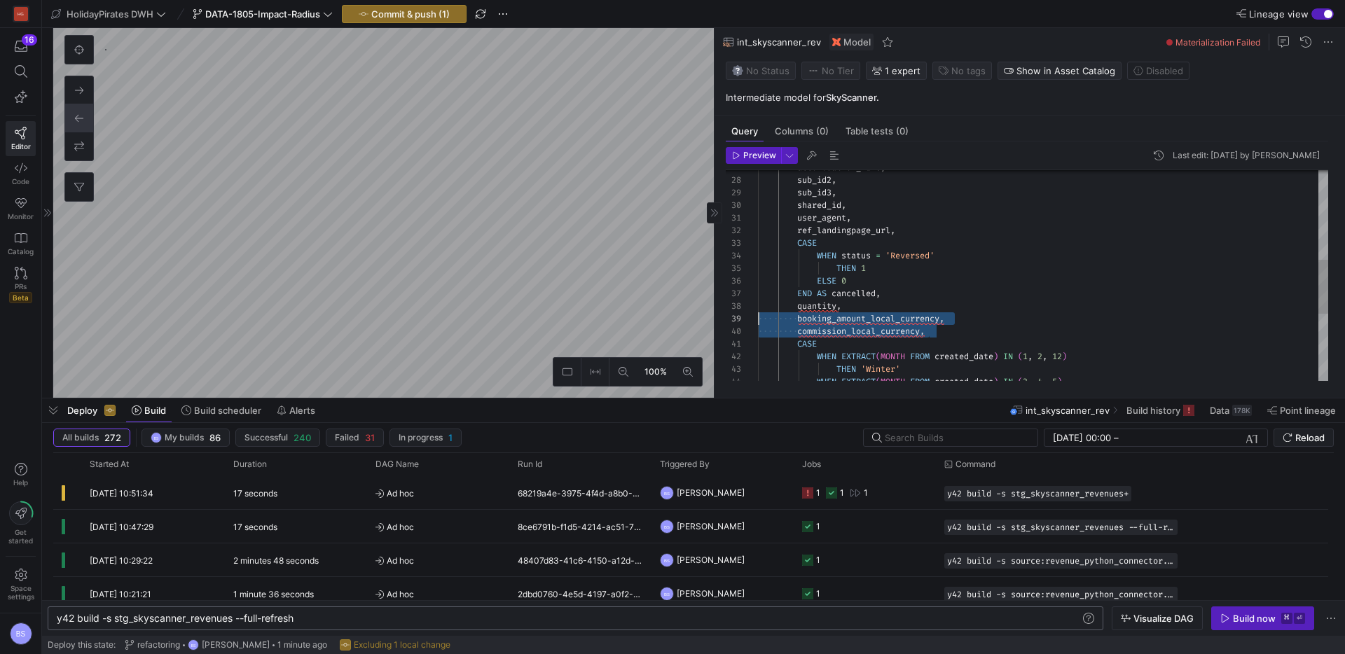
scroll to position [88, 0]
drag, startPoint x: 950, startPoint y: 334, endPoint x: 722, endPoint y: 310, distance: 229.0
click at [758, 310] on div "accomodation_name , sub_id2 , sub_id3 , shared_id , user_agent , ref_landingpag…" at bounding box center [1043, 231] width 570 height 818
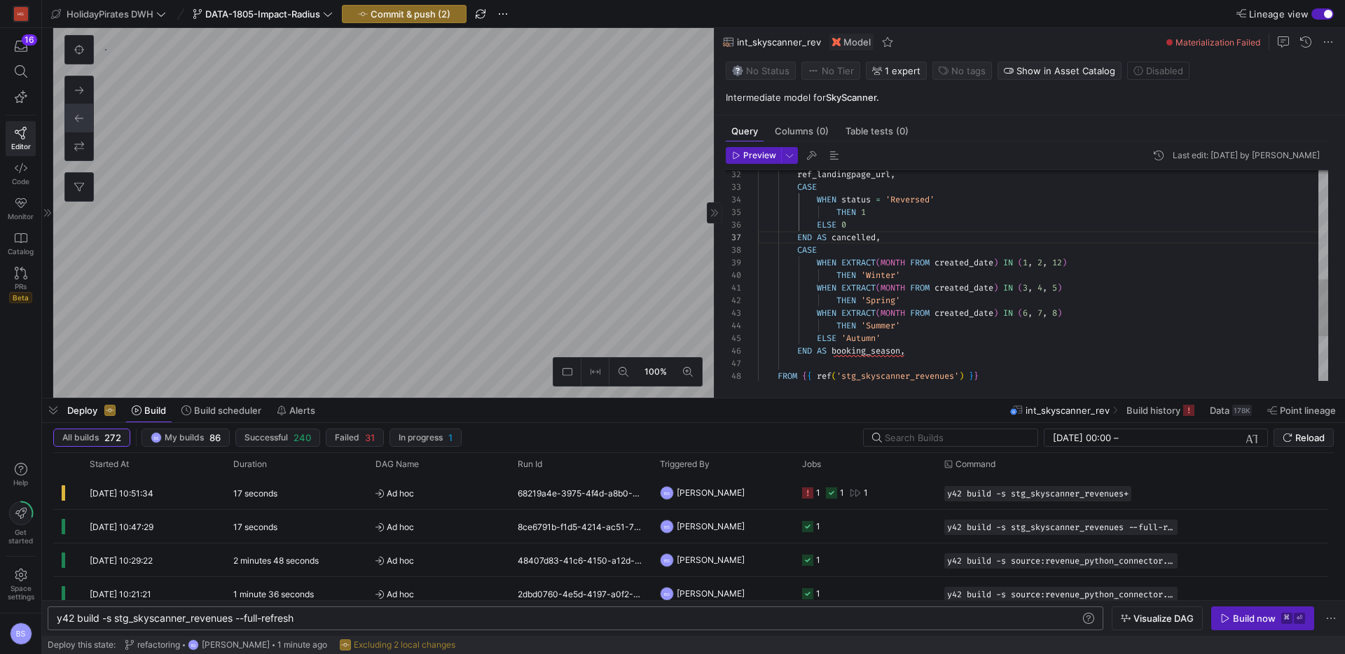
scroll to position [50, 126]
click at [942, 338] on div "ref_landingpage_url , CASE WHEN status = 'Reversed' THEN 1 ELSE 0 END AS cancel…" at bounding box center [1043, 156] width 570 height 780
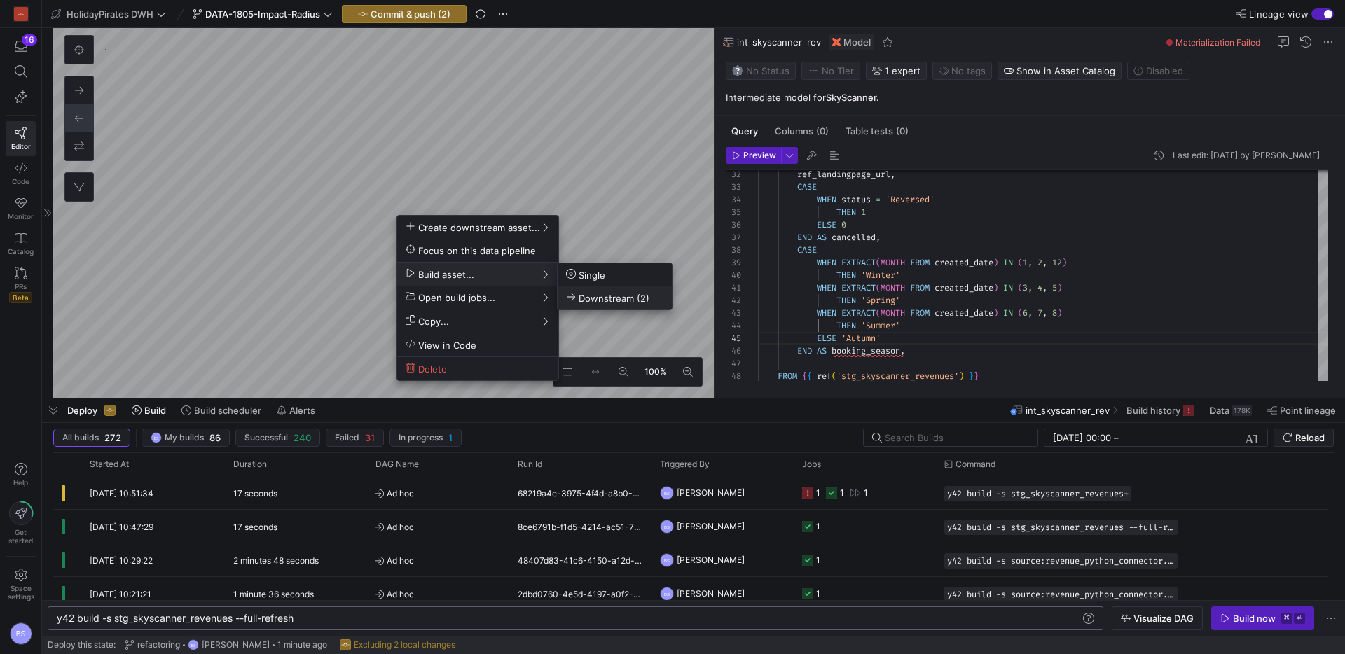
click at [613, 298] on span "Downstream (2)" at bounding box center [607, 298] width 83 height 12
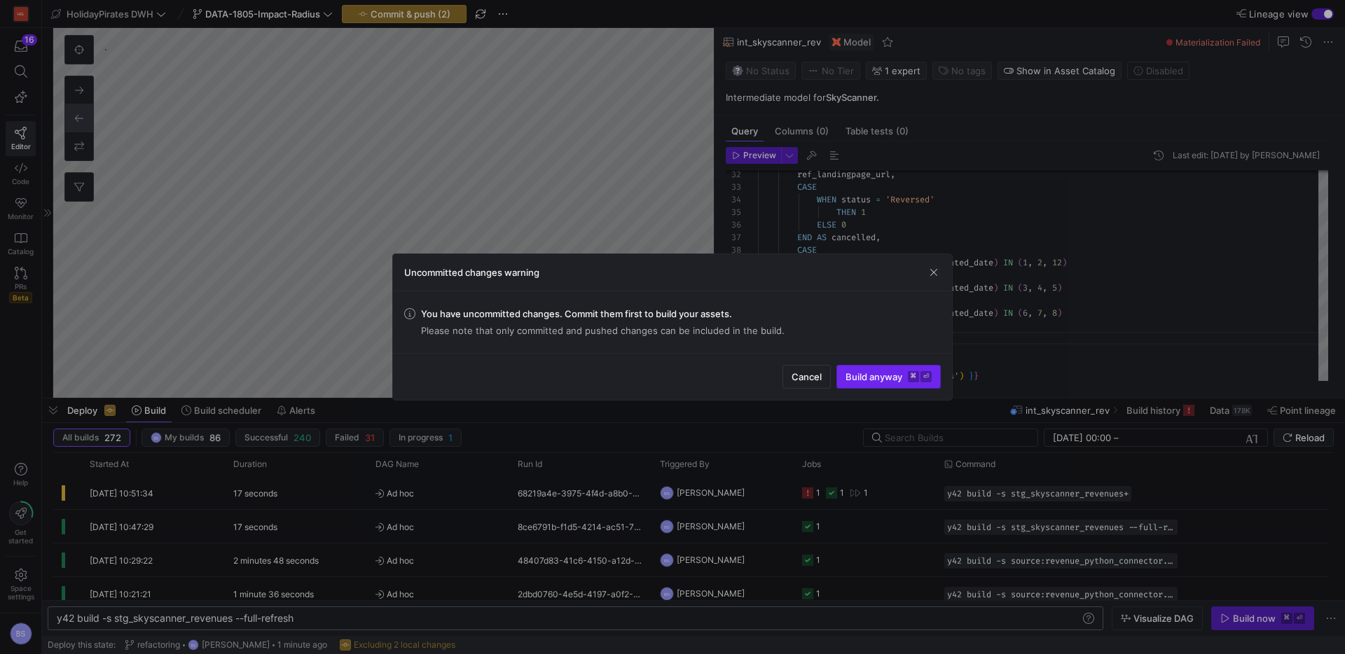
click at [869, 380] on span "Build anyway ⌘ ⏎" at bounding box center [889, 376] width 86 height 11
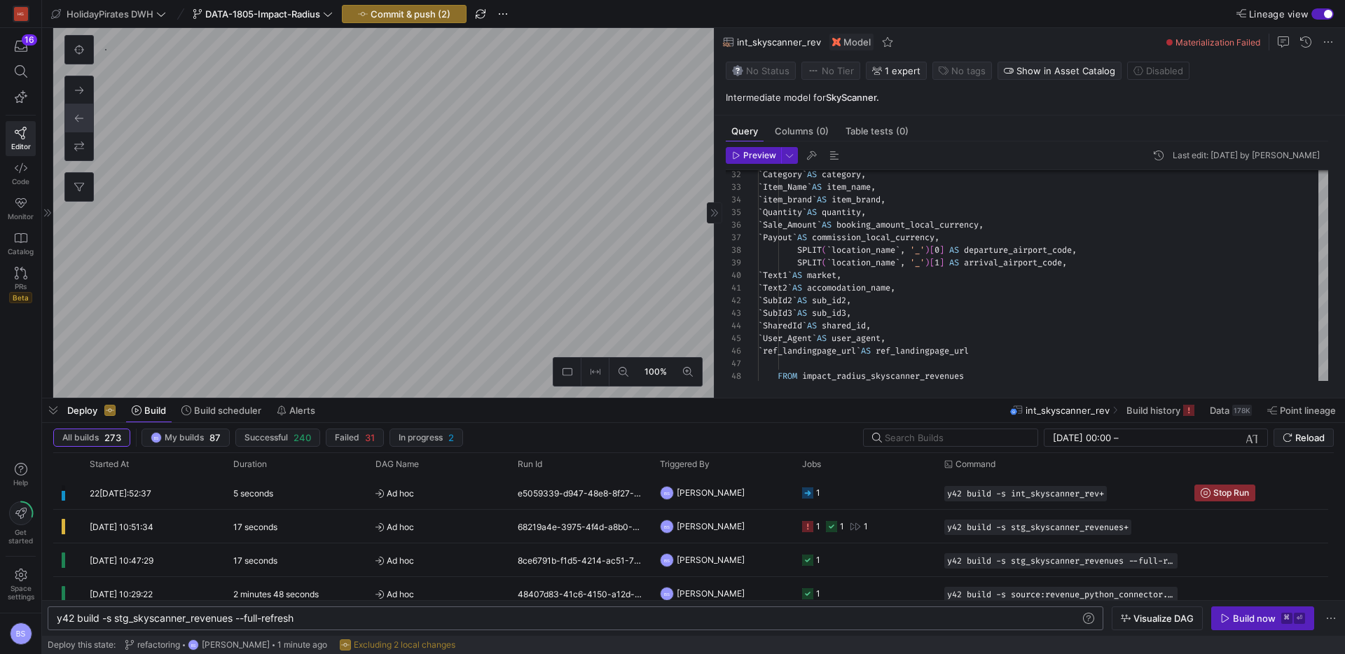
type textarea "{{ config( materialized='incremental', unique_key=['action_id'], incremental_st…"
click at [801, 132] on span "Columns (17)" at bounding box center [804, 131] width 58 height 9
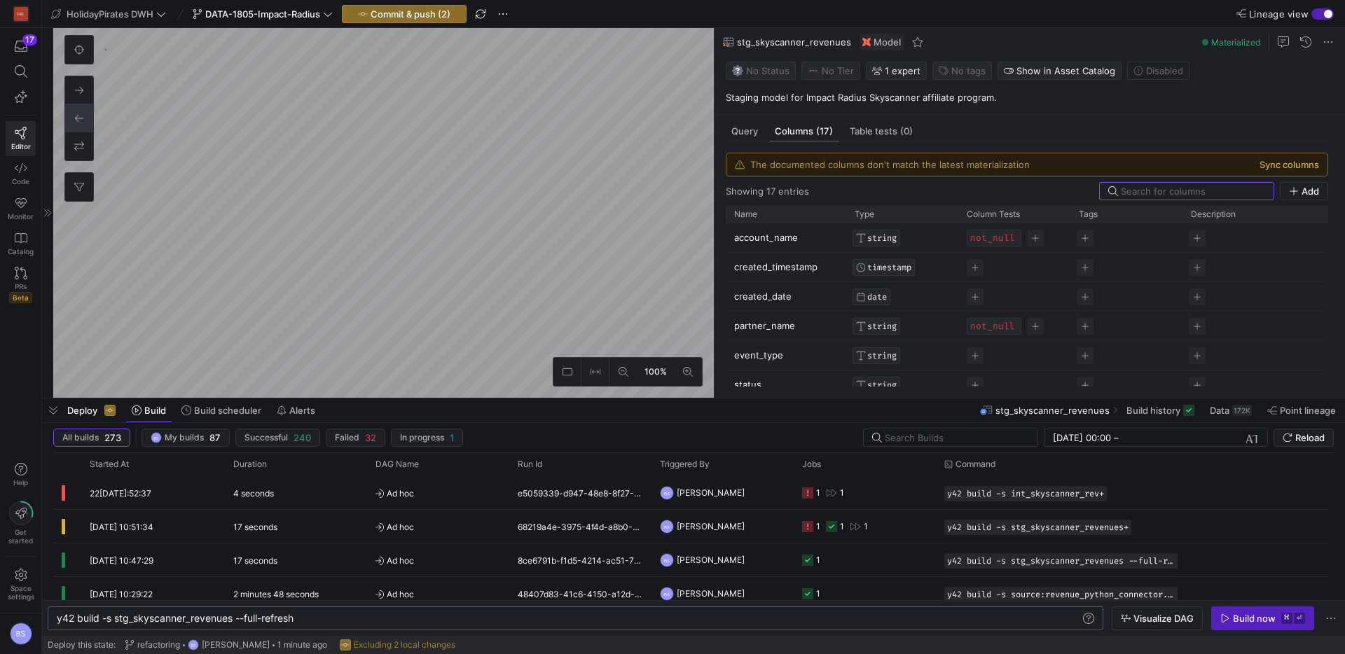
click at [1274, 165] on button "Sync columns" at bounding box center [1290, 164] width 60 height 11
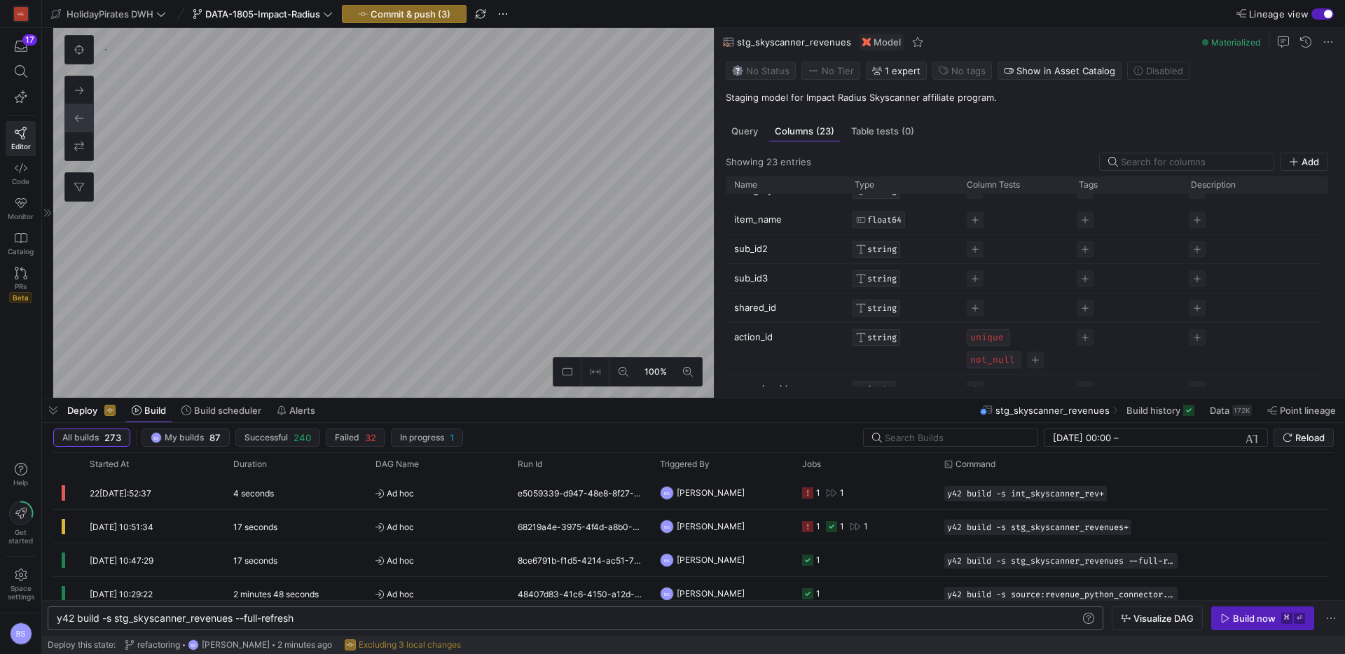
scroll to position [283, 0]
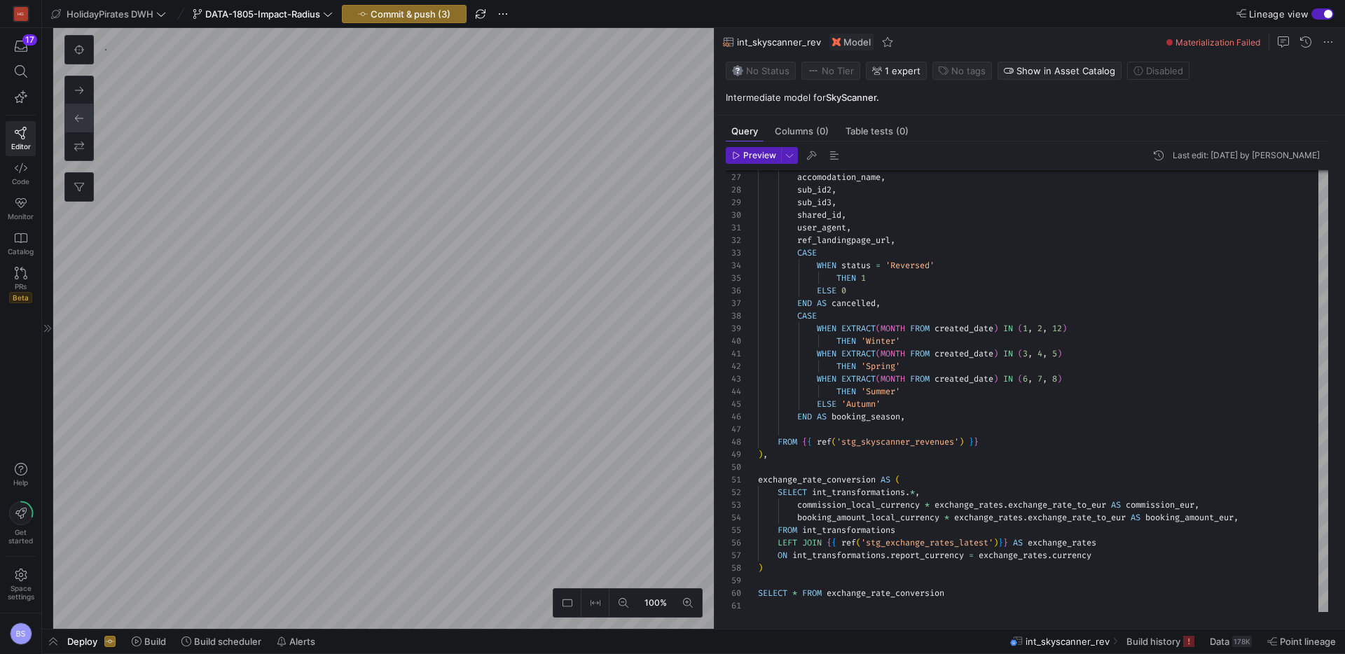
drag, startPoint x: 162, startPoint y: 642, endPoint x: 454, endPoint y: 586, distance: 297.5
click at [163, 641] on span "Build" at bounding box center [155, 641] width 22 height 11
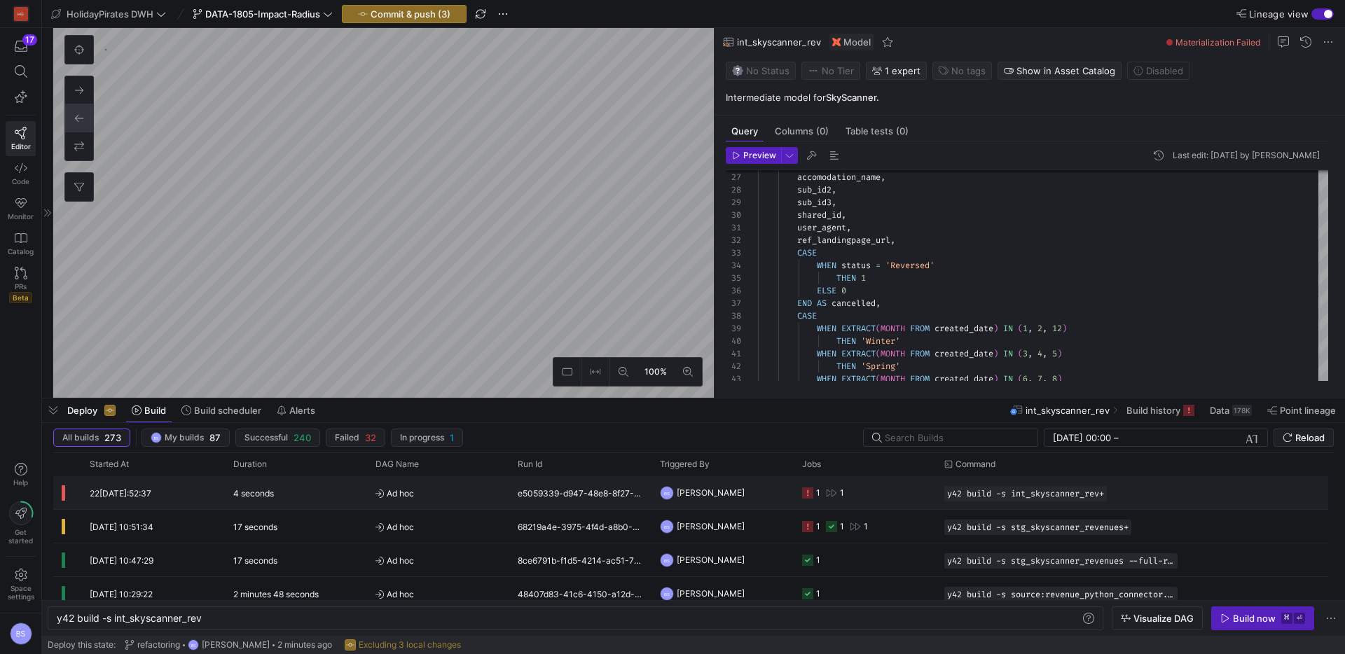
click at [452, 492] on span "Ad hoc" at bounding box center [438, 493] width 125 height 33
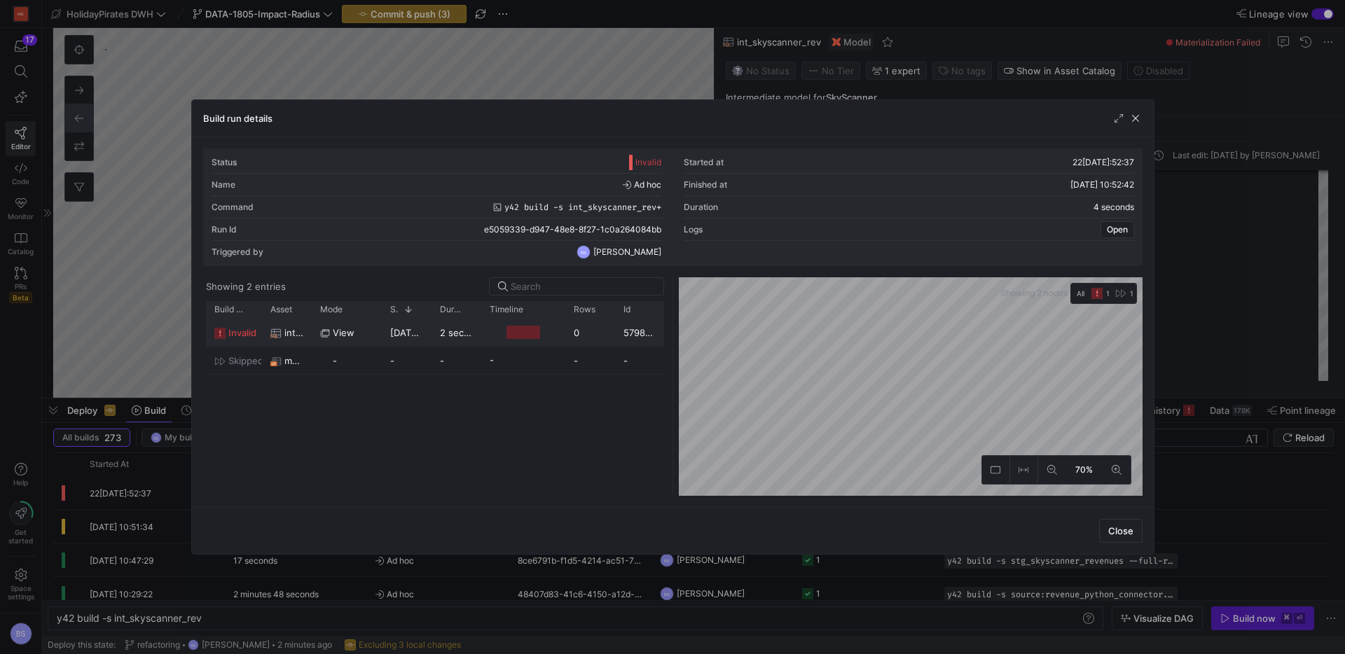
click at [385, 336] on div "22/08/25, 10:52:38" at bounding box center [407, 332] width 50 height 27
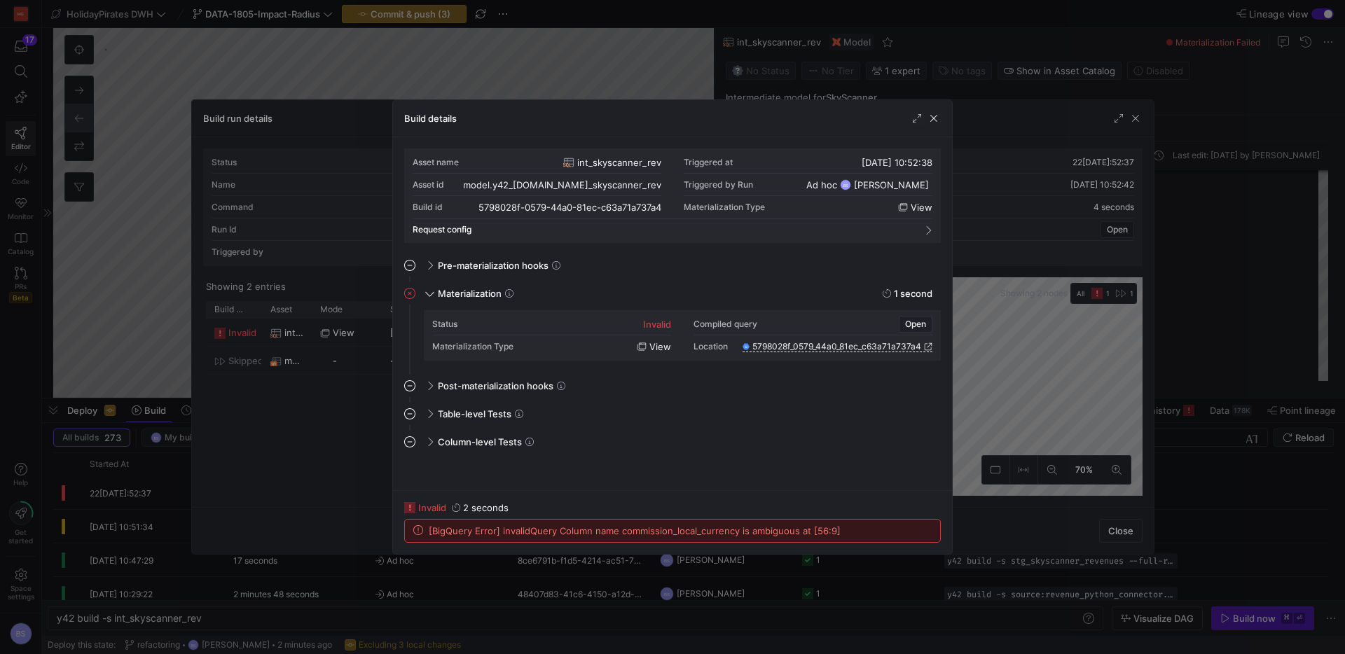
drag, startPoint x: 928, startPoint y: 120, endPoint x: 1028, endPoint y: 109, distance: 101.4
click at [935, 118] on span "button" at bounding box center [934, 118] width 14 height 14
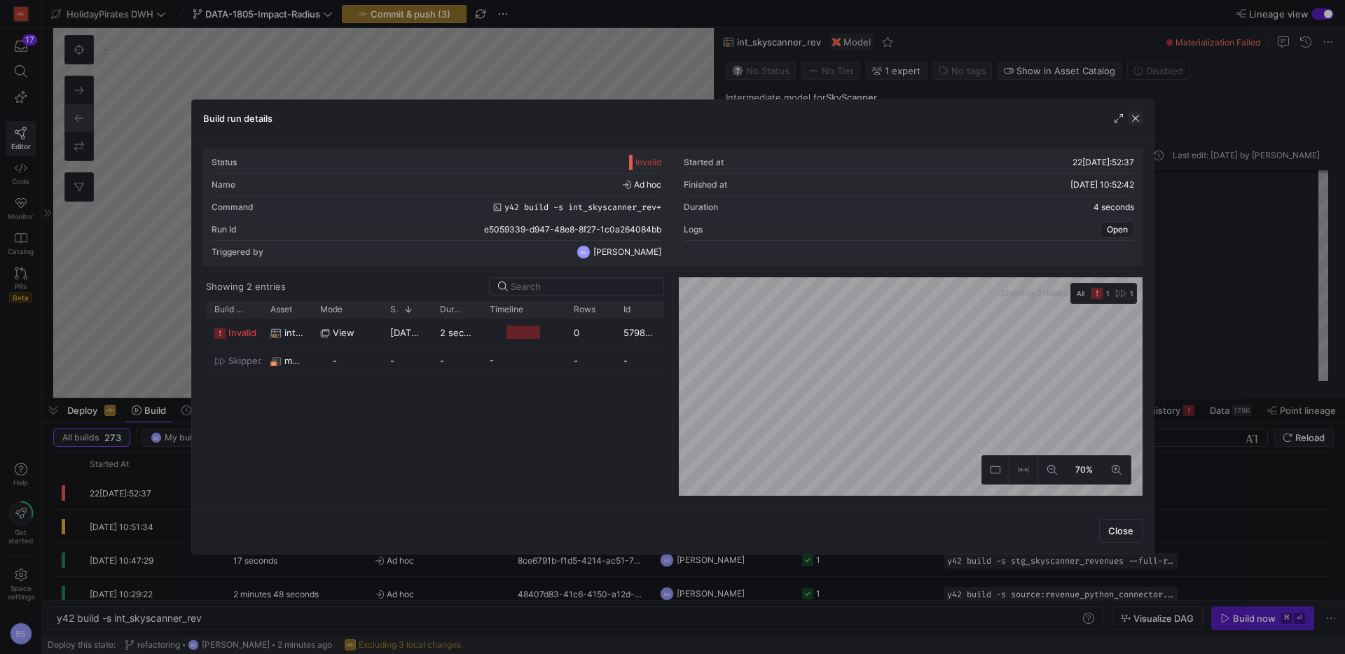
click at [1131, 118] on span "button" at bounding box center [1136, 118] width 14 height 14
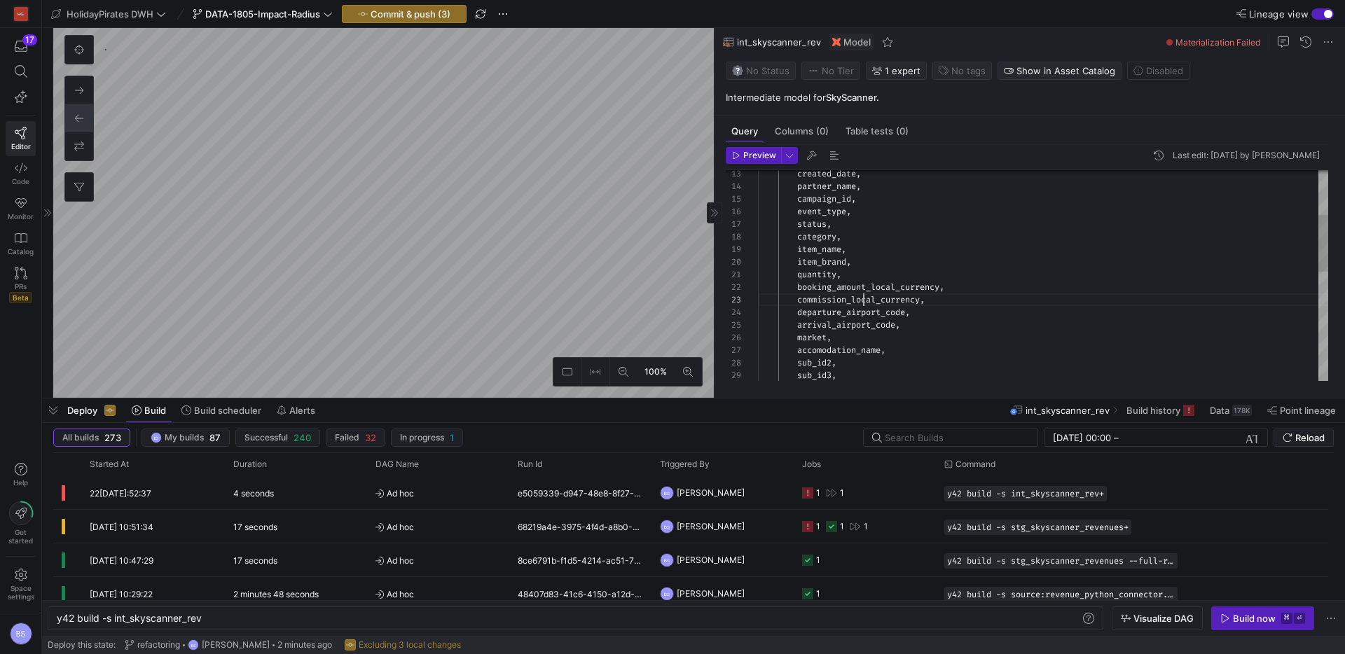
click at [863, 298] on div "market , accomodation_name , sub_id2 , sub_id3 , arrival_airport_code , departu…" at bounding box center [1043, 395] width 570 height 780
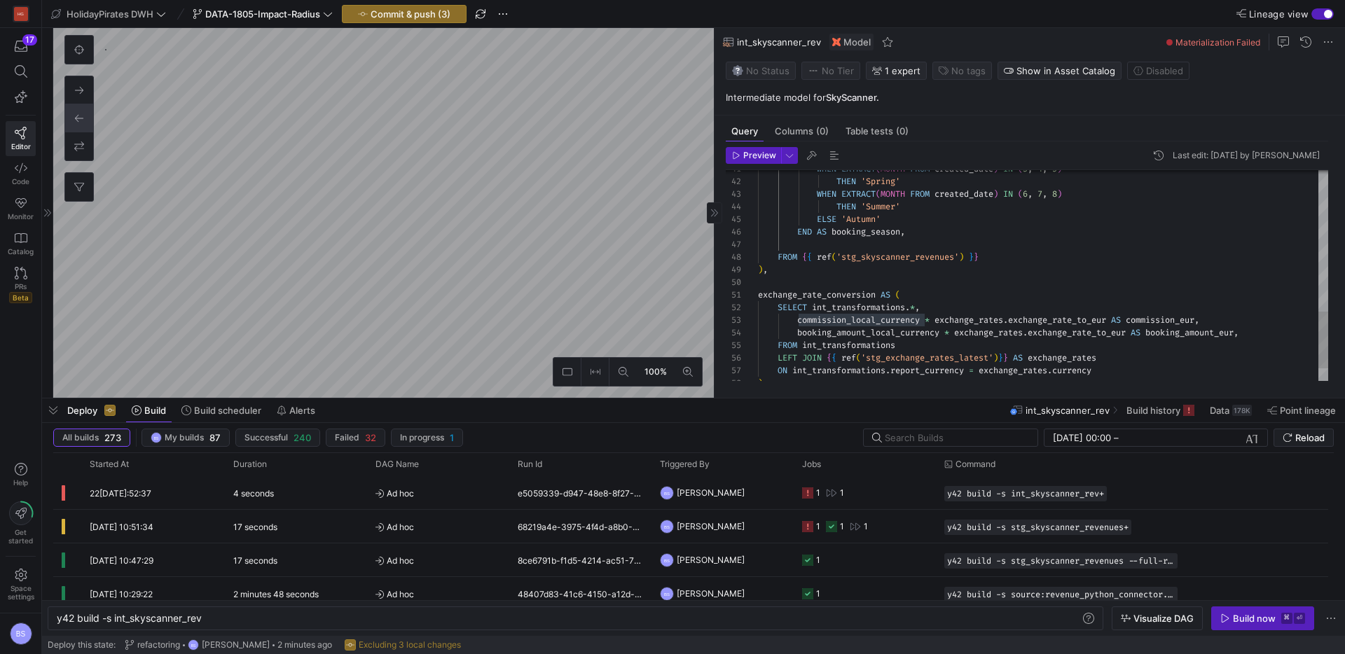
click at [853, 313] on div "WHEN EXTRACT ( MONTH FROM created_date ) IN ( 3 , 4 , 5 ) THEN 'Spring' WHEN EX…" at bounding box center [1043, 37] width 570 height 780
click at [799, 322] on div "WHEN EXTRACT ( MONTH FROM created_date ) IN ( 3 , 4 , 5 ) THEN 'Spring' WHEN EX…" at bounding box center [1043, 37] width 570 height 780
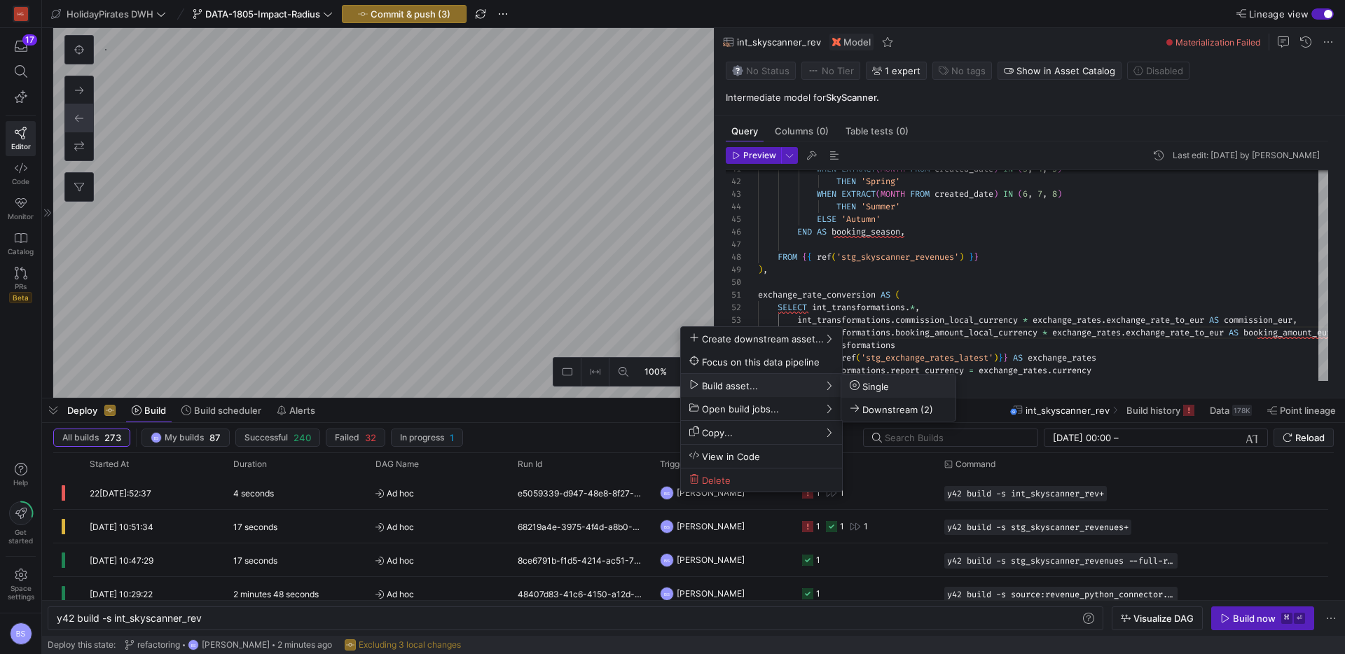
click at [868, 387] on span "Single" at bounding box center [869, 386] width 39 height 12
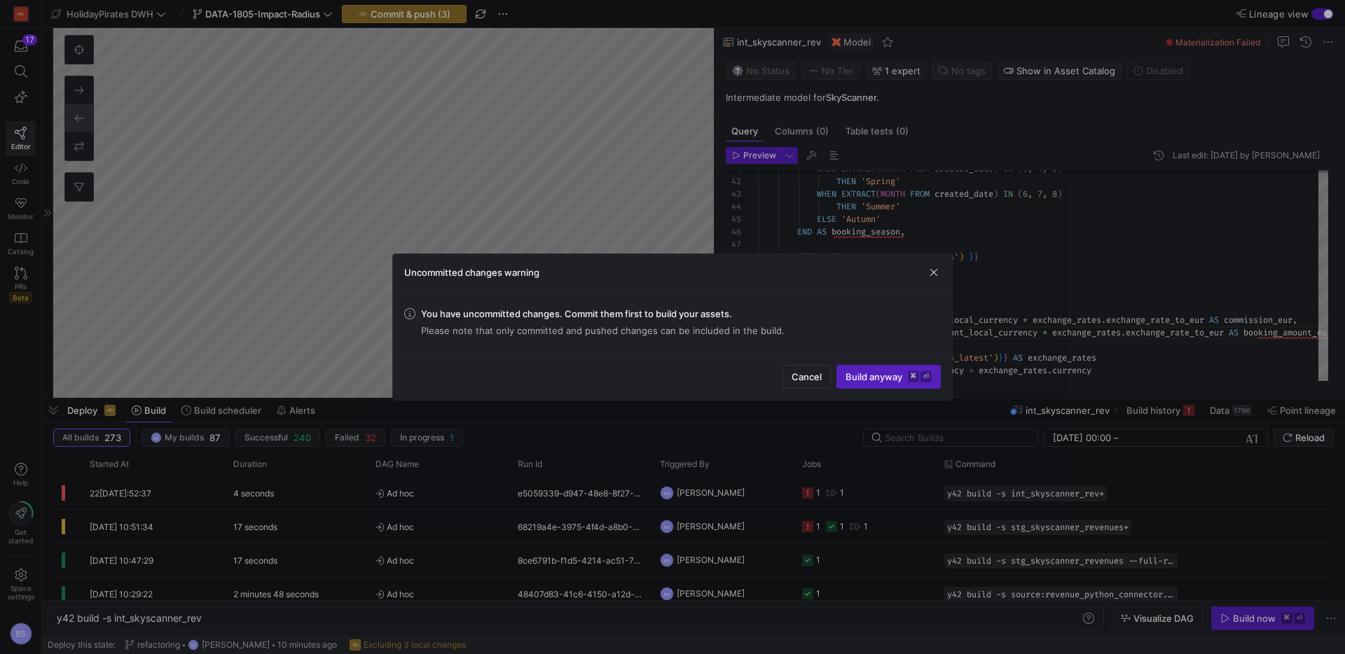
click at [890, 390] on div "Cancel Build anyway ⌘ ⏎" at bounding box center [672, 376] width 559 height 47
click at [895, 381] on span "Build anyway ⌘ ⏎" at bounding box center [889, 376] width 86 height 11
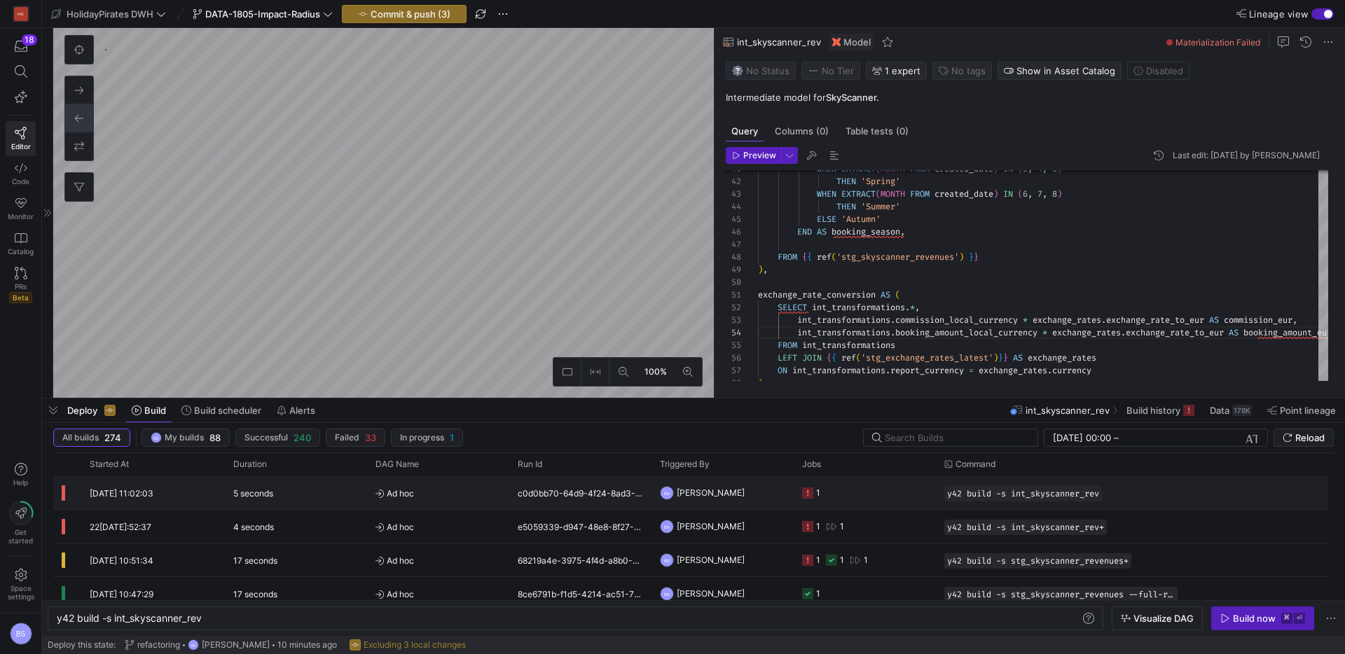
click at [602, 495] on div "c0d0bb70-64d9-4f24-8ad3-56621ebdec67" at bounding box center [580, 492] width 142 height 33
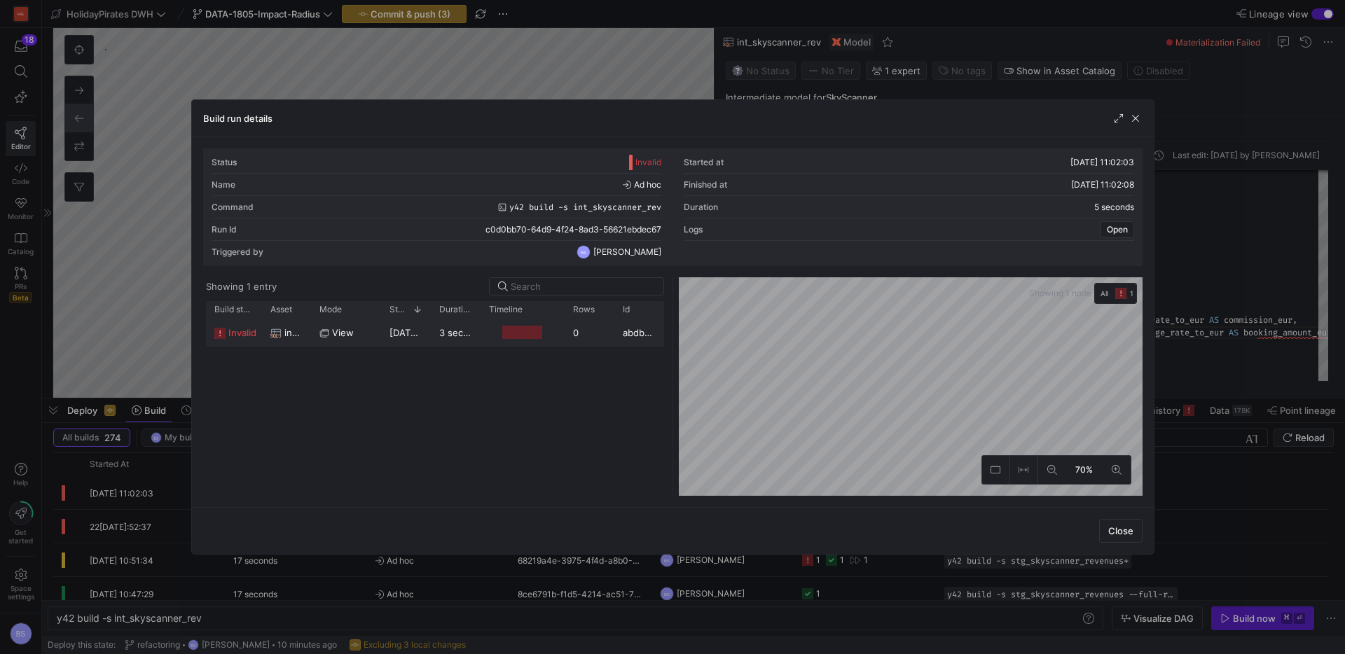
click at [383, 334] on div "22/08/25, 11:02:04" at bounding box center [406, 332] width 50 height 27
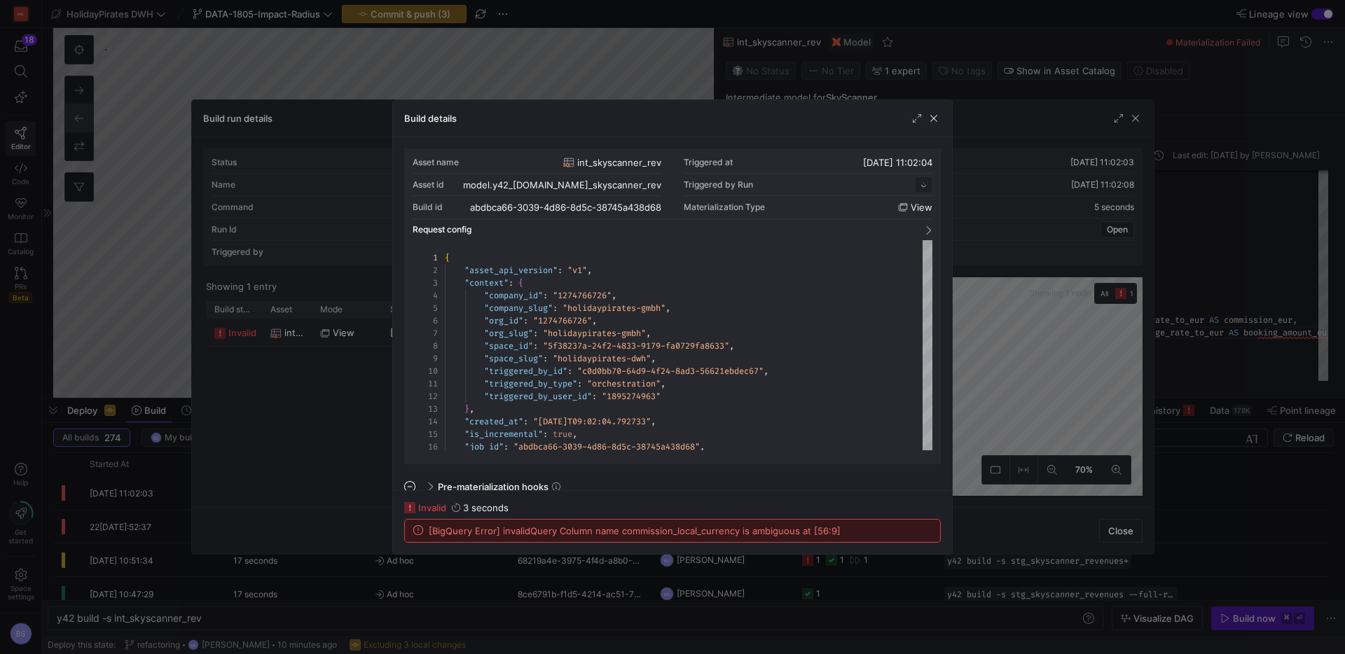
scroll to position [126, 0]
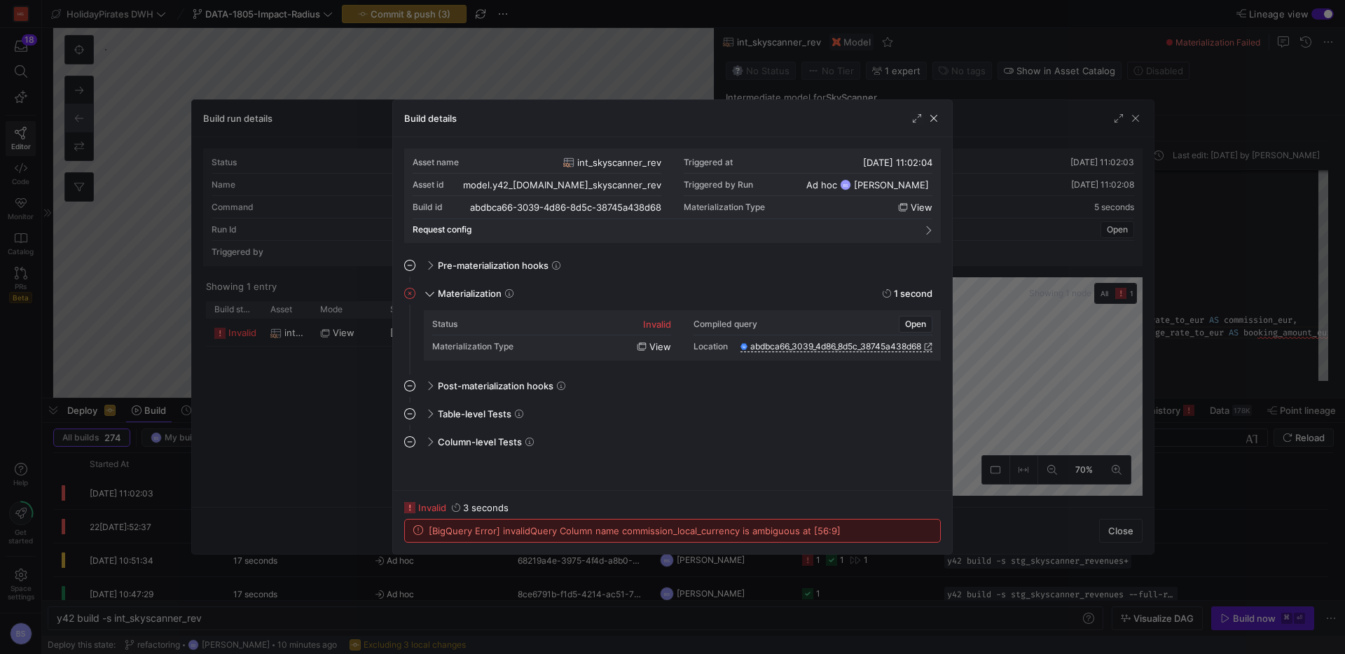
drag, startPoint x: 939, startPoint y: 120, endPoint x: 1084, endPoint y: 109, distance: 144.8
click at [939, 120] on span "button" at bounding box center [934, 118] width 14 height 14
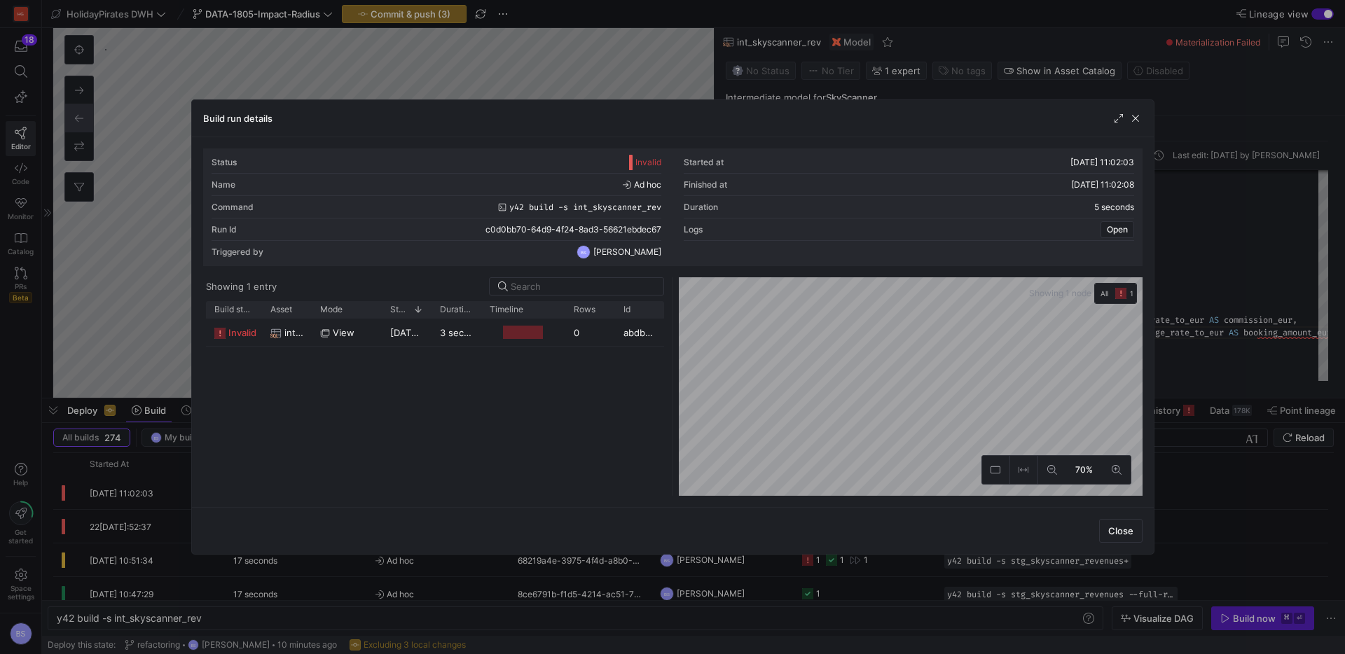
click at [1135, 116] on span "button" at bounding box center [1136, 118] width 14 height 14
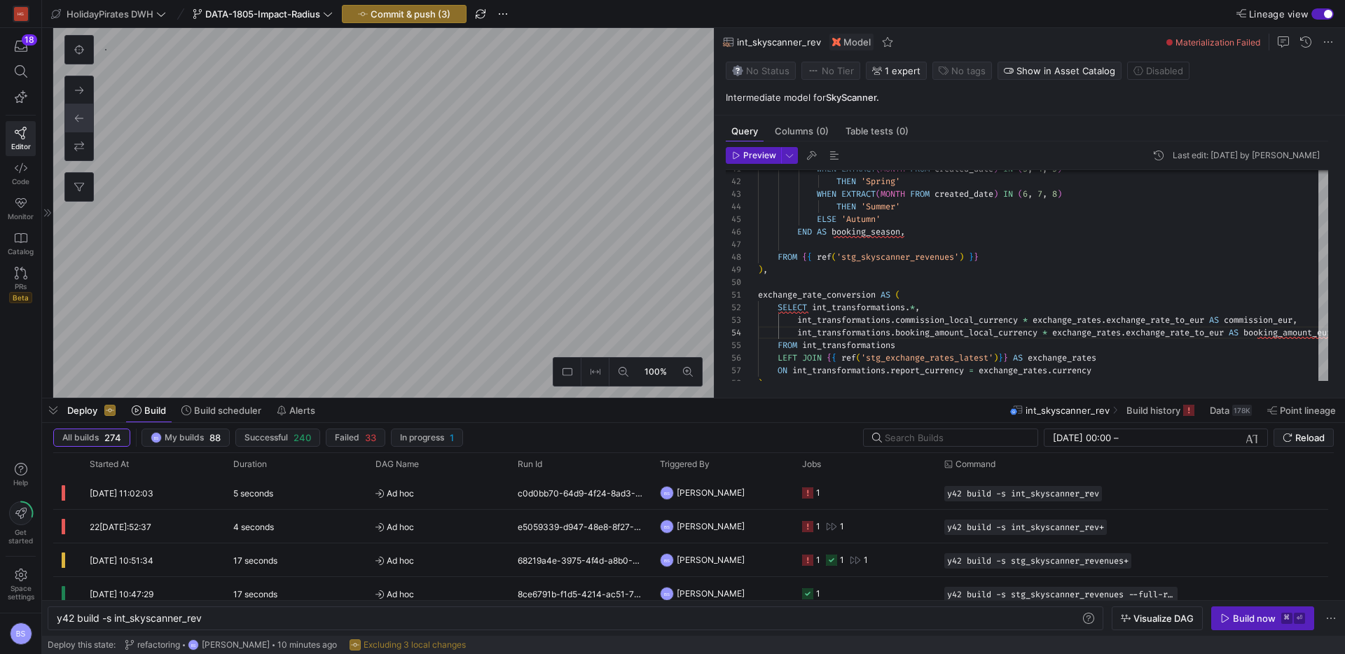
type textarea "{{ config( materialized='incremental', unique_key=['action_id'], incremental_st…"
type textarea "y42 build -s stg_skyscanner_revenues"
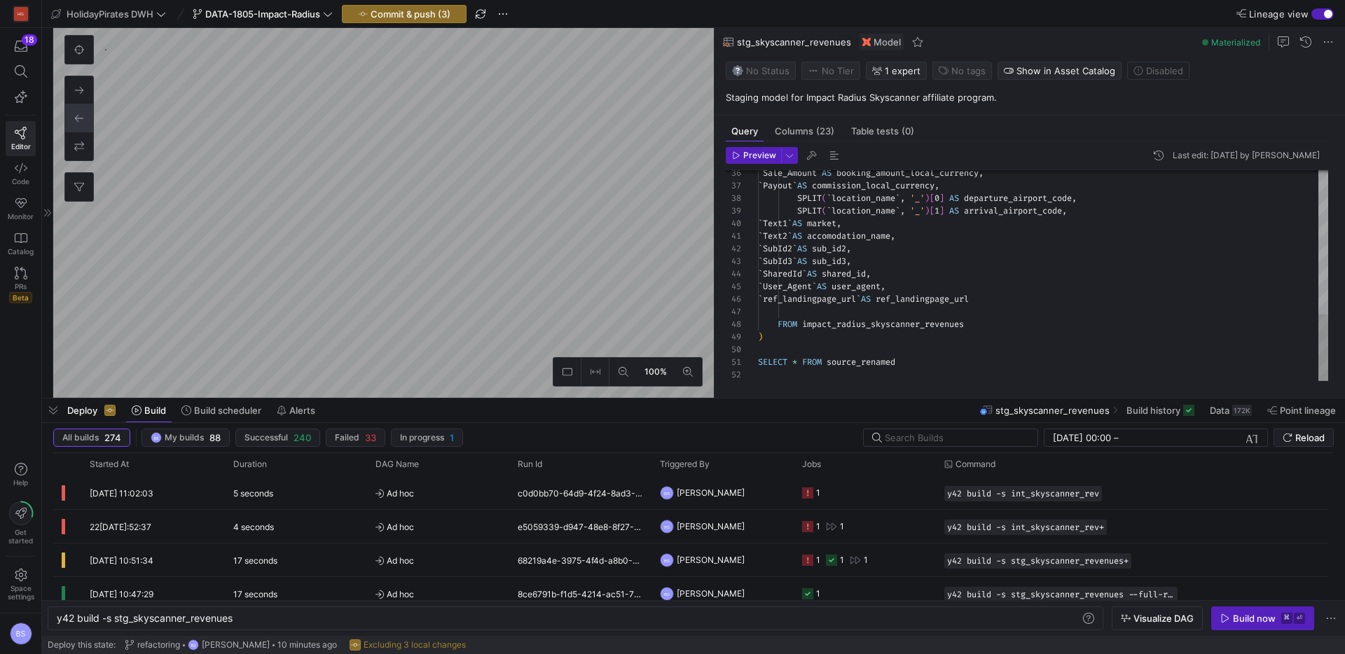
scroll to position [673, 0]
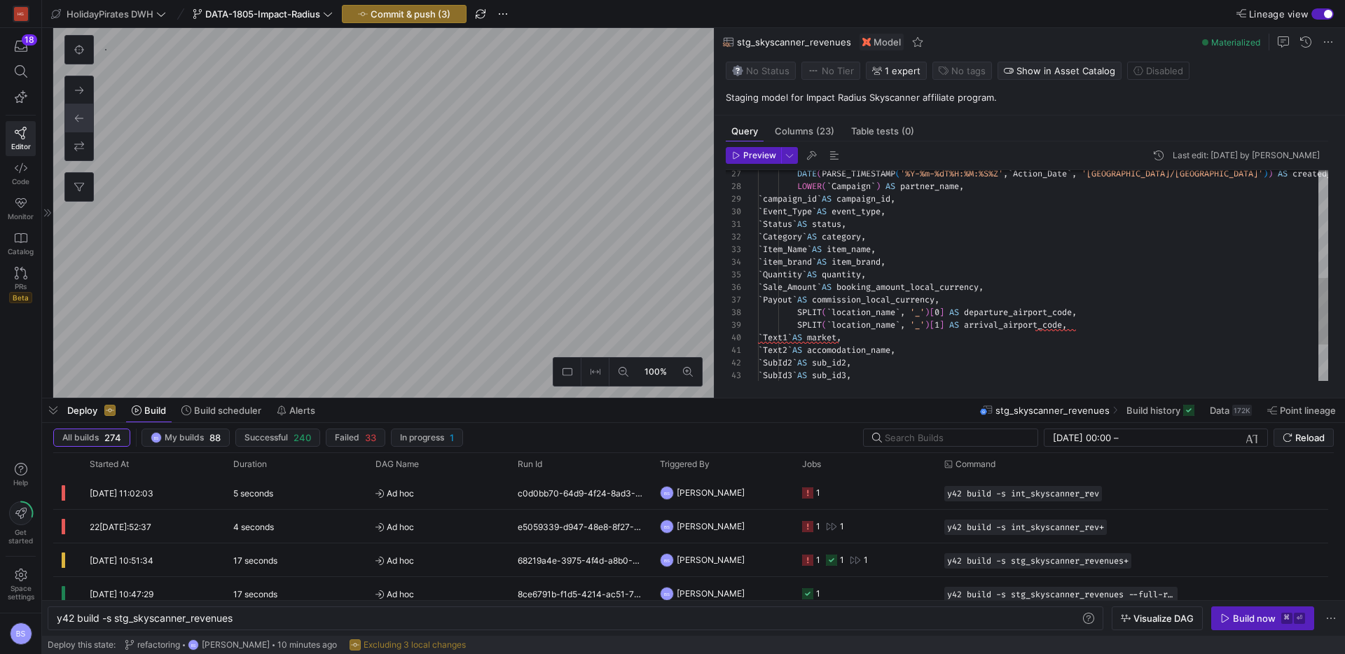
type textarea "`Status` AS status, `Category` AS category, `Item_Name` AS item_name, `item_bra…"
click at [904, 298] on div "` Sale_Amount ` AS booking_amount_local_currency , ` Payout ` AS commission_loc…" at bounding box center [1043, 161] width 570 height 667
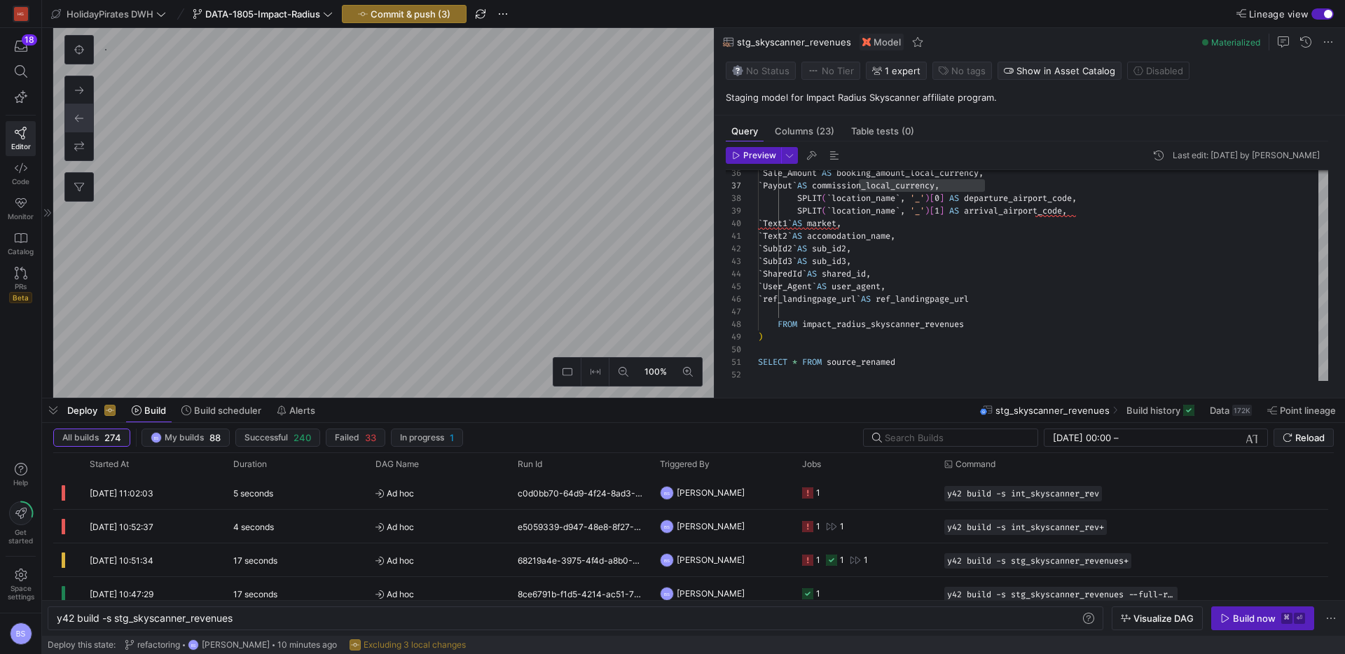
scroll to position [76, 227]
type textarea "{{ config(materialized='view') }} WITH int_transformations AS ( SELECT CASE WHE…"
type textarea "y42 build -s int_skyscanner_rev"
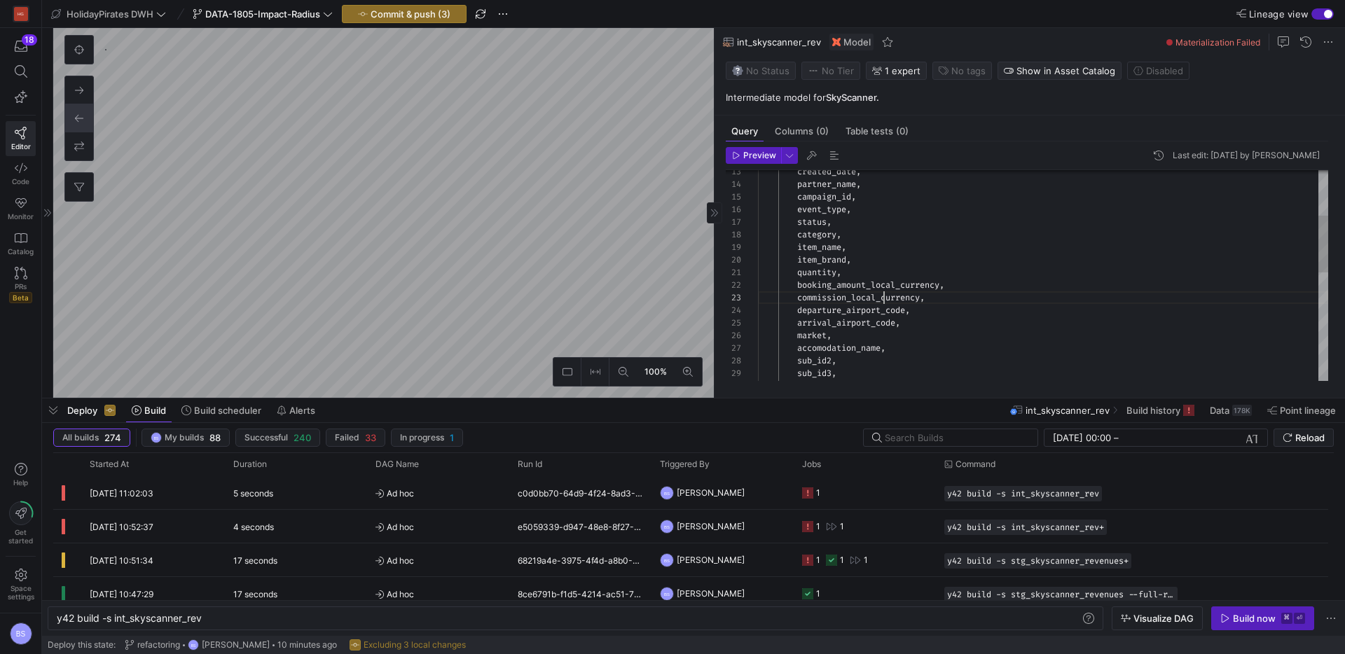
click at [882, 296] on div "created_date , partner_name , campaign_id , event_type , status , category , it…" at bounding box center [1043, 393] width 570 height 780
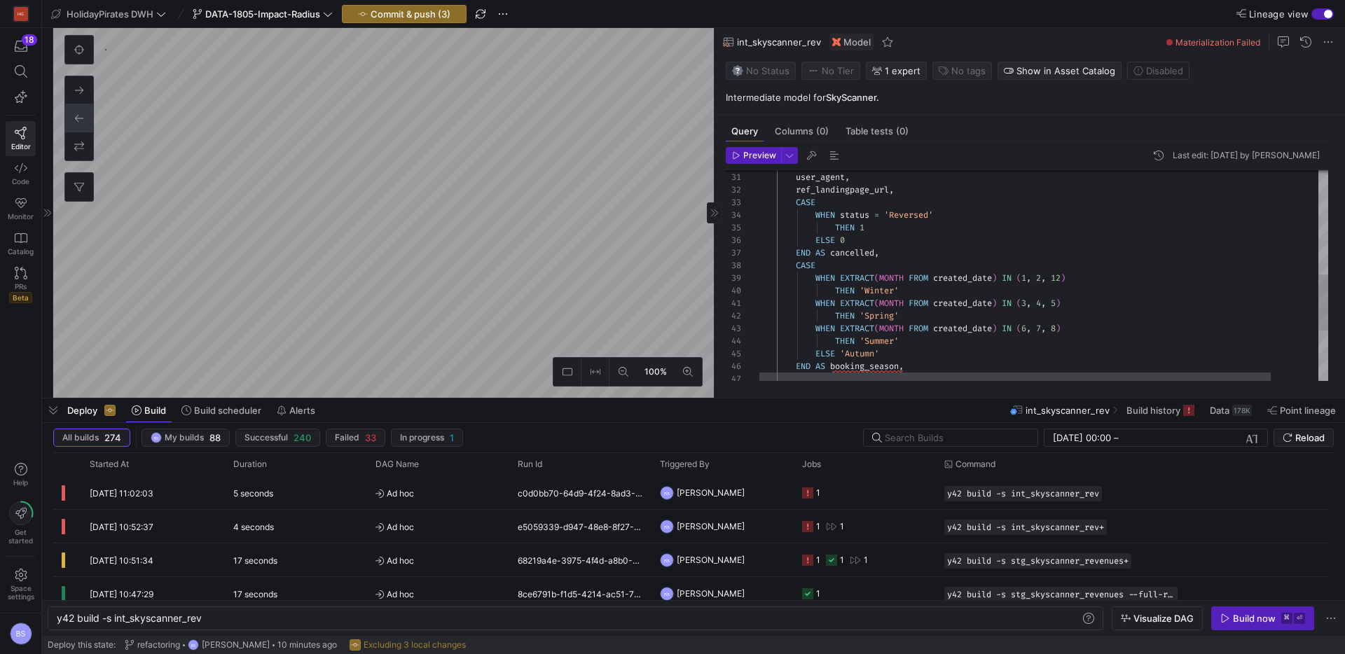
click at [916, 364] on div "CASE WHEN EXTRACT ( MONTH FROM created_date ) IN ( 1 , 2 , 12 ) THEN 'Winter' W…" at bounding box center [1069, 175] width 625 height 789
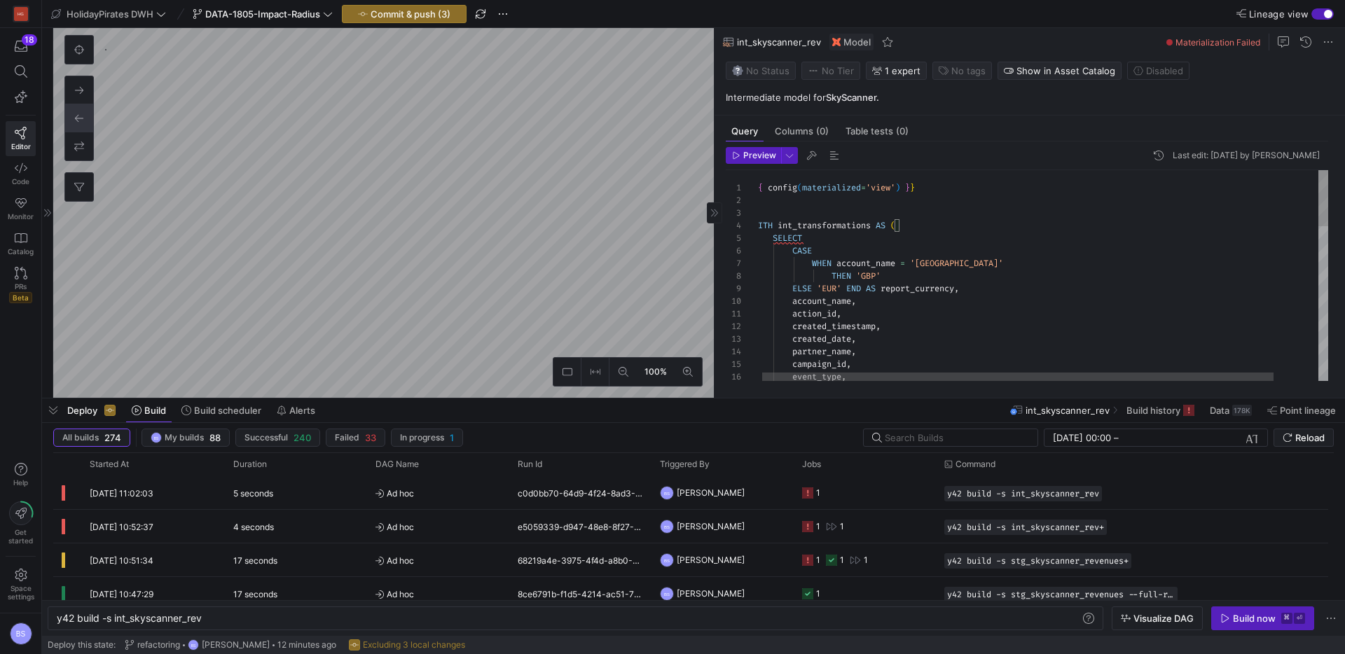
click at [850, 227] on div "event_type , campaign_id , partner_name , created_date , action_id , created_ti…" at bounding box center [1065, 564] width 625 height 789
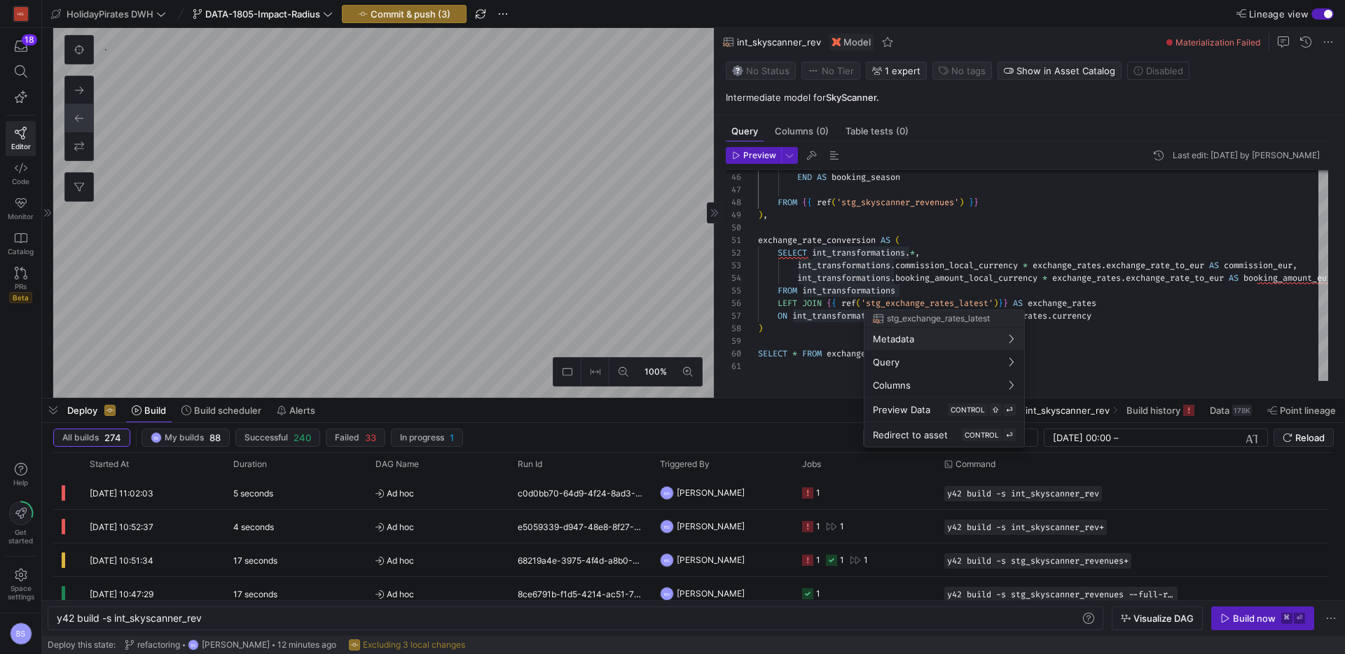
click at [833, 340] on div at bounding box center [672, 327] width 1345 height 654
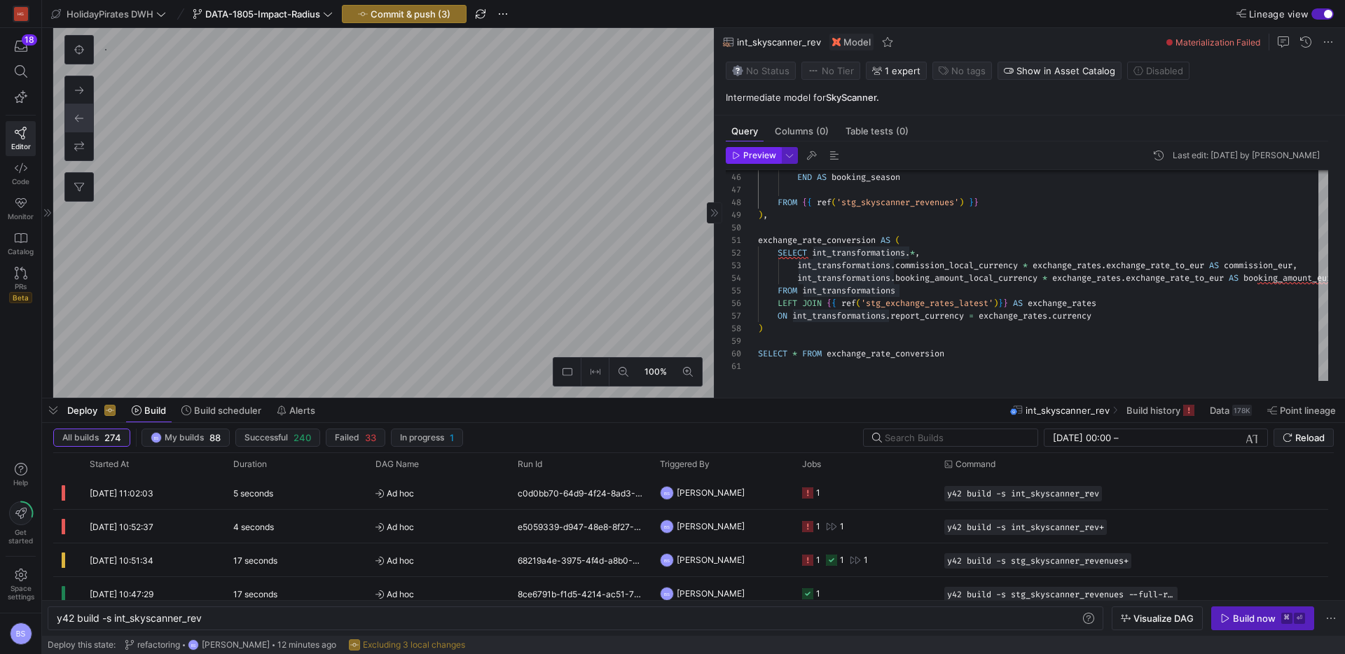
click at [769, 160] on span "Preview" at bounding box center [759, 156] width 33 height 10
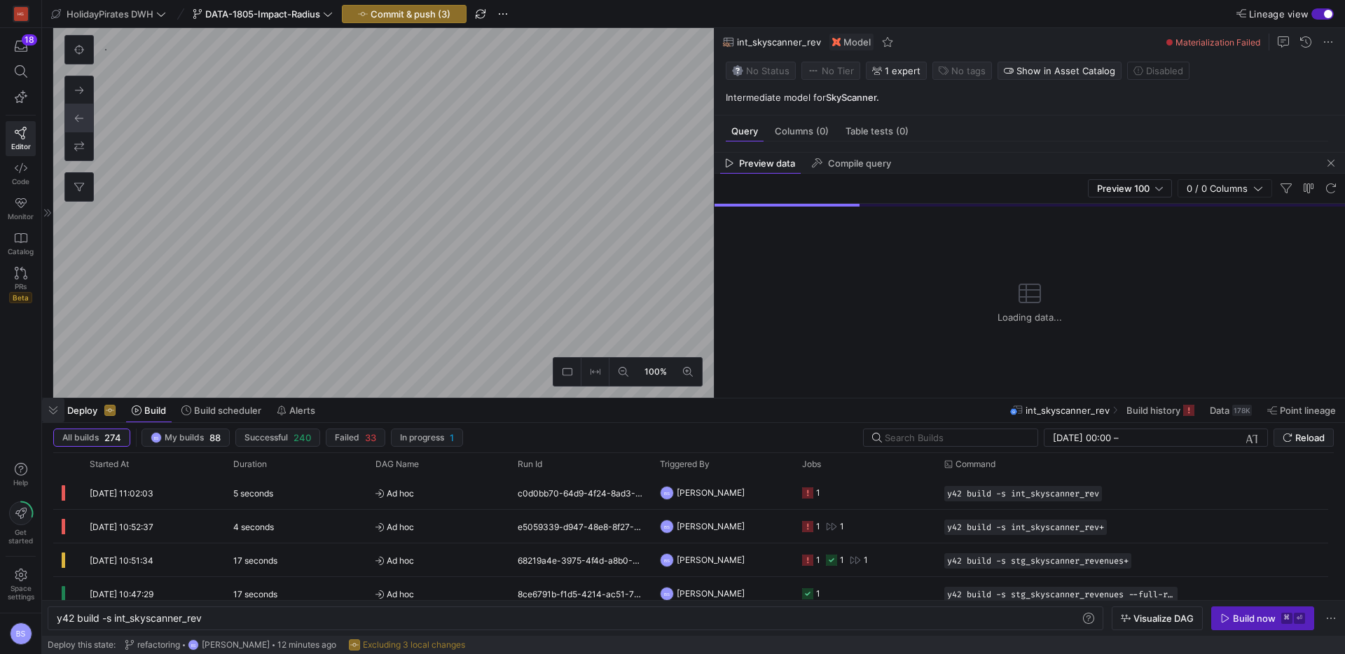
click at [60, 410] on span "button" at bounding box center [53, 411] width 22 height 24
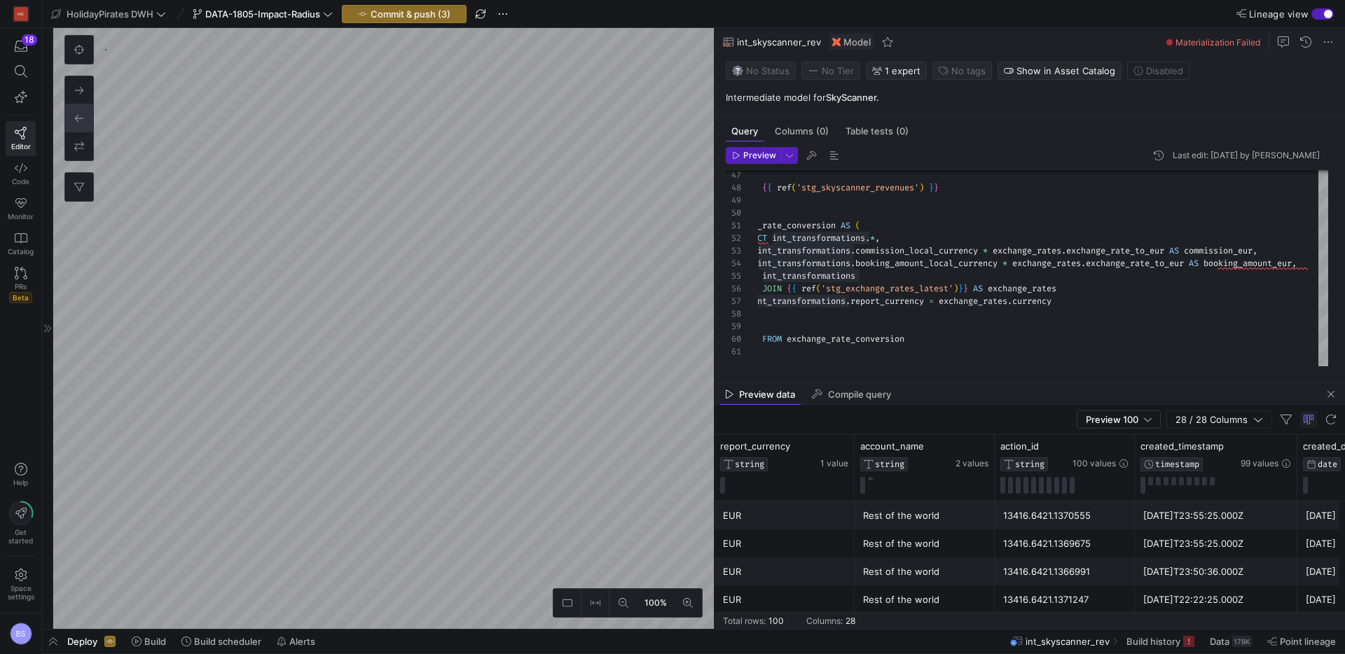
click at [413, 4] on y42-top-nav "HolidayPirates DWH DATA-1805-Impact-Radius Commit & push (3) Lineage view" at bounding box center [693, 14] width 1303 height 28
click at [411, 8] on span "Commit & push (3)" at bounding box center [411, 13] width 80 height 11
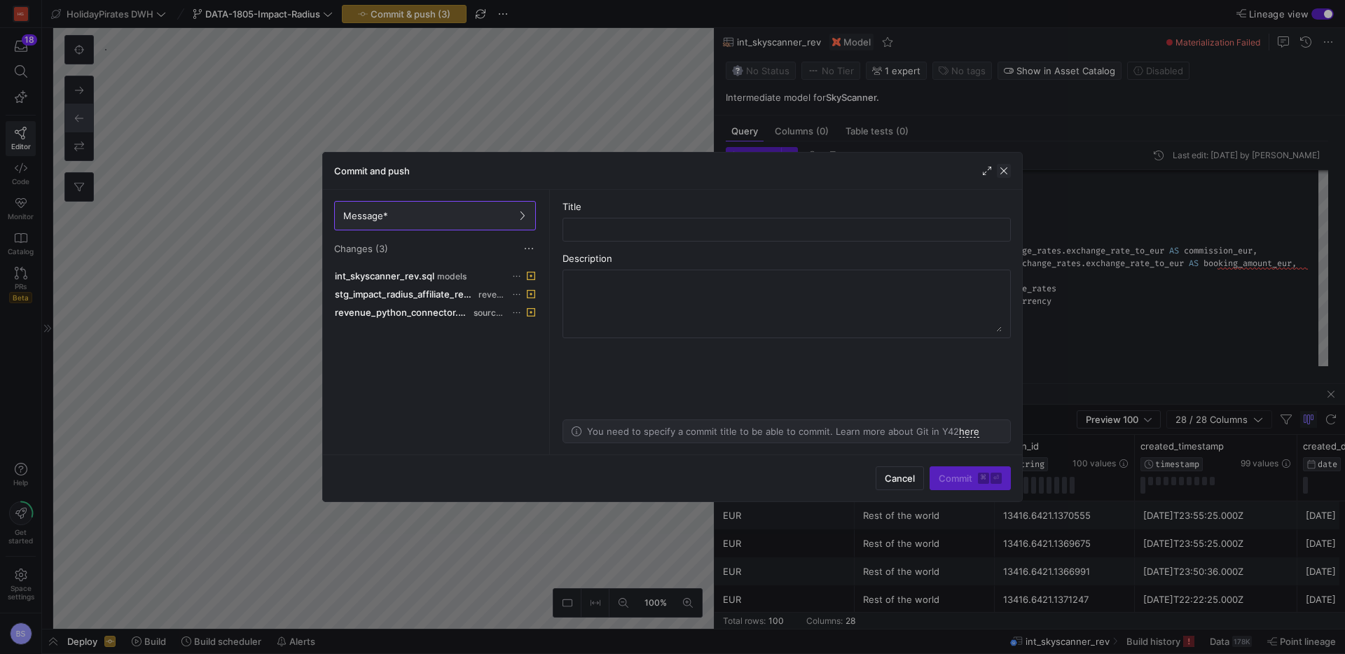
click at [1010, 168] on span "button" at bounding box center [1004, 171] width 14 height 14
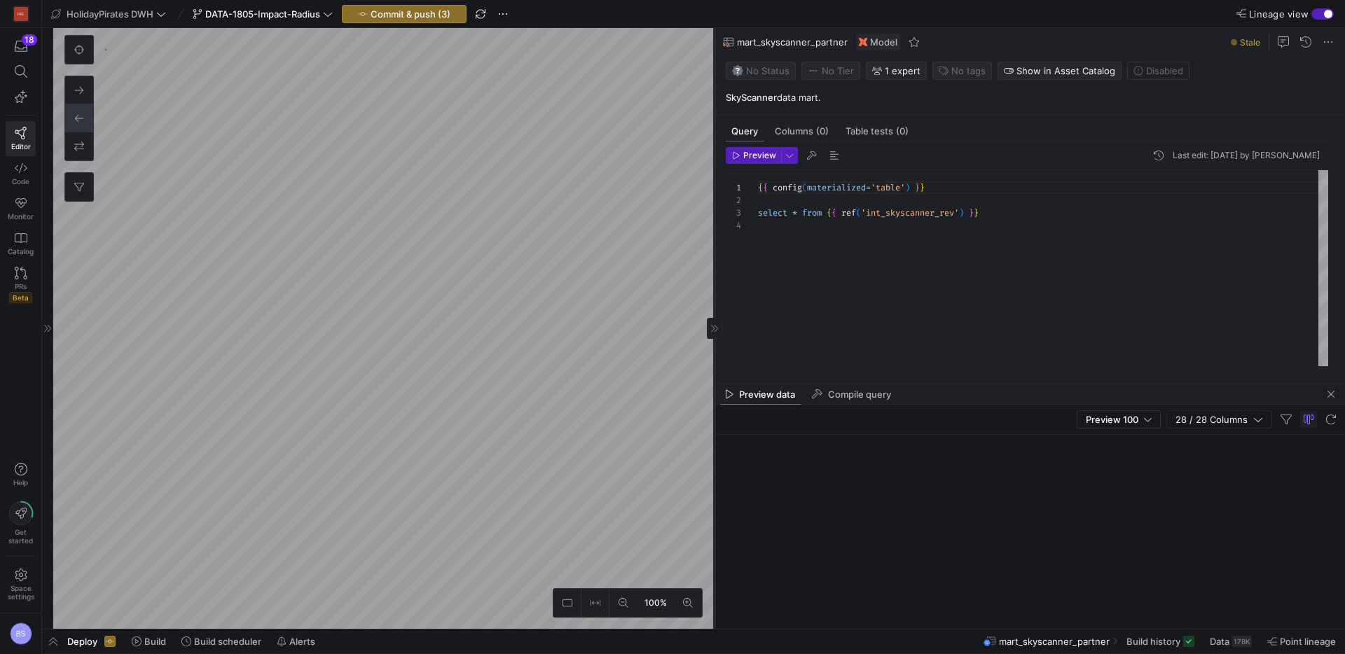
scroll to position [38, 0]
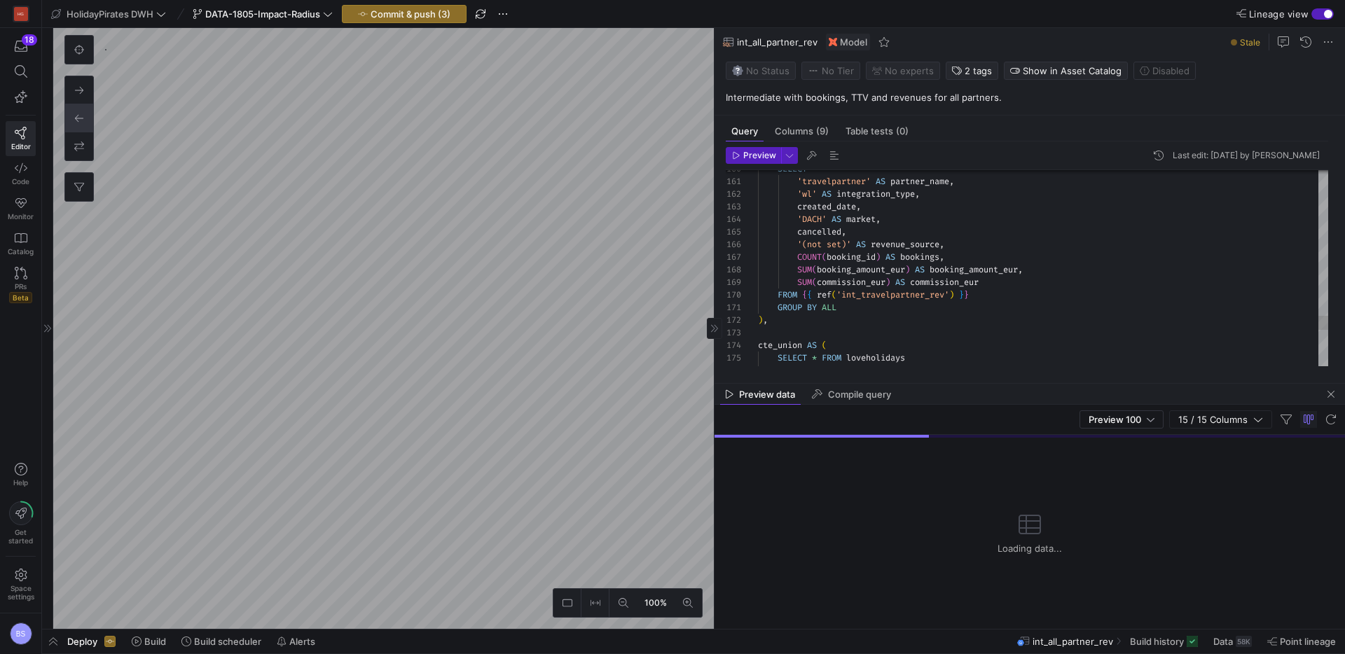
scroll to position [25, 0]
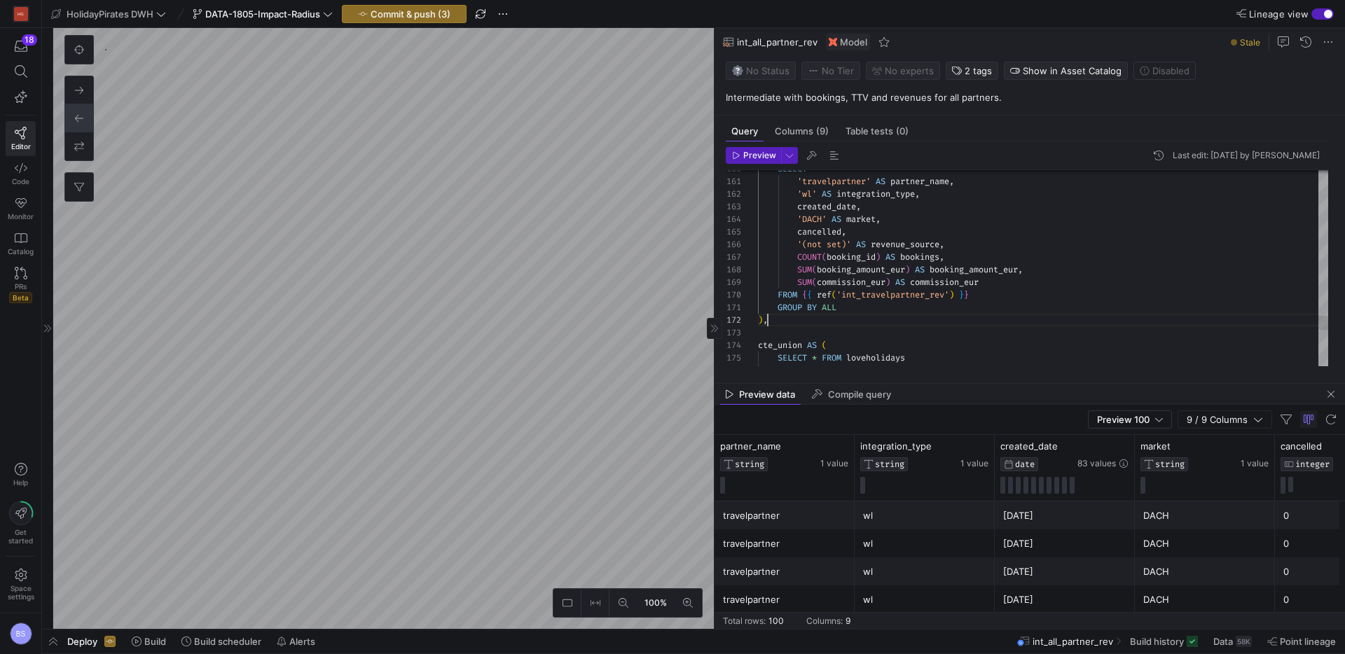
scroll to position [13, 10]
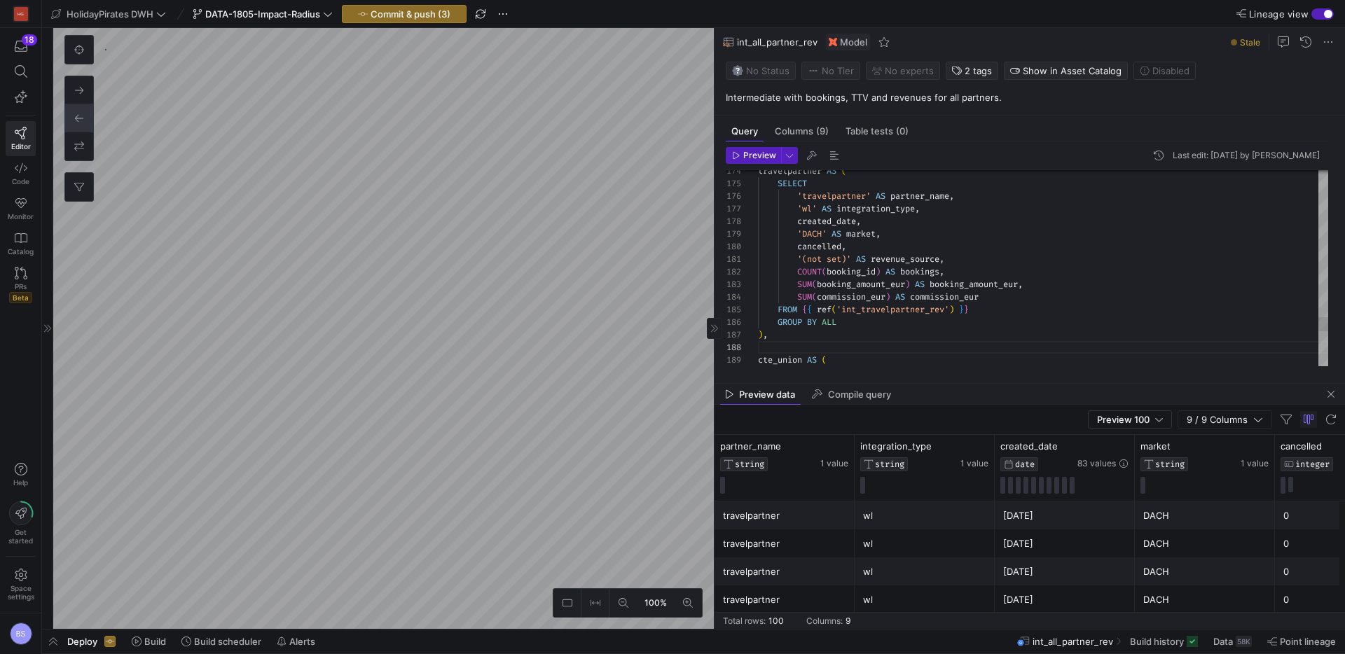
scroll to position [76, 10]
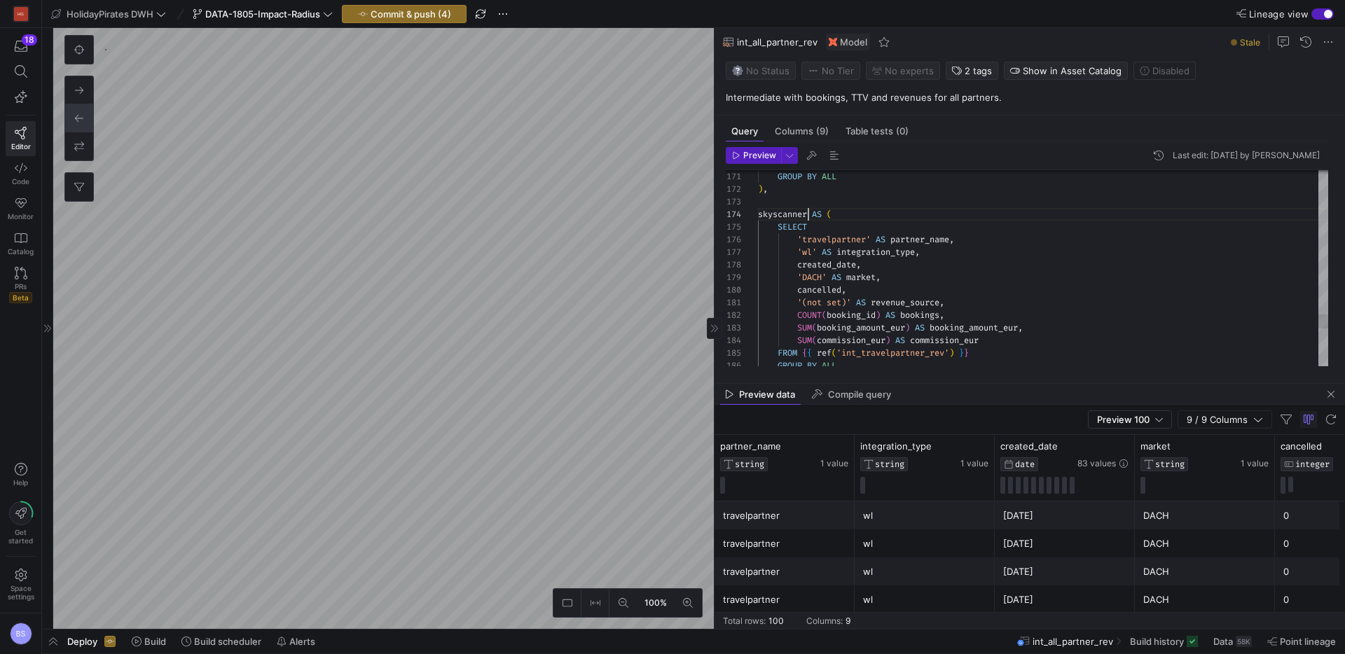
type textarea "'(not set)' AS revenue_source, COUNT(booking_id) AS bookings, SUM(booking_amoun…"
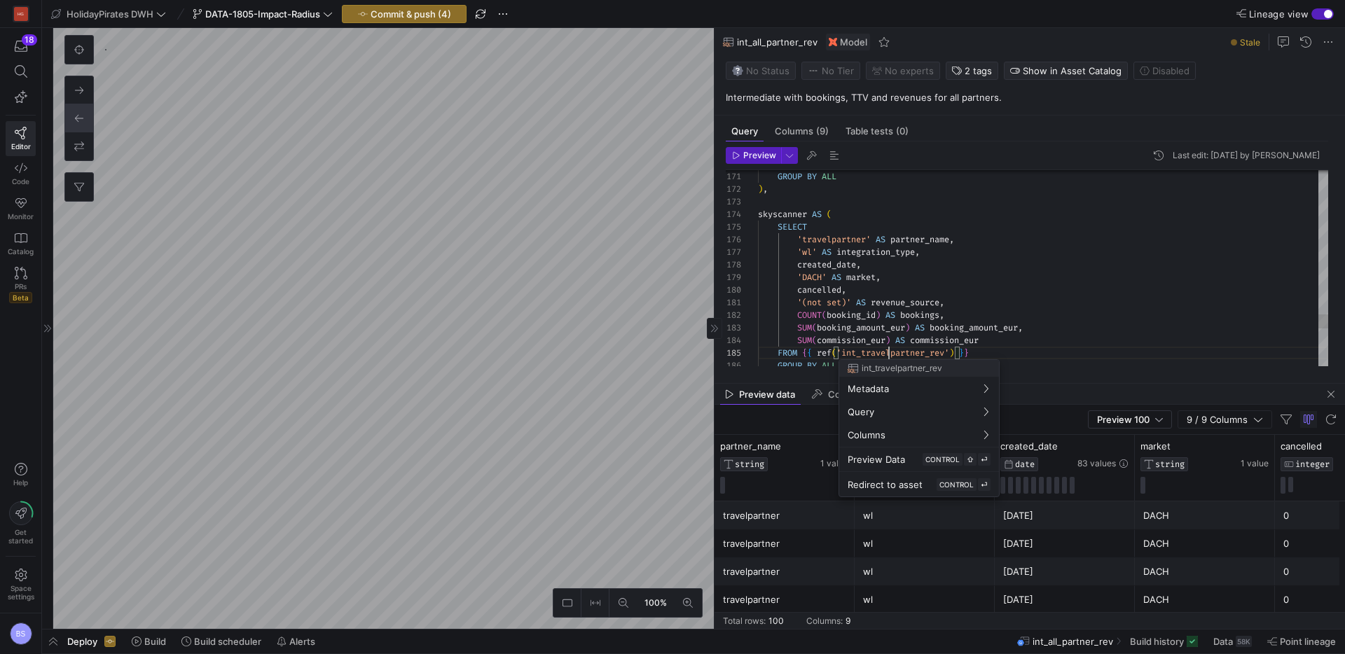
click at [889, 354] on div at bounding box center [672, 327] width 1345 height 654
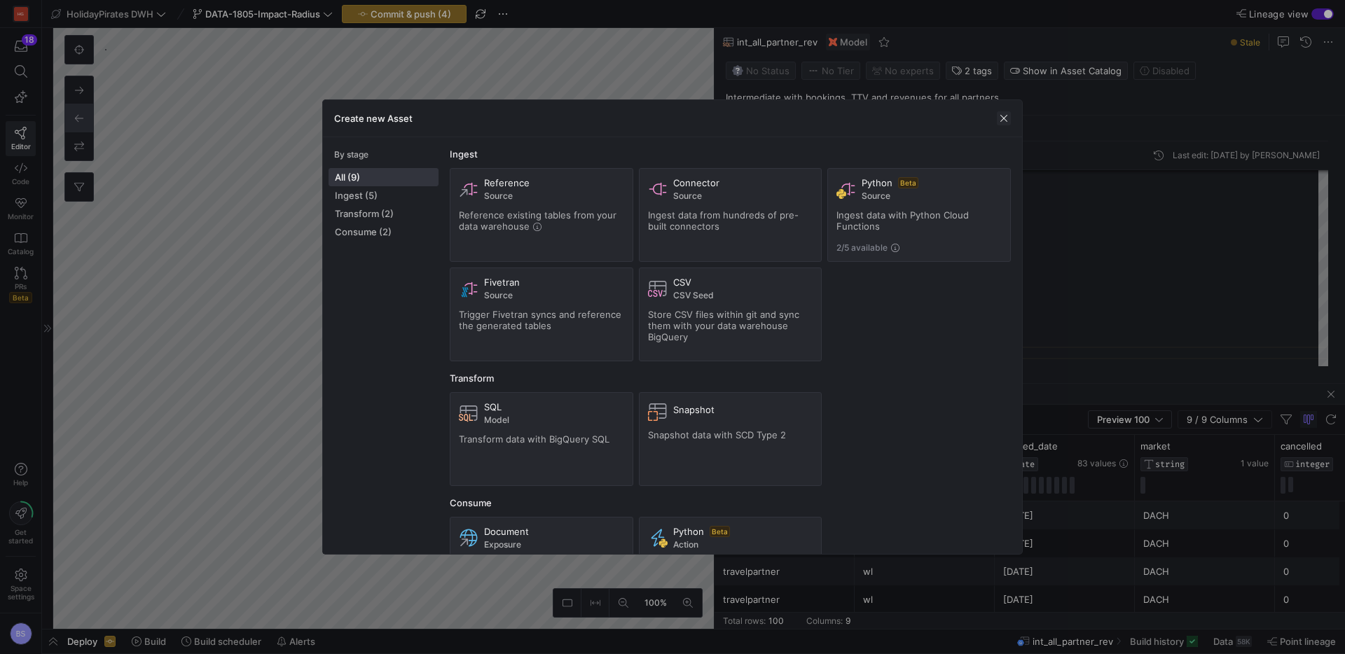
click at [1003, 121] on span "button" at bounding box center [1004, 118] width 14 height 14
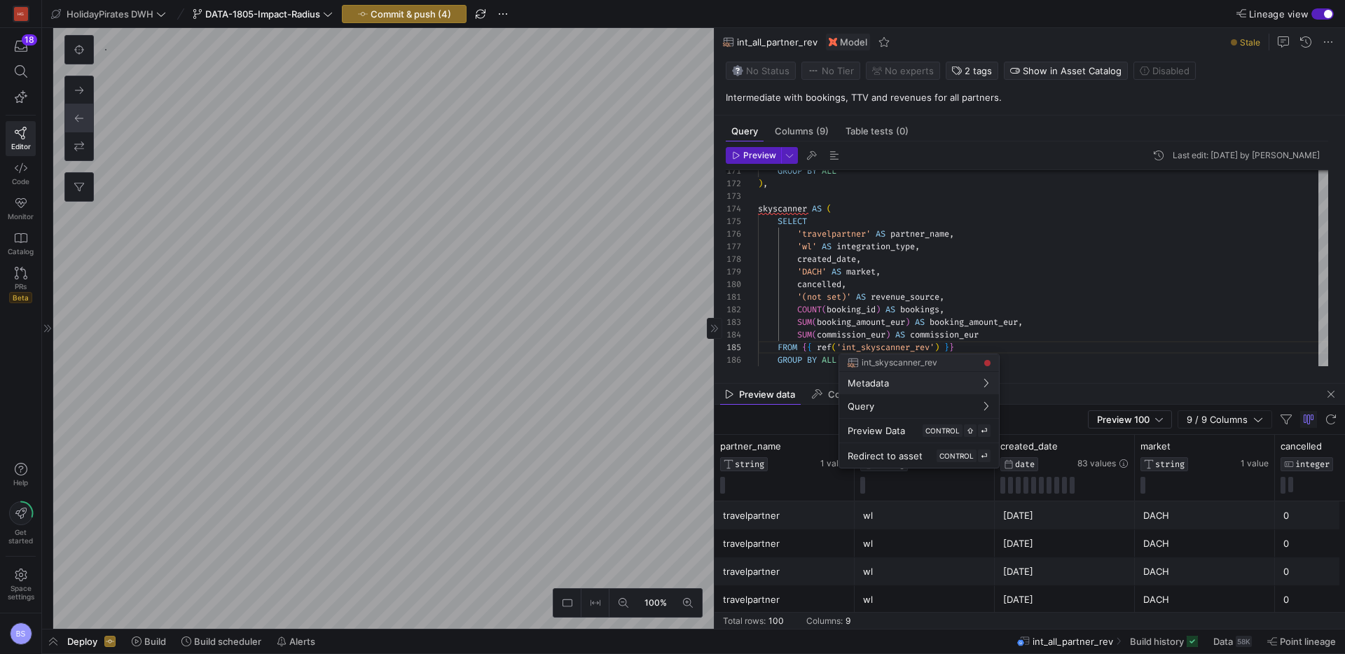
click at [831, 234] on div at bounding box center [672, 327] width 1345 height 654
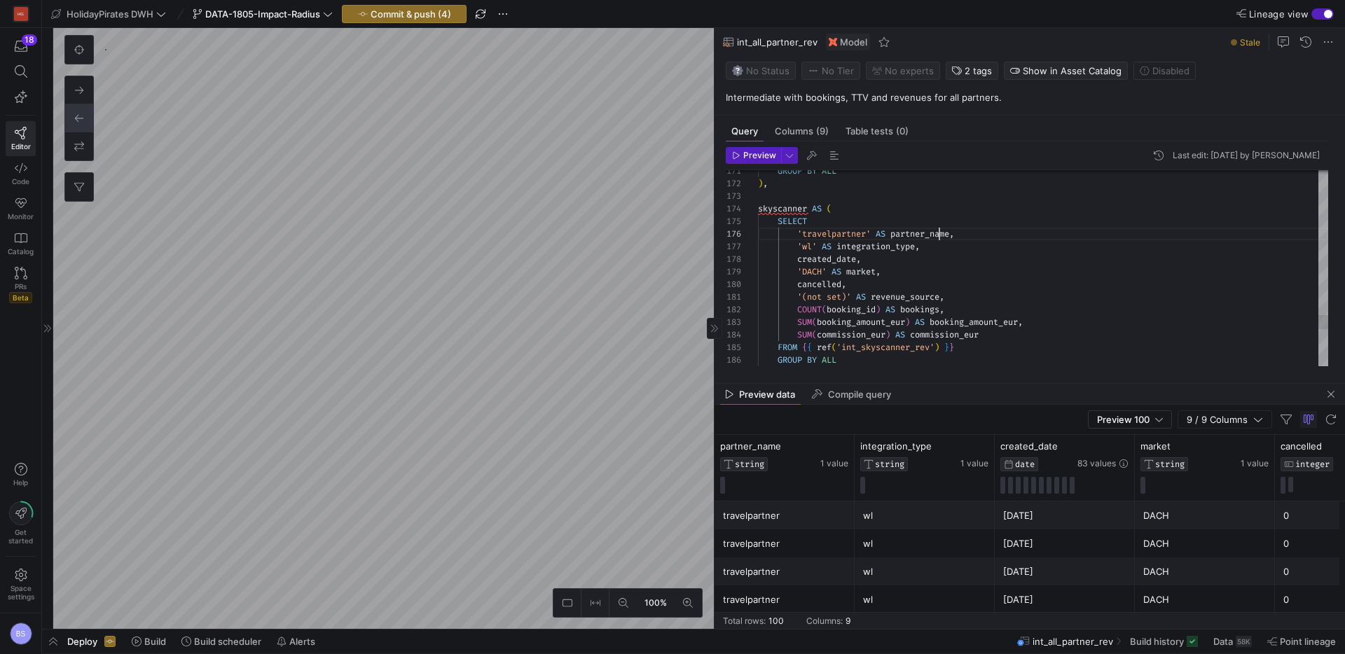
scroll to position [63, 197]
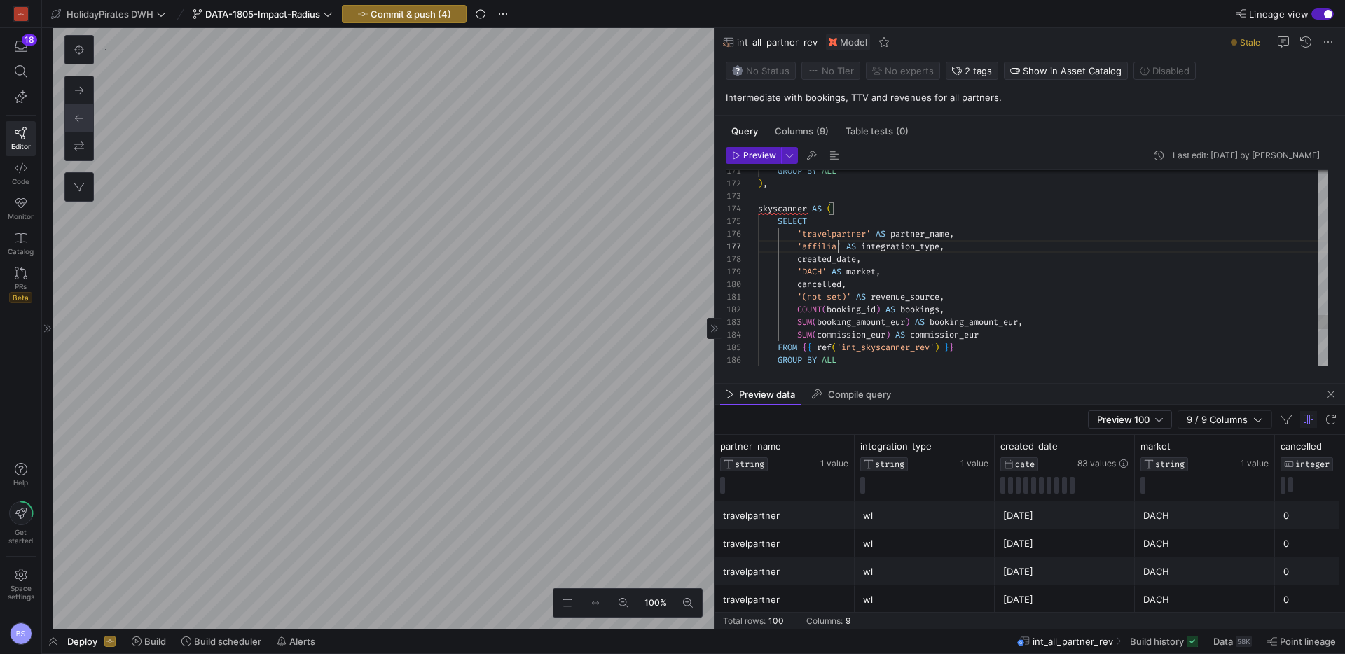
scroll to position [76, 91]
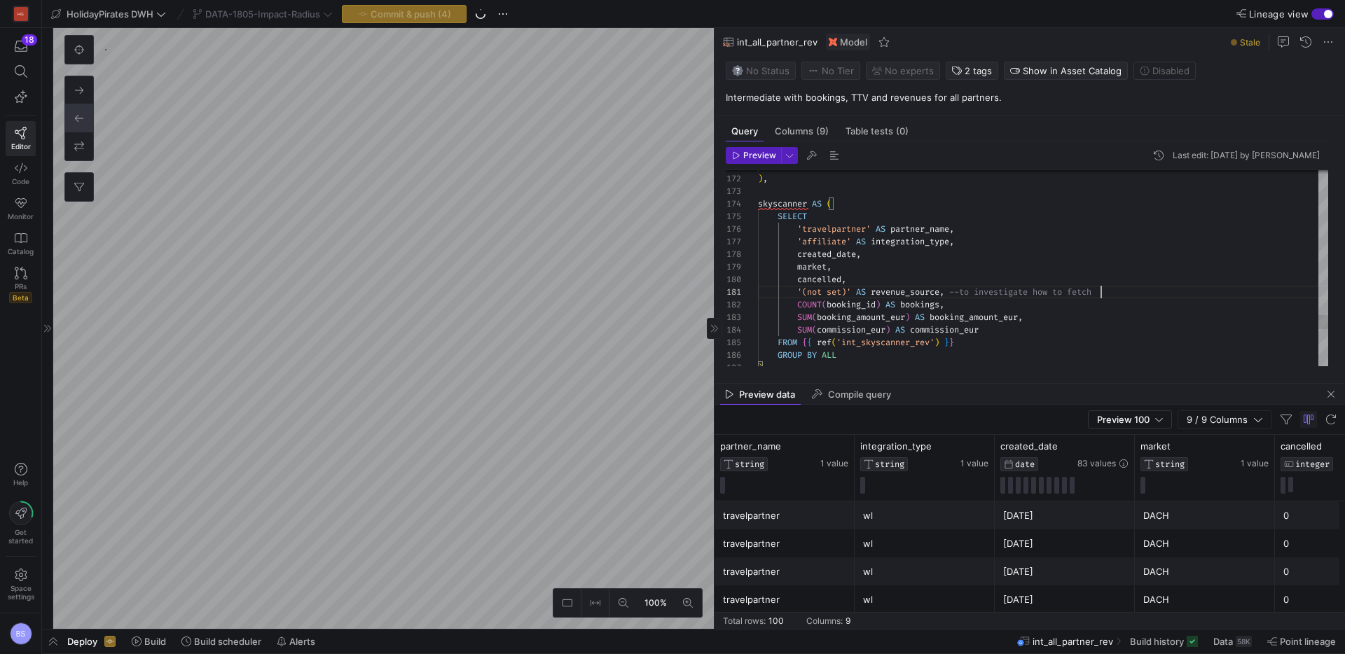
scroll to position [0, 343]
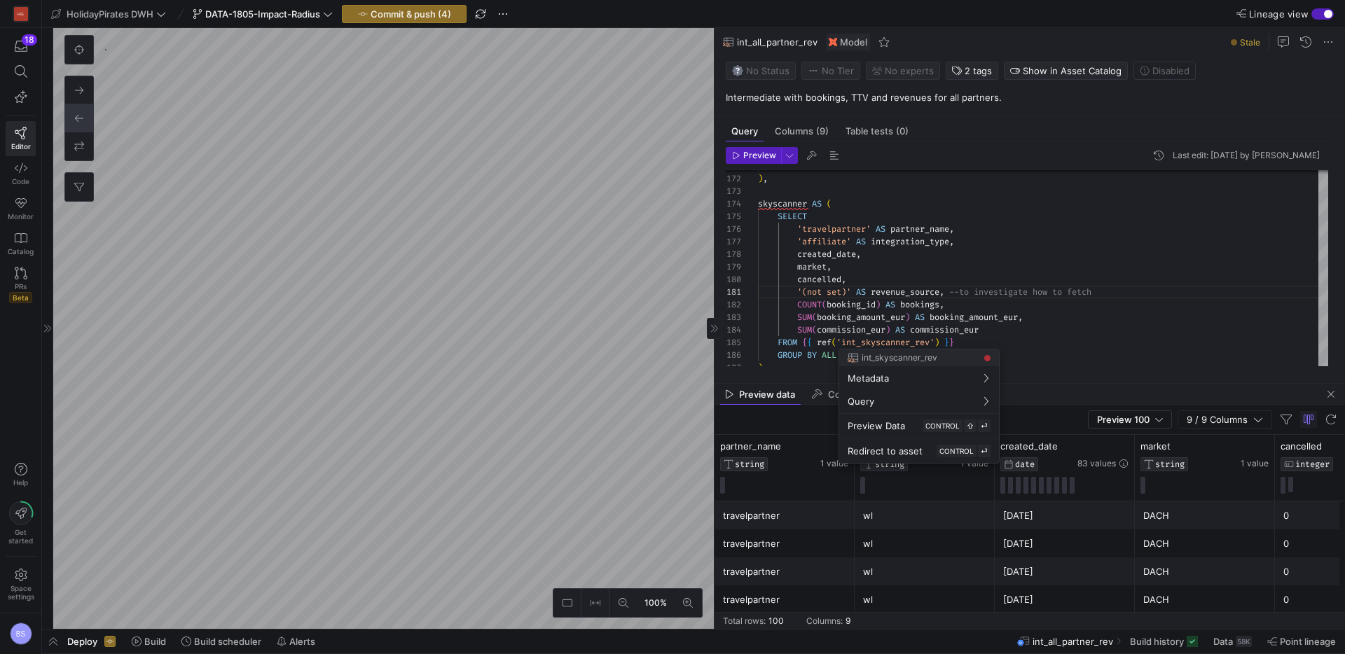
click at [769, 204] on div at bounding box center [672, 327] width 1345 height 654
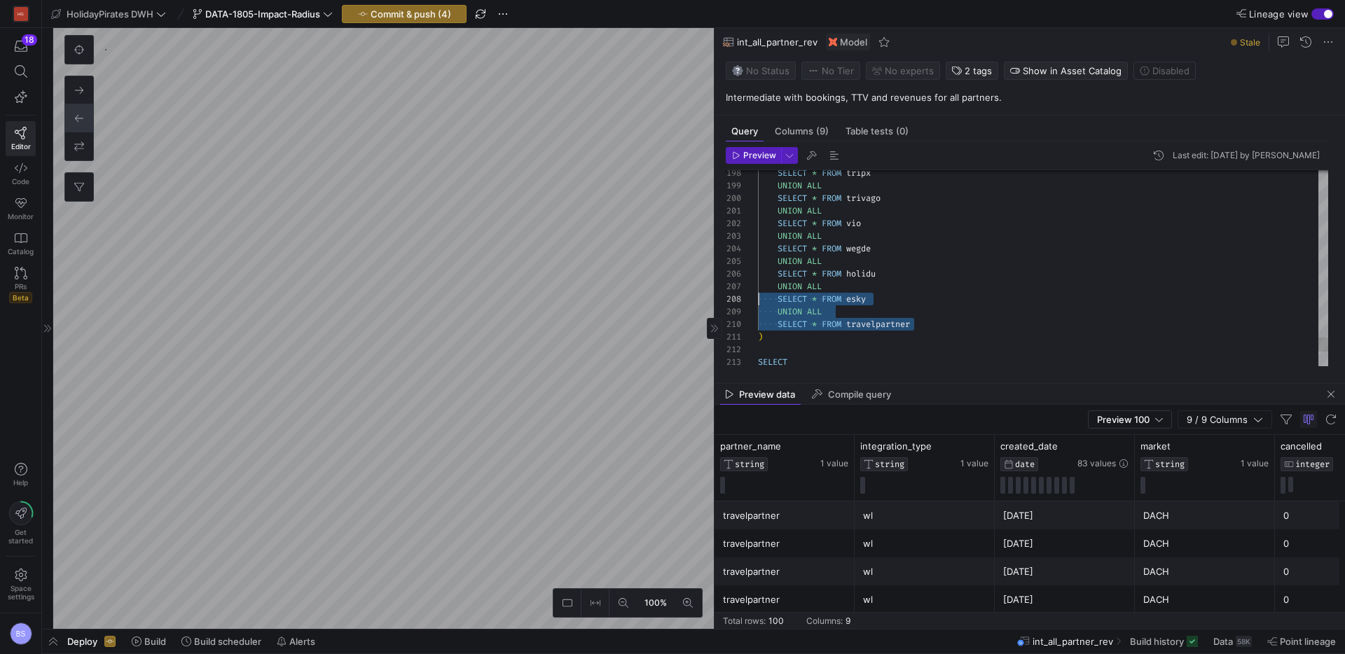
scroll to position [101, 0]
drag, startPoint x: 923, startPoint y: 326, endPoint x: 790, endPoint y: 319, distance: 133.3
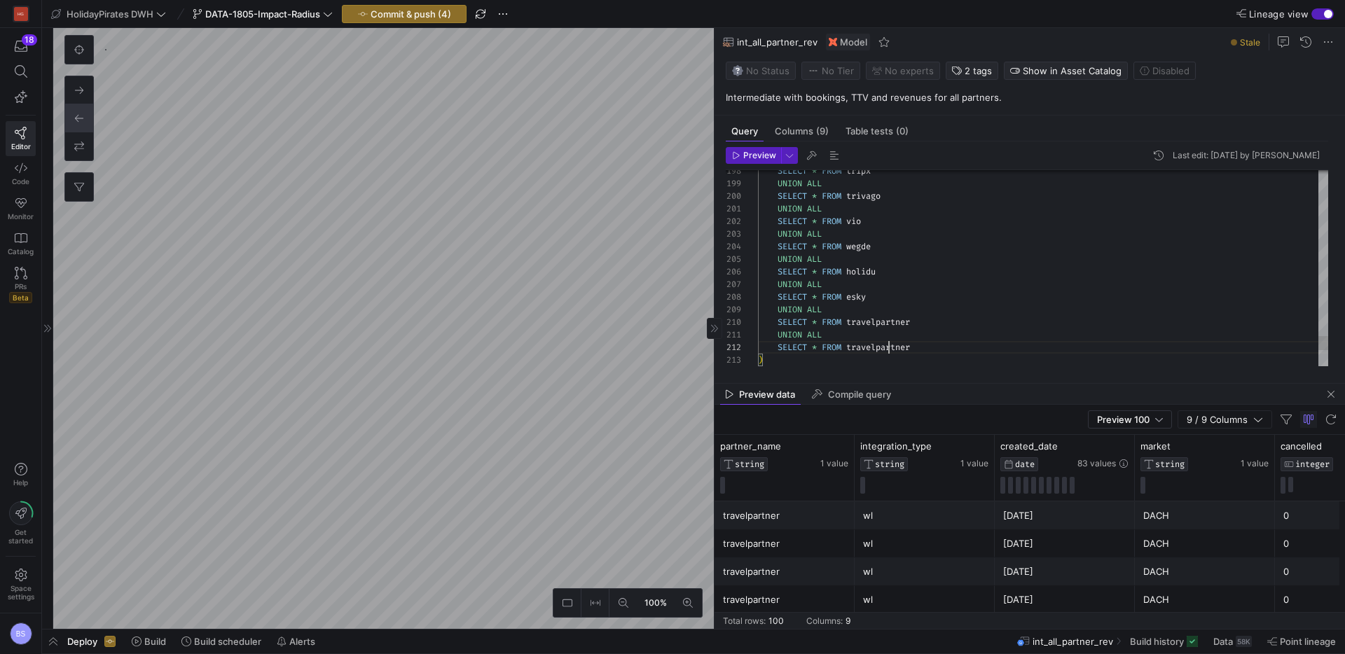
type textarea "UNION ALL SELECT * FROM skyscanner ) SELECT partner_name, integration_type, cre…"
click at [393, 18] on span "Commit & push (4)" at bounding box center [411, 13] width 81 height 11
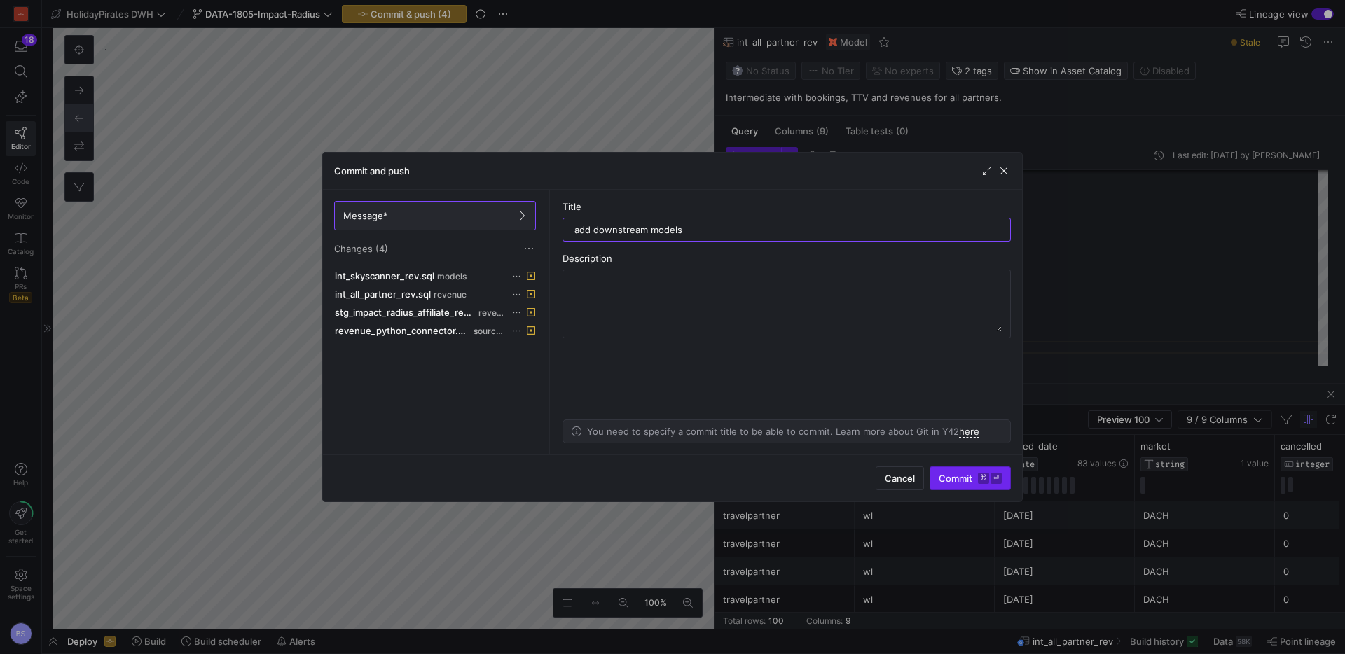
type input "add downstream models"
click at [970, 477] on span "Commit ⌘ ⏎" at bounding box center [970, 478] width 63 height 11
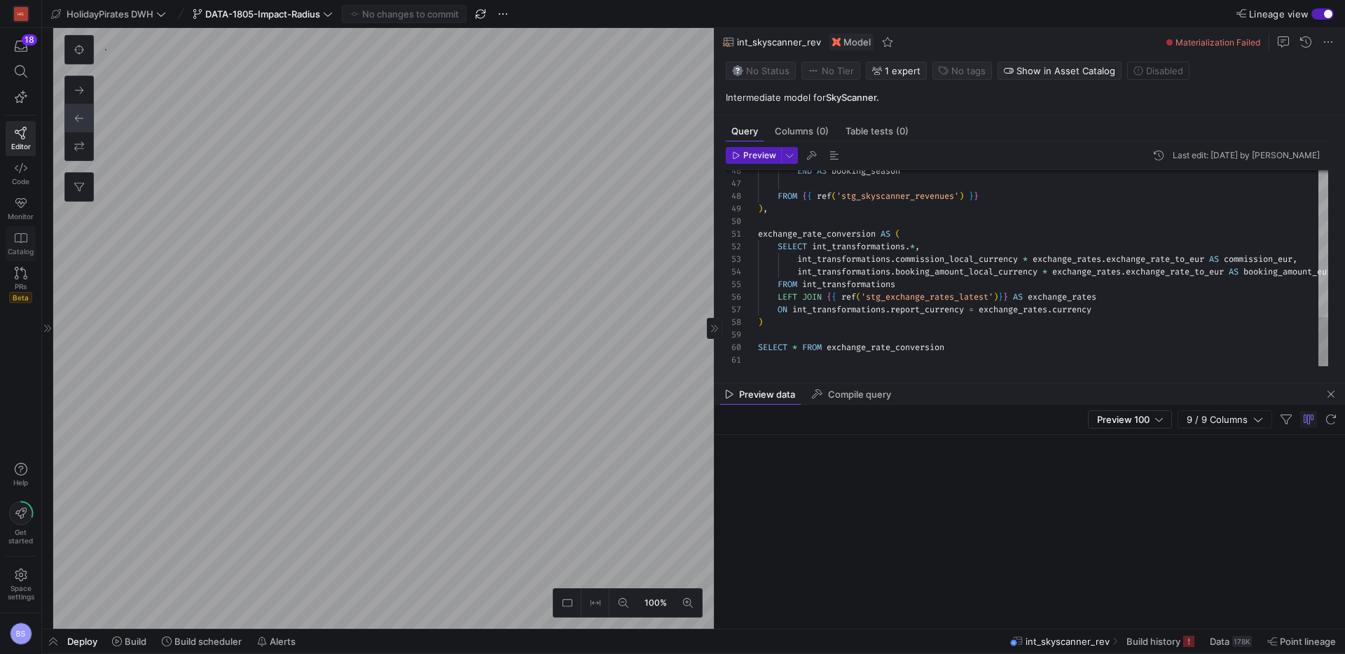
scroll to position [722, 0]
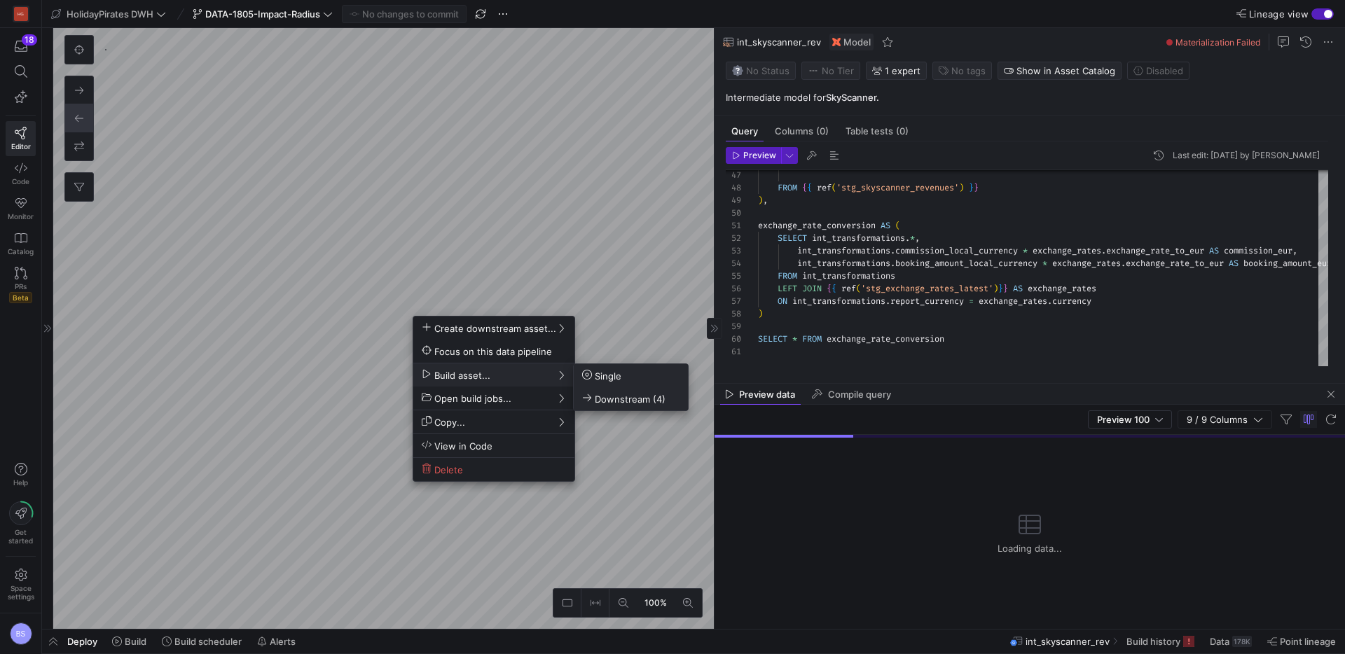
click at [623, 402] on span "Downstream (4)" at bounding box center [623, 399] width 83 height 12
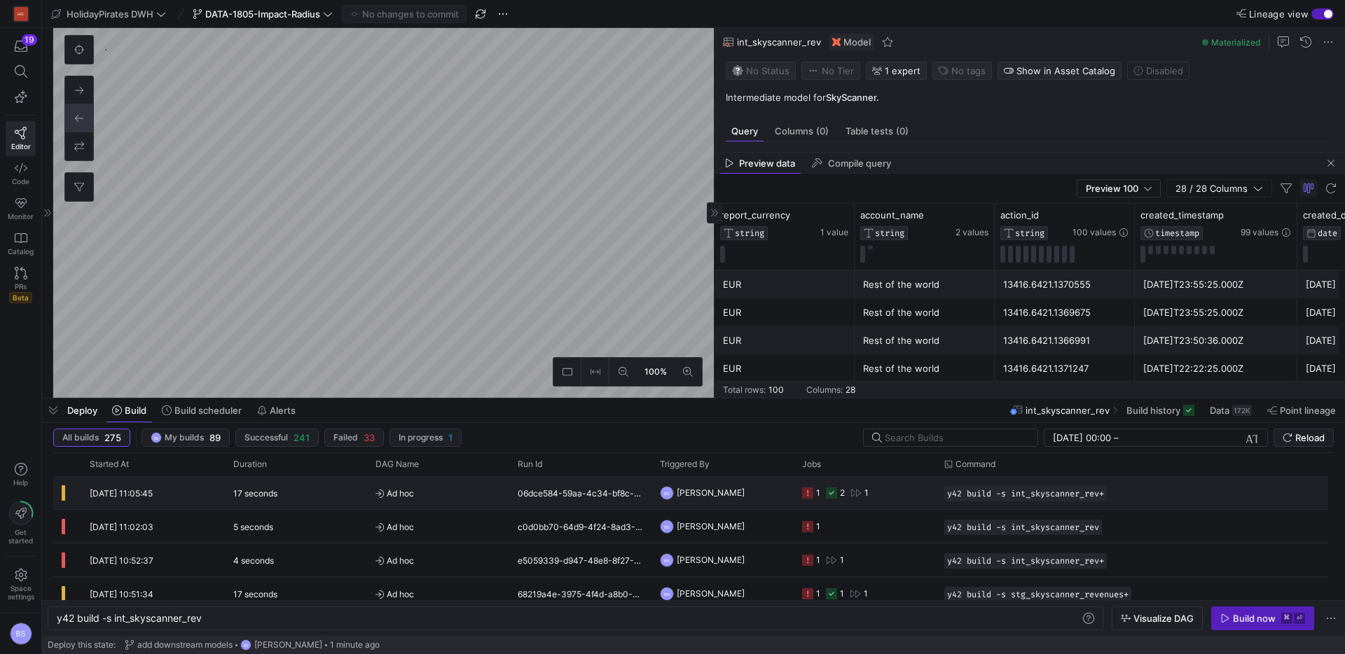
click at [485, 496] on span "Ad hoc" at bounding box center [438, 493] width 125 height 33
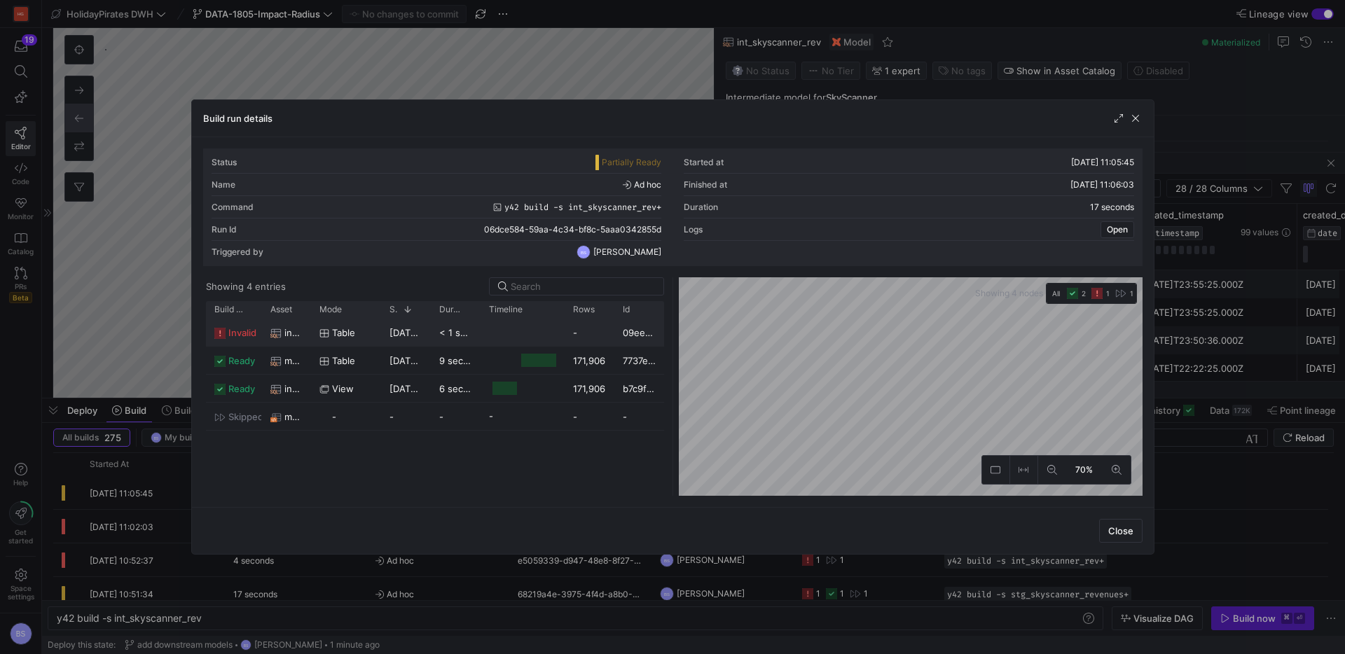
click at [352, 338] on span "table" at bounding box center [343, 332] width 23 height 27
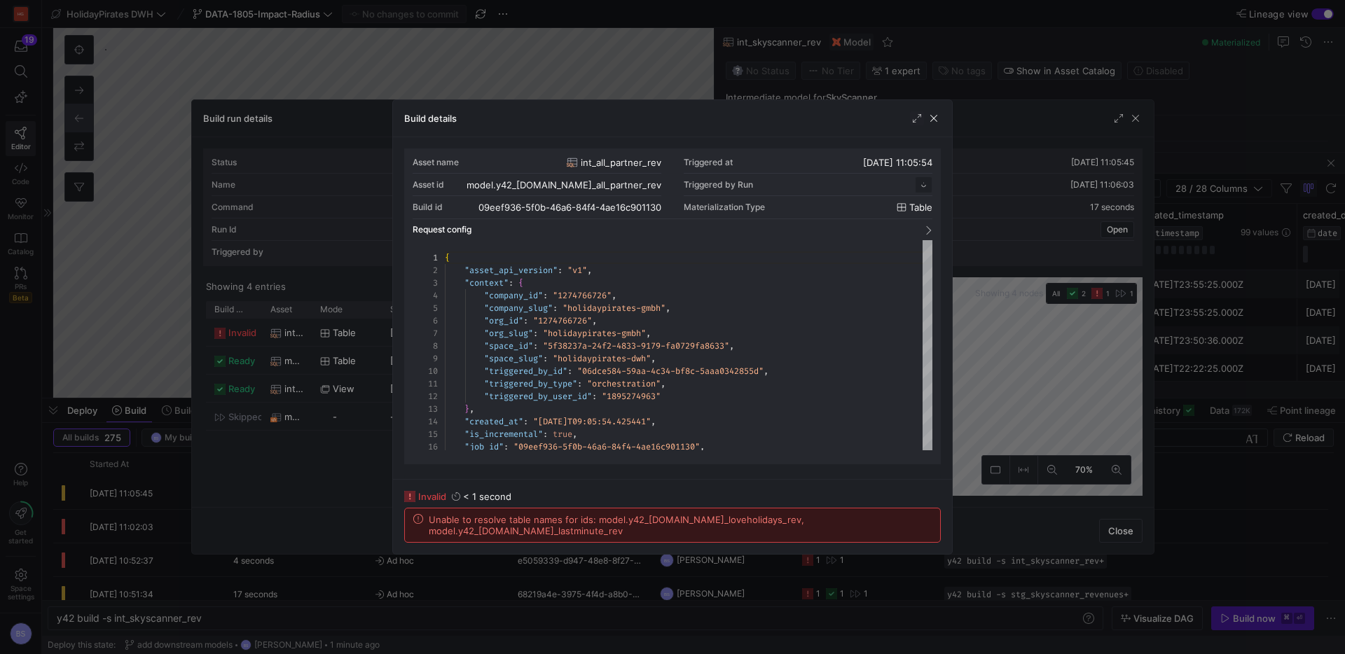
scroll to position [126, 0]
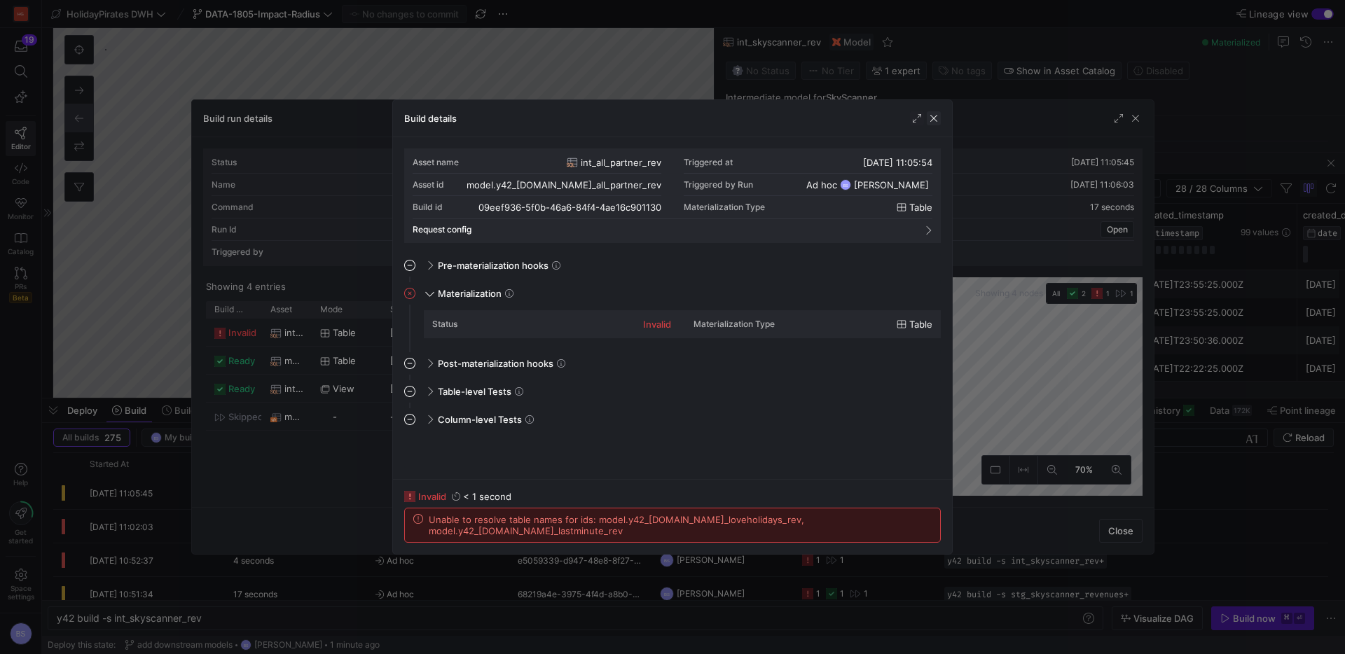
click at [932, 118] on span "button" at bounding box center [934, 118] width 14 height 14
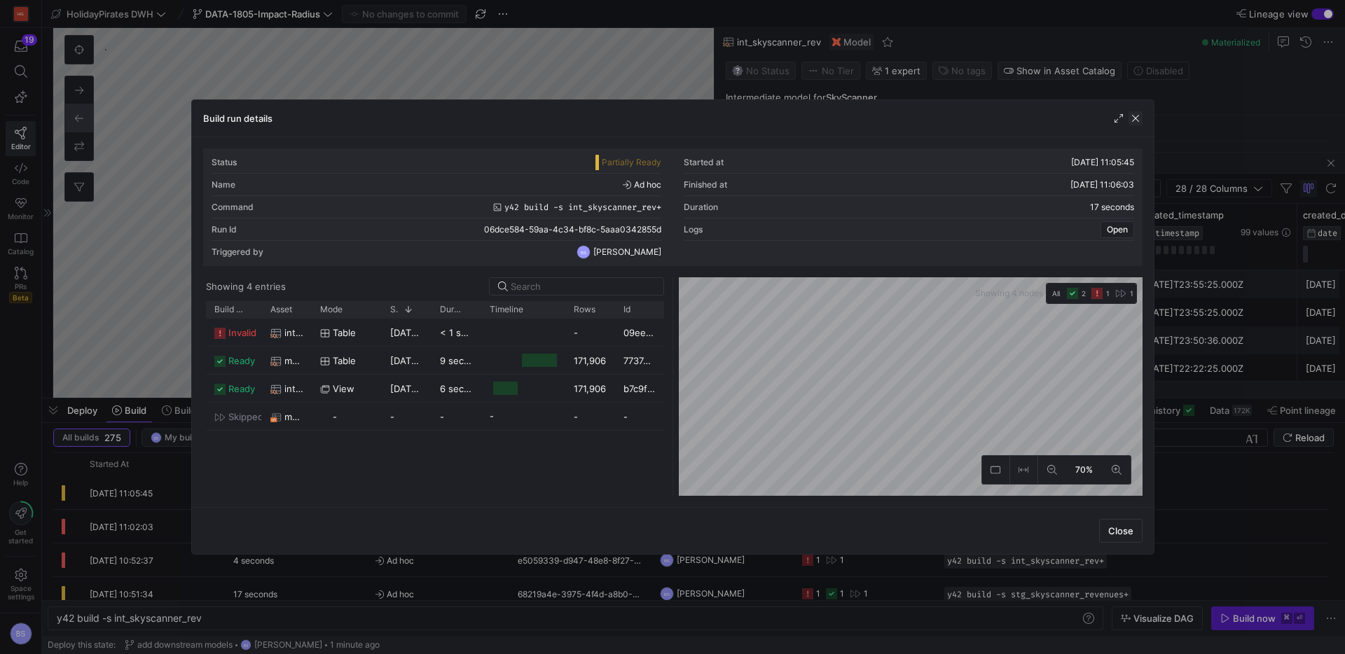
click at [1139, 118] on span "button" at bounding box center [1136, 118] width 14 height 14
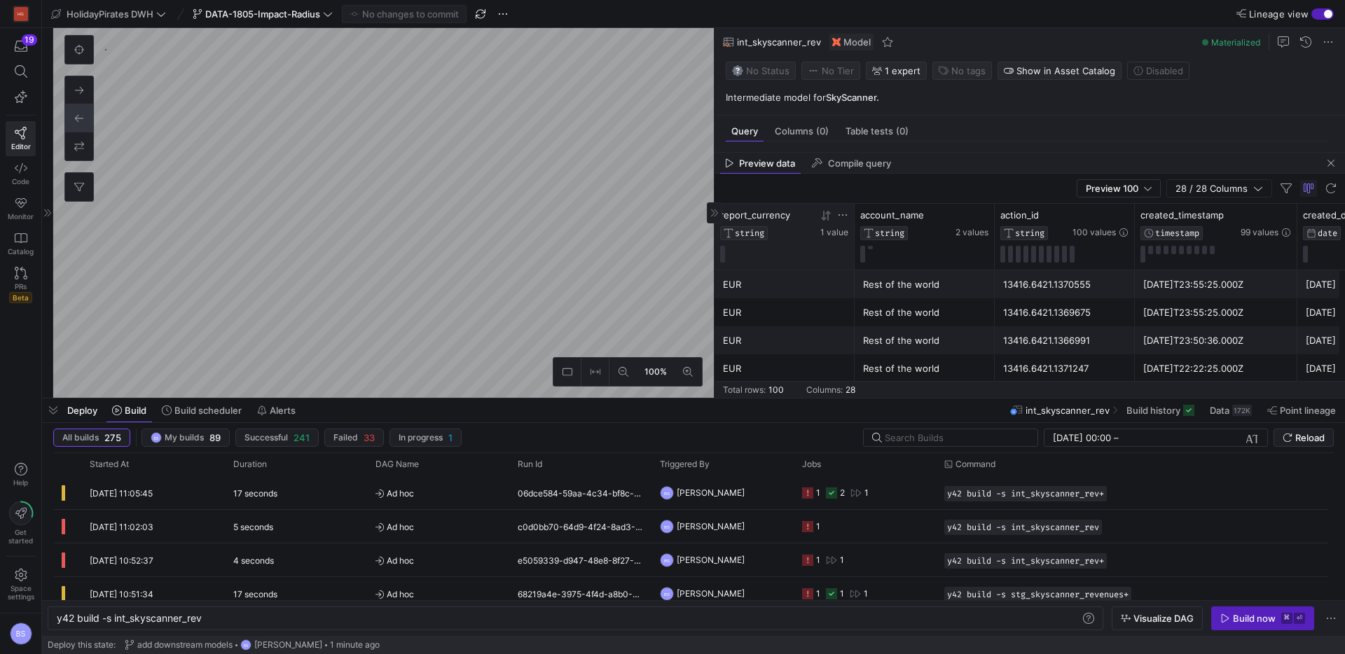
type textarea "{{ config(materialized = 'table')}} WITH loveholidays AS ( SELECT 'loveholidays…"
type textarea "y42 build -s int_all_partner_rev"
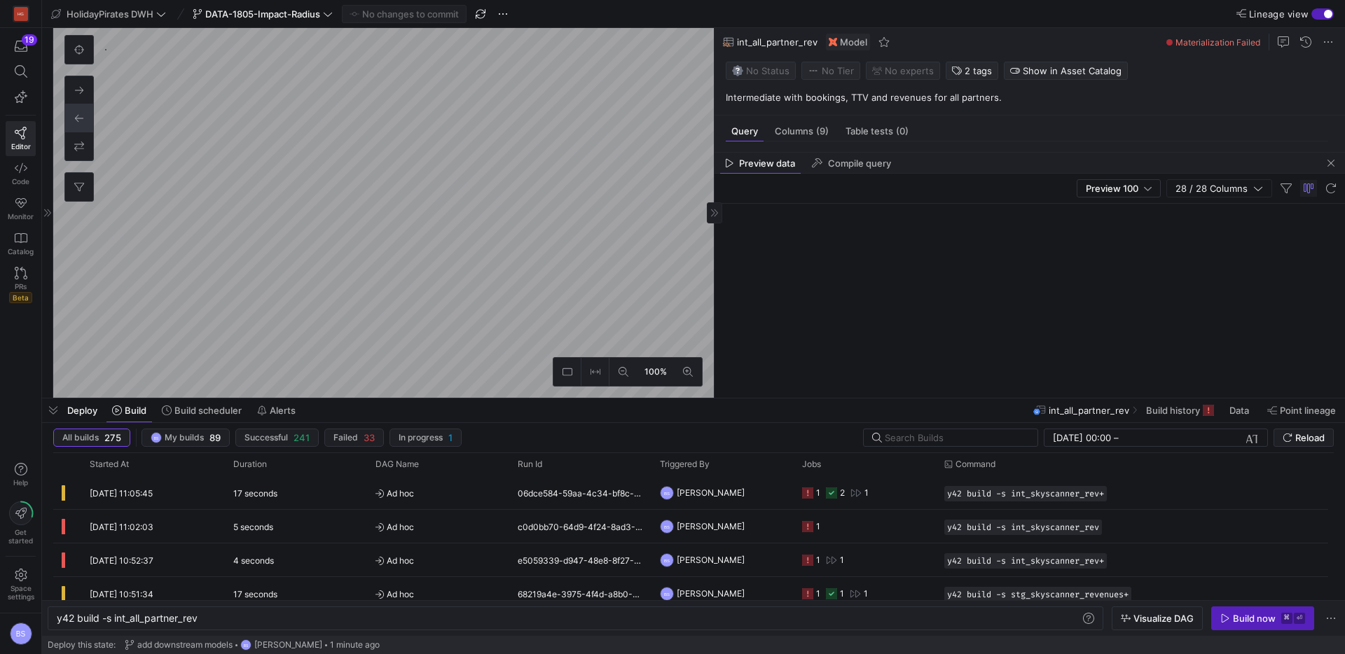
scroll to position [84, 0]
click at [1331, 165] on span "button" at bounding box center [1331, 163] width 17 height 17
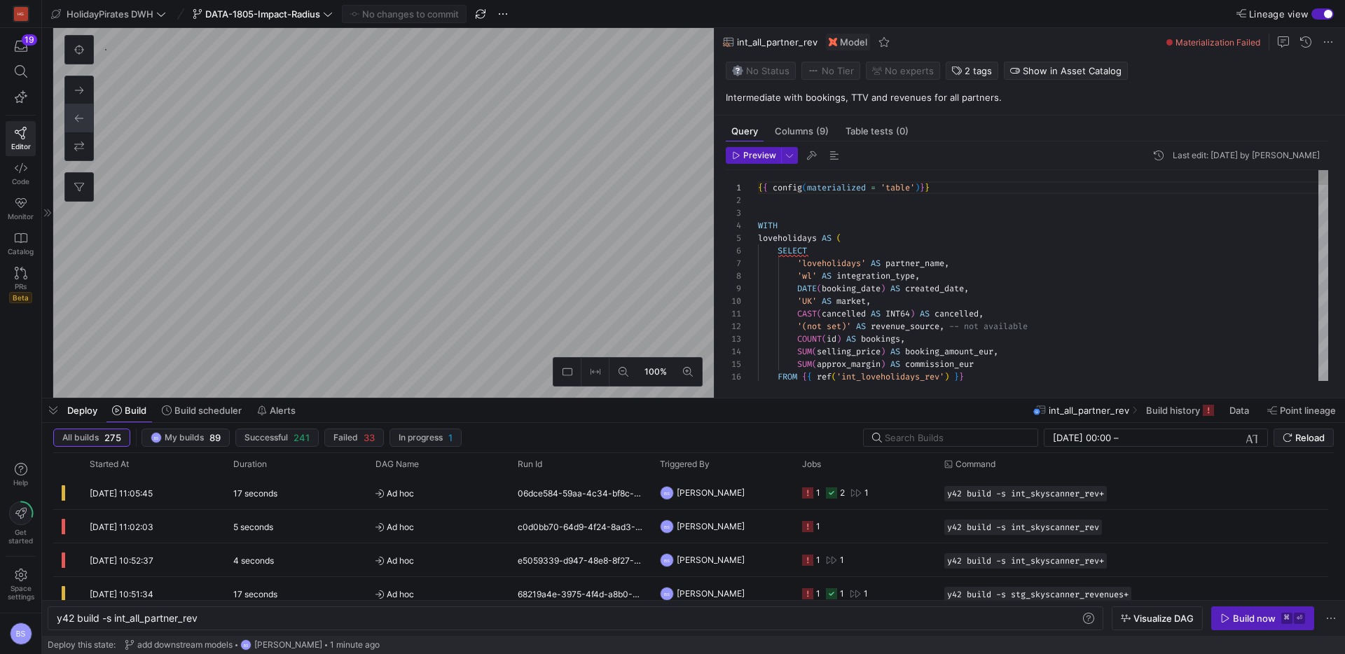
scroll to position [126, 0]
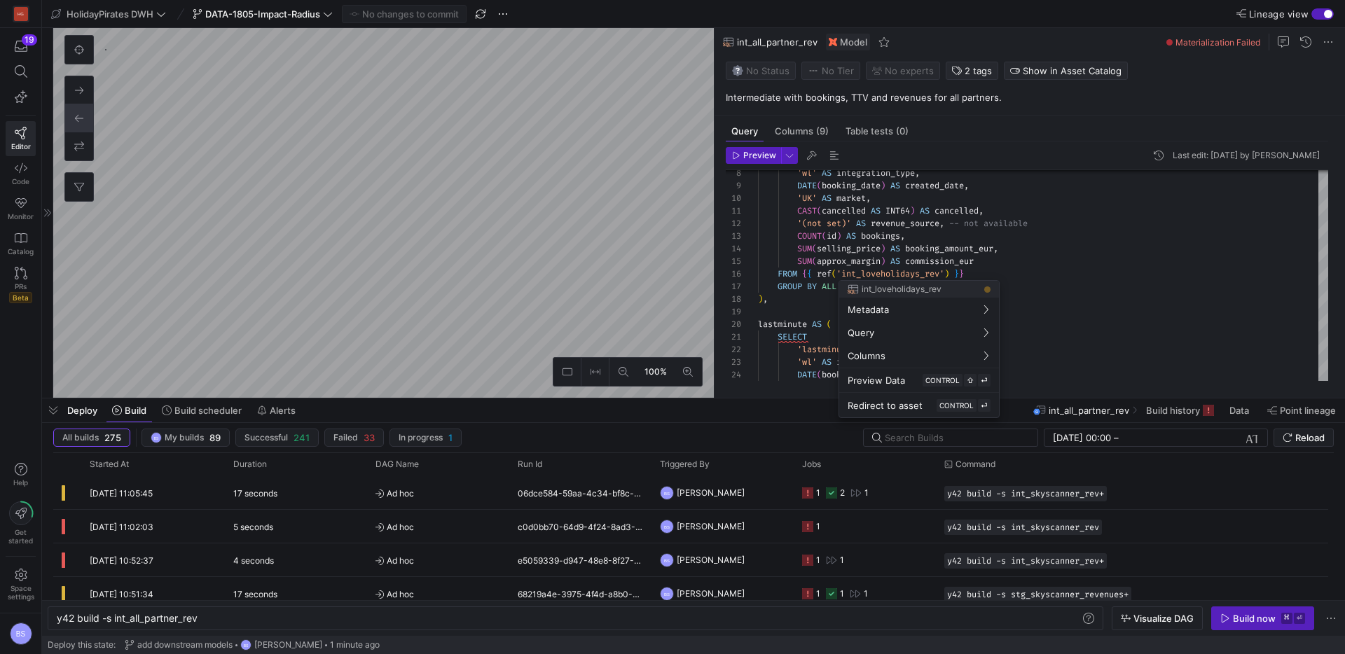
click at [1028, 275] on div at bounding box center [672, 327] width 1345 height 654
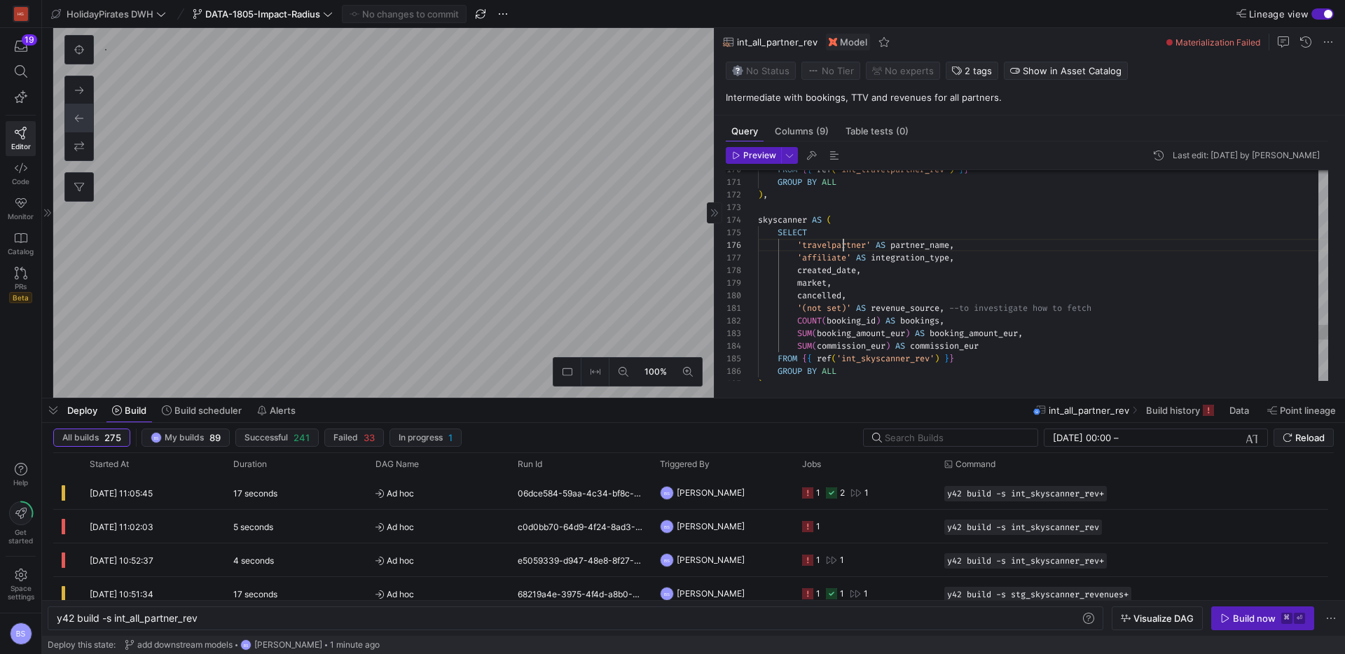
click at [762, 153] on span "Preview" at bounding box center [759, 156] width 33 height 10
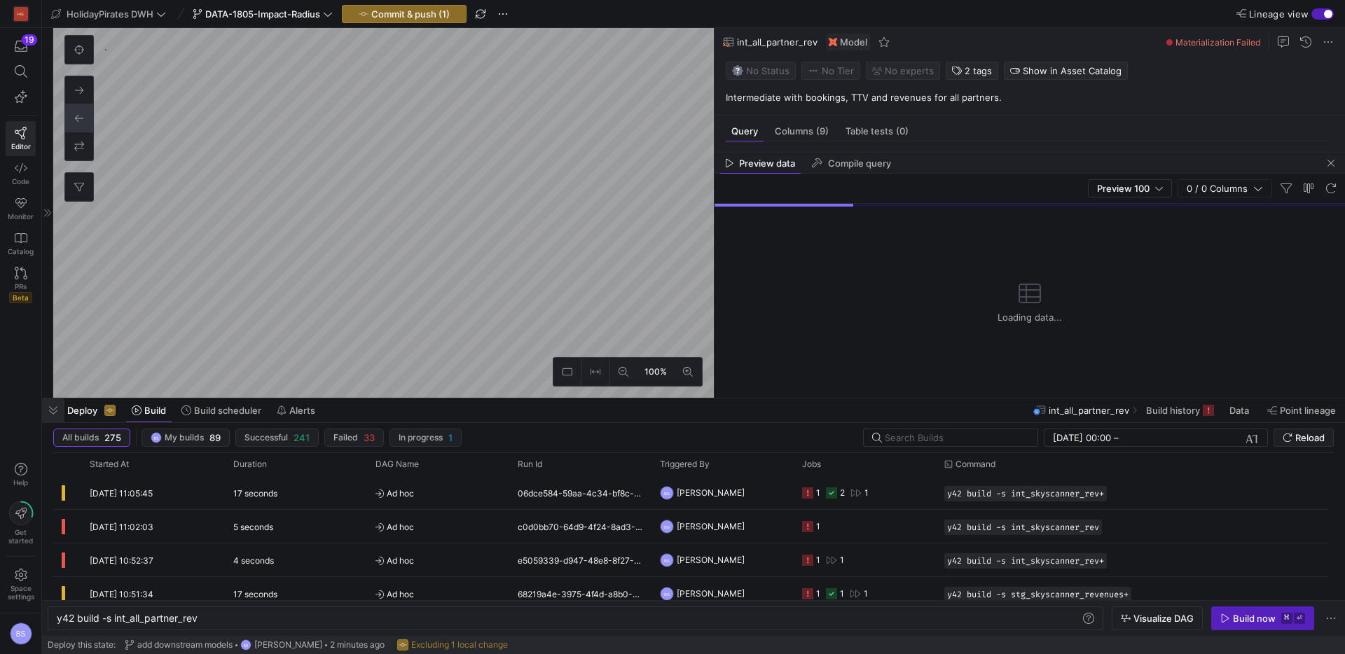
click at [53, 408] on span "button" at bounding box center [53, 411] width 22 height 24
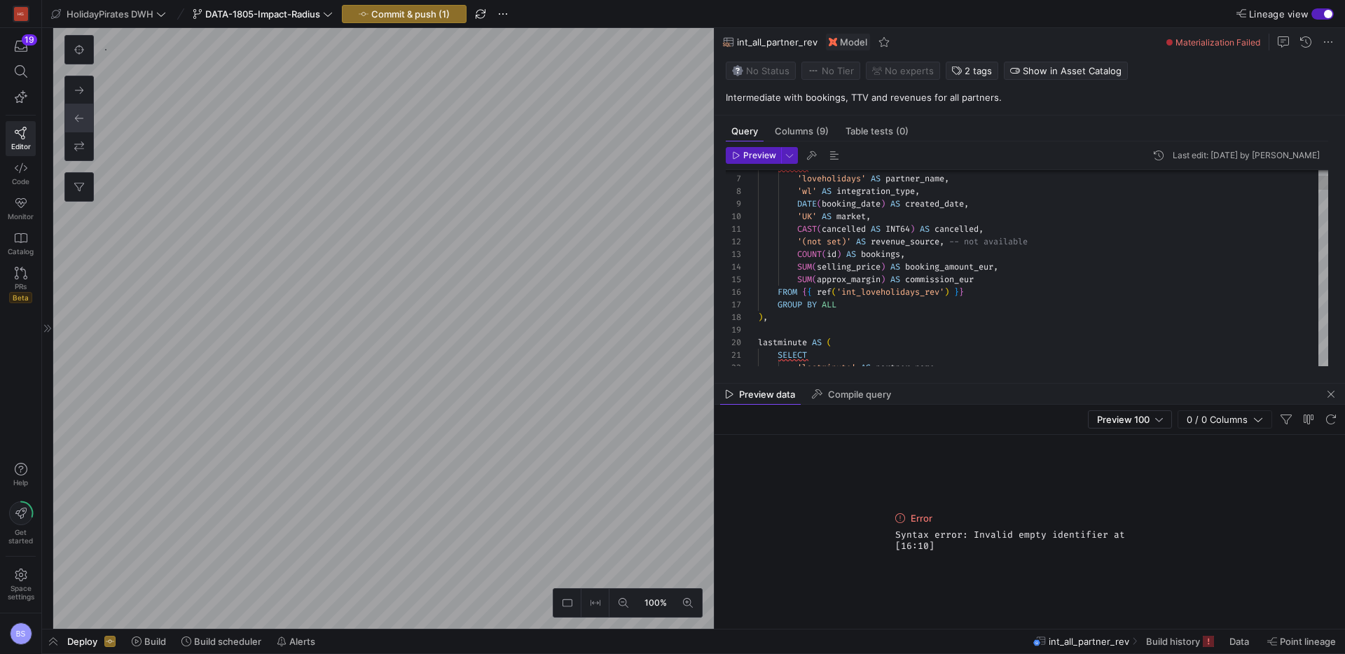
scroll to position [63, 151]
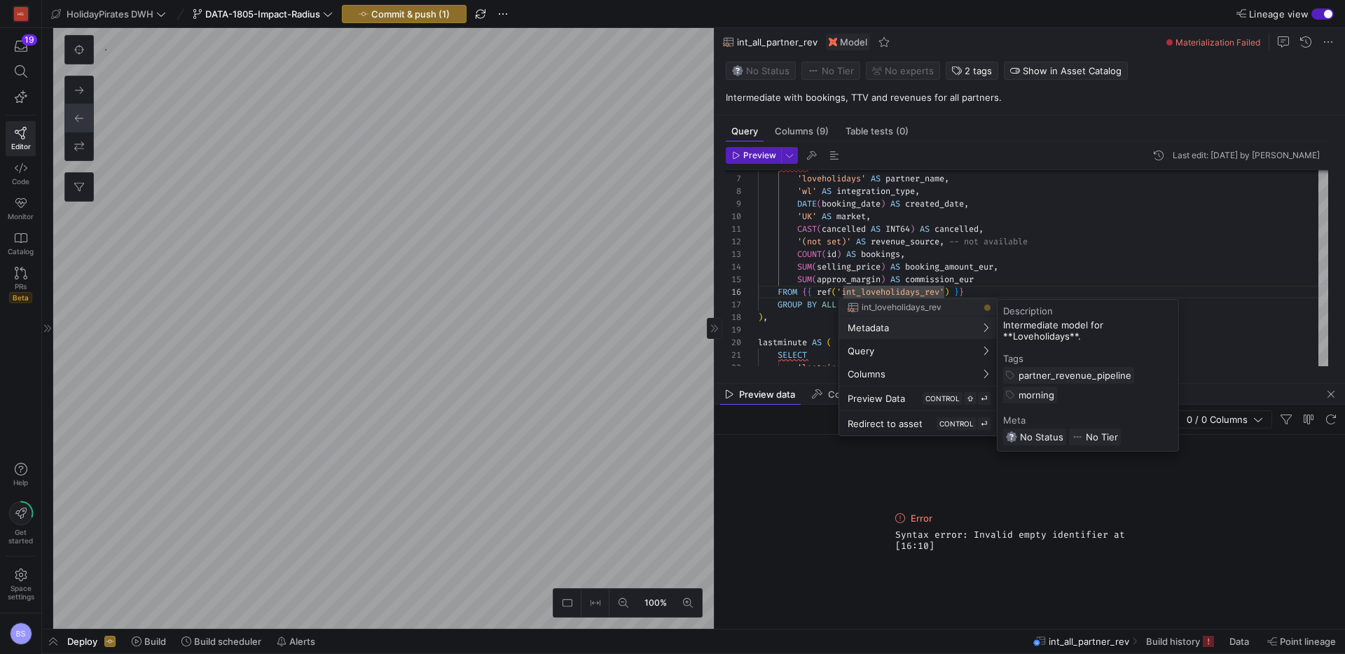
click at [902, 299] on div "int_loveholidays_rev" at bounding box center [919, 307] width 160 height 17
click at [906, 292] on div at bounding box center [672, 327] width 1345 height 654
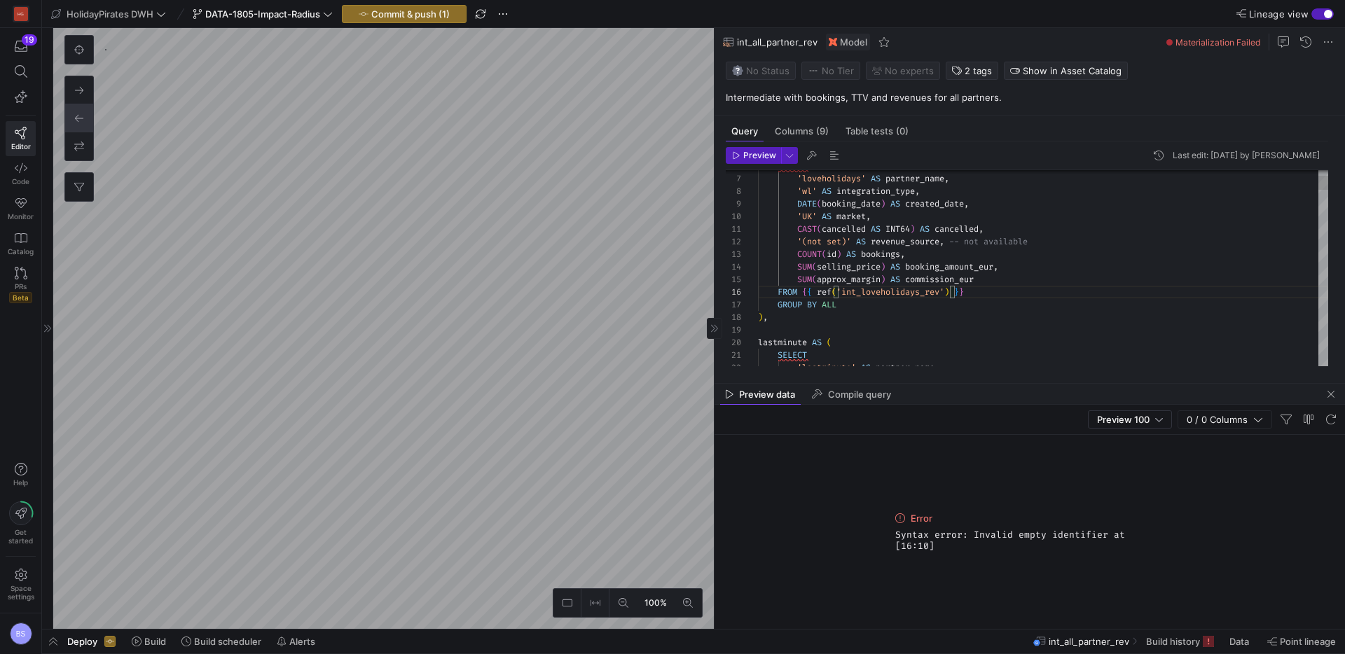
click at [752, 151] on span "Preview" at bounding box center [759, 156] width 33 height 10
type textarea "{{ config(materialized='view') }} SELECT * FROM {{ ref('stg_loveholidays_rev') …"
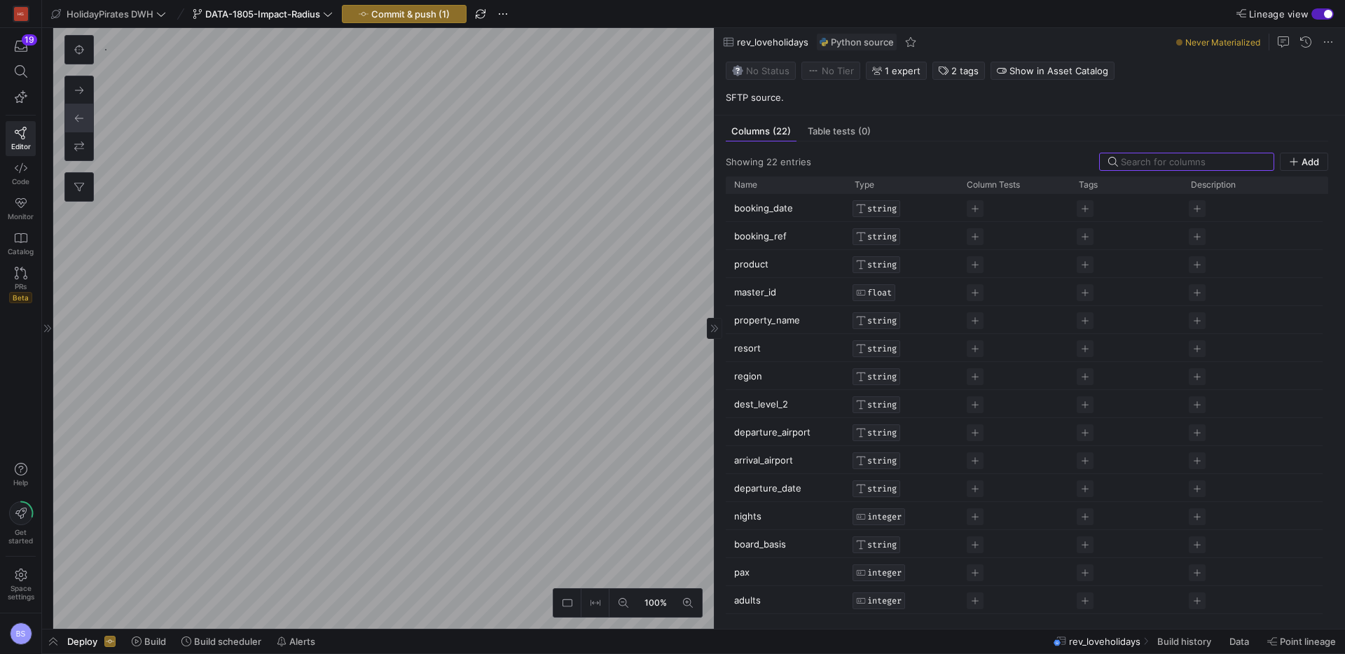
scroll to position [1563, 0]
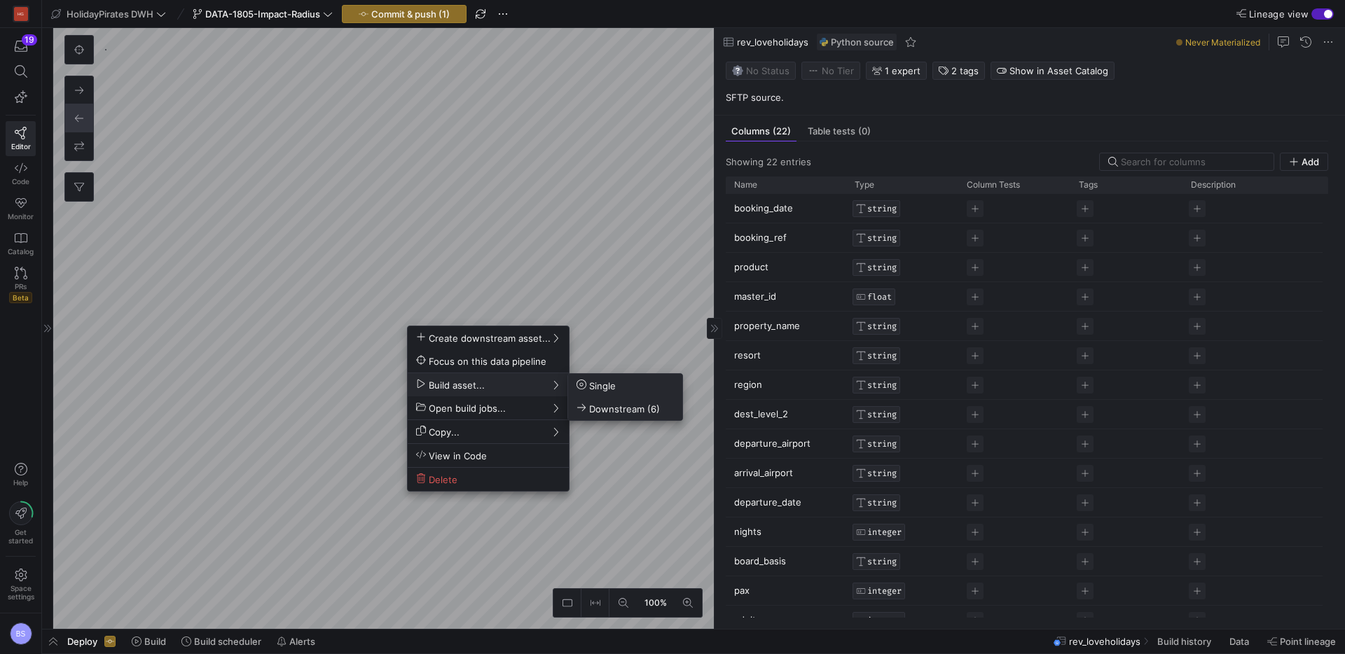
click at [643, 407] on span "Downstream (6)" at bounding box center [618, 409] width 83 height 12
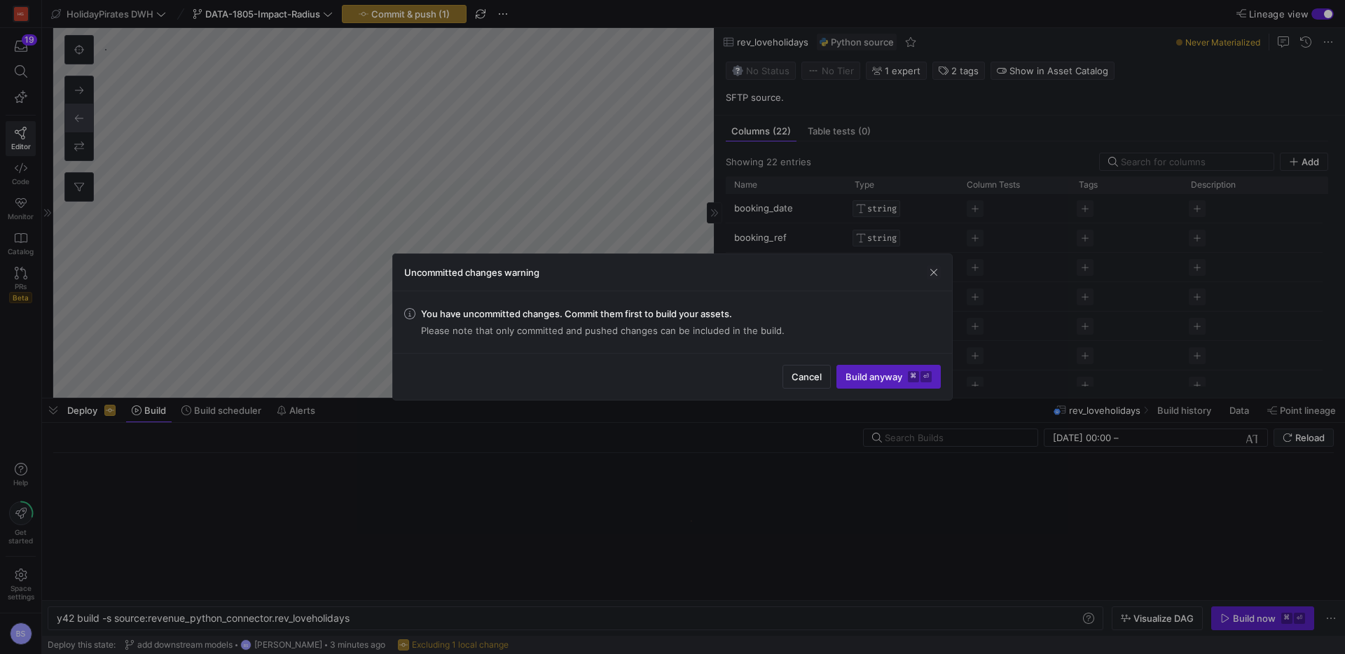
scroll to position [0, 295]
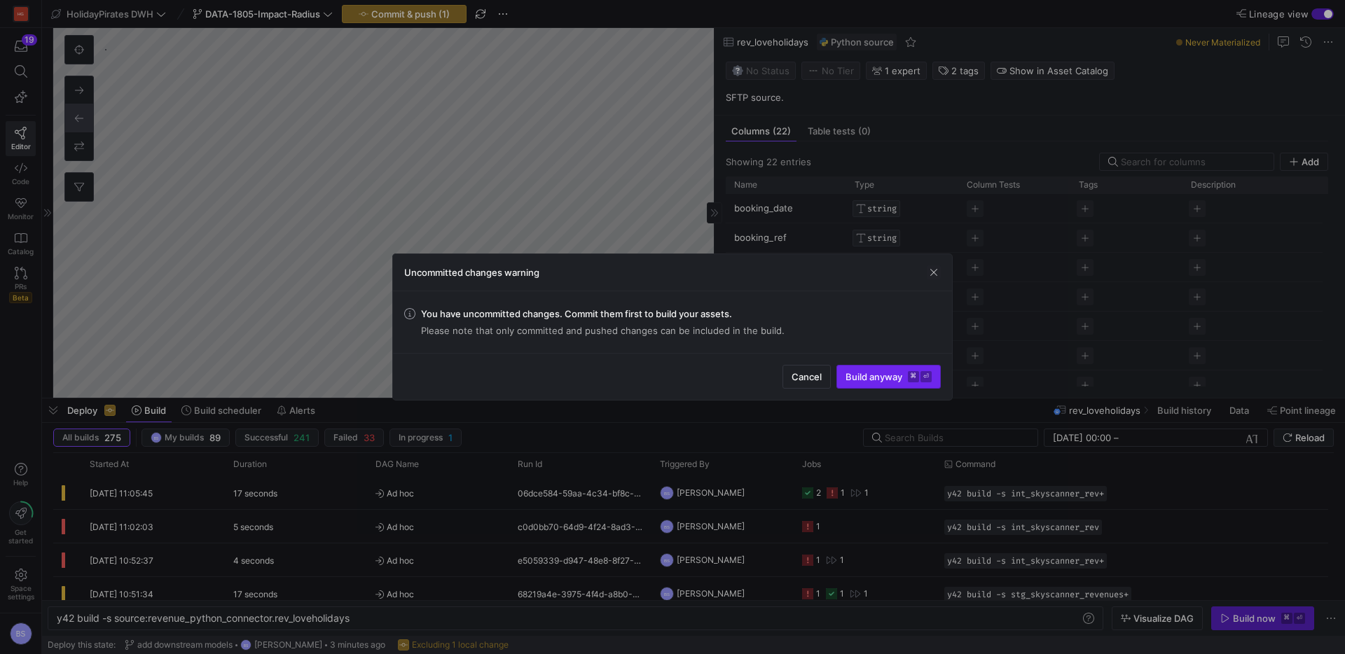
click at [883, 381] on span "Build anyway ⌘ ⏎" at bounding box center [889, 376] width 86 height 11
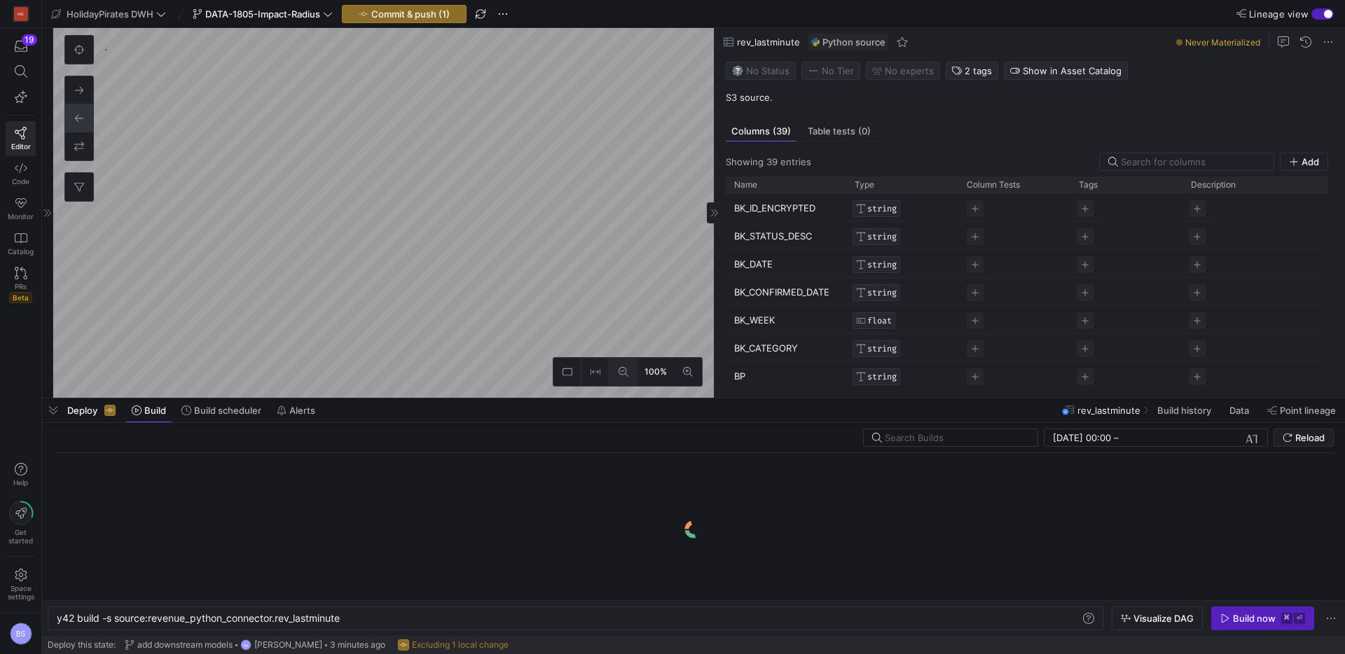
scroll to position [1777, 0]
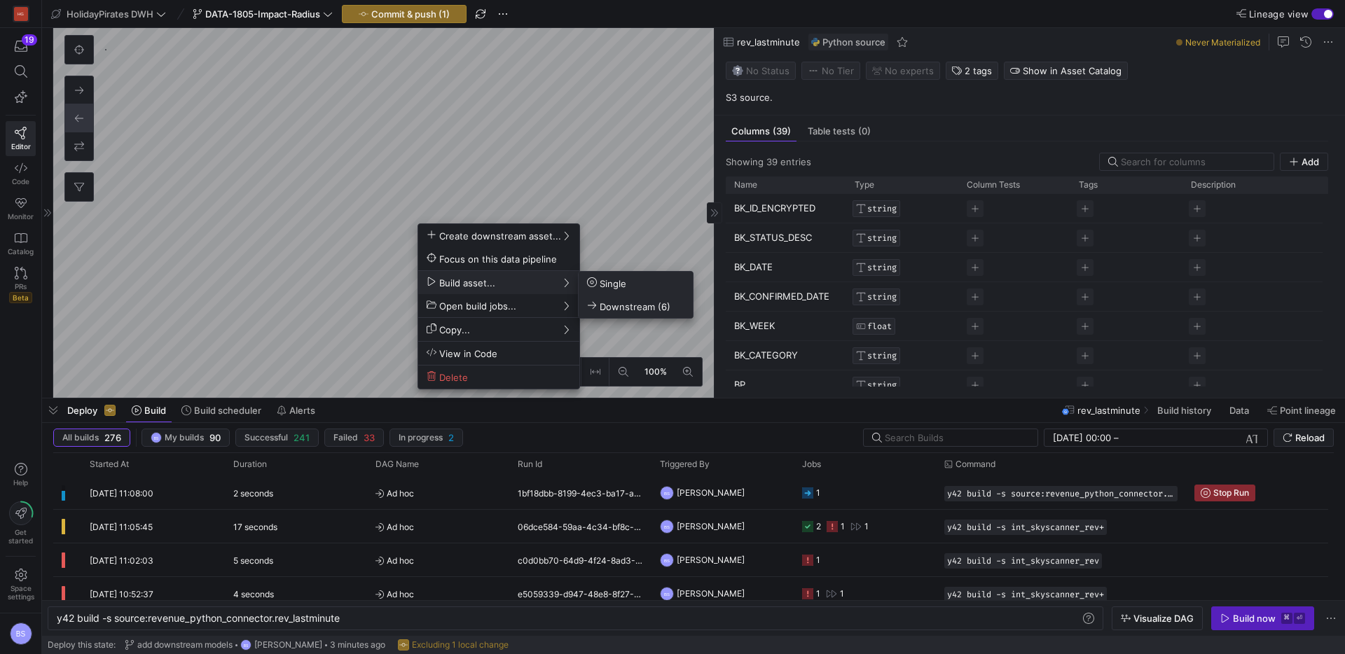
click at [619, 304] on span "Downstream (6)" at bounding box center [628, 307] width 83 height 12
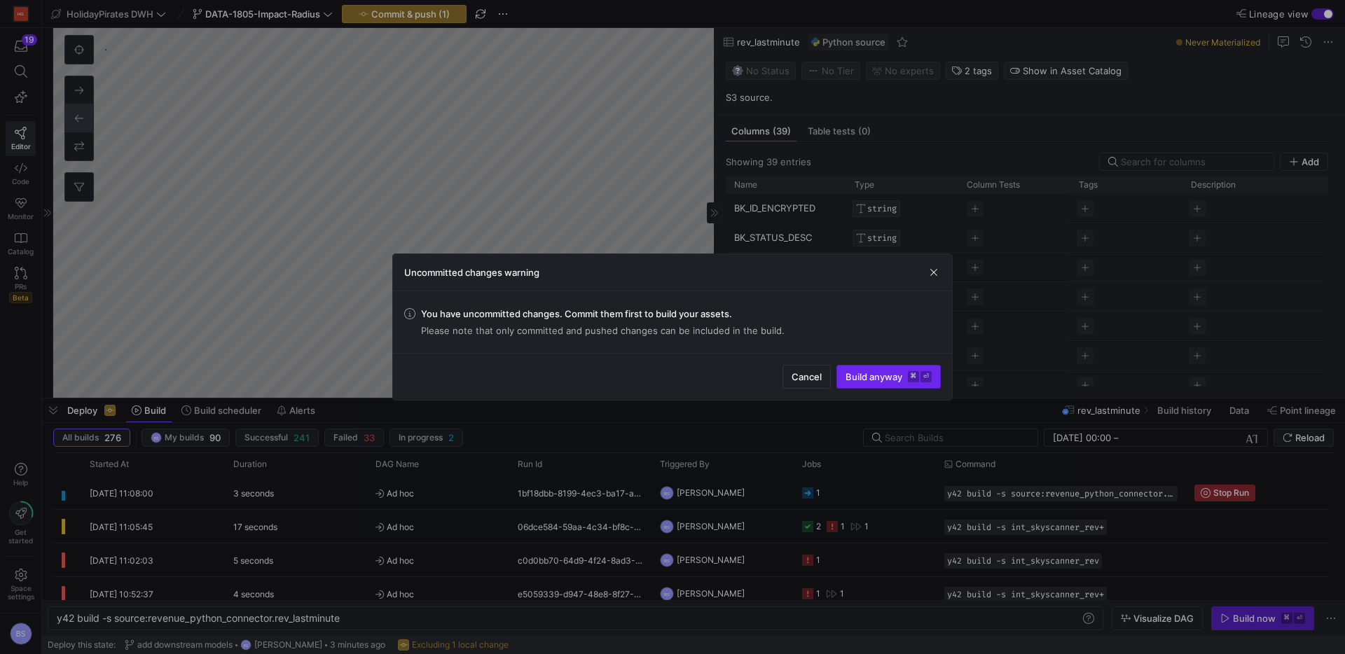
click at [864, 374] on span "Build anyway ⌘ ⏎" at bounding box center [889, 376] width 86 height 11
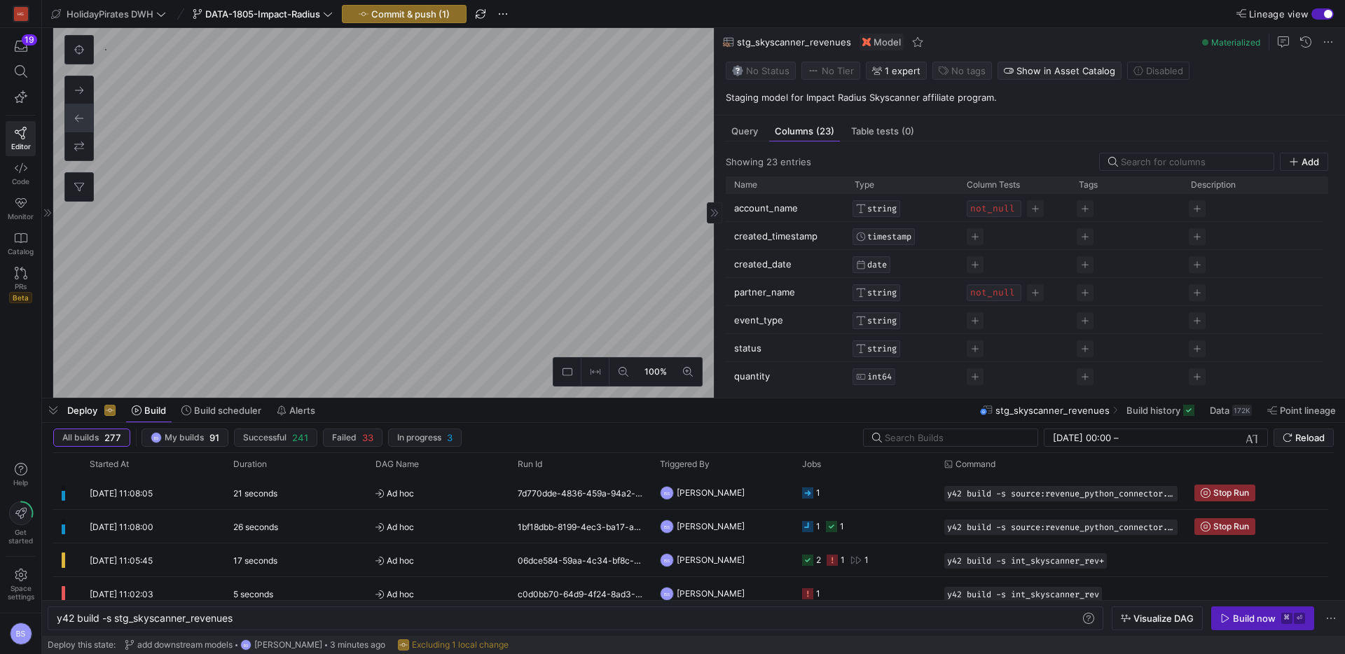
type textarea "y42 build -s stg_skyscanner_revenues"
click at [1235, 417] on span at bounding box center [1230, 410] width 53 height 22
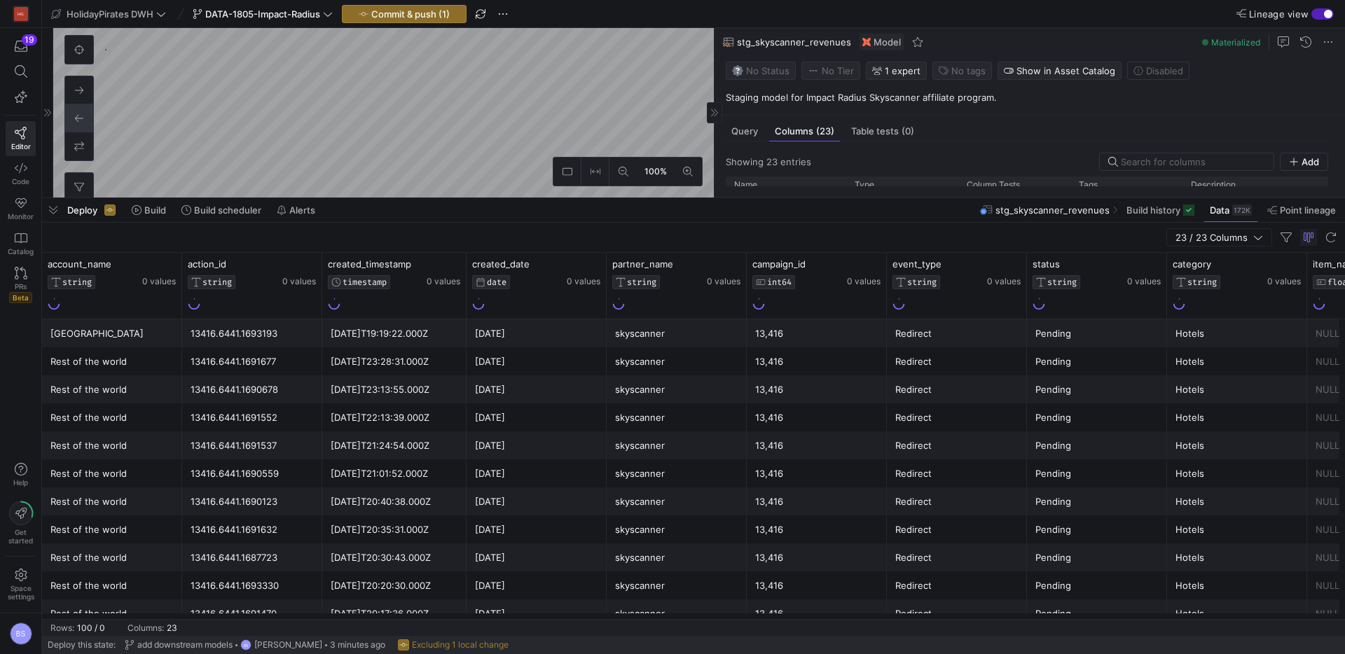
drag, startPoint x: 705, startPoint y: 399, endPoint x: 723, endPoint y: 163, distance: 236.1
click at [723, 195] on div at bounding box center [693, 198] width 1303 height 6
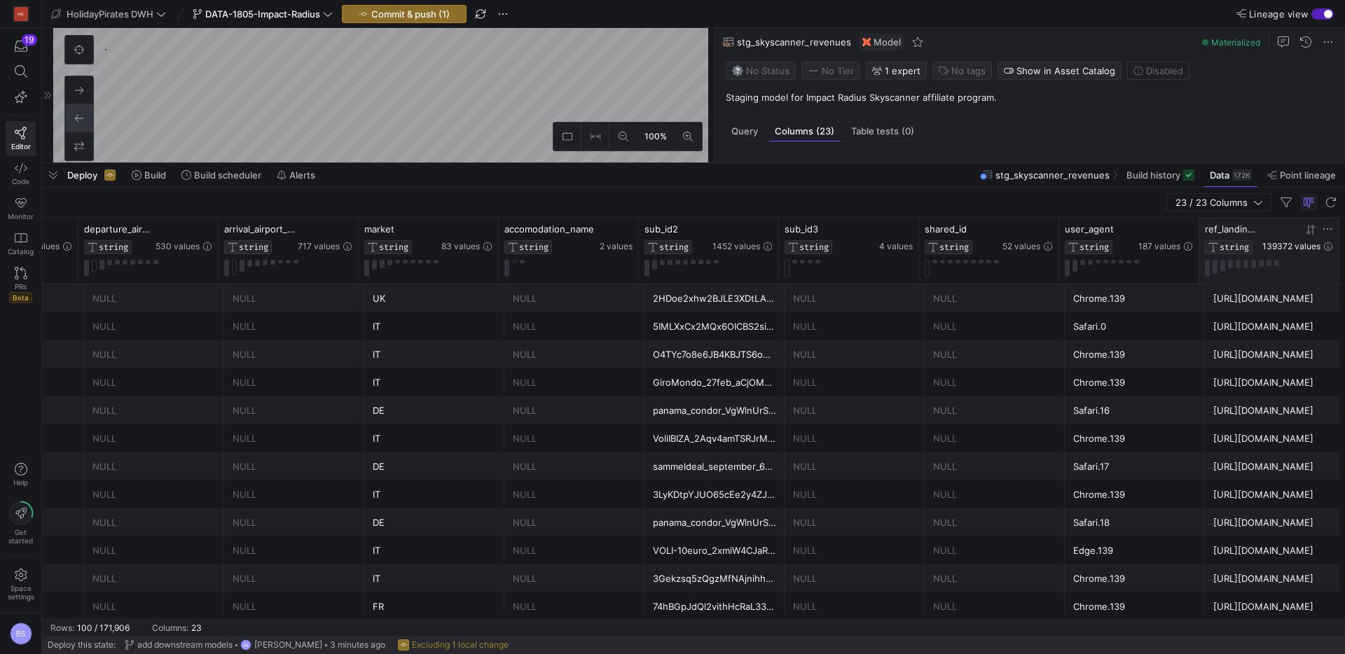
click at [1298, 249] on span "139372 values" at bounding box center [1291, 247] width 58 height 10
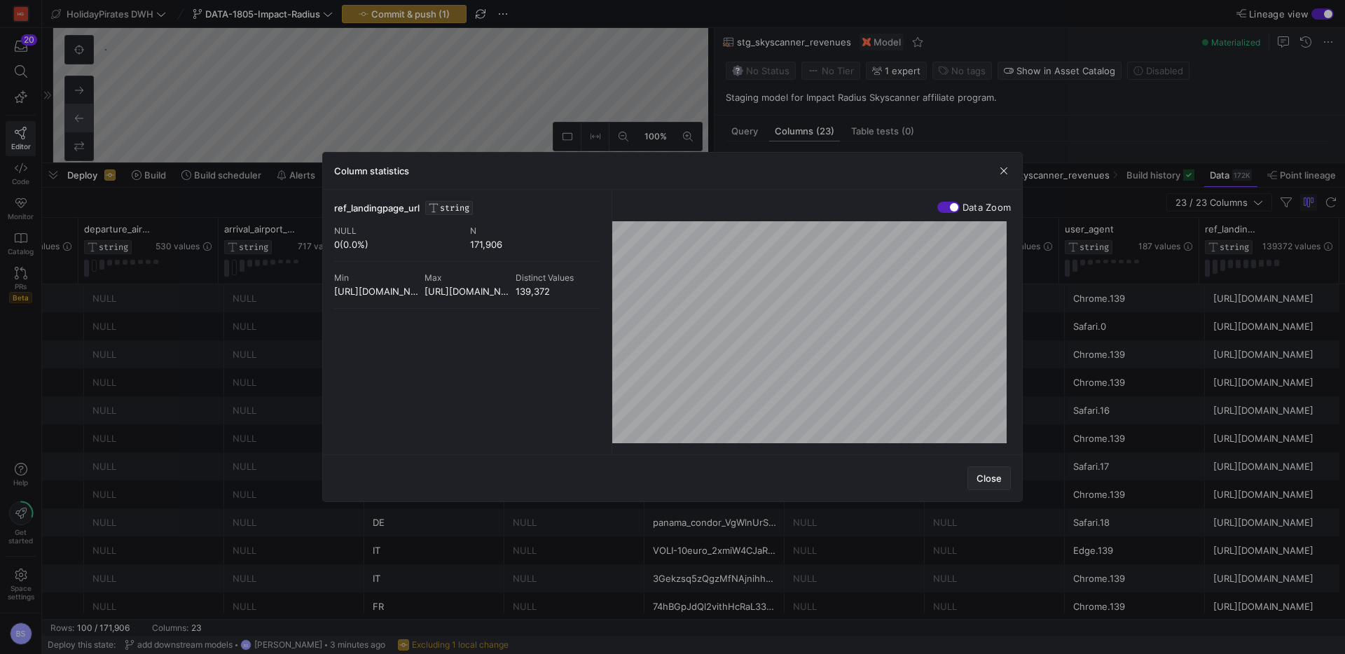
click at [994, 476] on span "Close" at bounding box center [989, 478] width 25 height 11
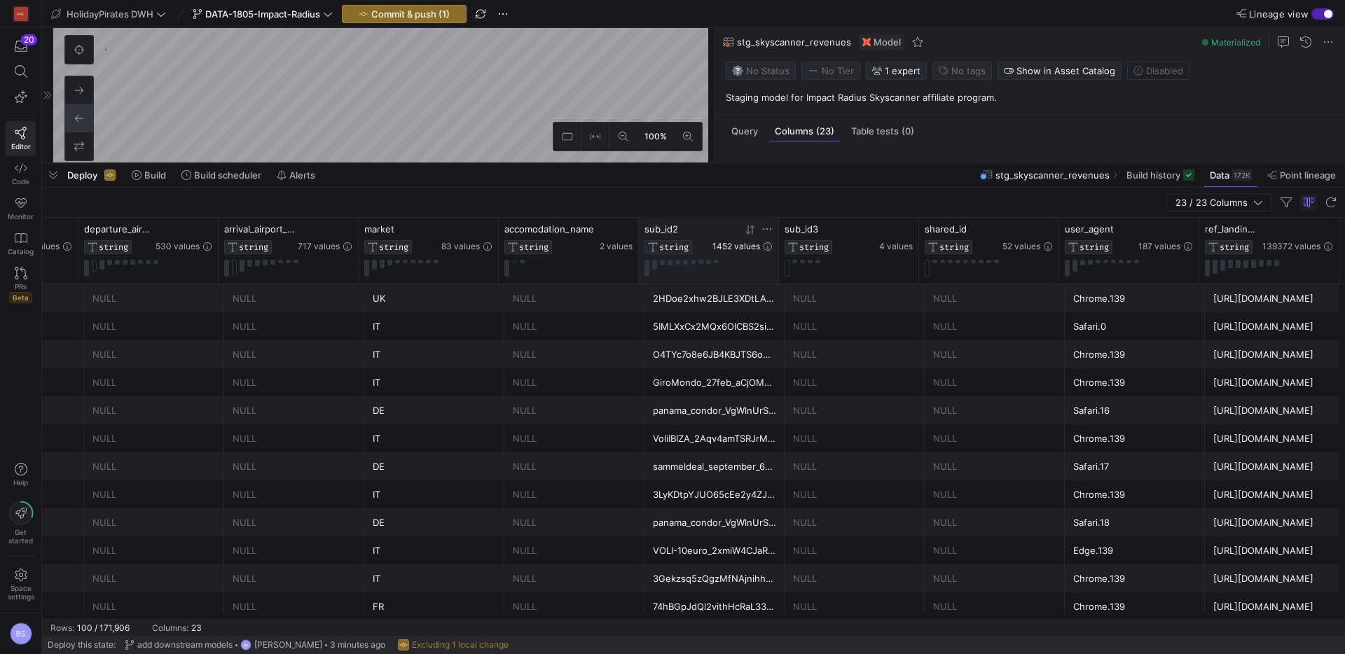
click at [743, 245] on span "1452 values" at bounding box center [736, 247] width 48 height 10
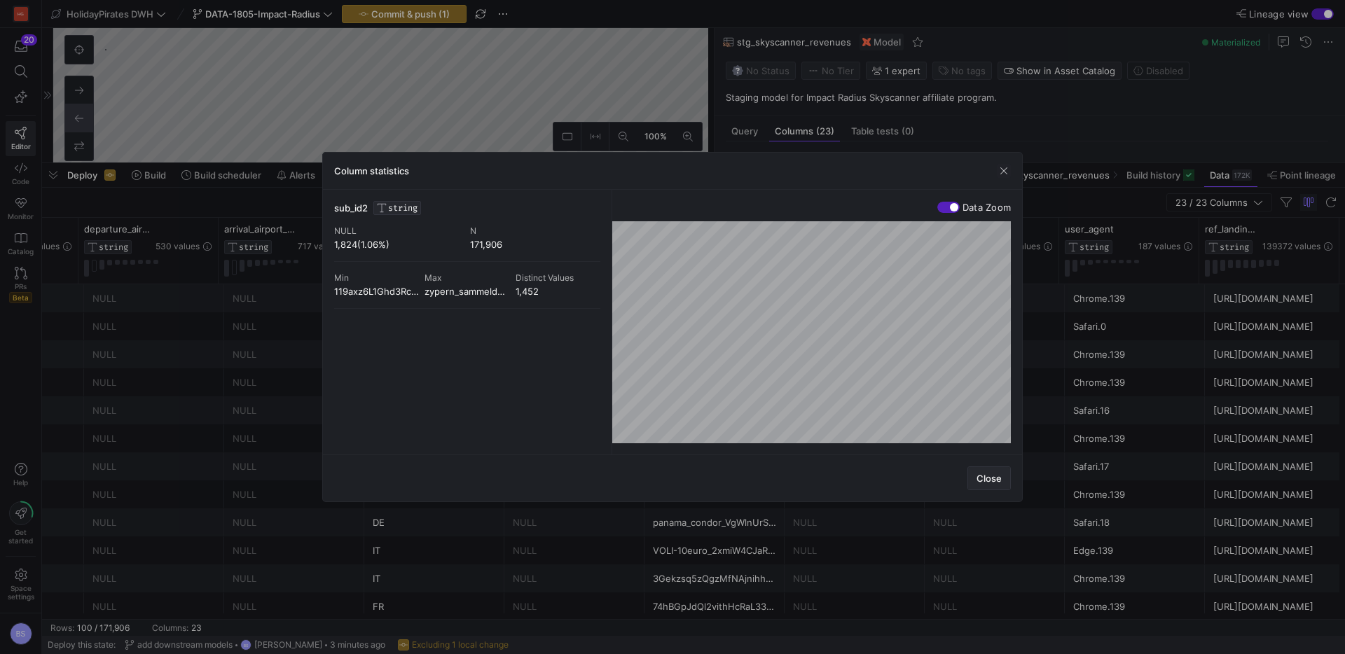
click at [994, 480] on span "Close" at bounding box center [989, 478] width 25 height 11
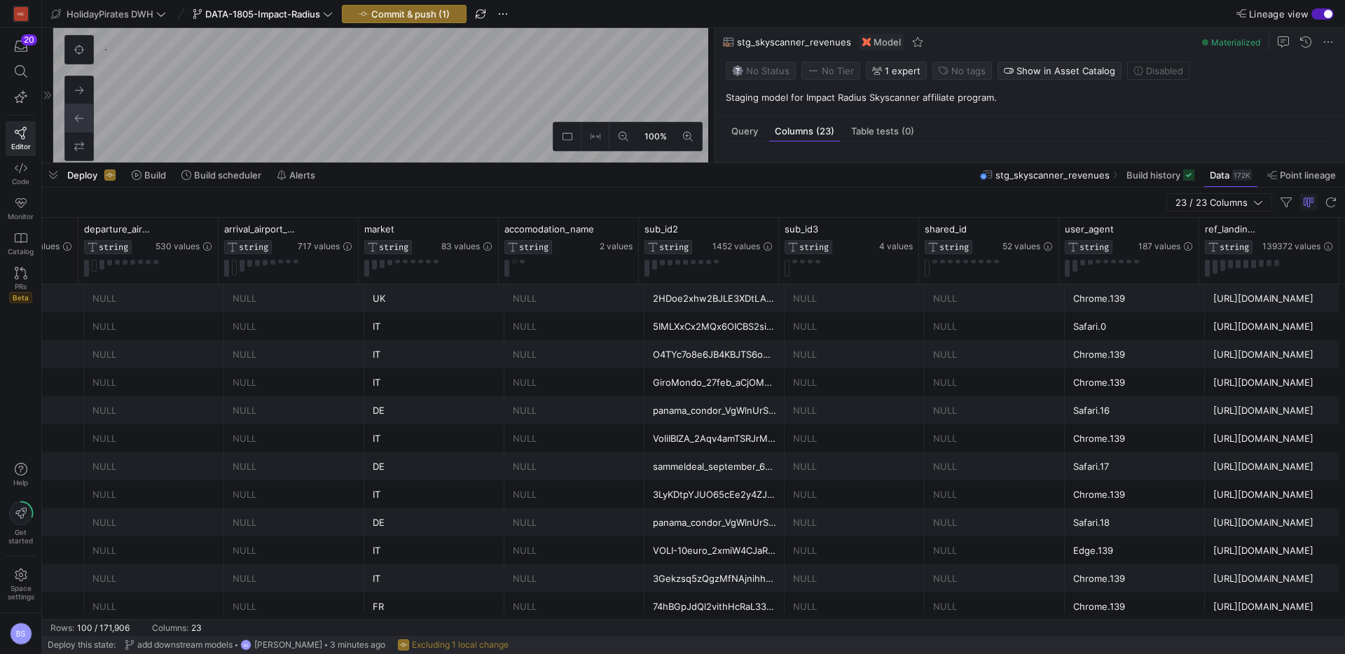
scroll to position [0, 1817]
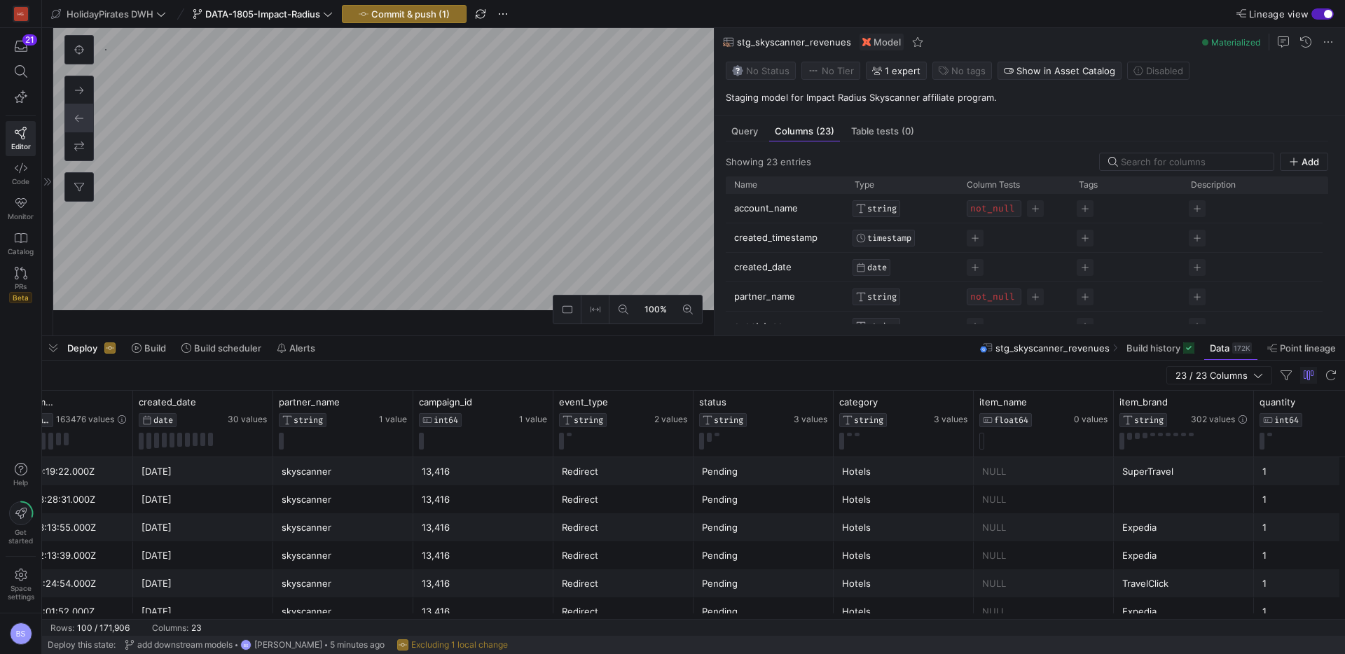
drag, startPoint x: 642, startPoint y: 162, endPoint x: 624, endPoint y: 334, distance: 173.4
click at [627, 338] on div at bounding box center [693, 336] width 1303 height 6
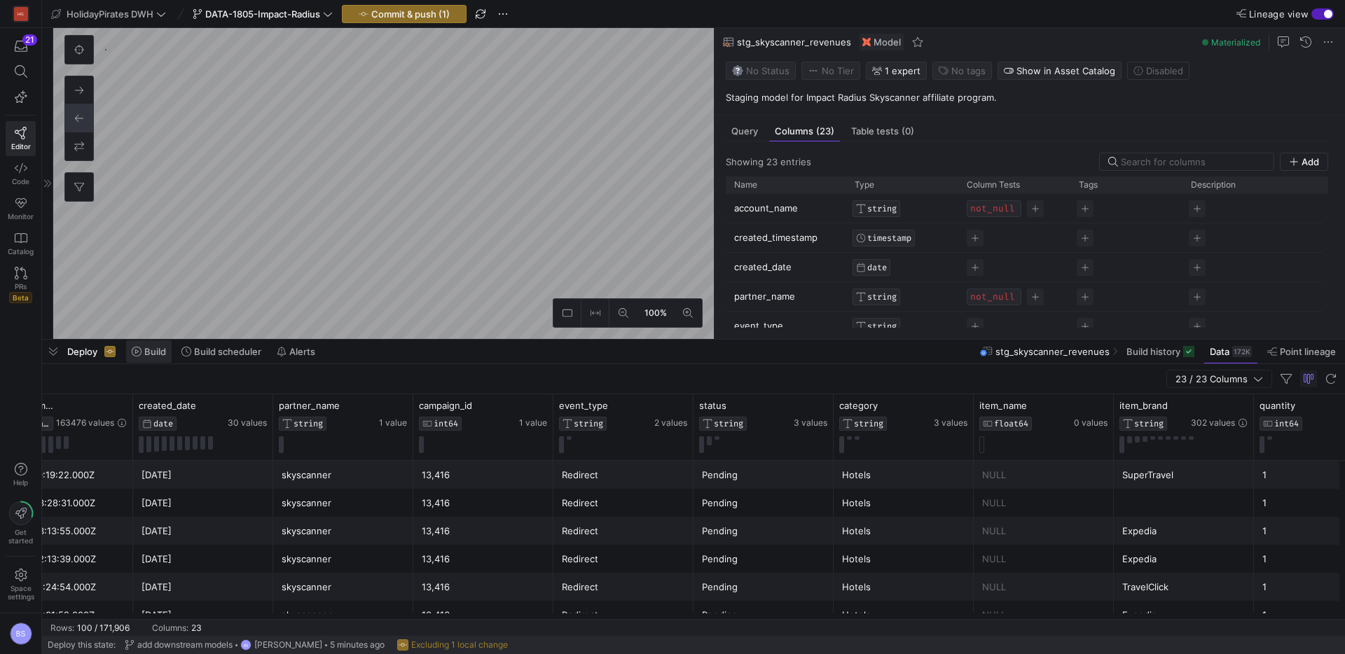
click at [154, 354] on span "Build" at bounding box center [155, 351] width 22 height 11
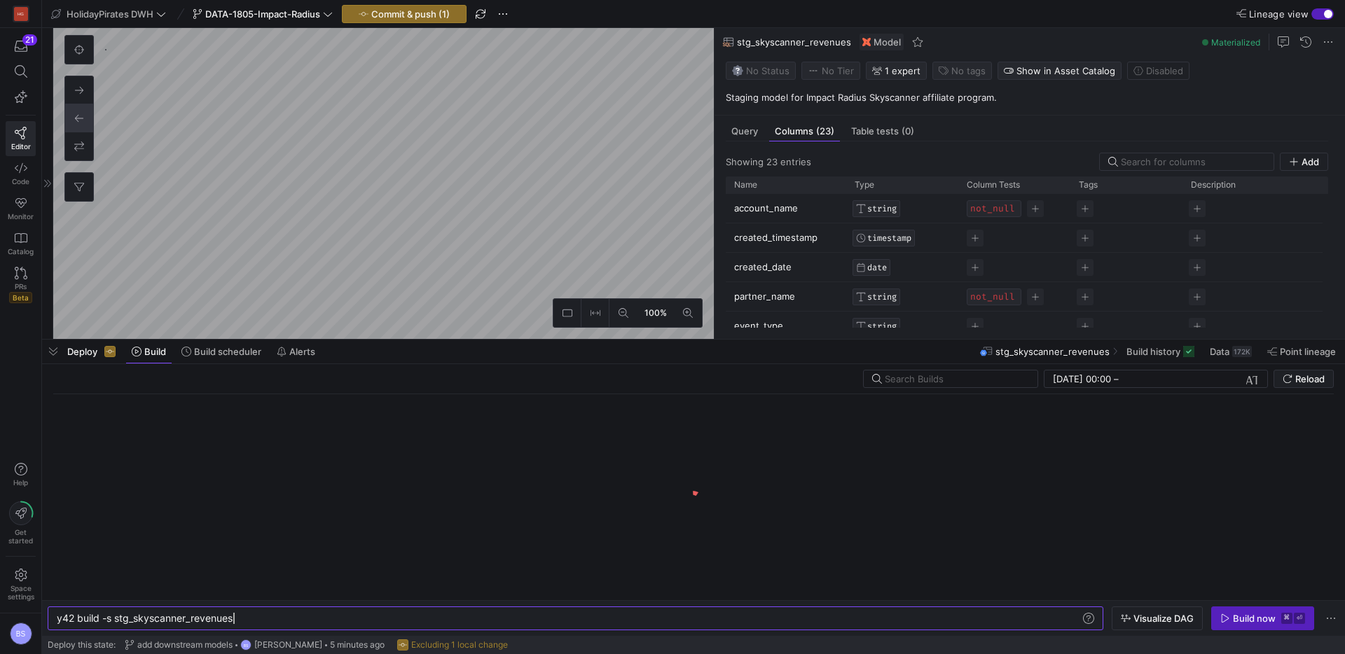
scroll to position [0, 177]
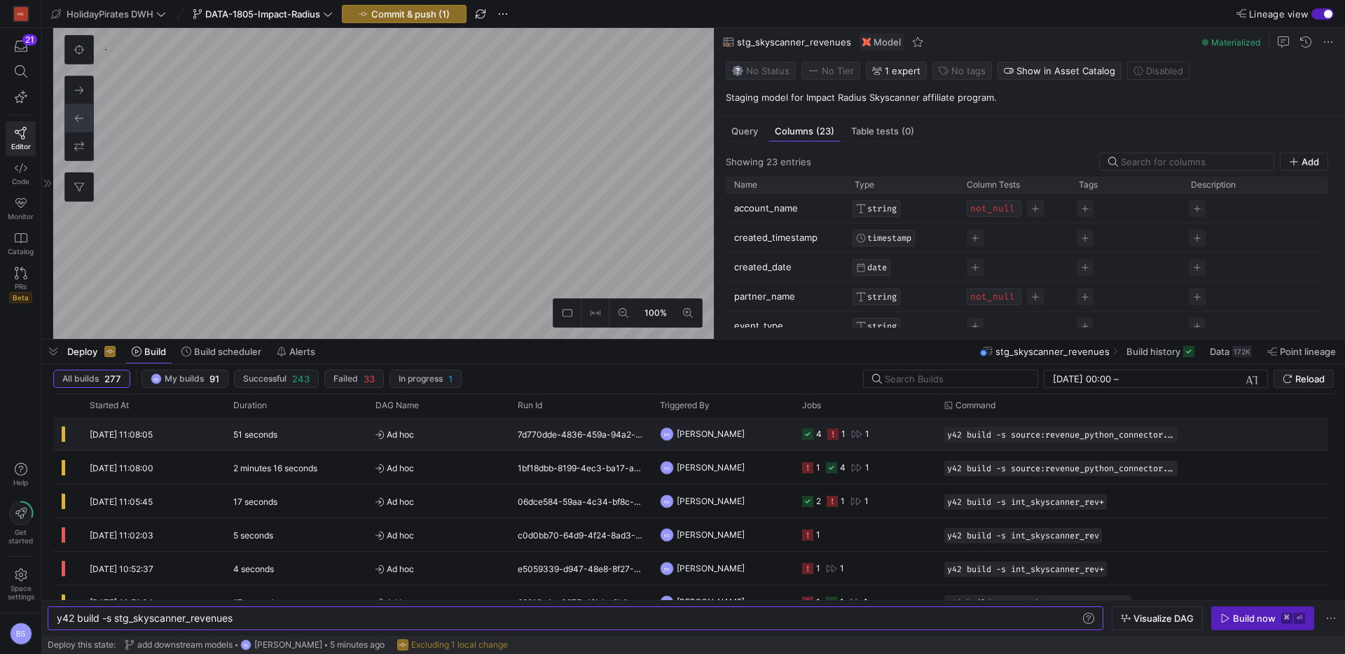
click at [431, 433] on span "Ad hoc" at bounding box center [438, 434] width 125 height 33
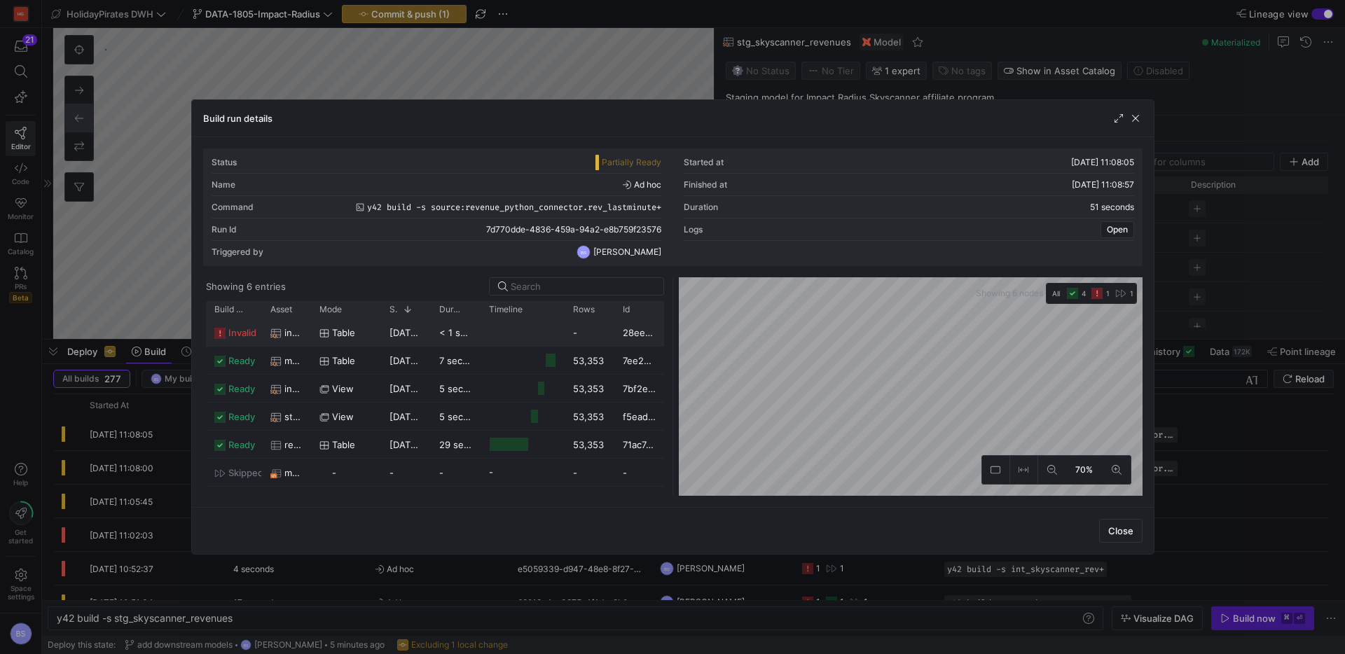
click at [297, 331] on span "int_all_partner_rev" at bounding box center [293, 332] width 18 height 27
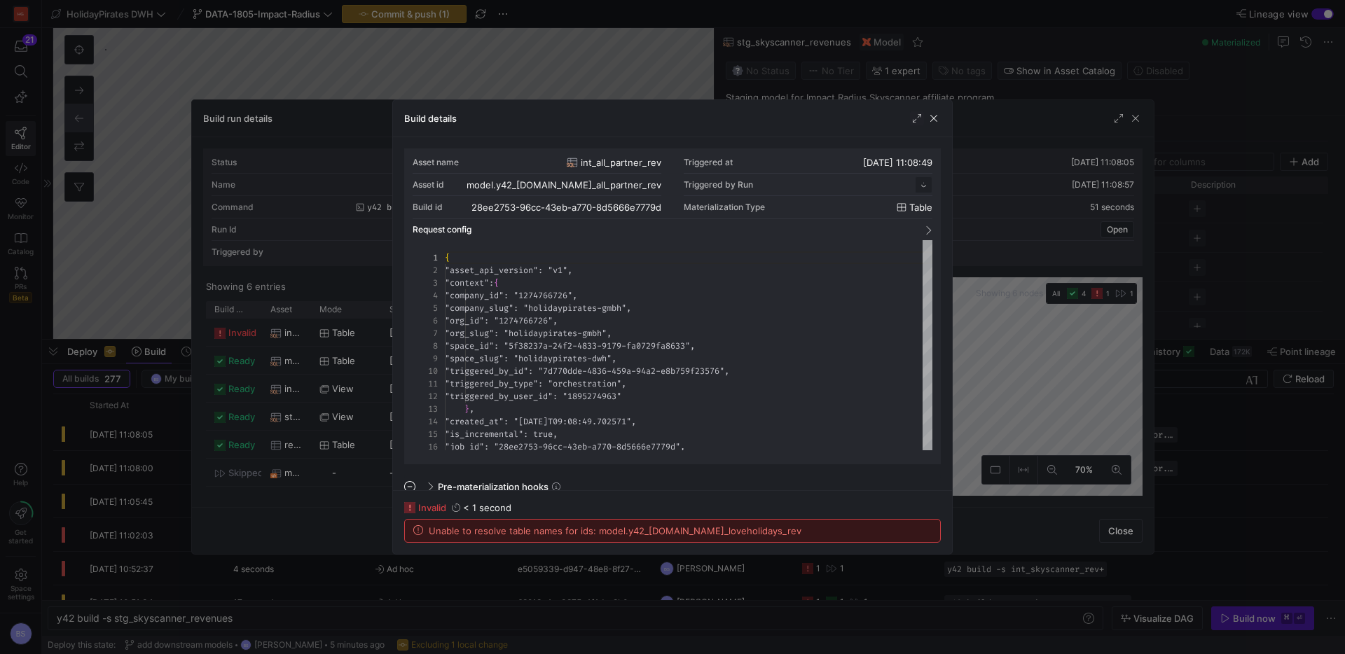
scroll to position [126, 0]
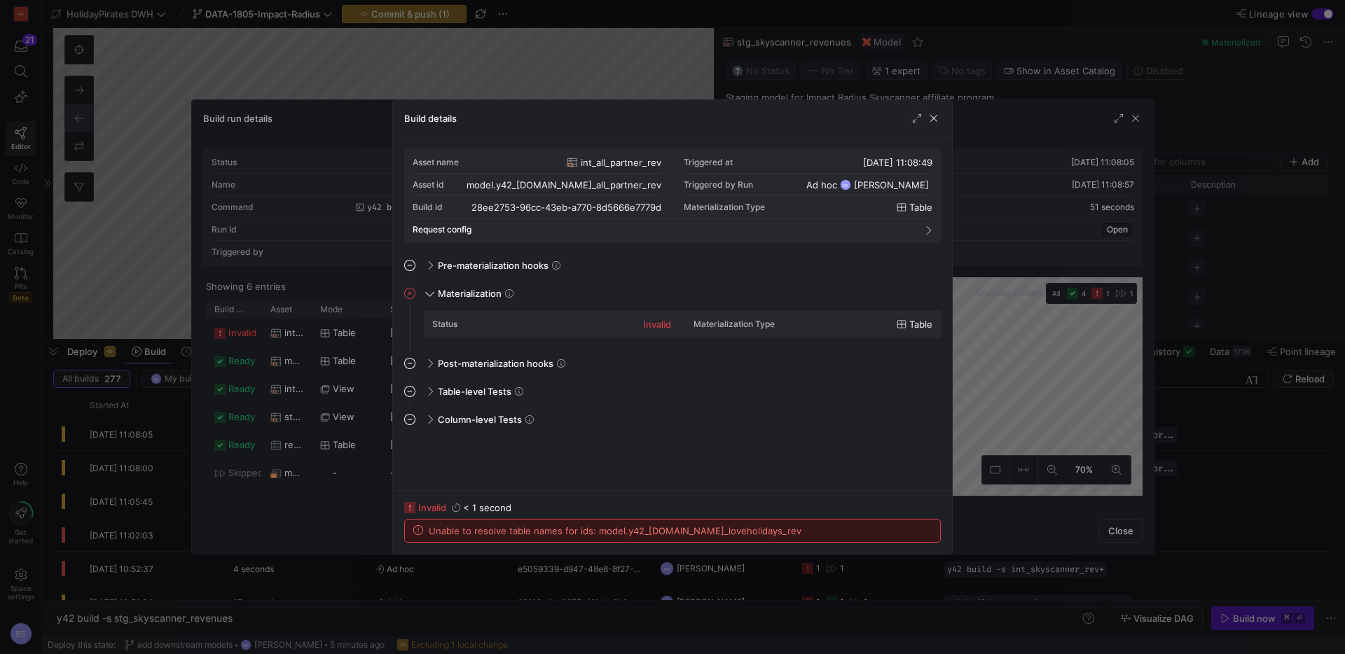
drag, startPoint x: 936, startPoint y: 119, endPoint x: 965, endPoint y: 111, distance: 29.7
click at [937, 119] on span "button" at bounding box center [934, 118] width 14 height 14
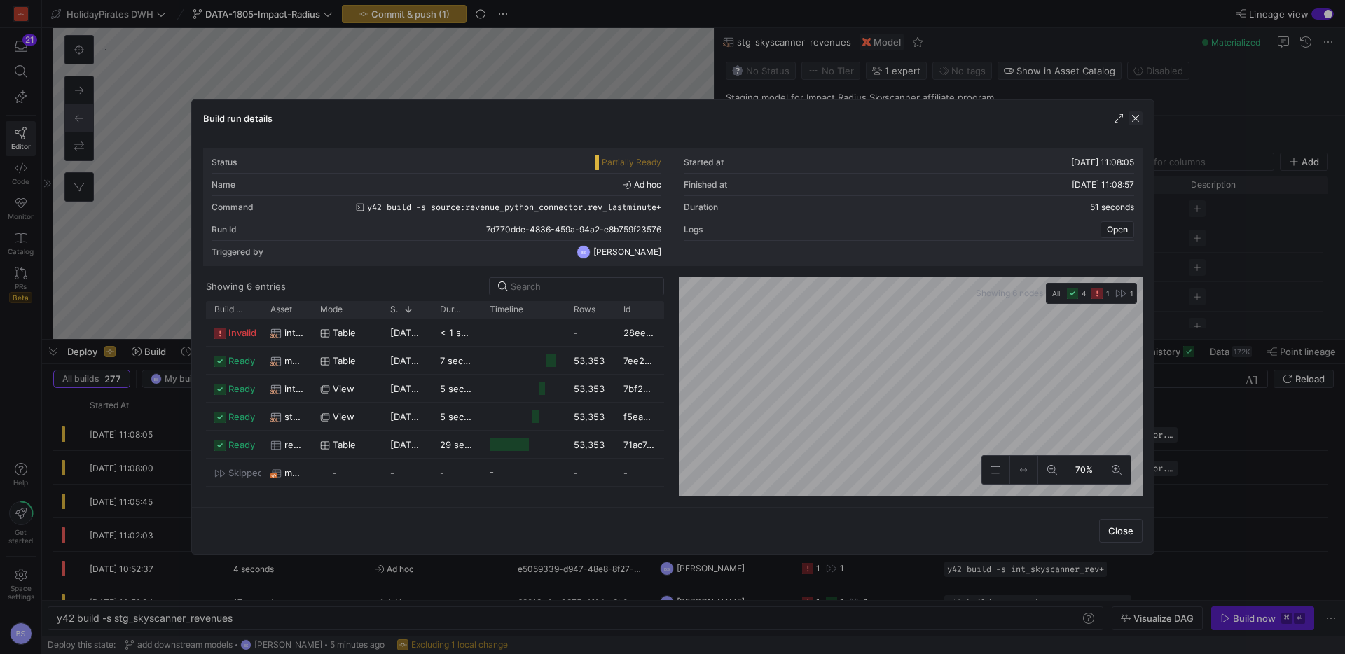
click at [1140, 118] on span "button" at bounding box center [1136, 118] width 14 height 14
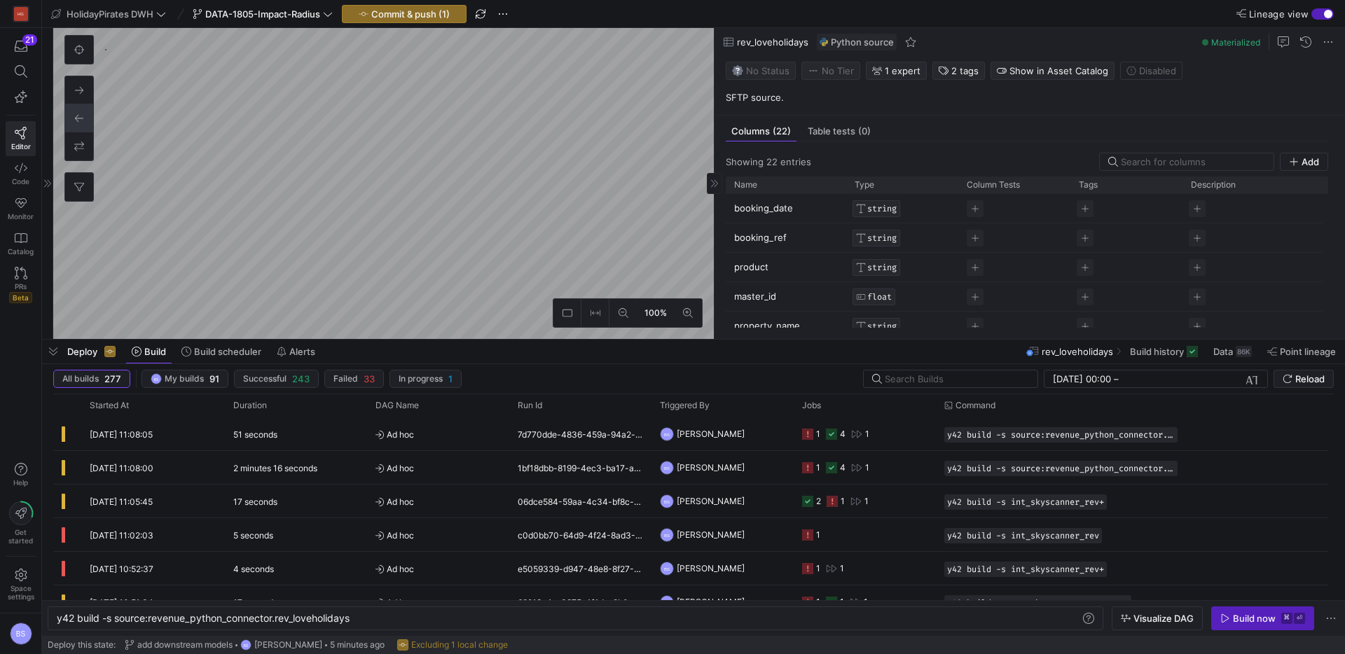
scroll to position [1853, 0]
type textarea "y42 build -s int_loveholidays_rev"
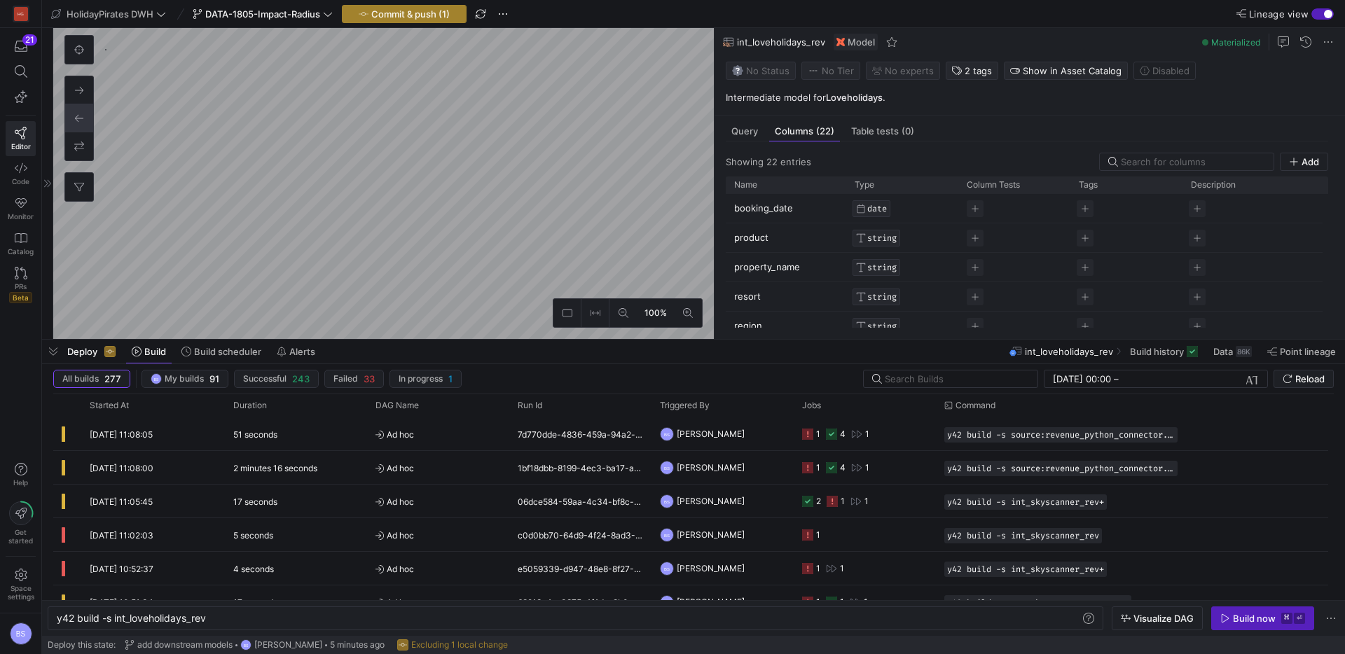
click at [416, 15] on span "Commit & push (1)" at bounding box center [410, 13] width 78 height 11
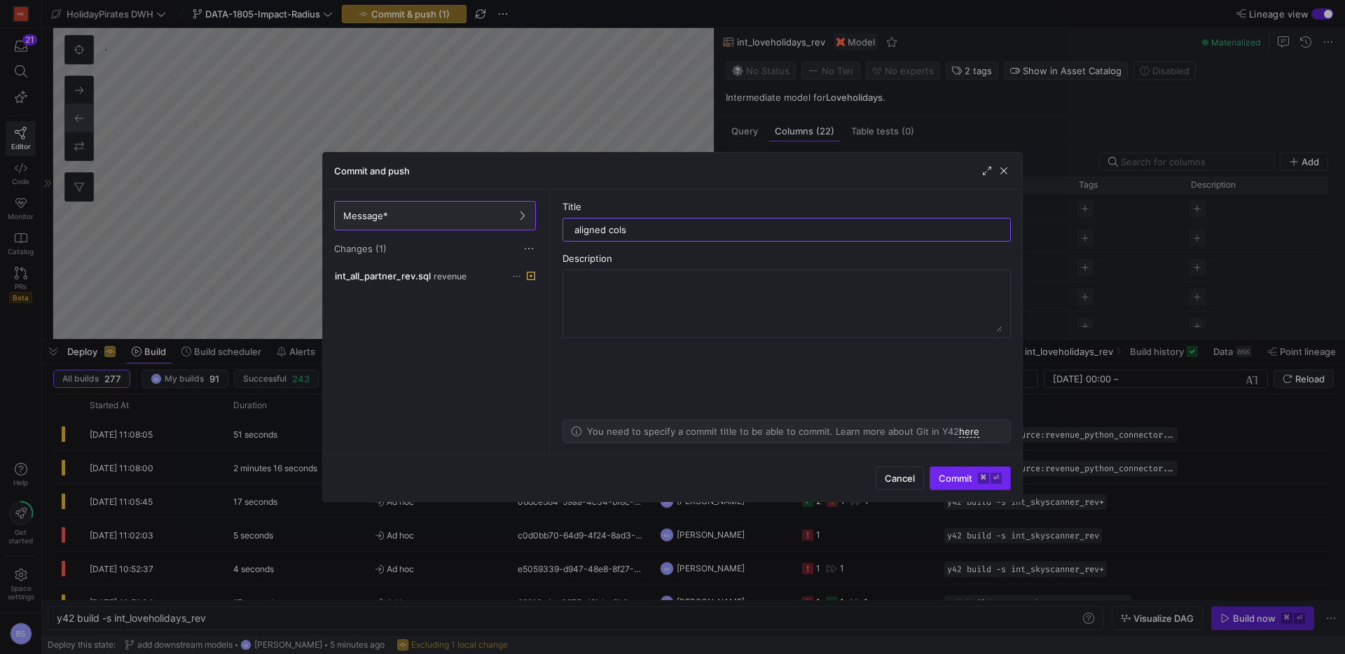
type input "aligned cols"
click at [970, 479] on span "Commit ⌘ ⏎" at bounding box center [970, 478] width 63 height 11
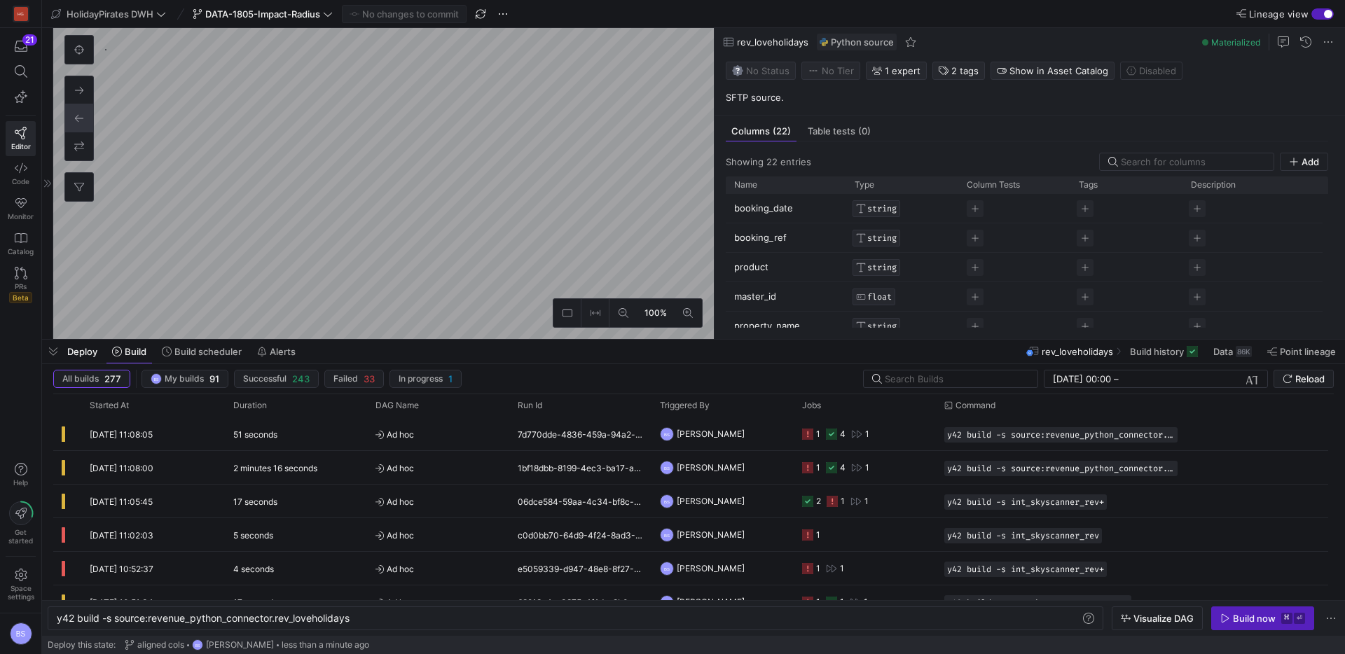
scroll to position [1853, 0]
click at [966, 71] on span "No tags" at bounding box center [982, 70] width 34 height 11
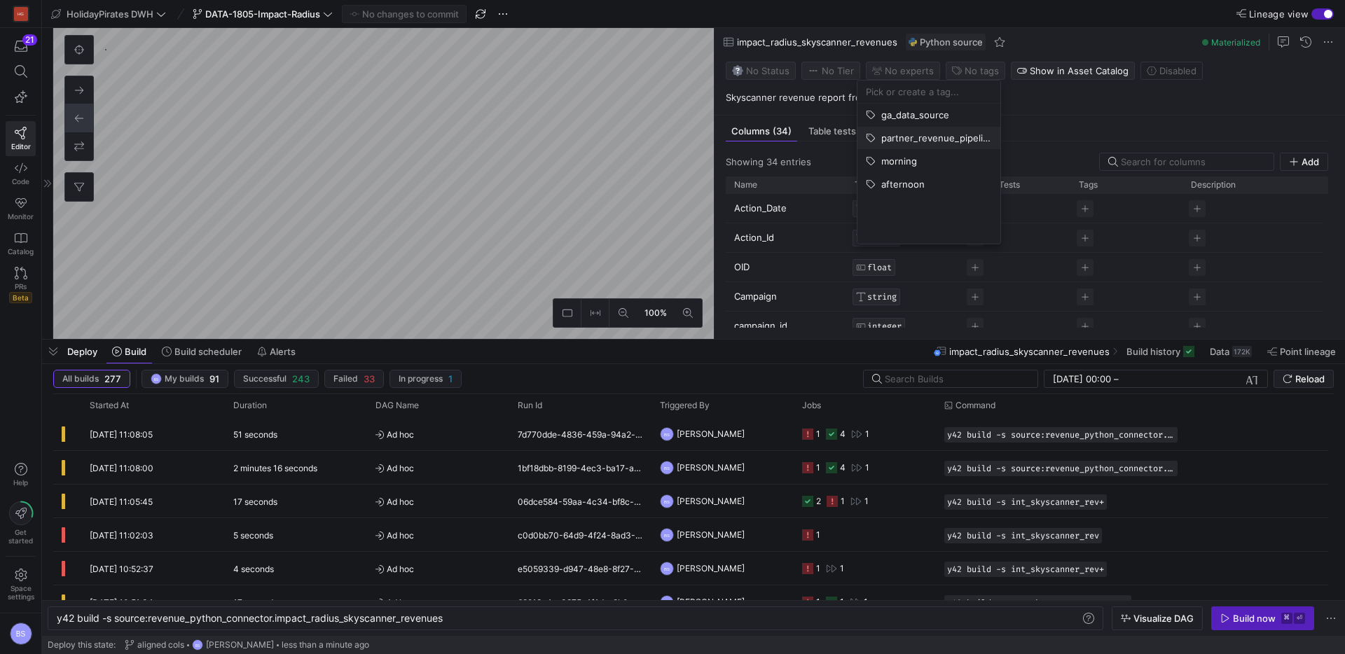
click at [935, 141] on span "partner_revenue_pipeline" at bounding box center [936, 137] width 111 height 11
click at [923, 164] on span "morning" at bounding box center [929, 161] width 126 height 11
click at [651, 199] on div at bounding box center [672, 327] width 1345 height 654
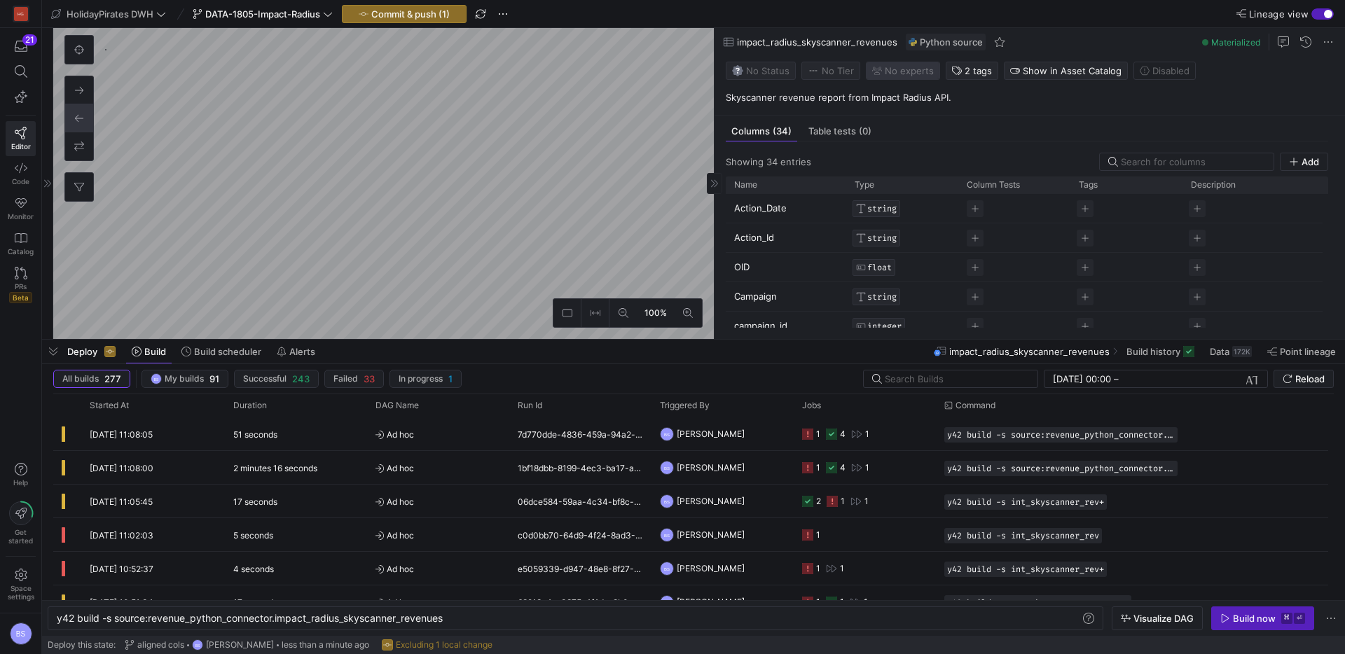
click at [890, 69] on span "No expert s" at bounding box center [909, 70] width 49 height 11
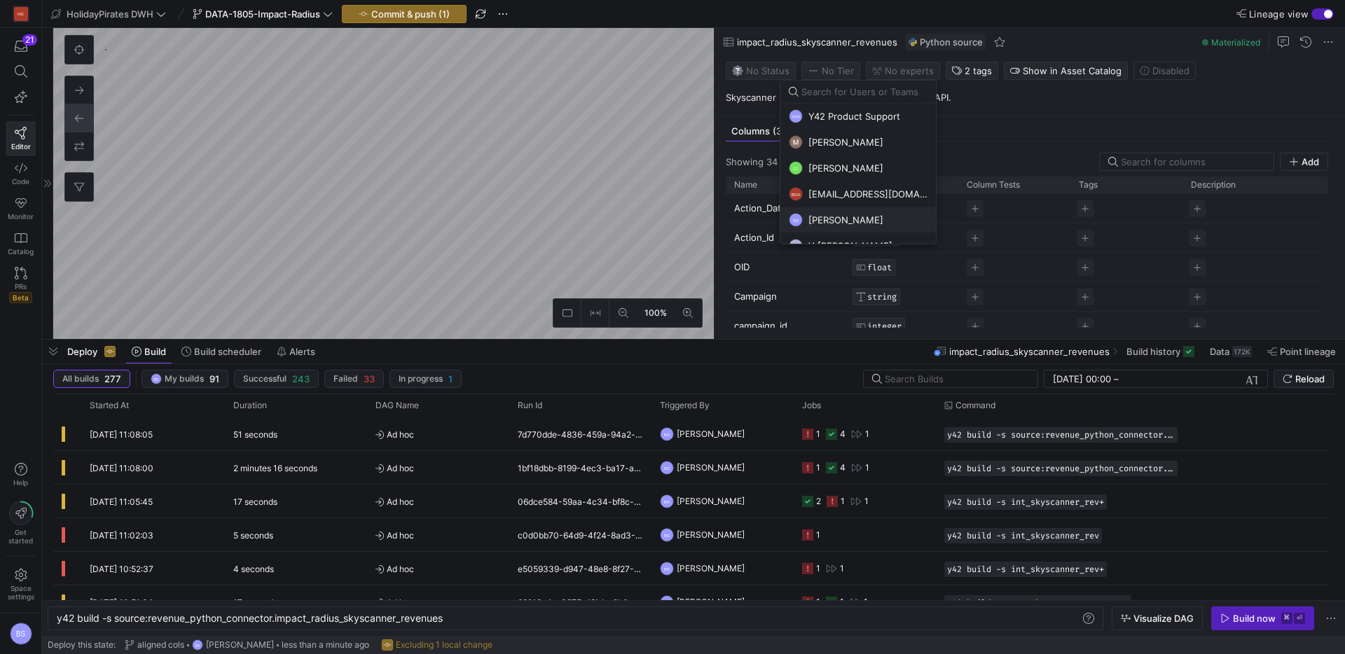
click at [855, 216] on span "Boris Salvati" at bounding box center [845, 219] width 75 height 11
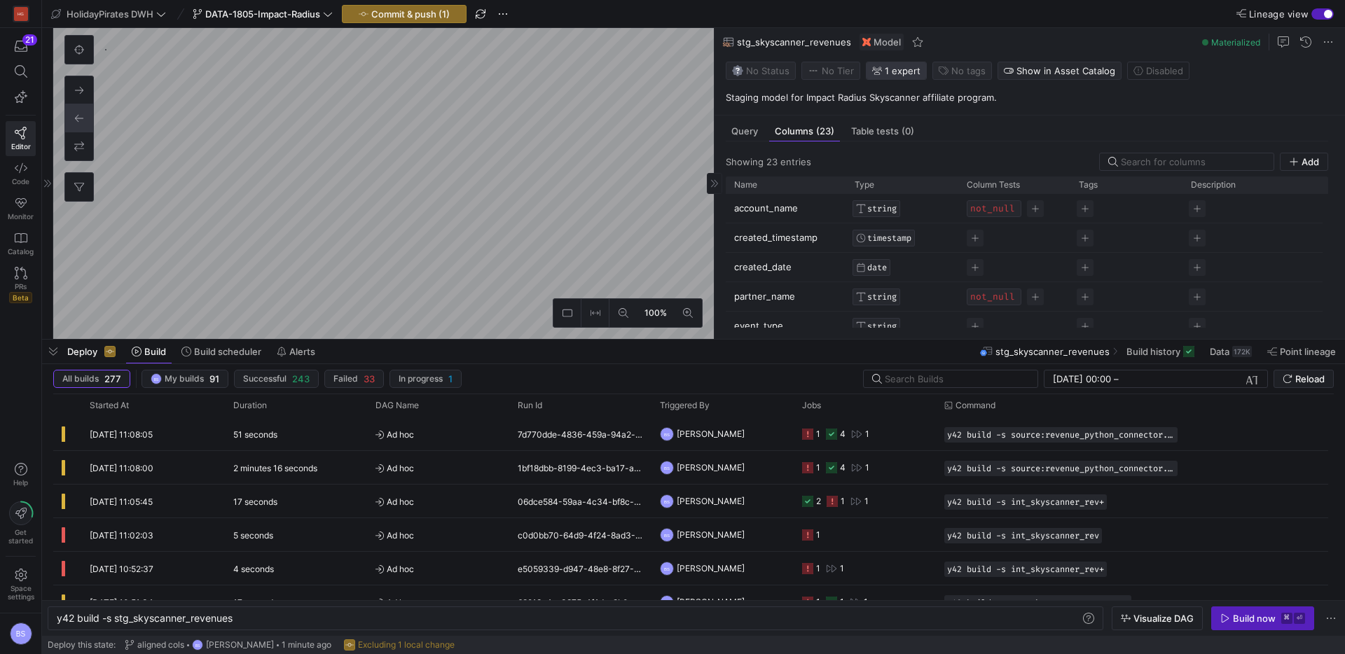
scroll to position [673, 0]
click at [951, 67] on span "No tags" at bounding box center [968, 70] width 34 height 11
click at [923, 164] on span "morning" at bounding box center [916, 161] width 126 height 11
click at [921, 137] on span "partner_revenue_pipeline" at bounding box center [924, 137] width 111 height 11
drag, startPoint x: 507, startPoint y: 179, endPoint x: 523, endPoint y: 179, distance: 15.4
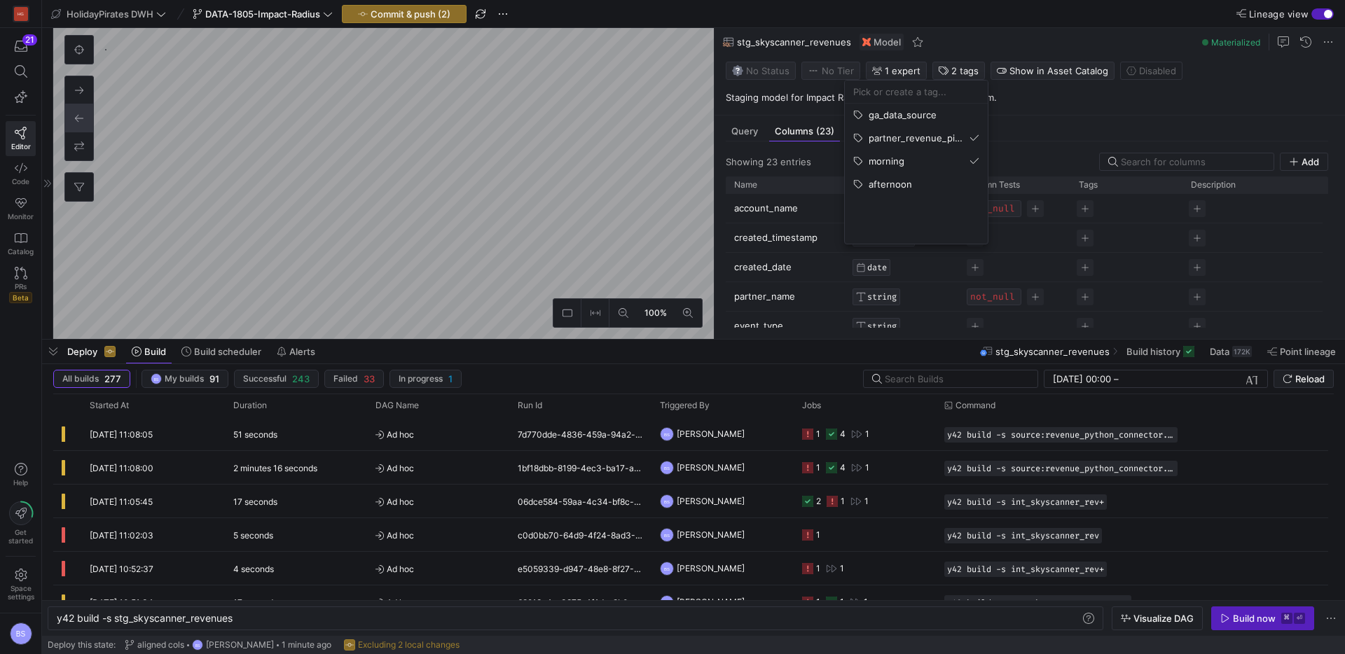
click at [523, 179] on div at bounding box center [672, 327] width 1345 height 654
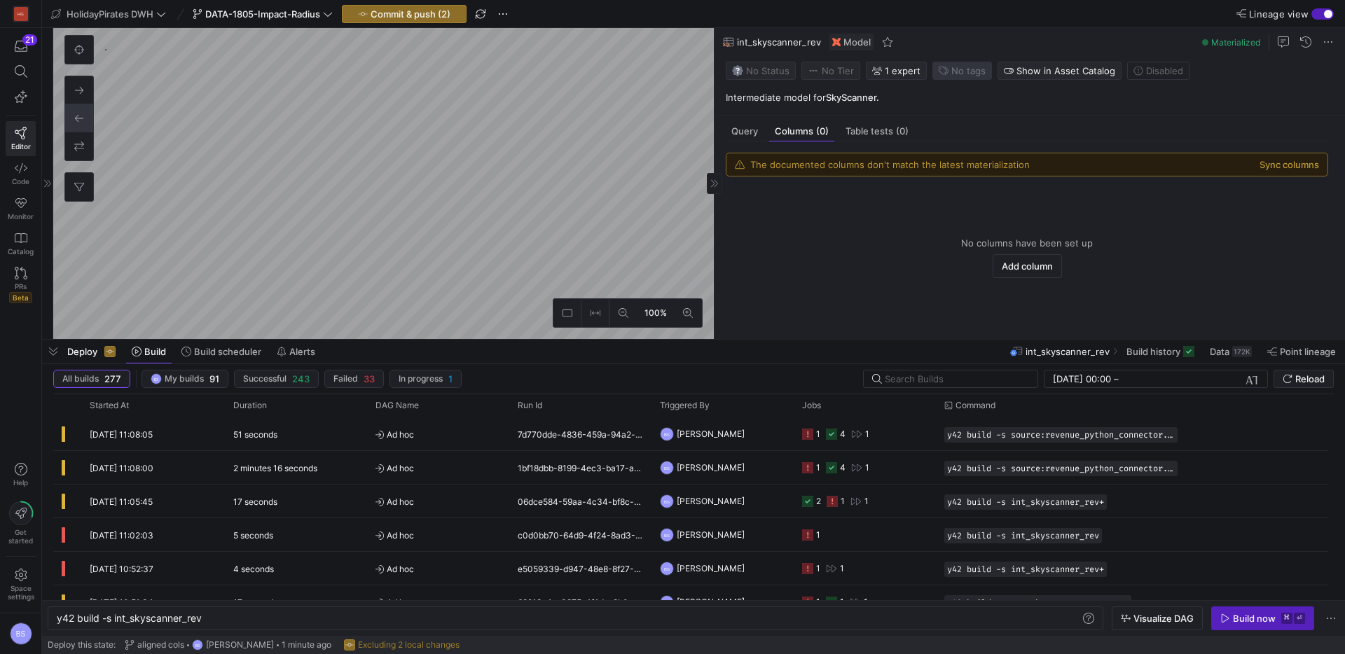
click at [959, 69] on span "No tags" at bounding box center [968, 70] width 34 height 11
click at [929, 159] on span "morning" at bounding box center [916, 161] width 126 height 11
click at [929, 139] on span "partner_revenue_pipeline" at bounding box center [924, 137] width 111 height 11
click at [1258, 153] on div at bounding box center [672, 327] width 1345 height 654
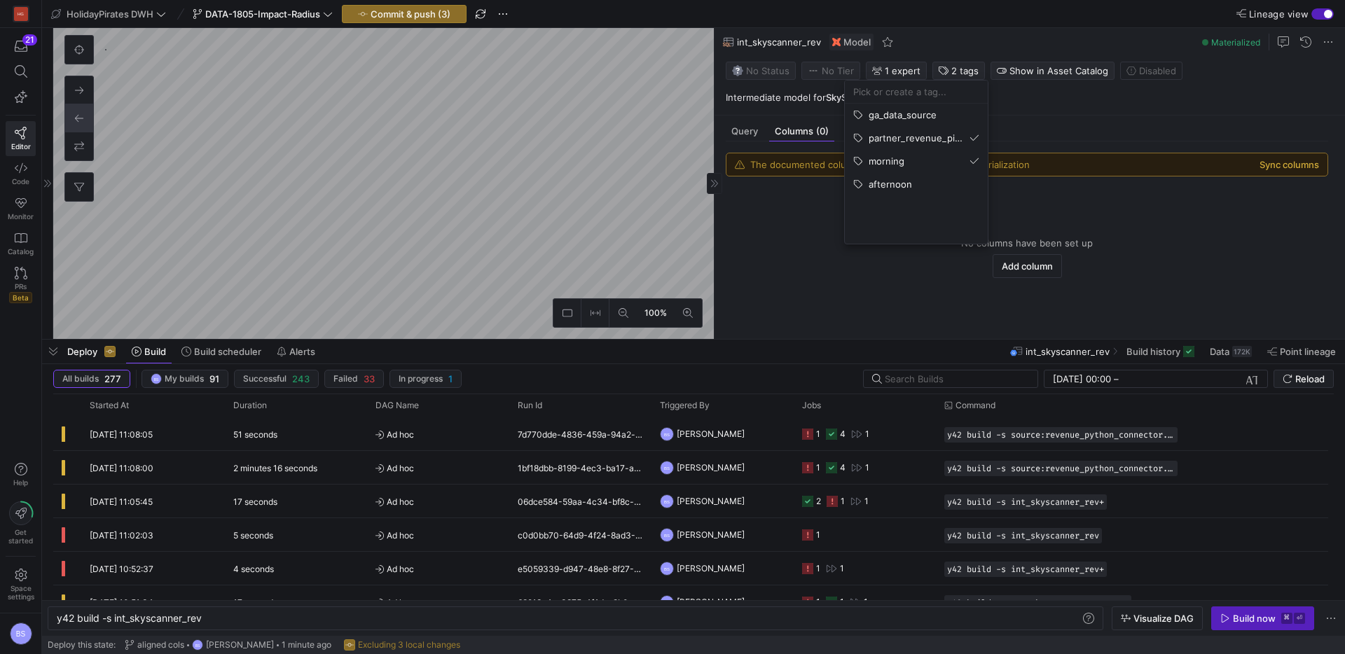
click at [1290, 166] on button "Sync columns" at bounding box center [1290, 164] width 60 height 11
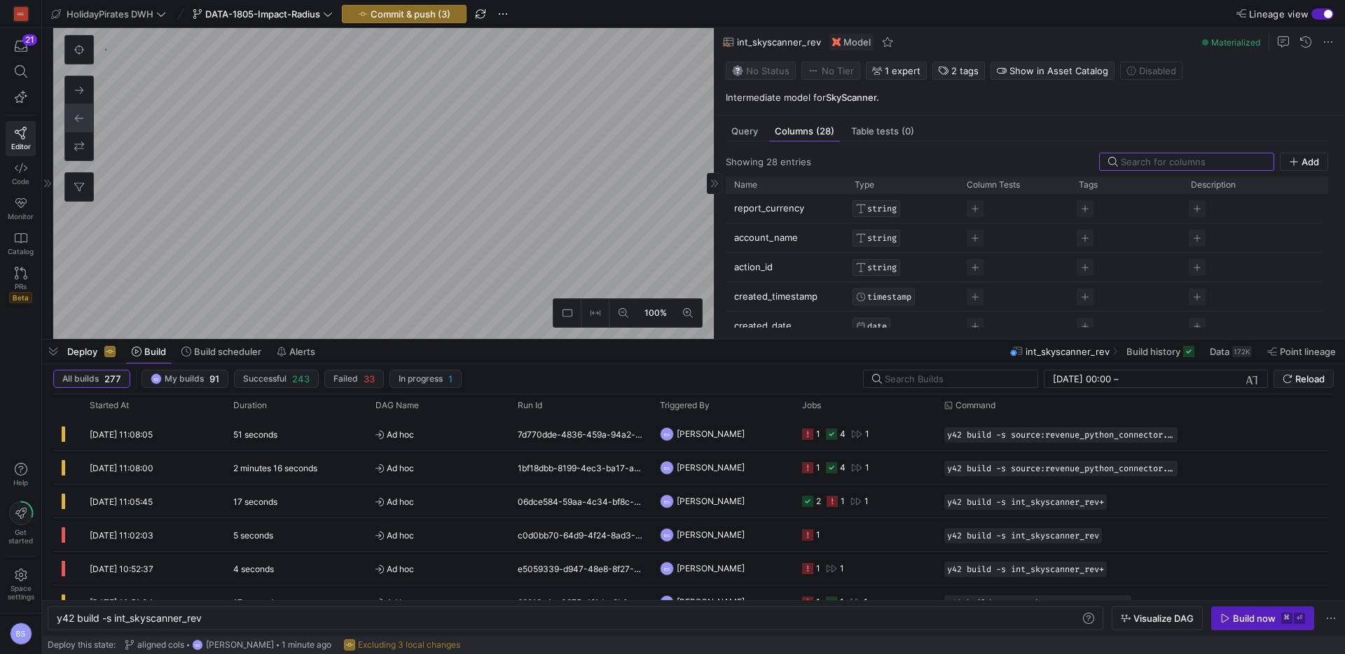
type textarea "y42 build -s mart_skyscanner_partner"
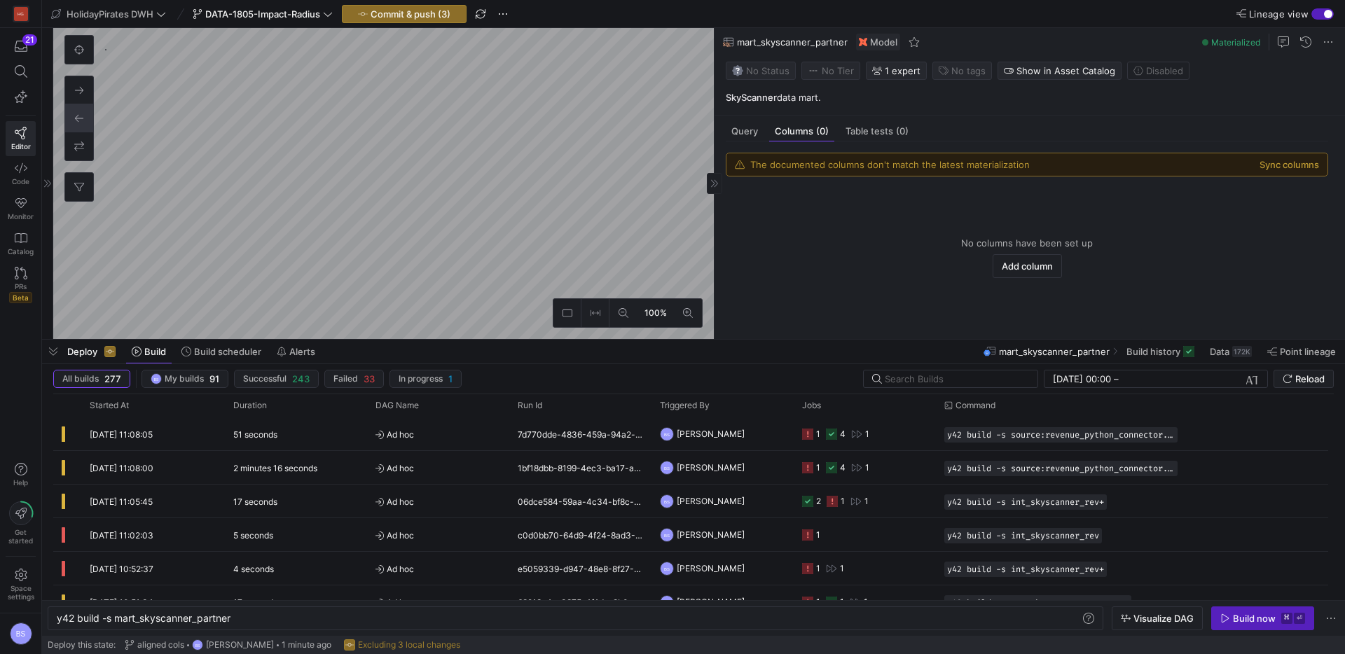
scroll to position [1029, 0]
click at [1298, 167] on button "Sync columns" at bounding box center [1290, 164] width 60 height 11
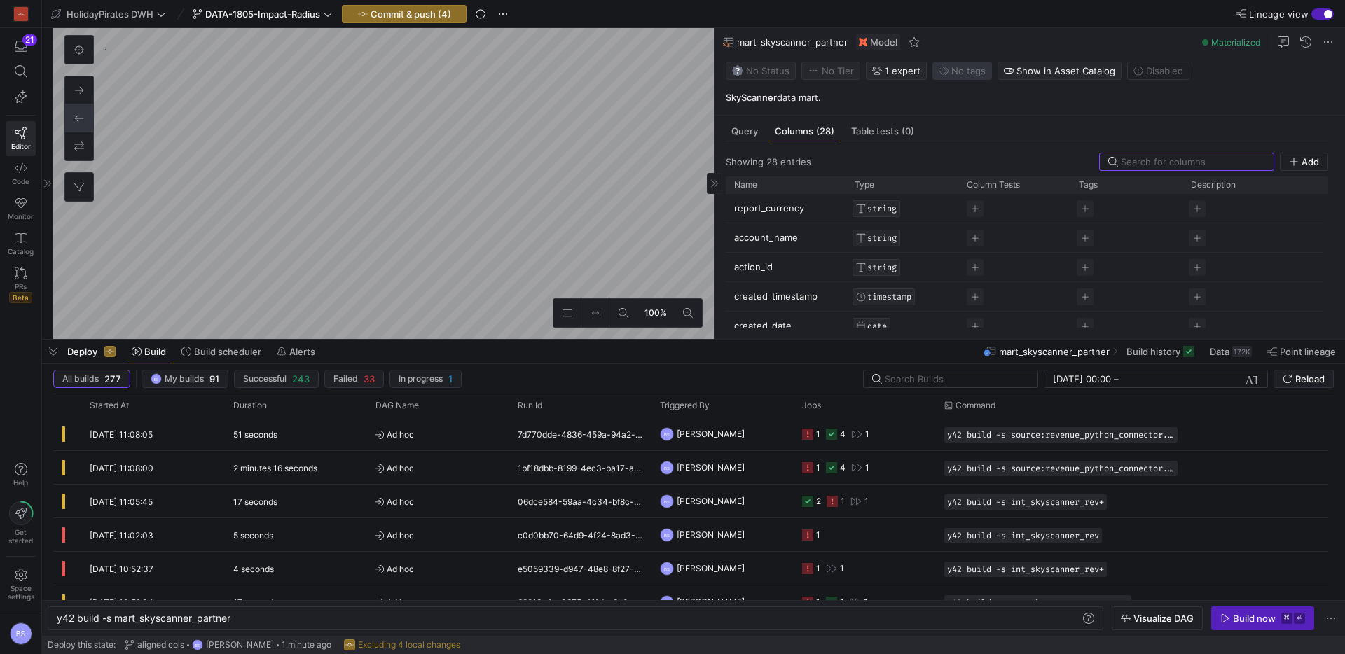
click at [951, 72] on span "No tags" at bounding box center [968, 70] width 34 height 11
click at [930, 154] on button "morning" at bounding box center [916, 161] width 143 height 22
click at [930, 137] on span "partner_revenue_pipeline" at bounding box center [924, 137] width 111 height 11
click at [408, 16] on div at bounding box center [672, 327] width 1345 height 654
click at [408, 15] on span "Commit & push (4)" at bounding box center [411, 13] width 81 height 11
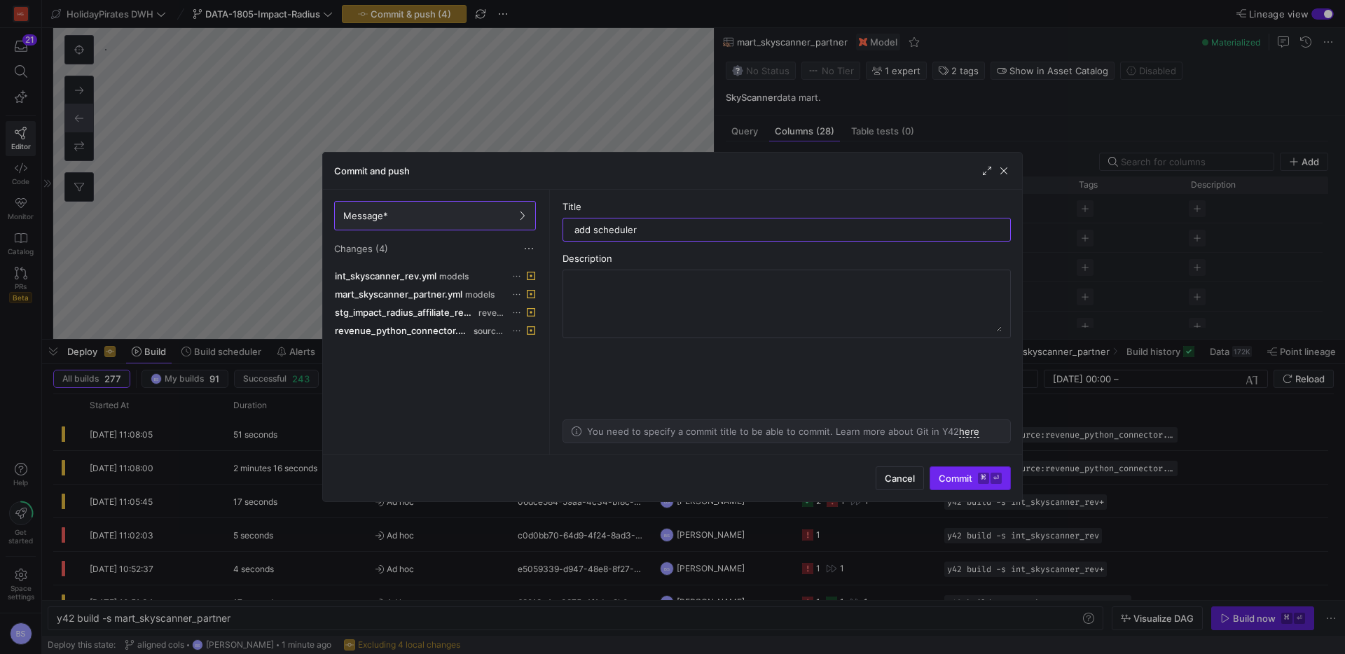
type input "add scheduler"
click at [944, 473] on span "Commit ⌘ ⏎" at bounding box center [970, 478] width 63 height 11
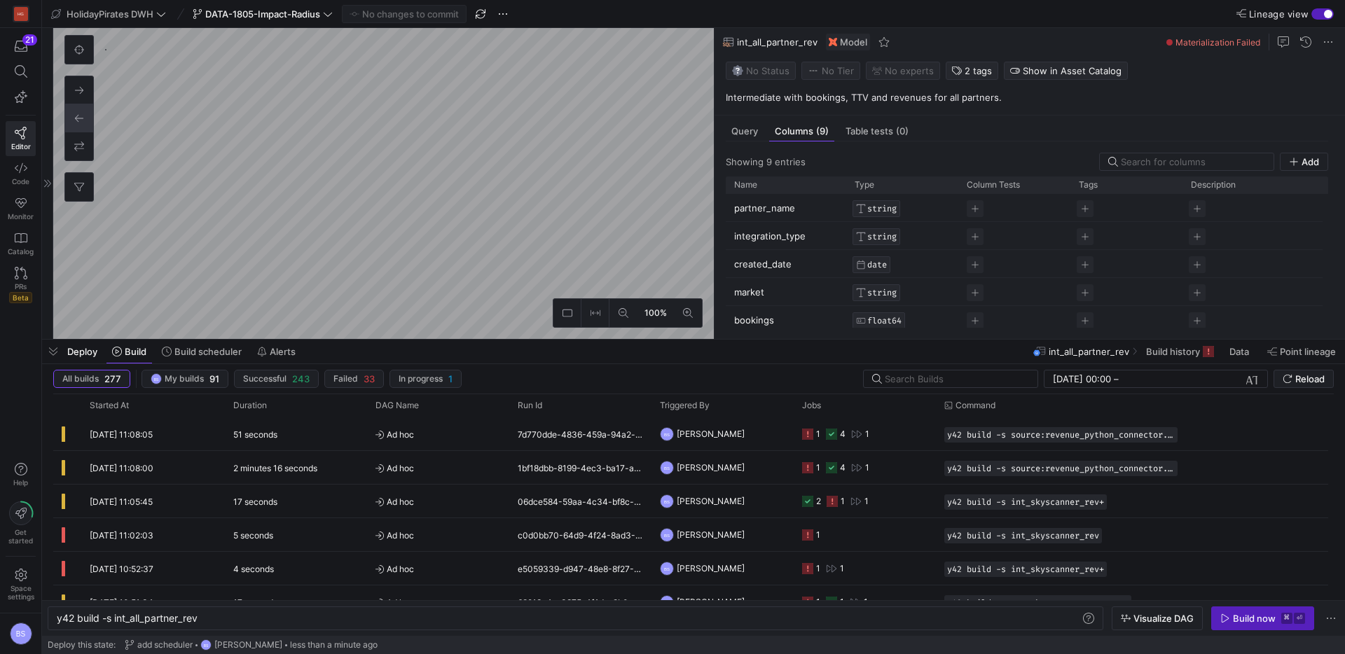
type textarea "y42 build -s int_all_partner_rev"
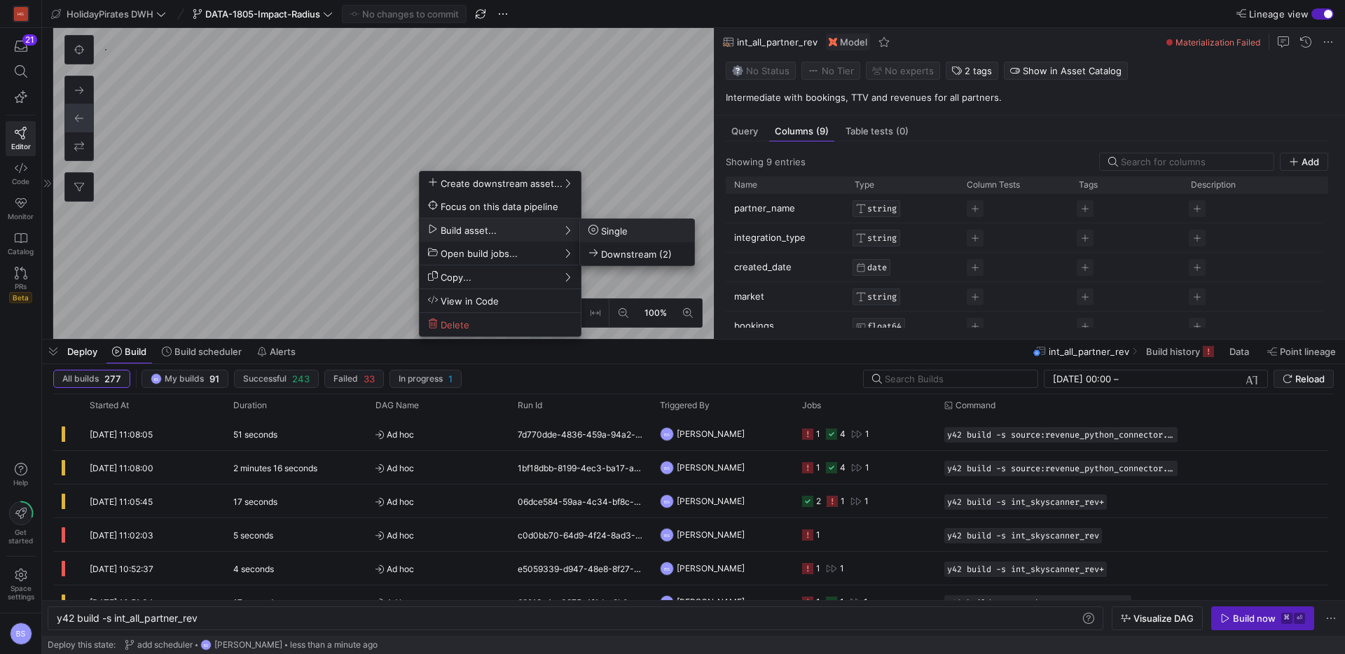
click at [610, 236] on span "Single" at bounding box center [607, 231] width 39 height 12
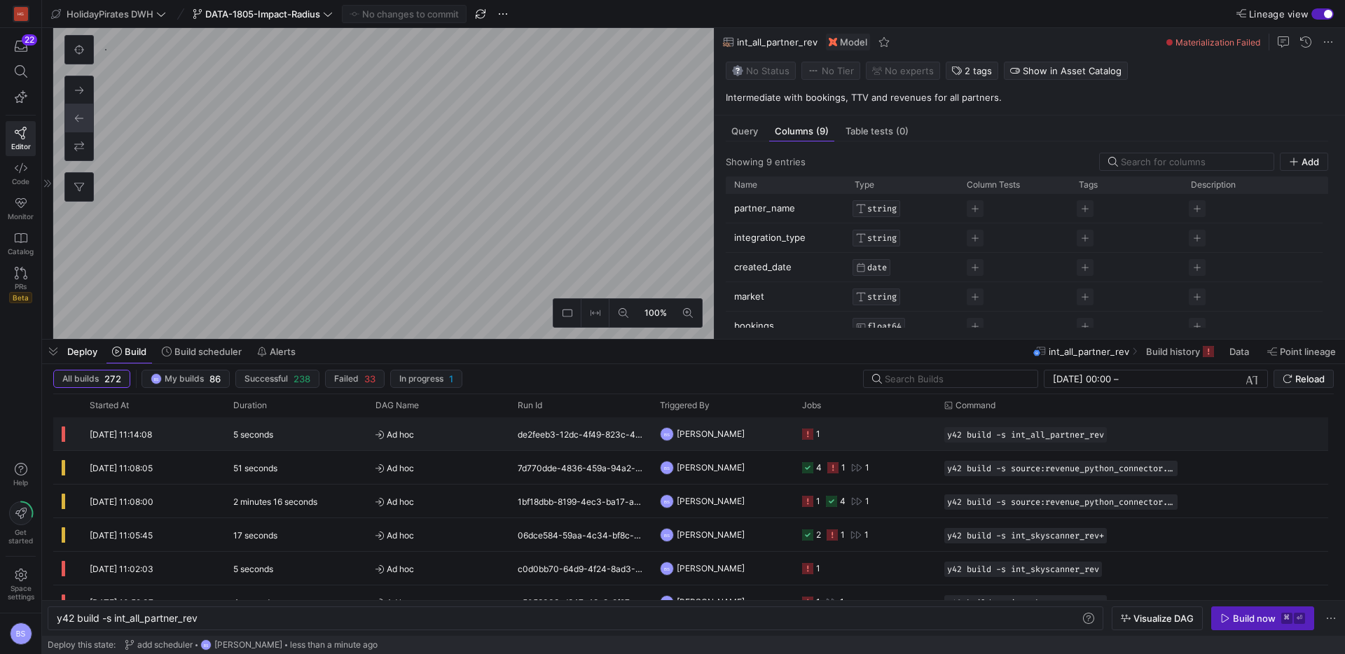
click at [454, 430] on span "Ad hoc" at bounding box center [438, 434] width 125 height 33
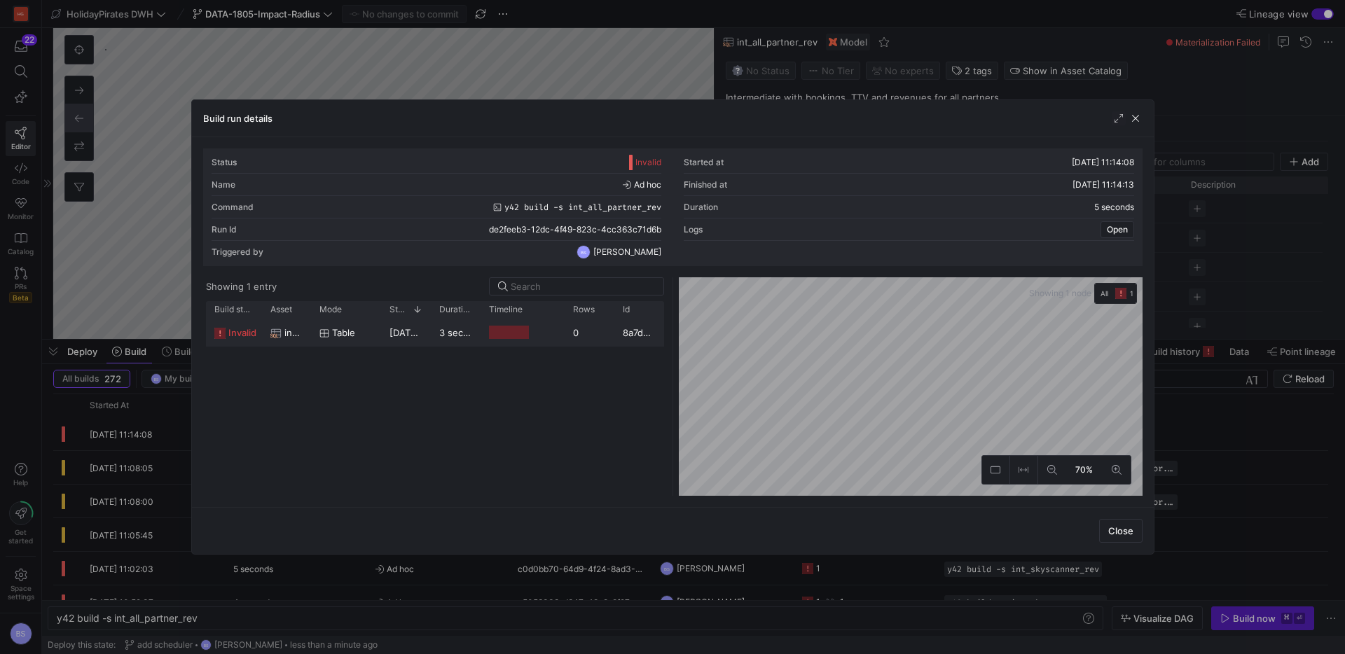
click at [411, 331] on span "22/08/25, 11:14:09" at bounding box center [424, 332] width 68 height 11
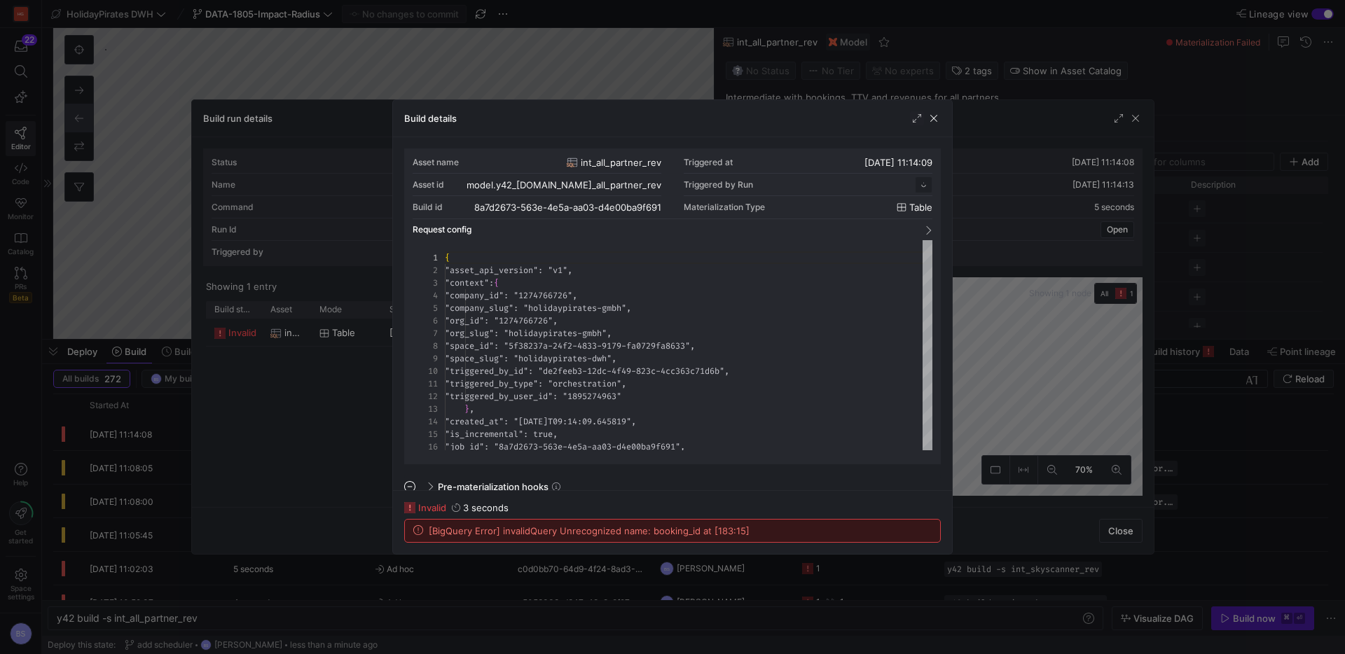
scroll to position [126, 0]
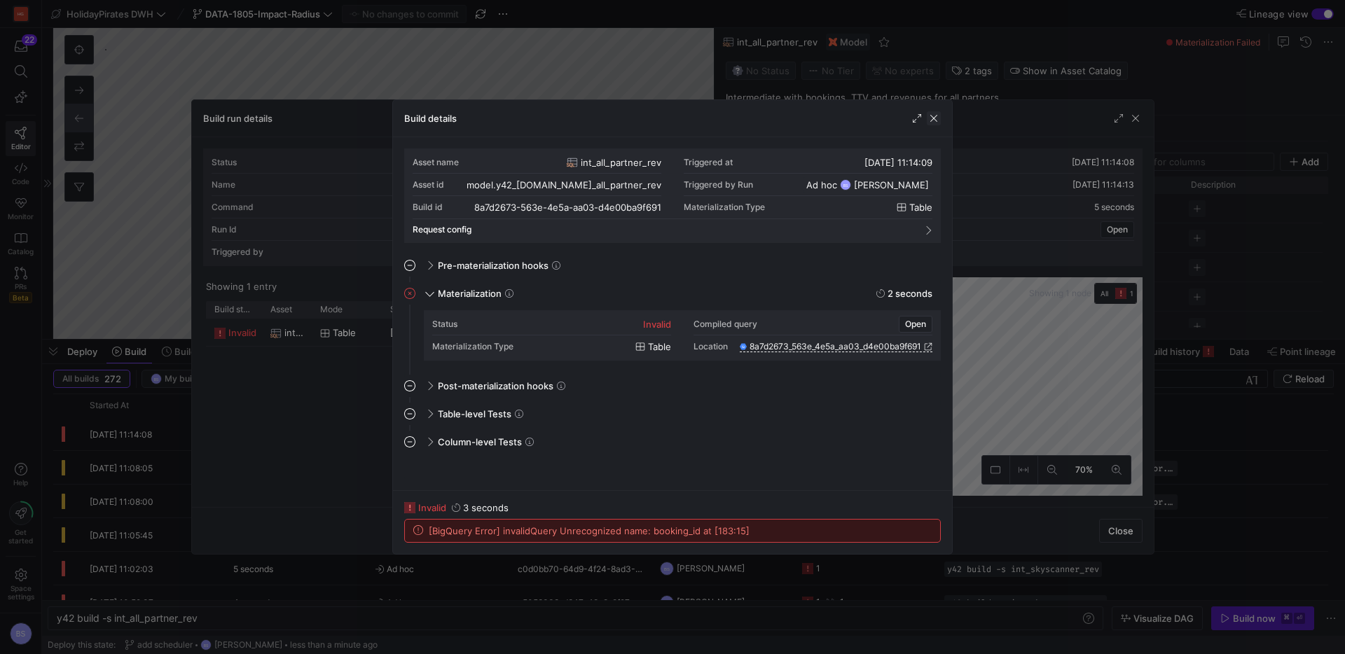
click at [938, 119] on span "button" at bounding box center [934, 118] width 14 height 14
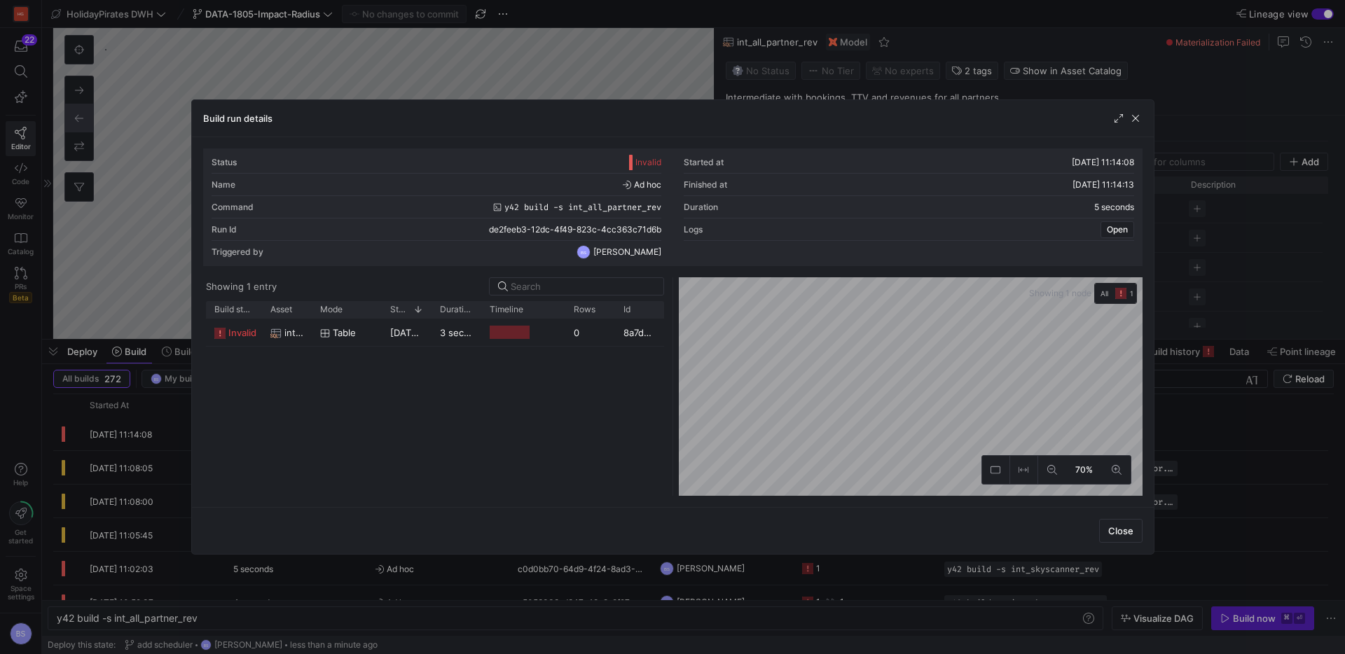
click at [1138, 118] on span "button" at bounding box center [1136, 118] width 14 height 14
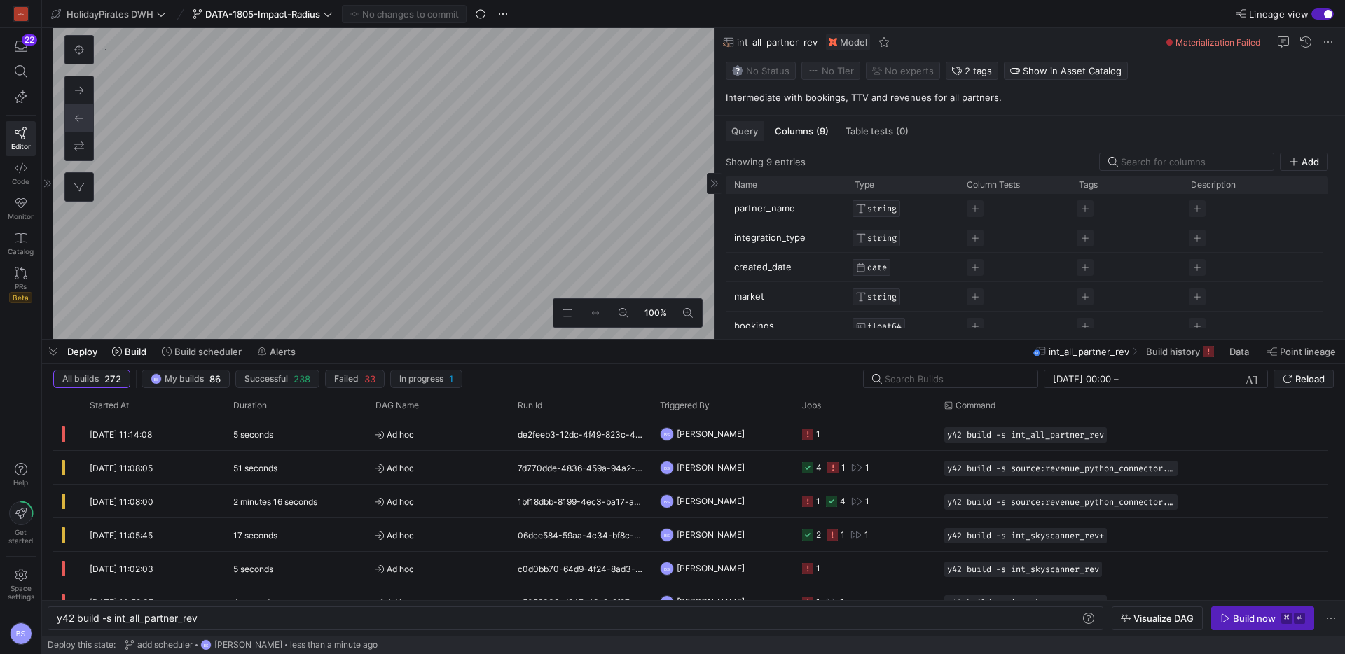
click at [757, 134] on span "Query" at bounding box center [744, 131] width 27 height 9
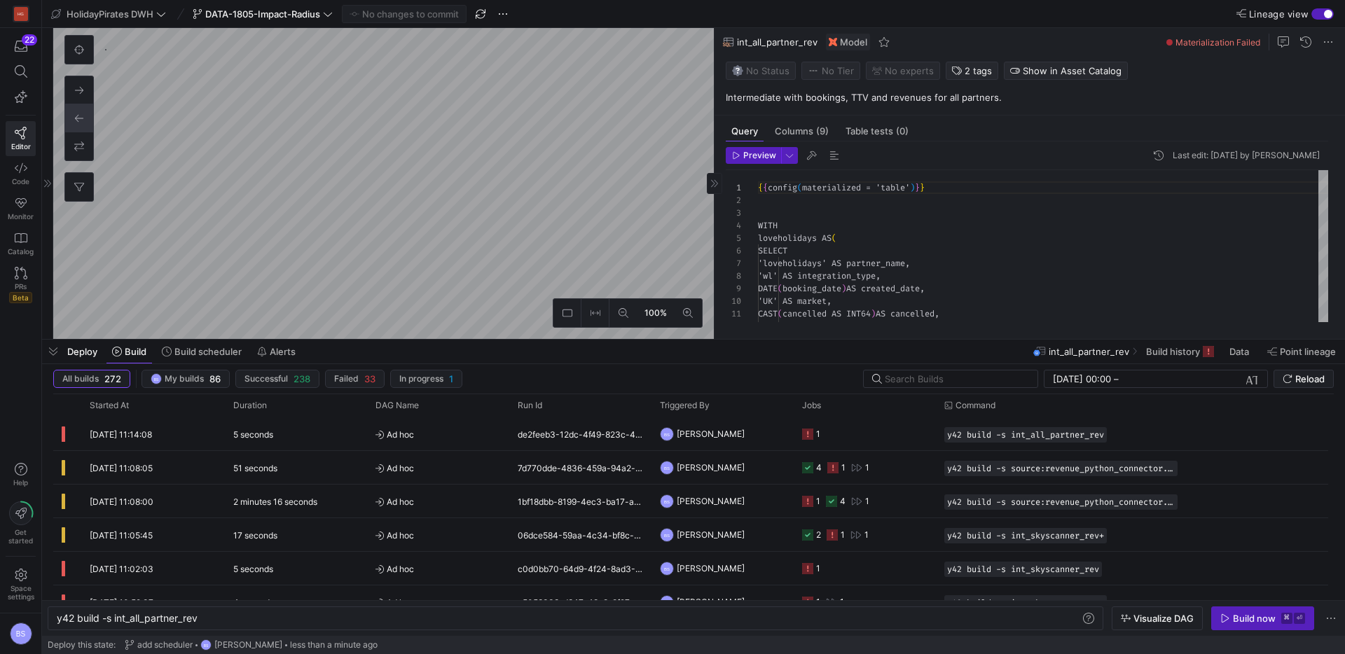
scroll to position [126, 0]
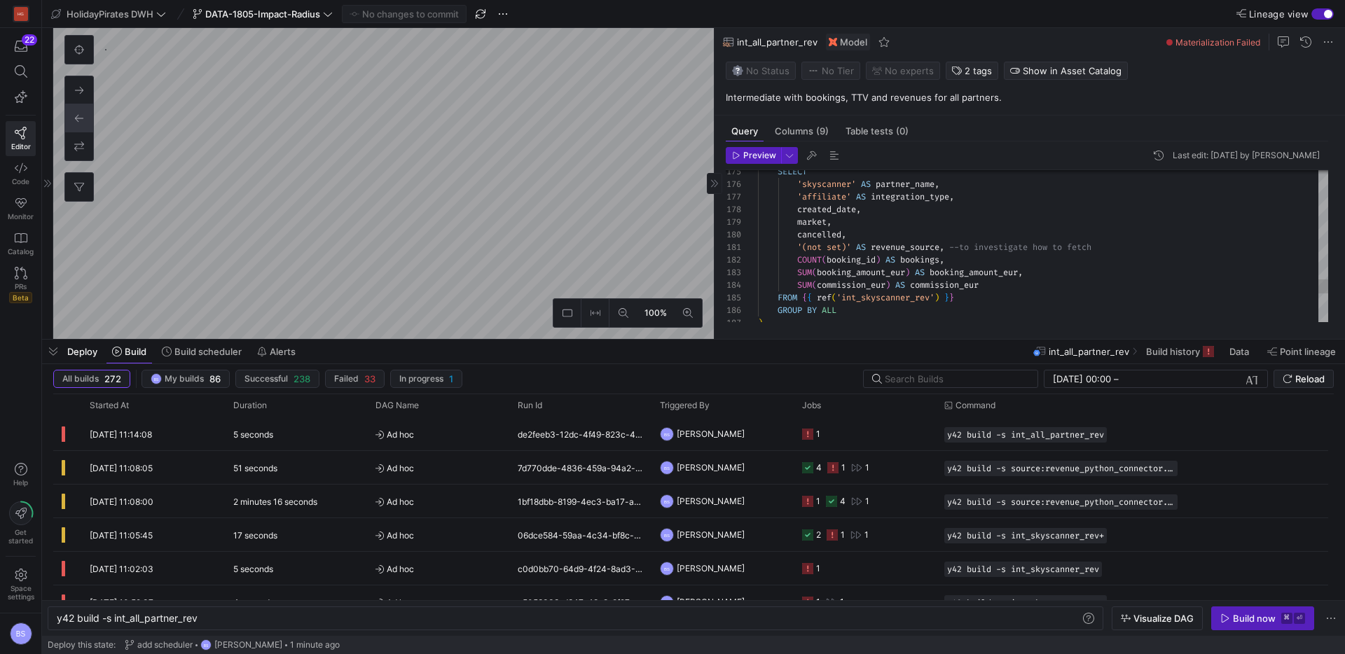
type textarea "'(not set)' AS revenue_source, --to investigate how to fetch SUM(quantity) AS b…"
click at [428, 15] on span "Commit & push (1)" at bounding box center [410, 13] width 78 height 11
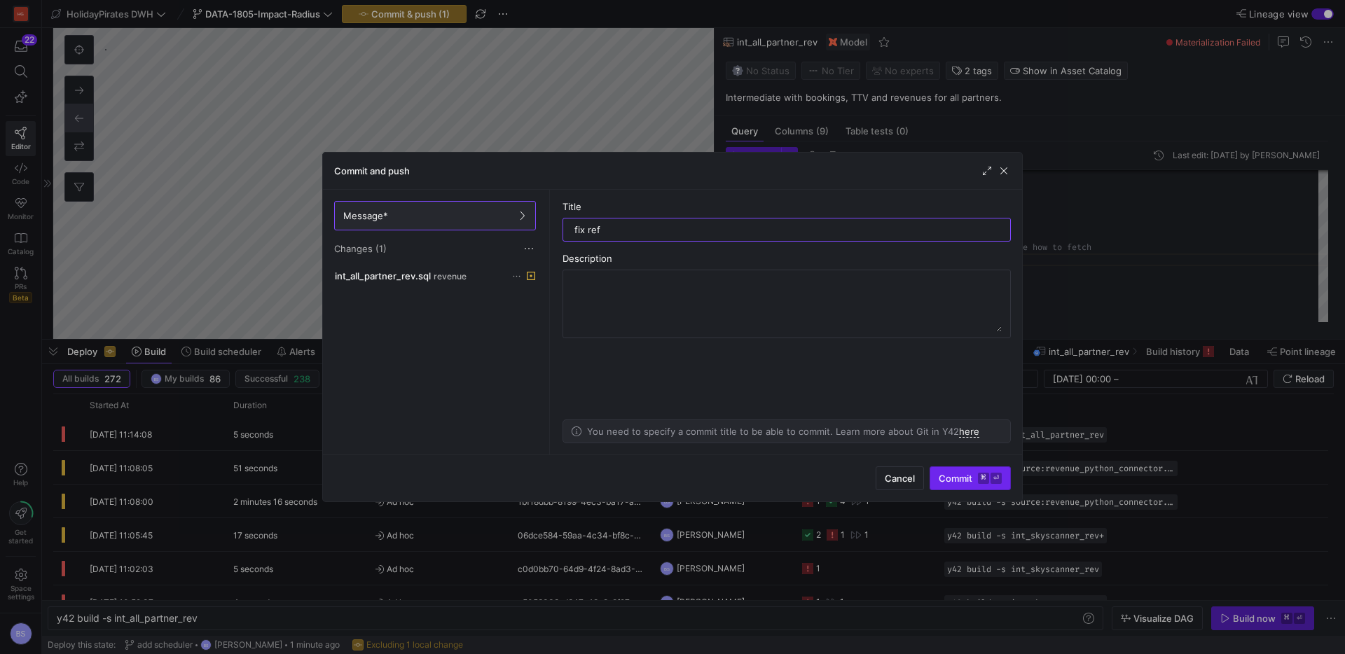
type input "fix ref"
click at [953, 474] on span "Commit ⌘ ⏎" at bounding box center [970, 478] width 63 height 11
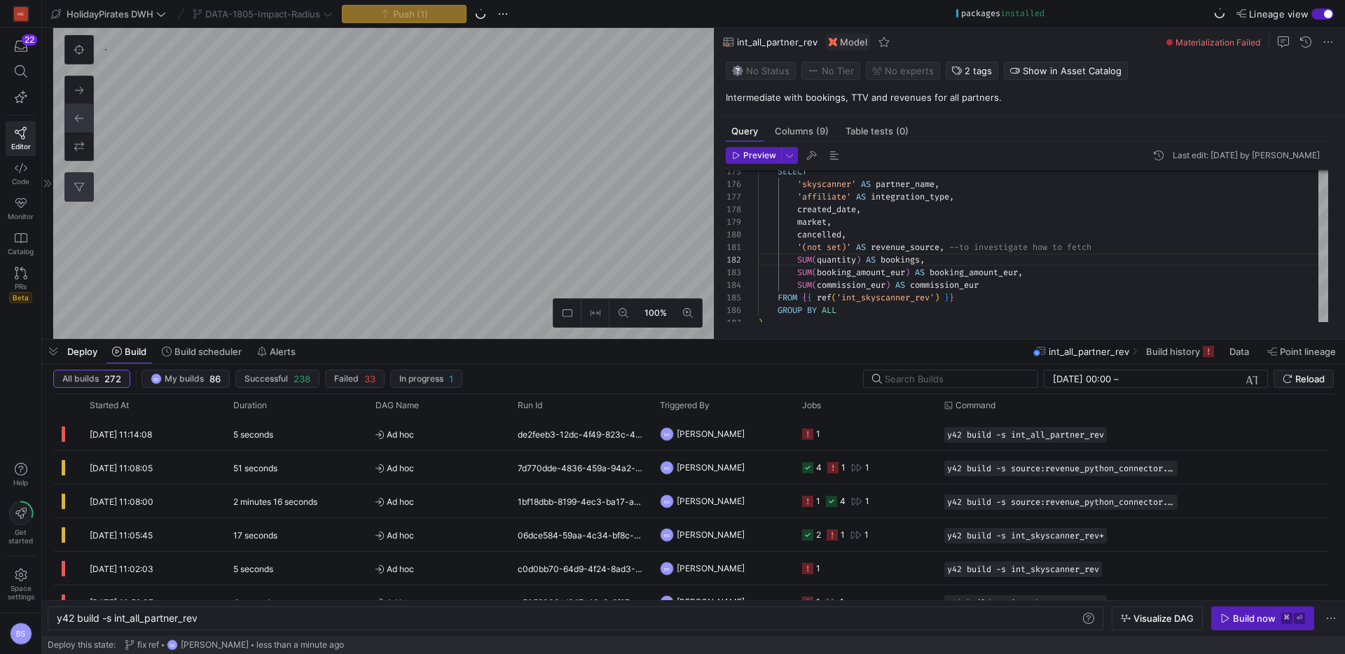
click at [77, 186] on icon at bounding box center [79, 187] width 10 height 10
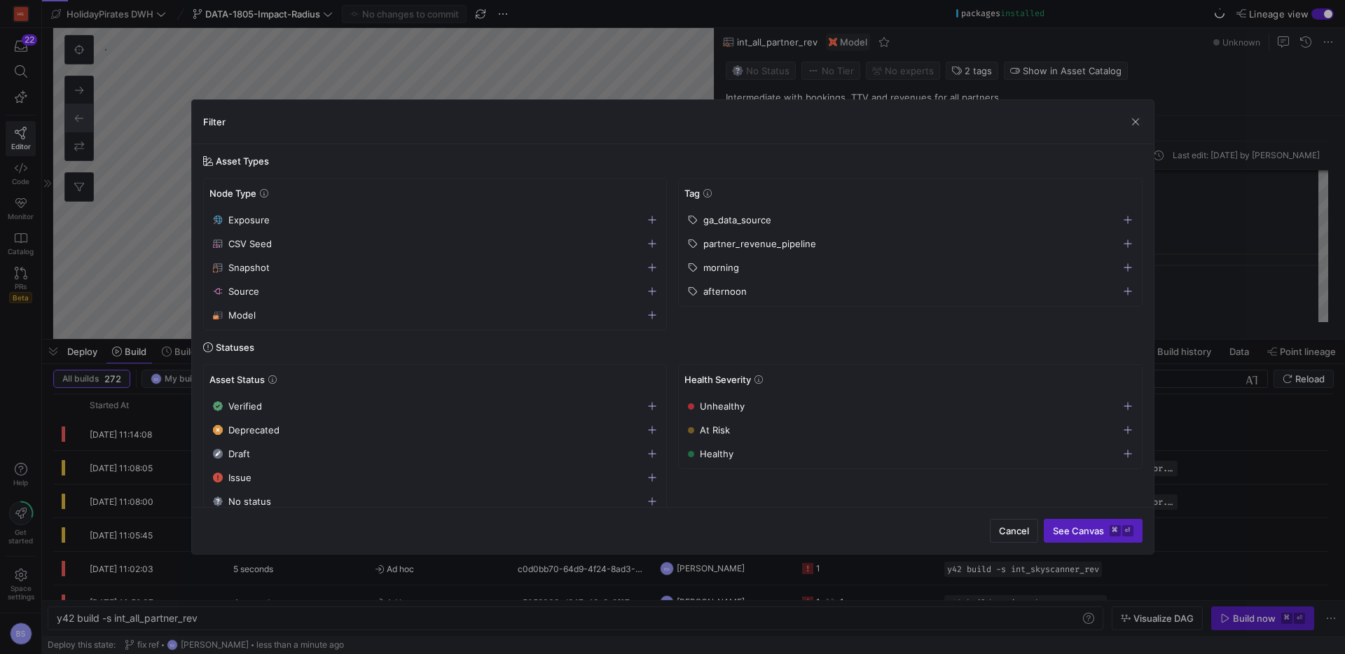
click at [771, 244] on span "partner_revenue_pipeline" at bounding box center [759, 243] width 113 height 11
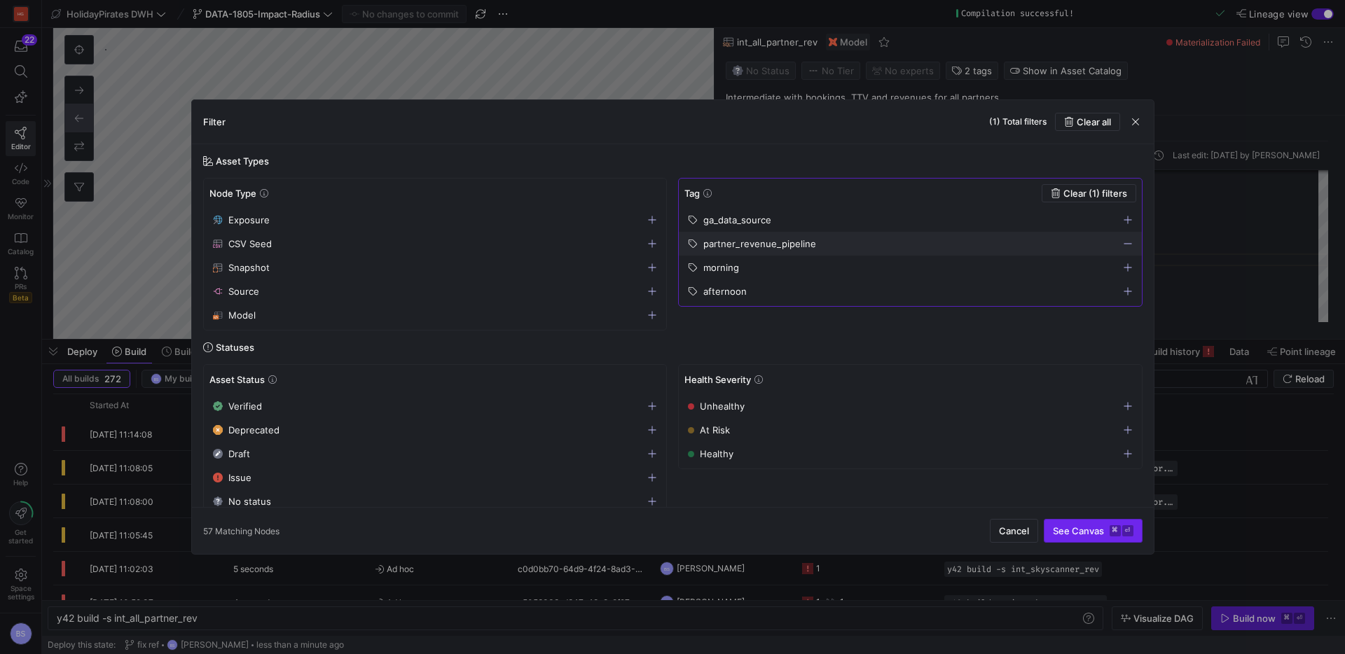
click at [1060, 525] on span "See Canvas ⌘ ⏎" at bounding box center [1093, 530] width 81 height 11
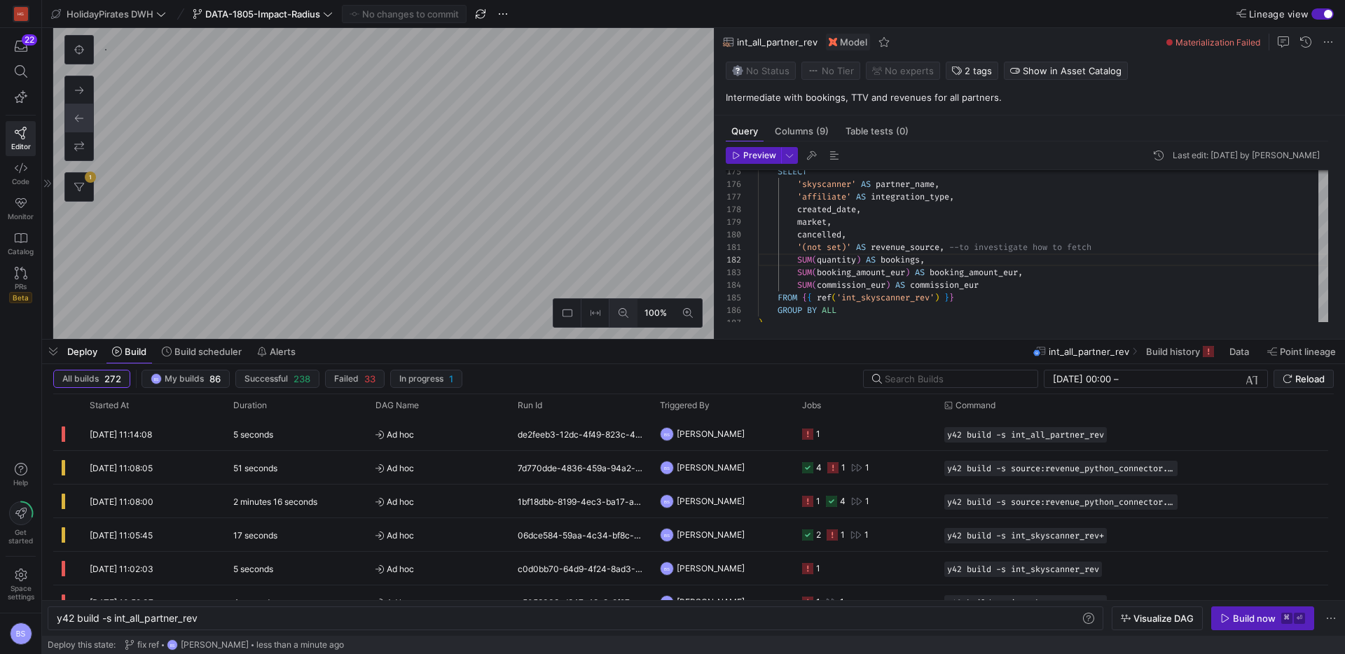
click at [628, 316] on icon at bounding box center [624, 313] width 10 height 10
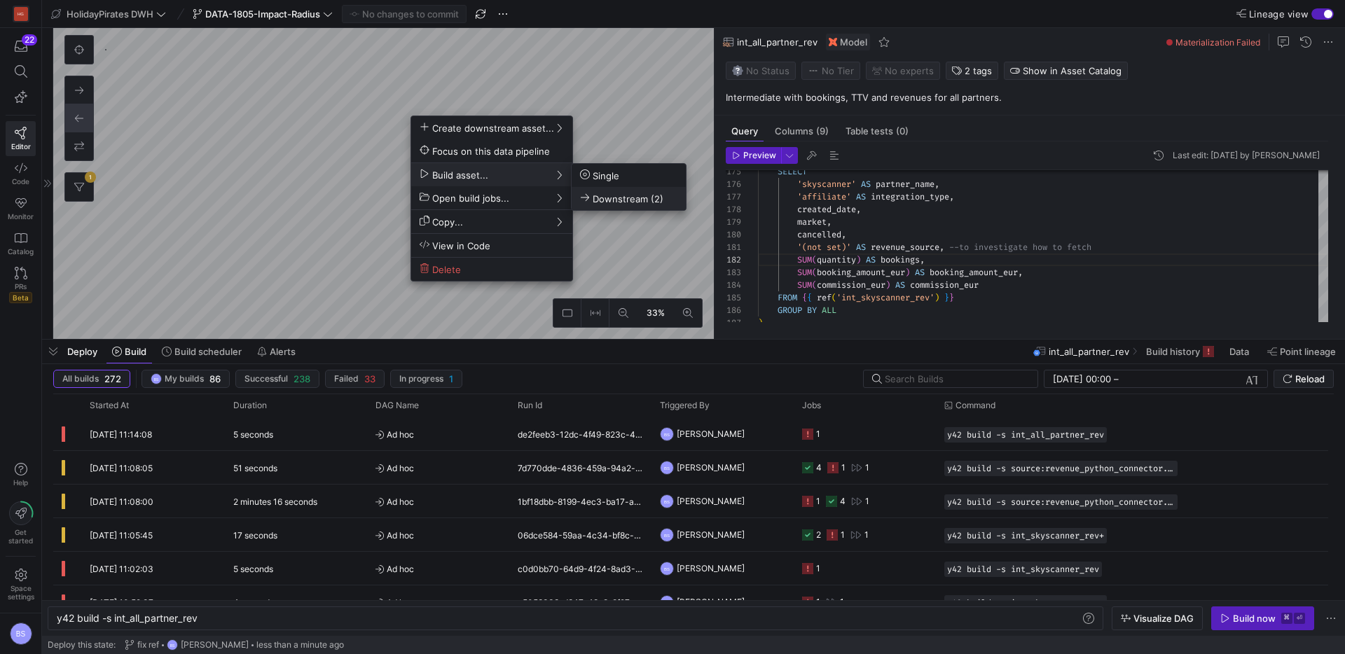
click at [647, 205] on button "Downstream (2)" at bounding box center [629, 198] width 114 height 23
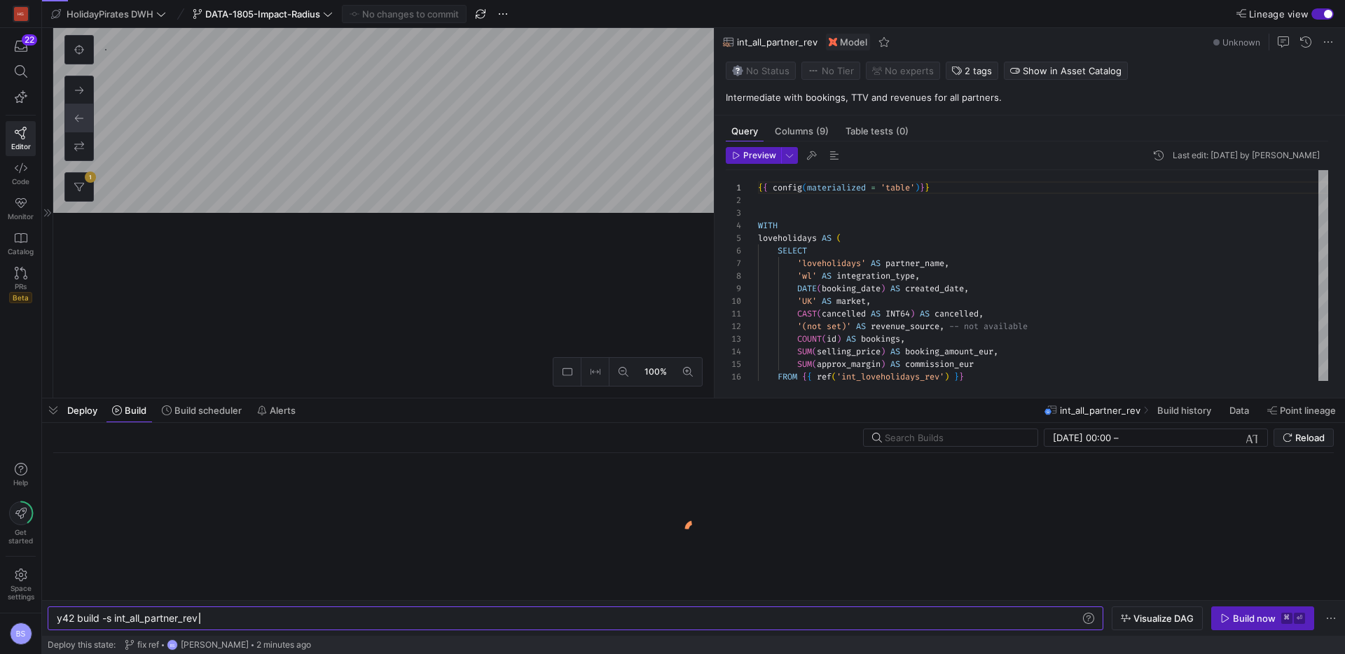
scroll to position [126, 0]
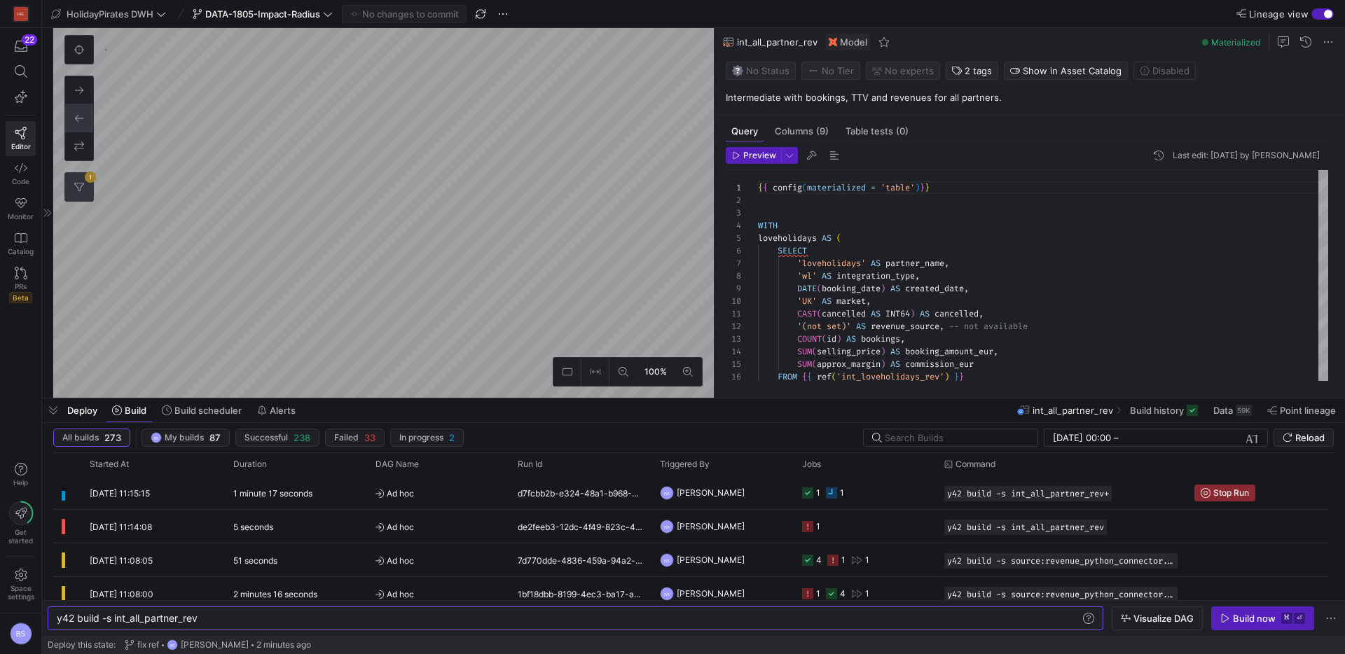
click at [82, 185] on icon at bounding box center [79, 187] width 10 height 8
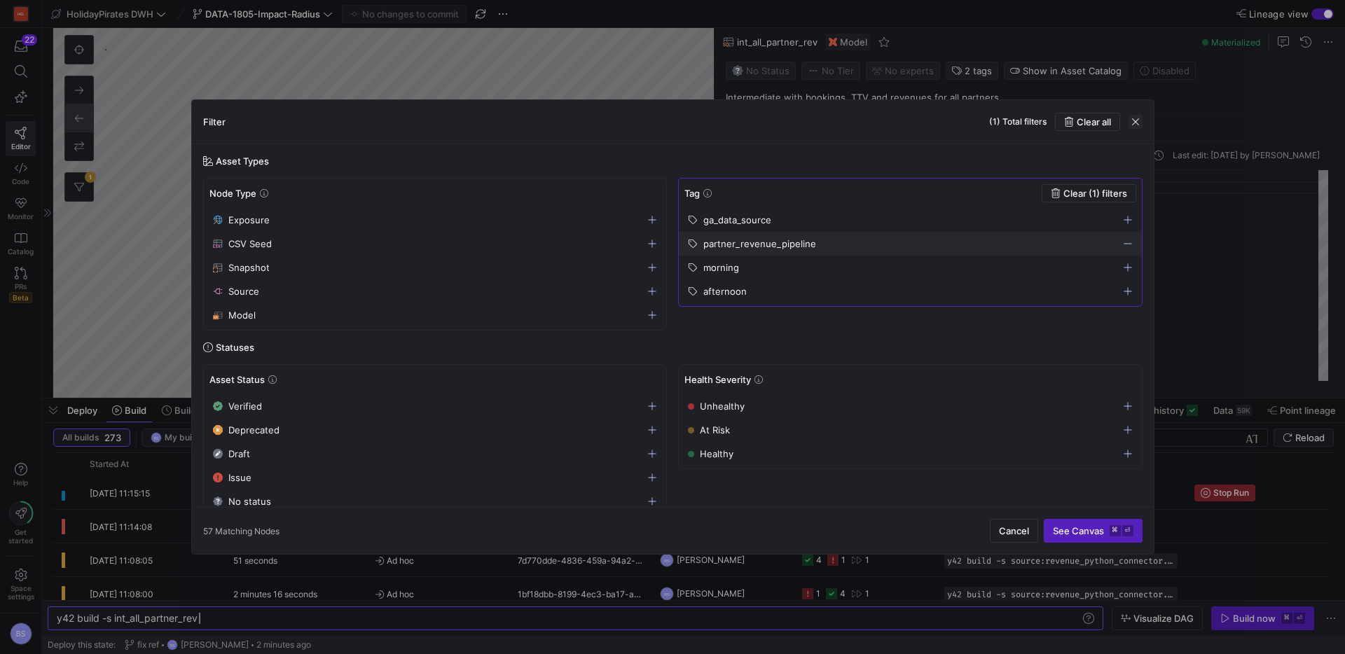
click at [1133, 122] on span "button" at bounding box center [1136, 122] width 14 height 14
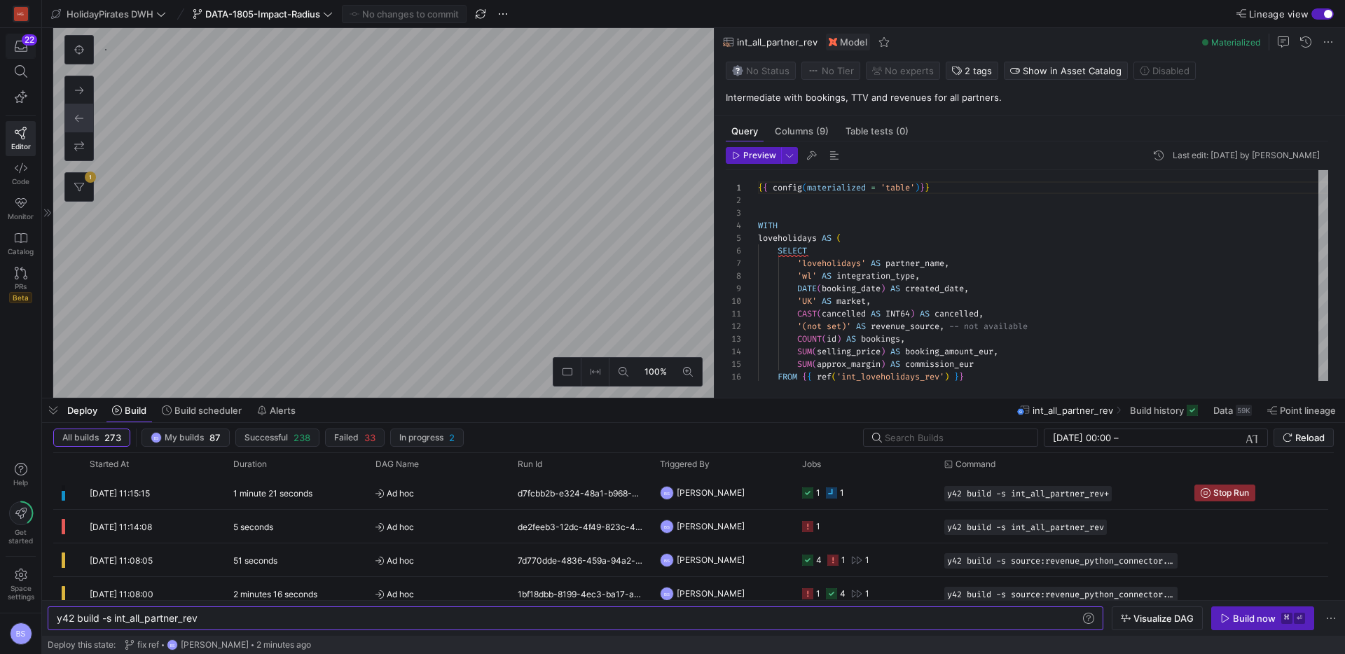
click at [20, 48] on icon "button" at bounding box center [21, 46] width 13 height 11
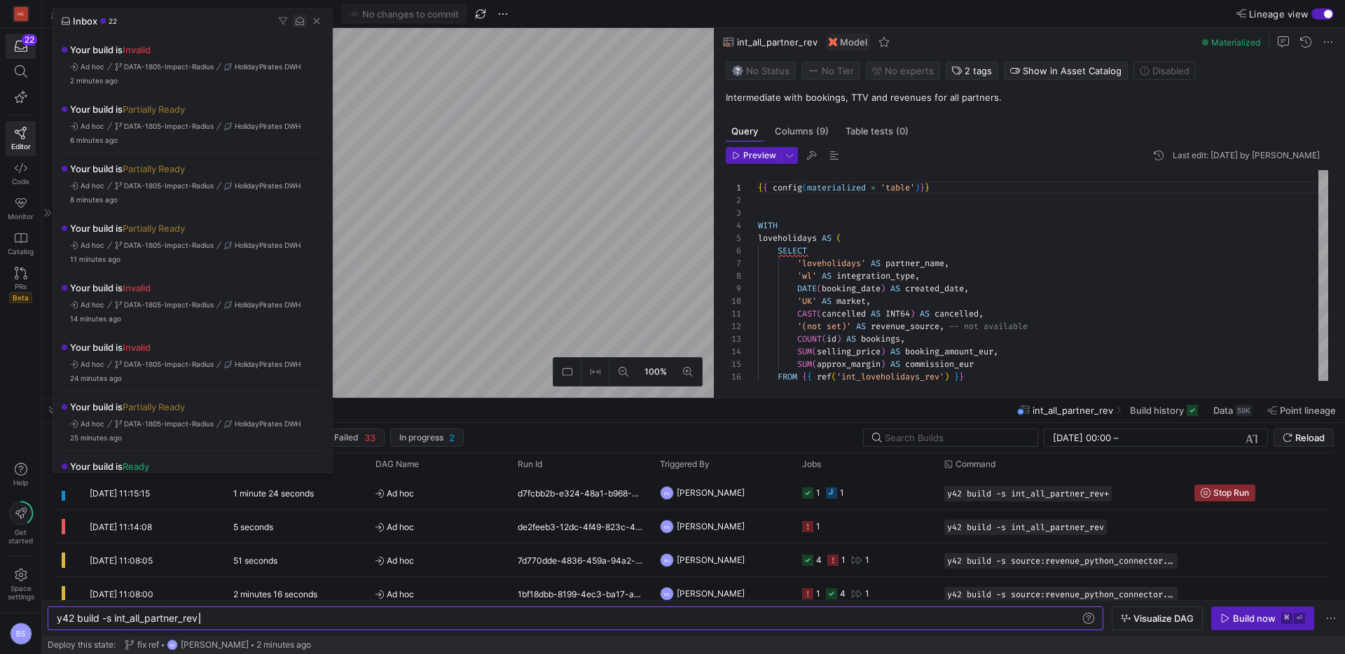
click at [304, 20] on span "button" at bounding box center [300, 21] width 14 height 14
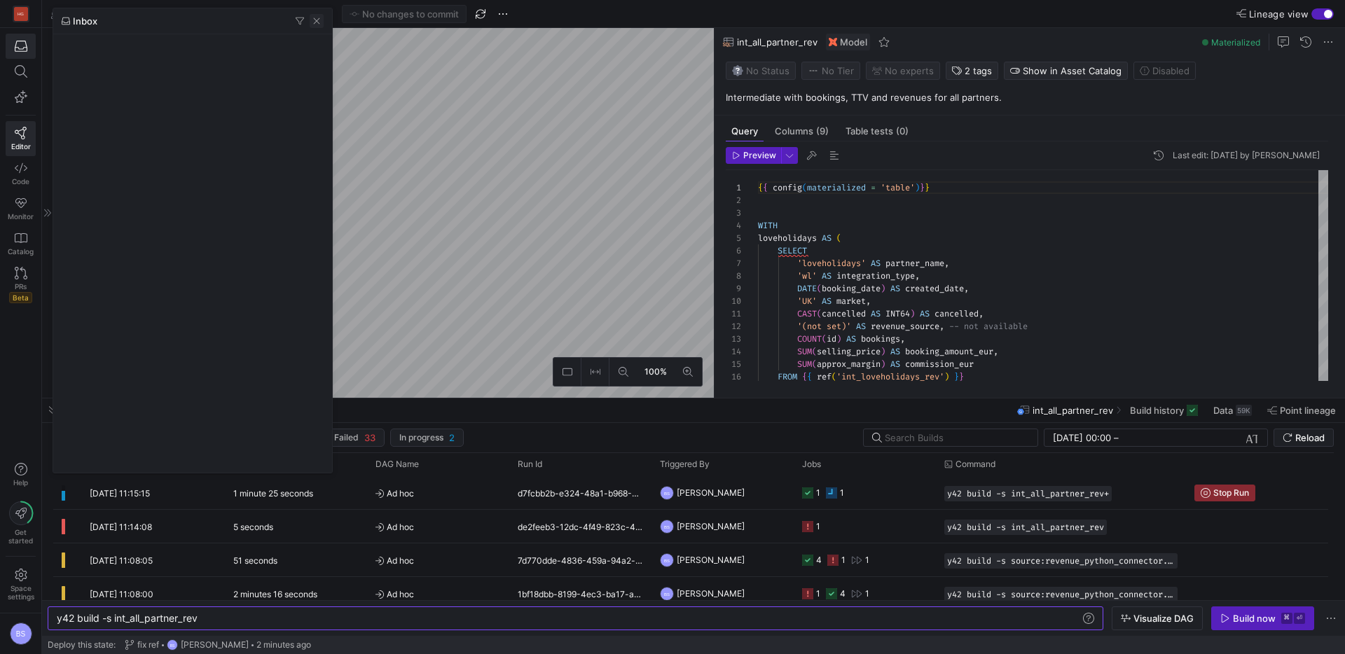
click at [317, 25] on span "button" at bounding box center [317, 21] width 14 height 14
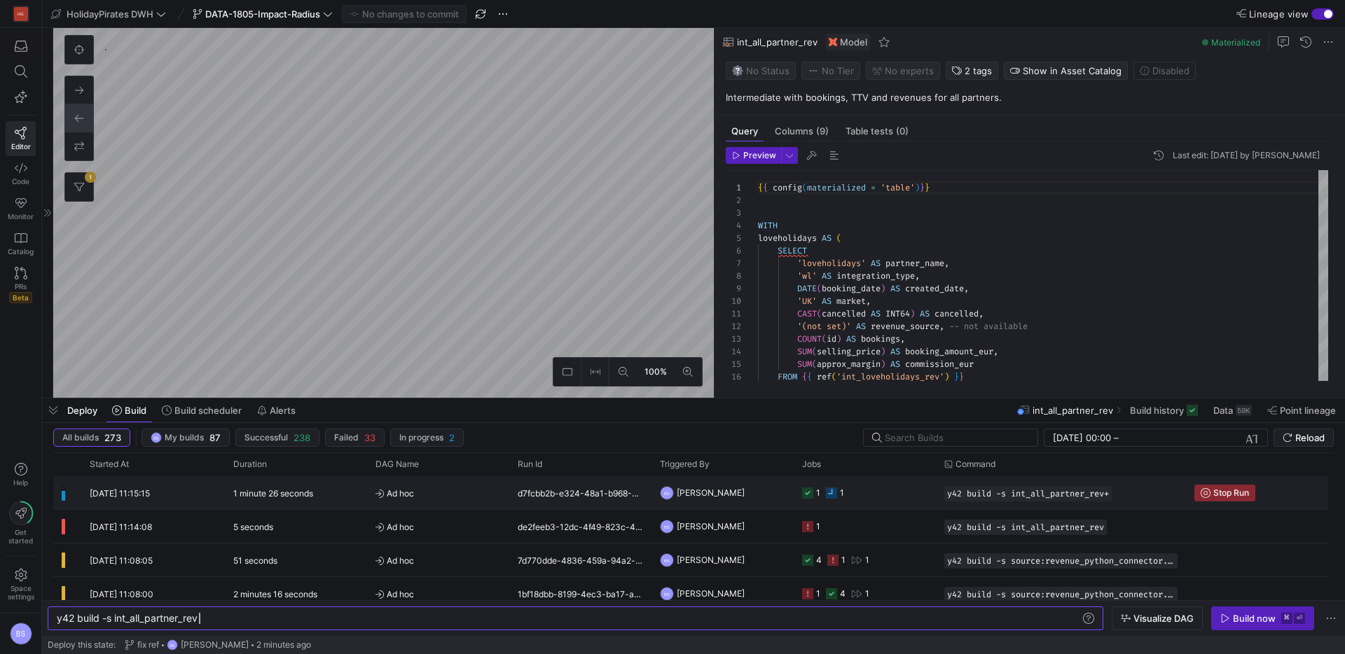
click at [557, 495] on div "d7fcbb2b-e324-48a1-b968-5359a2436b5f" at bounding box center [580, 492] width 142 height 33
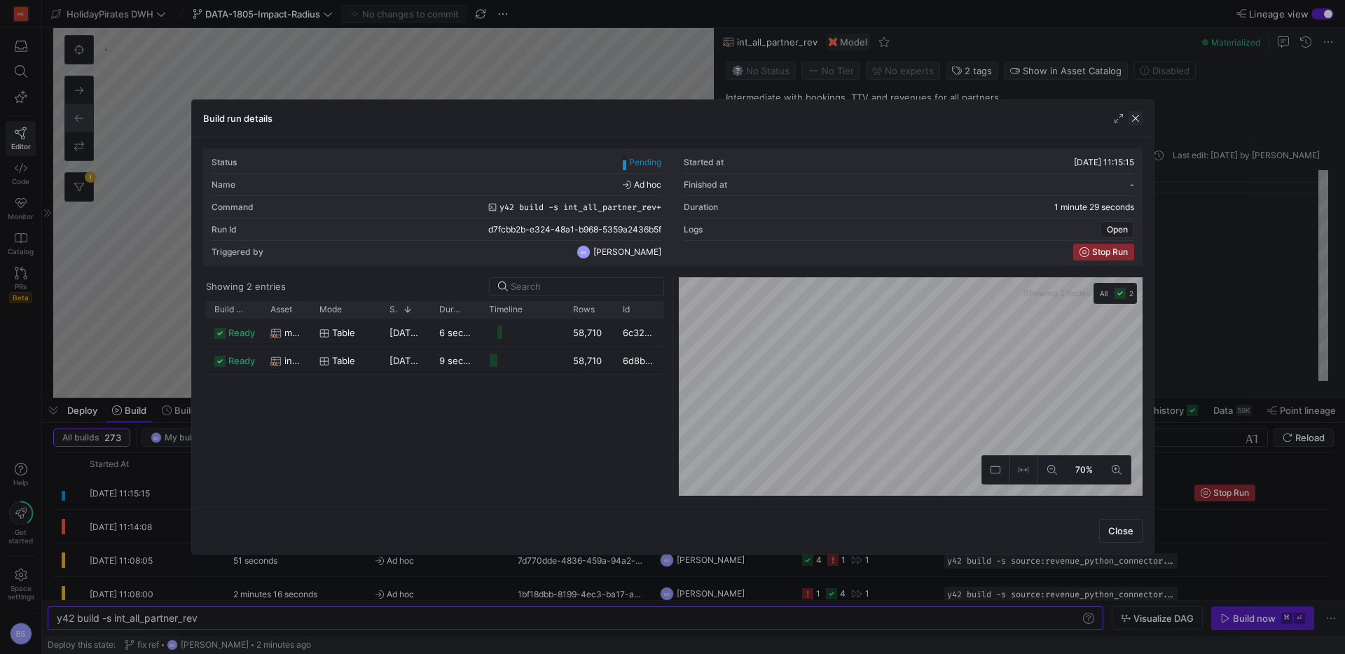
click at [1141, 122] on span "button" at bounding box center [1136, 118] width 14 height 14
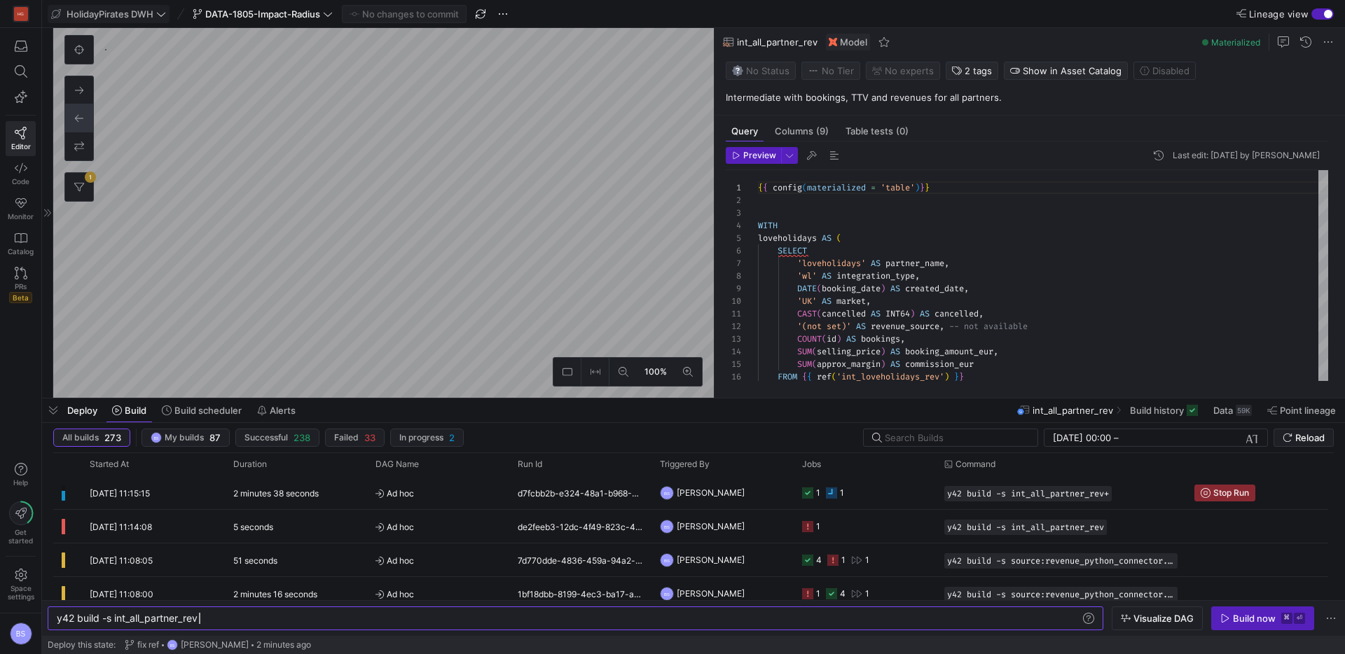
type textarea "y42 build -s stg_skyscanner_revenues"
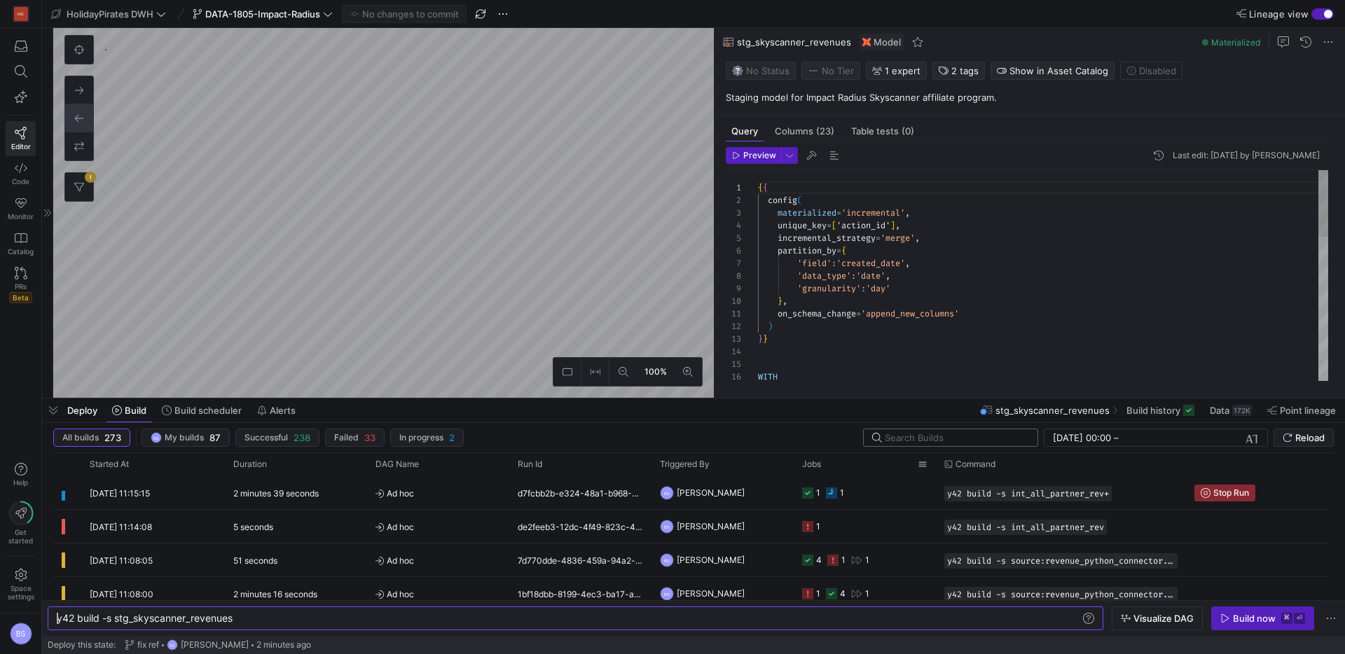
scroll to position [348, 0]
click at [1222, 406] on span "Data" at bounding box center [1220, 410] width 20 height 11
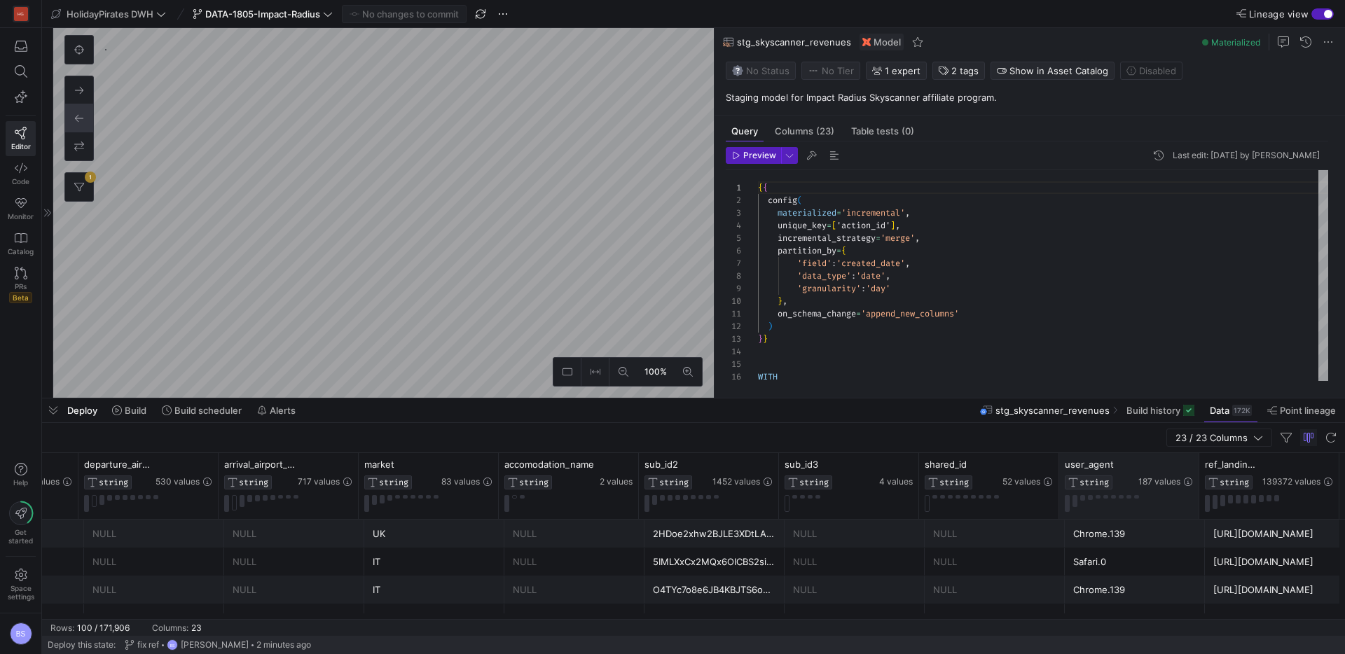
drag, startPoint x: 1197, startPoint y: 471, endPoint x: 1158, endPoint y: 514, distance: 58.0
click at [1156, 517] on div "user_agent STRING 187 values" at bounding box center [1129, 486] width 140 height 66
drag, startPoint x: 1199, startPoint y: 495, endPoint x: 1157, endPoint y: 501, distance: 42.4
click at [1157, 501] on div "ref_landingpage_url STRING 139372 values" at bounding box center [1129, 486] width 140 height 66
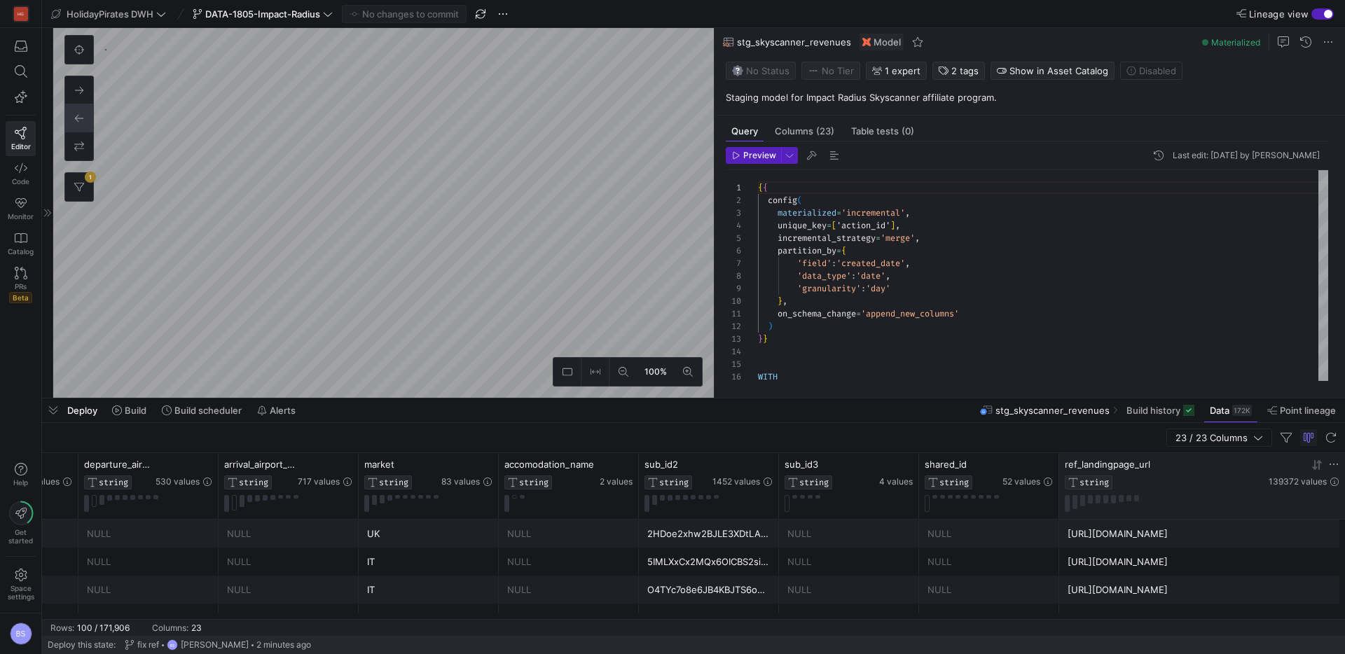
drag, startPoint x: 1198, startPoint y: 474, endPoint x: 1328, endPoint y: 476, distance: 129.6
click at [1342, 471] on div at bounding box center [1345, 486] width 6 height 66
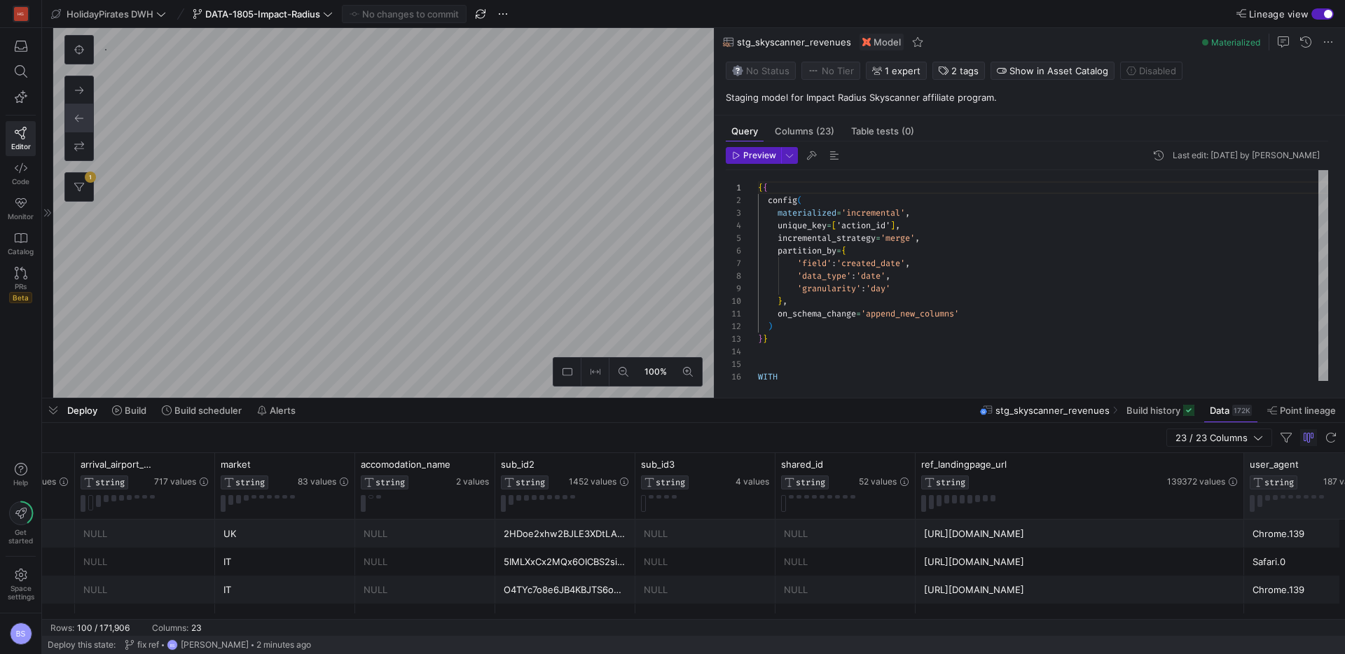
drag, startPoint x: 1198, startPoint y: 485, endPoint x: 1344, endPoint y: 488, distance: 146.4
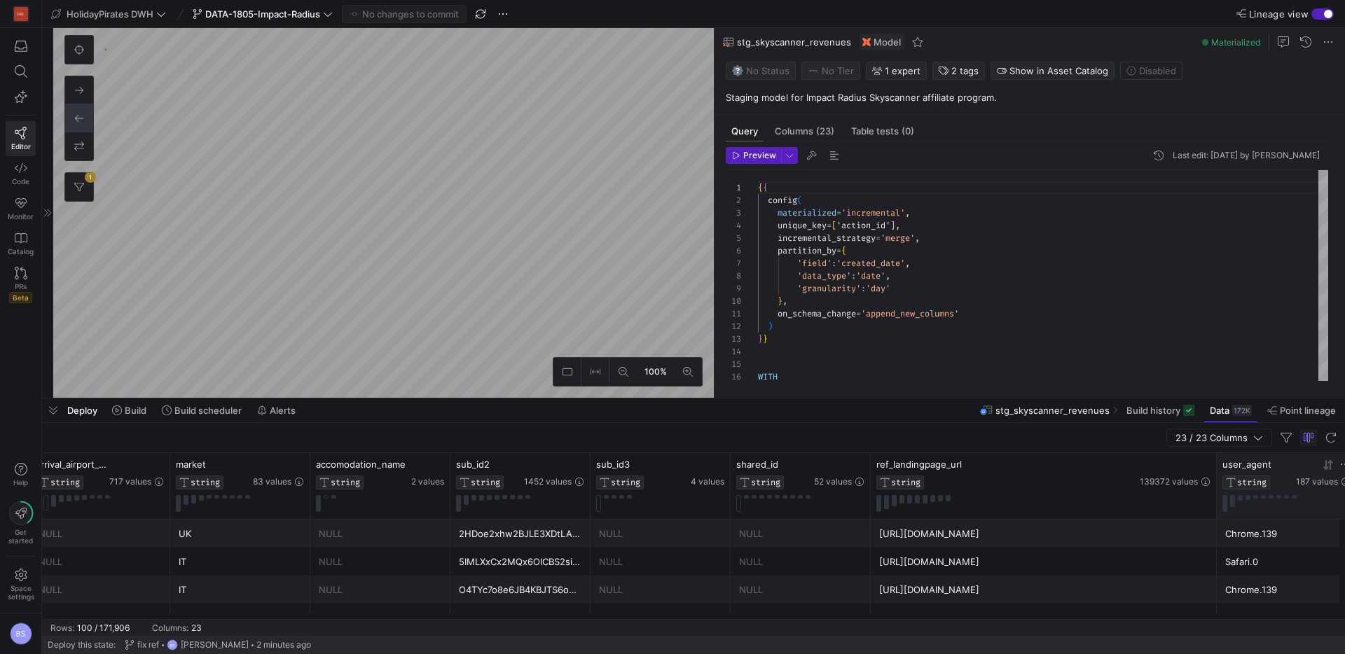
drag, startPoint x: 1198, startPoint y: 488, endPoint x: 1315, endPoint y: 490, distance: 117.0
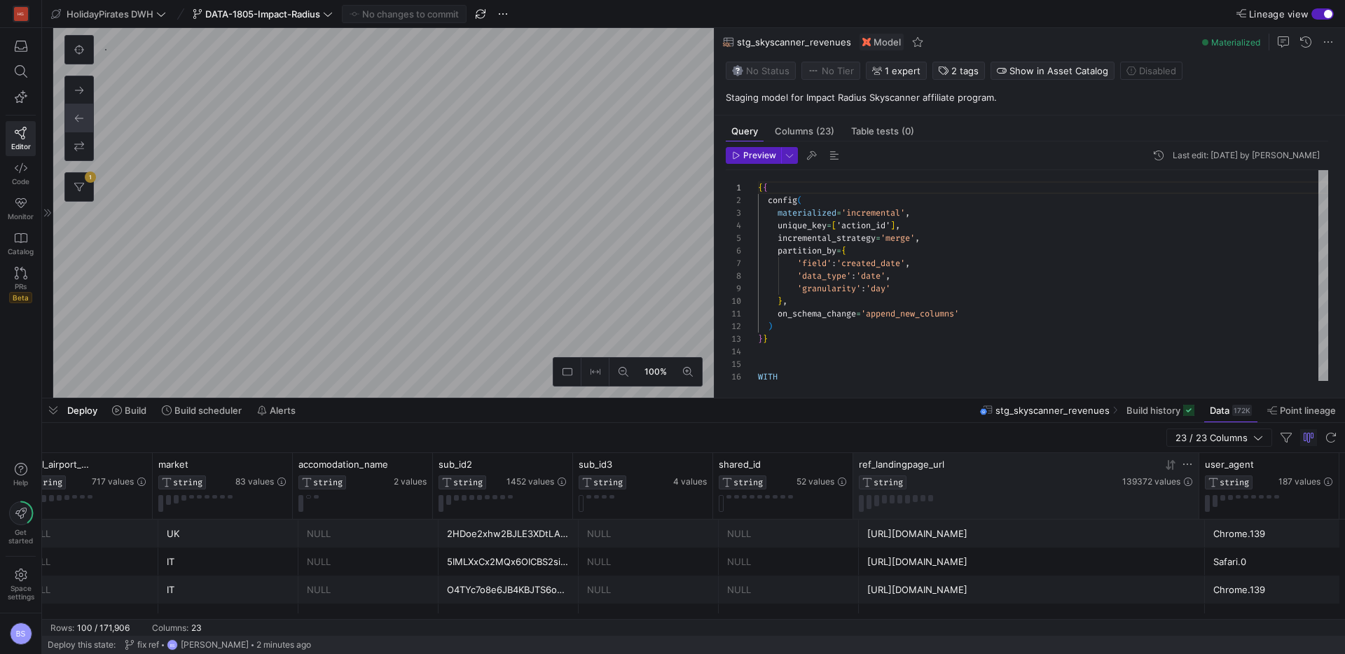
drag, startPoint x: 850, startPoint y: 485, endPoint x: 891, endPoint y: 488, distance: 40.7
click at [766, 489] on div "shared_id STRING 52 values" at bounding box center [783, 486] width 140 height 66
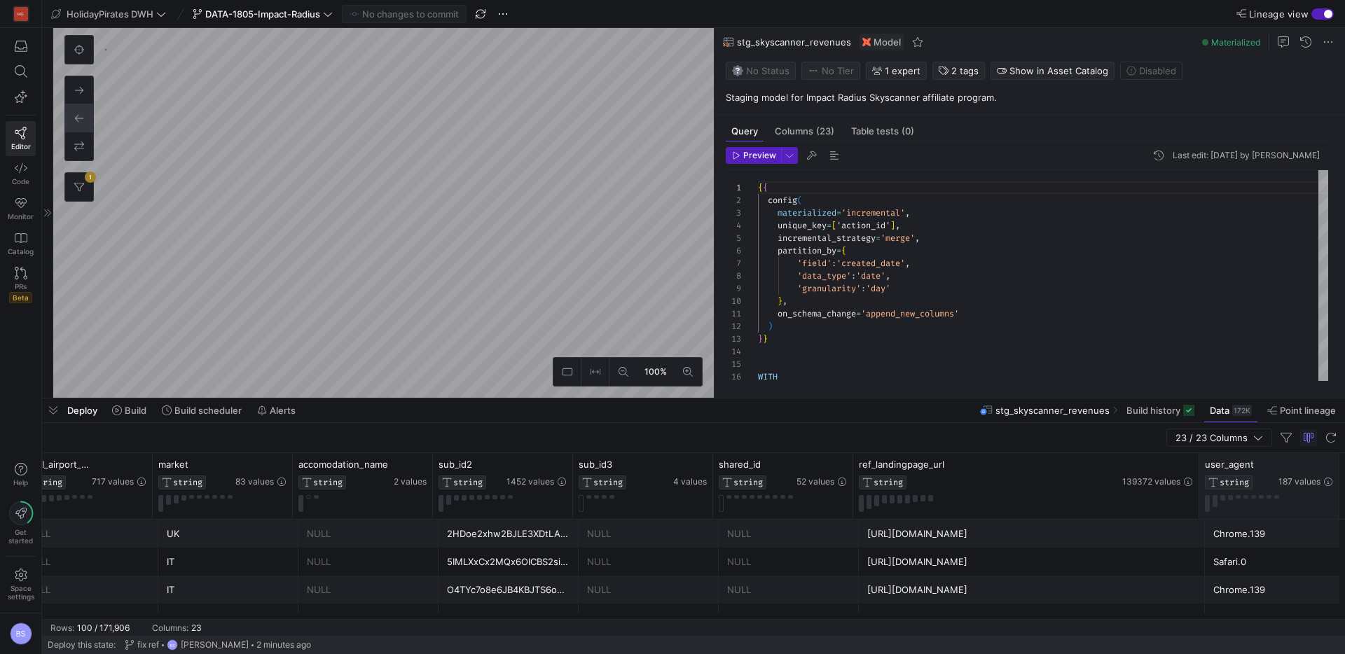
click at [1199, 485] on div "user_agent STRING 187 values" at bounding box center [1269, 486] width 140 height 66
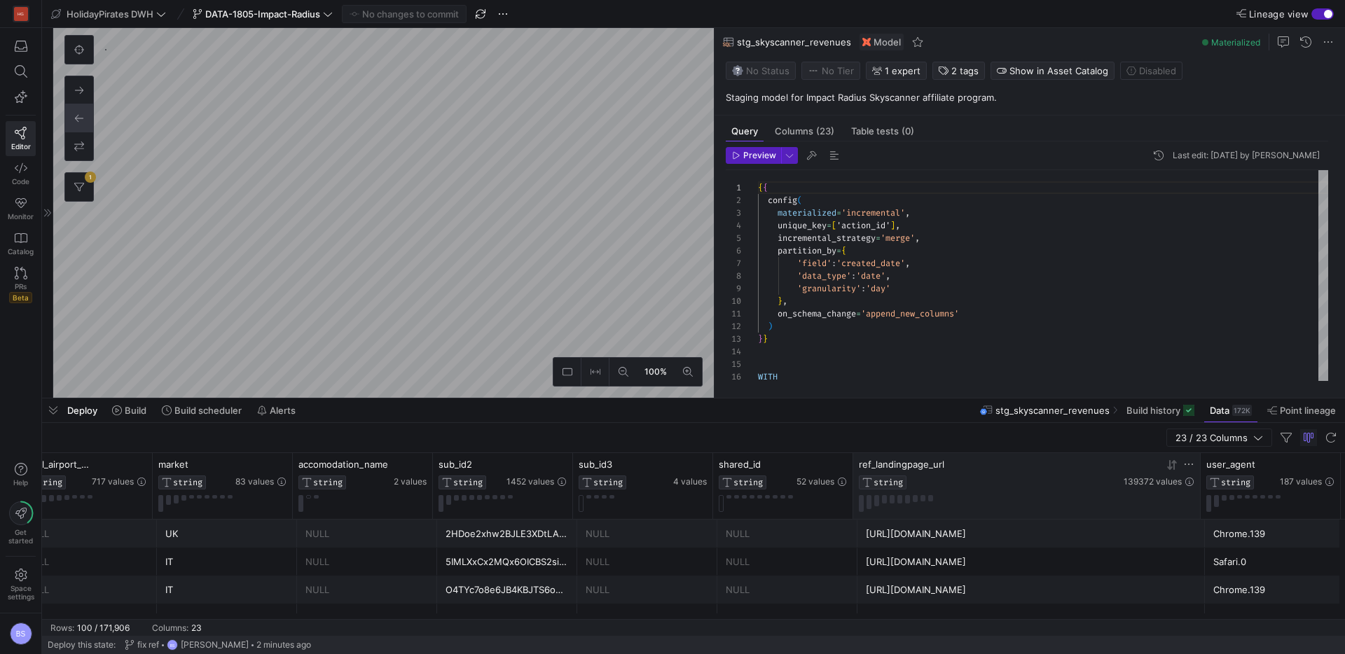
drag, startPoint x: 1196, startPoint y: 488, endPoint x: 1152, endPoint y: 500, distance: 45.0
click at [971, 542] on div "[URL][DOMAIN_NAME]" at bounding box center [1031, 534] width 331 height 27
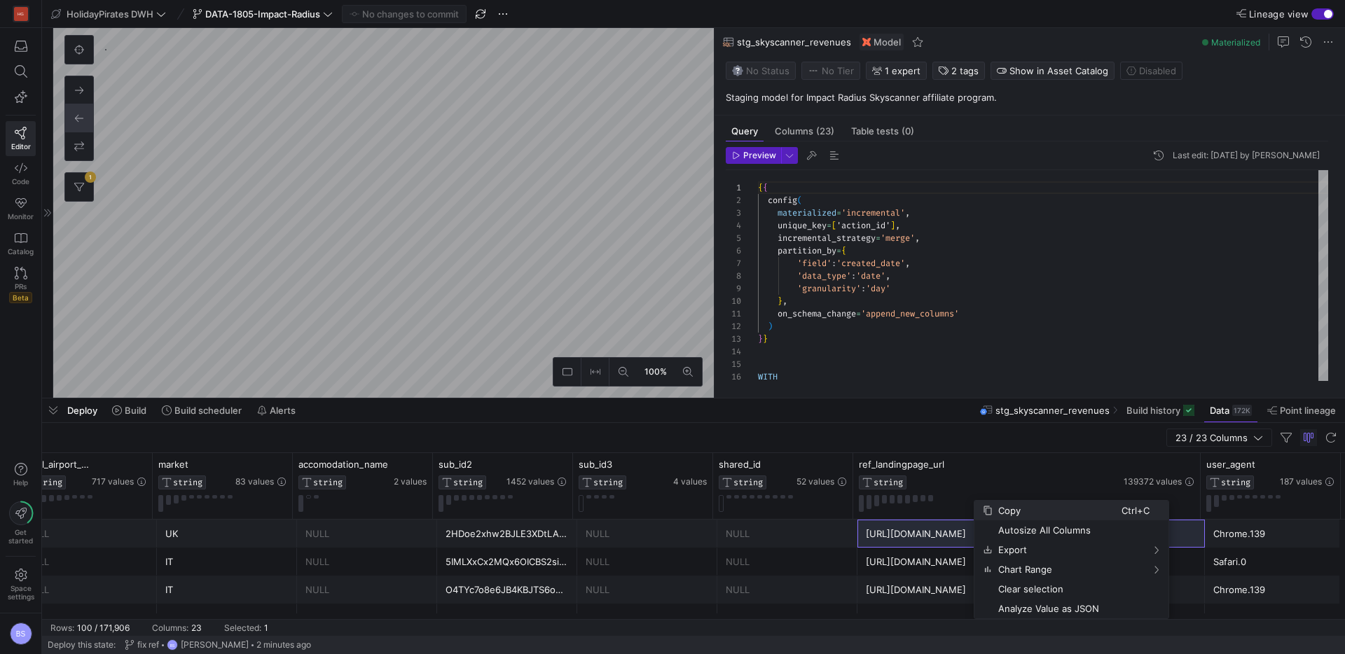
click at [1026, 514] on span "Copy" at bounding box center [1057, 511] width 129 height 20
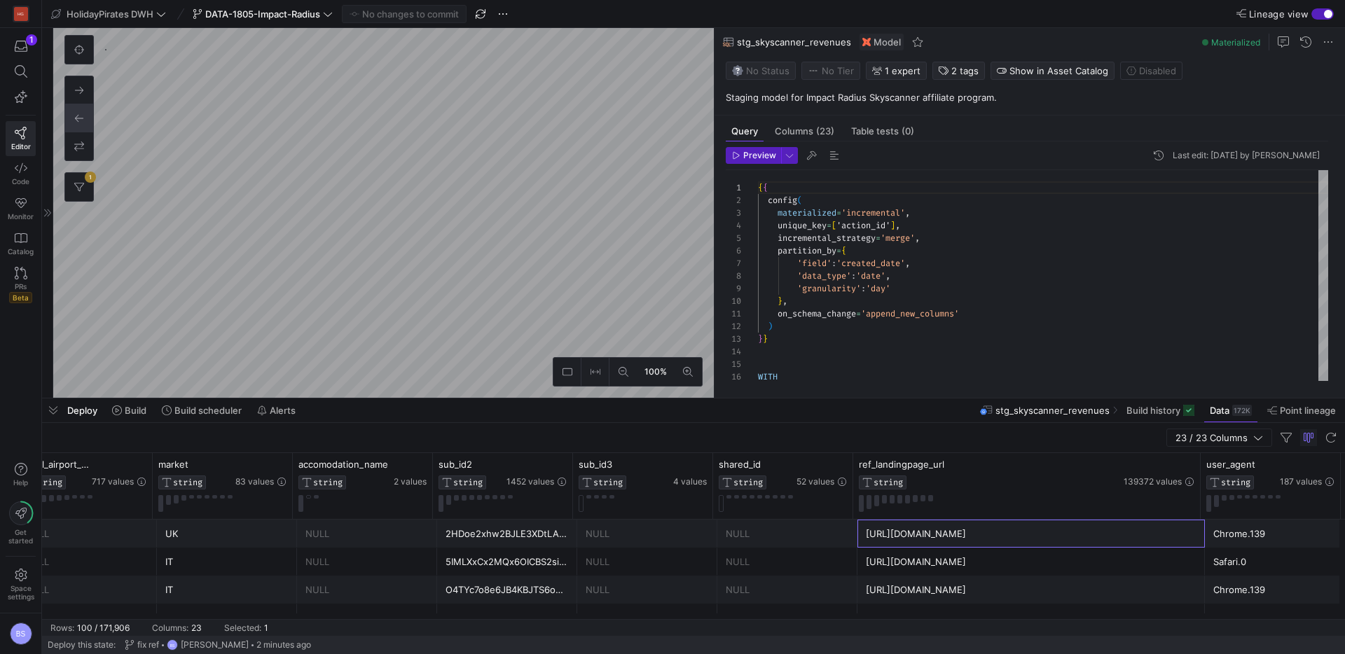
click at [36, 44] on div "1 Editor Code Monitor Catalog PRs Beta" at bounding box center [20, 171] width 41 height 287
click at [12, 49] on div "button" at bounding box center [21, 46] width 18 height 13
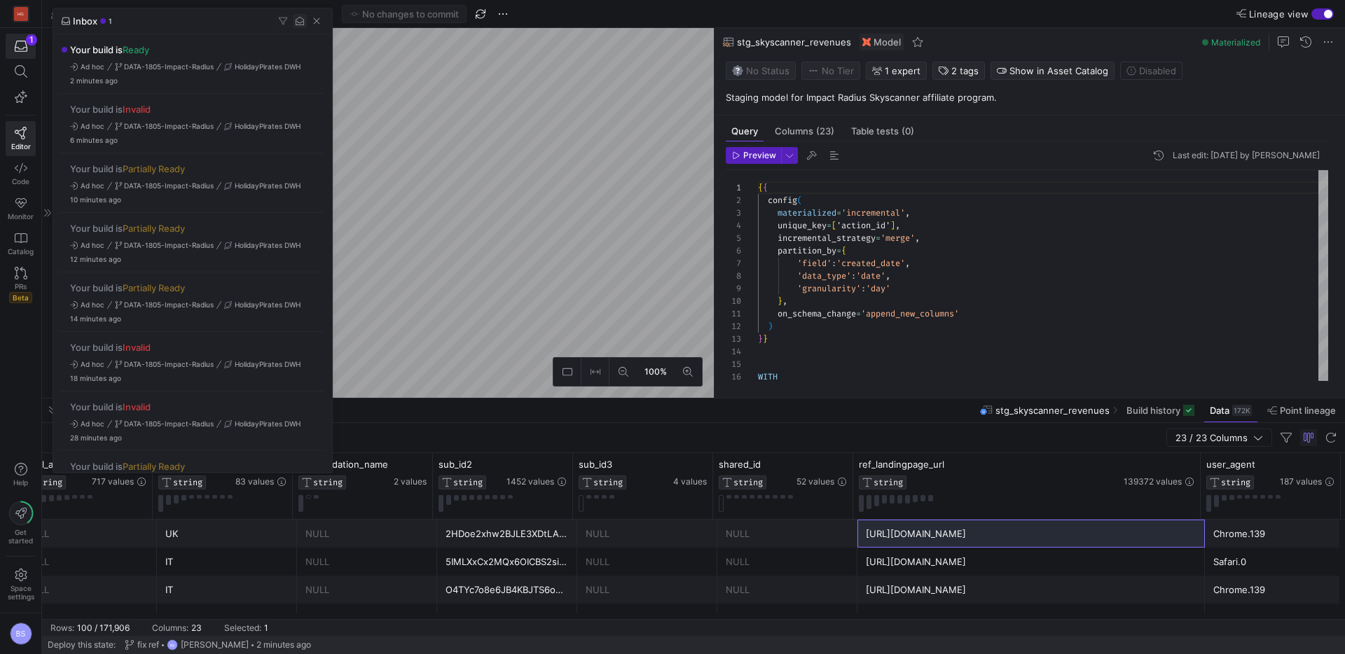
click at [300, 20] on span "button" at bounding box center [300, 21] width 14 height 14
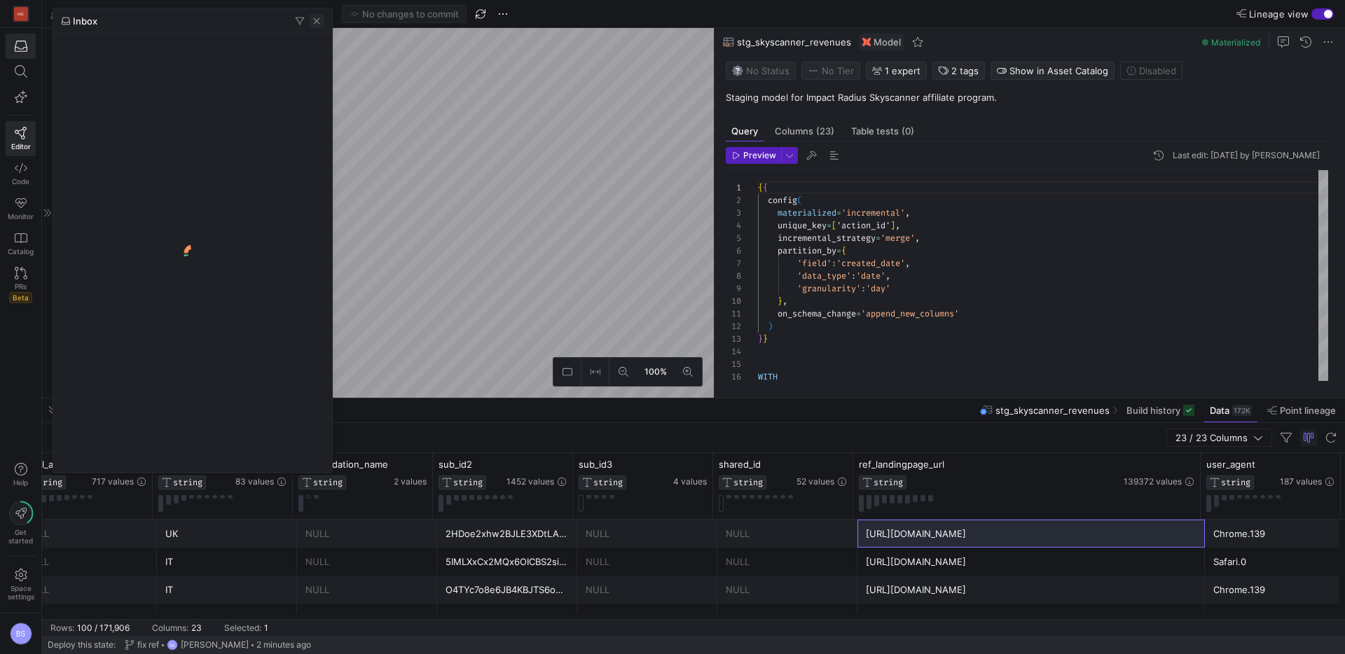
click at [311, 23] on span "button" at bounding box center [317, 21] width 14 height 14
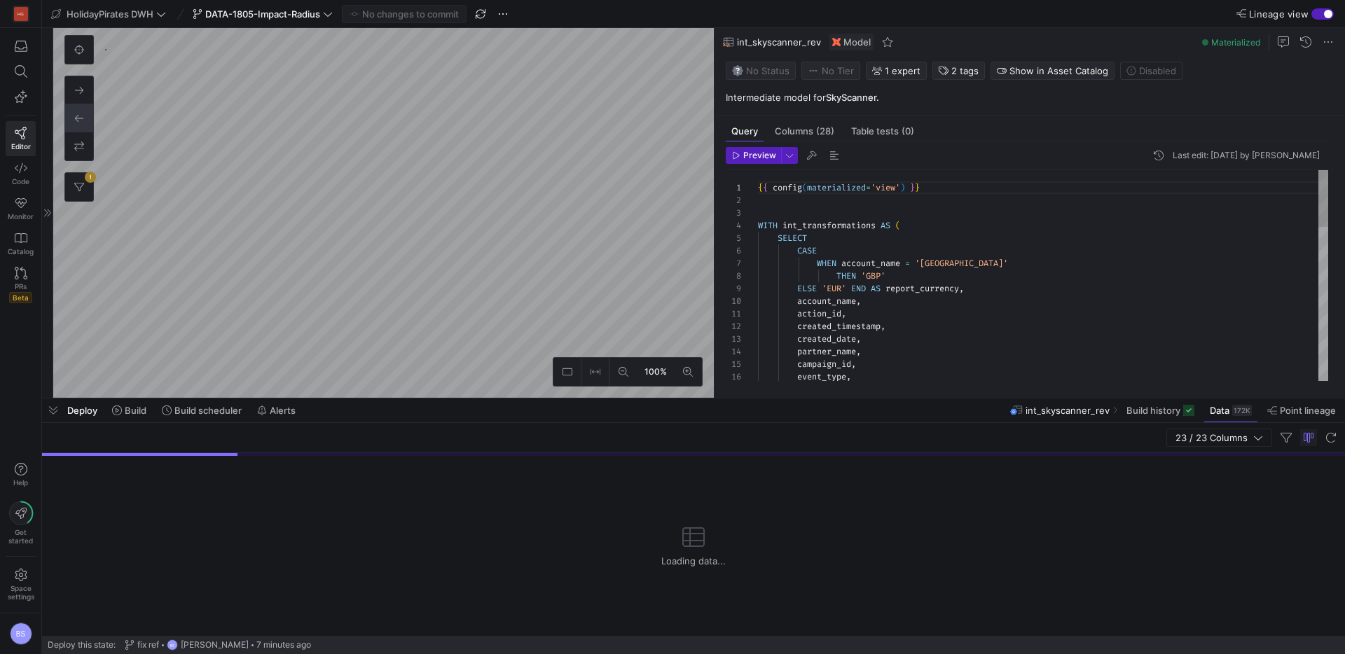
scroll to position [953, 0]
type textarea "{{ config(materialized='table') }} select * from {{ ref('int_skyscanner_rev') }}"
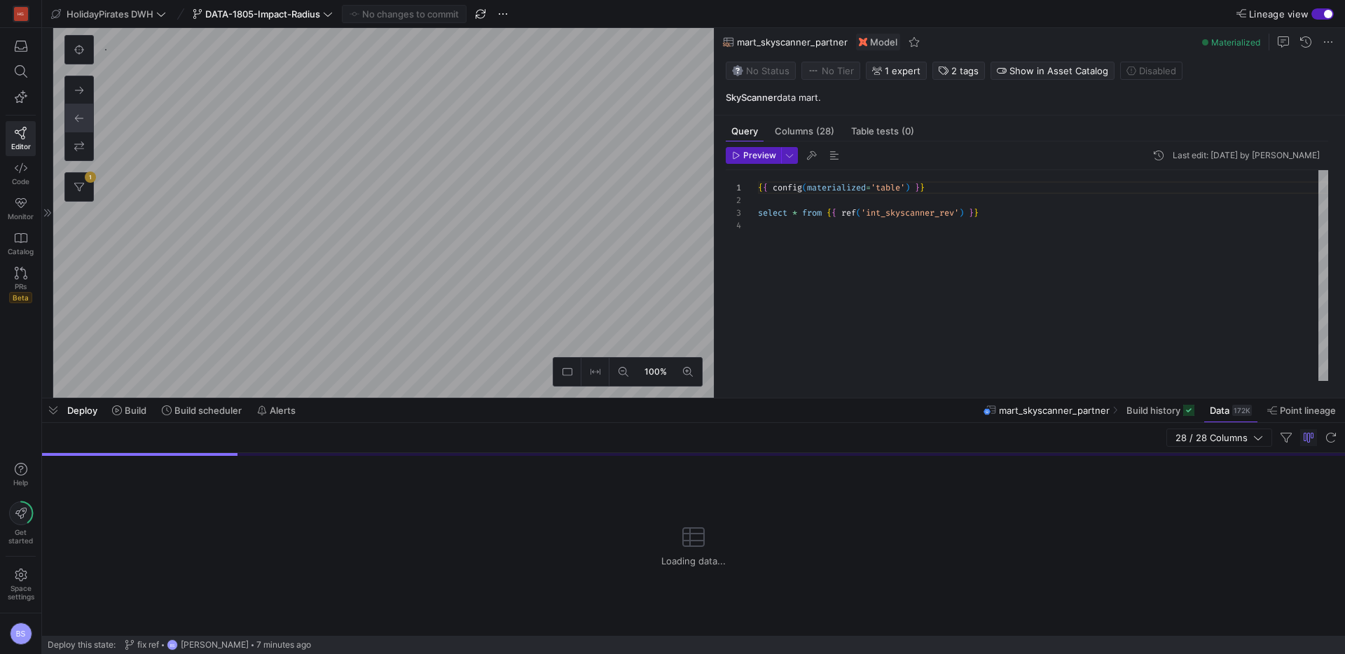
scroll to position [970, 0]
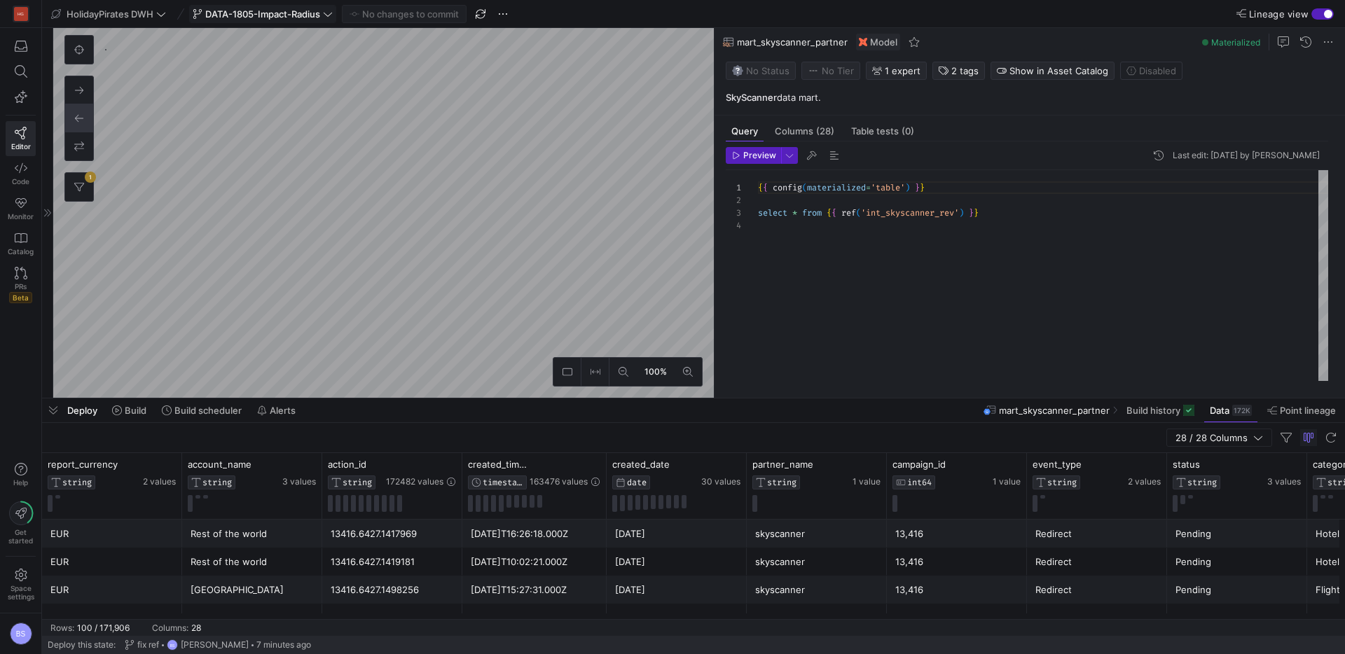
click at [263, 14] on span "DATA-1805-Impact-Radius" at bounding box center [262, 13] width 115 height 11
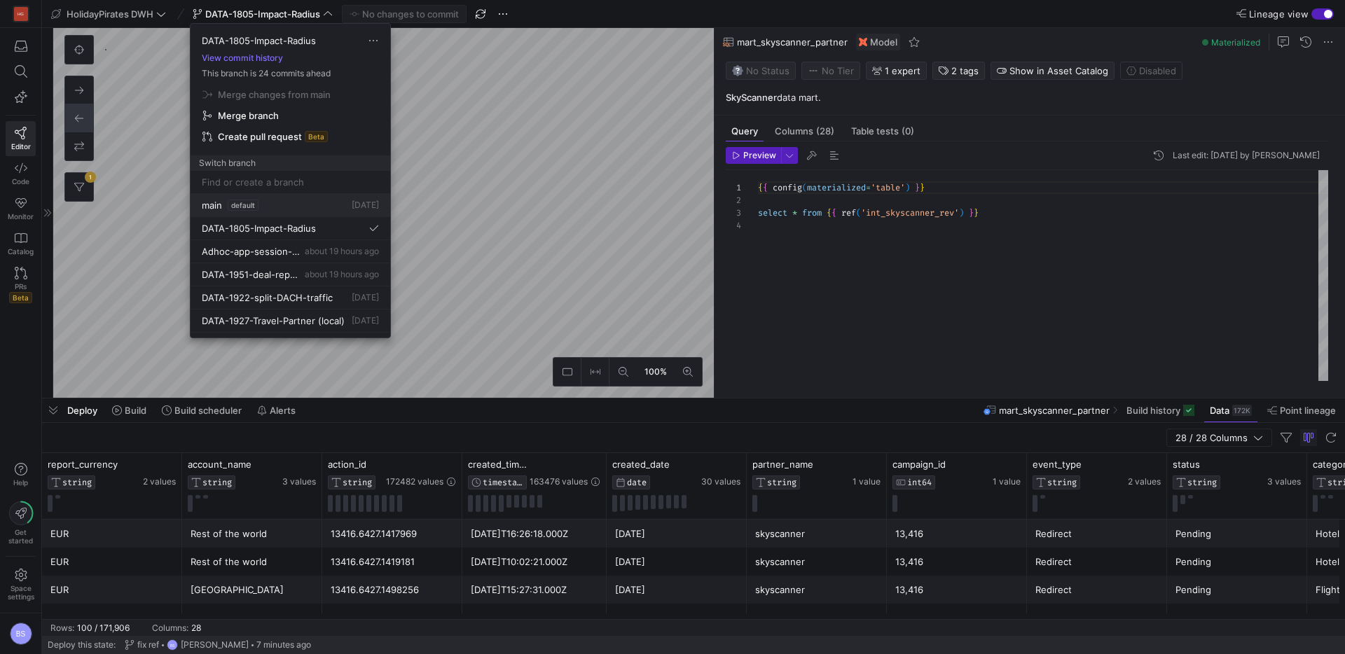
click at [277, 198] on button "main default 2 days ago" at bounding box center [291, 205] width 200 height 23
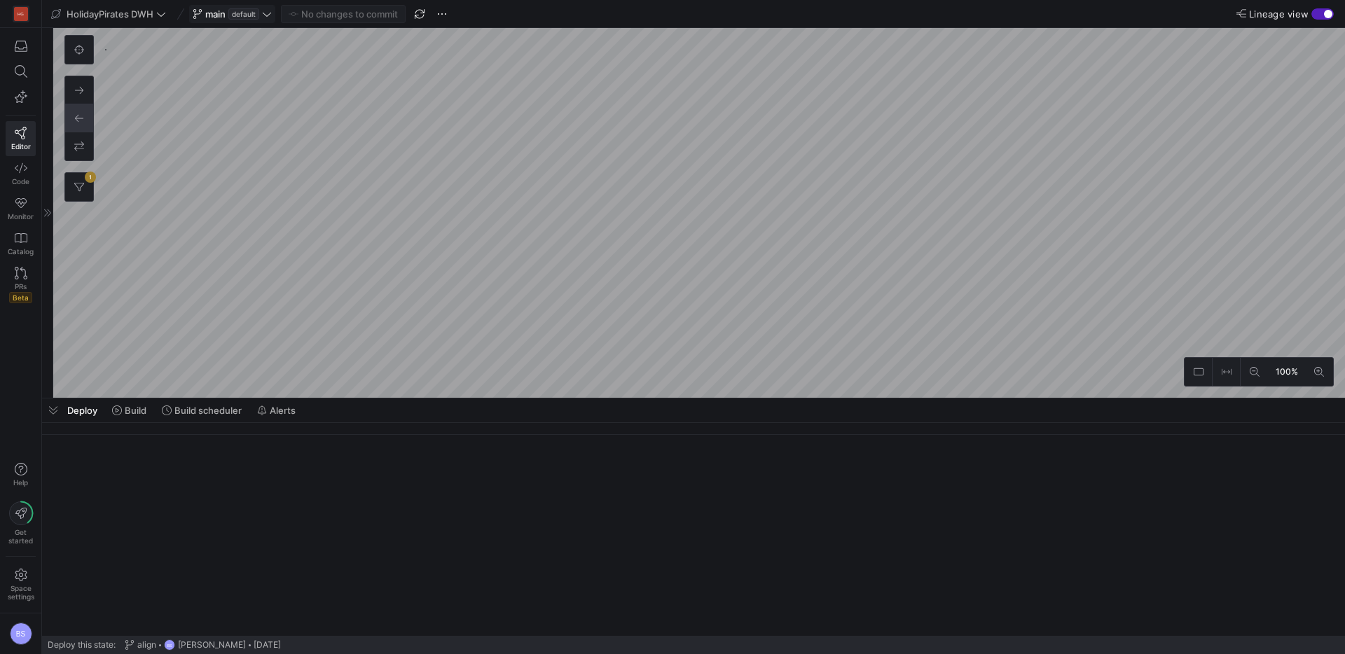
click at [254, 13] on span "default" at bounding box center [243, 13] width 31 height 11
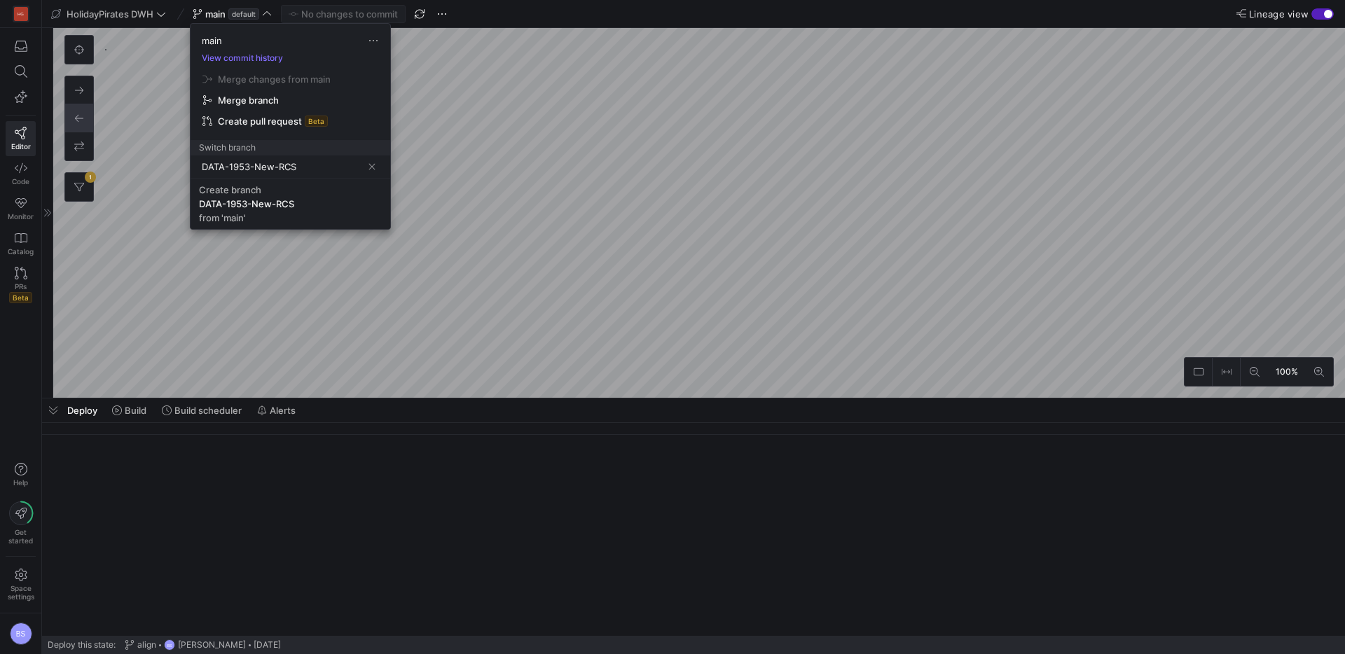
click at [263, 167] on input "DATA-1953-New-RCS" at bounding box center [282, 166] width 160 height 11
type input "DATA-1953-add-RCS-to-CRM-channel"
click at [287, 207] on div "DATA-1953-add-RCS-to-CRM-channel" at bounding box center [269, 203] width 140 height 11
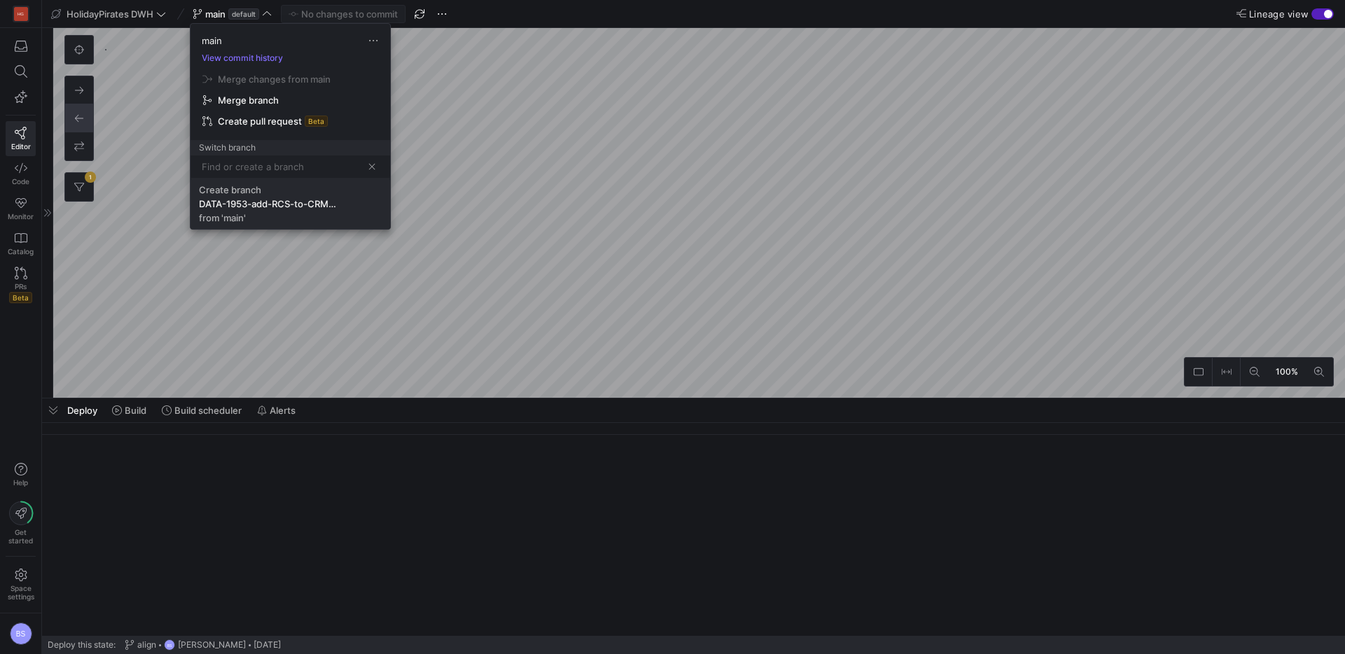
scroll to position [0, 0]
